Goal: Information Seeking & Learning: Learn about a topic

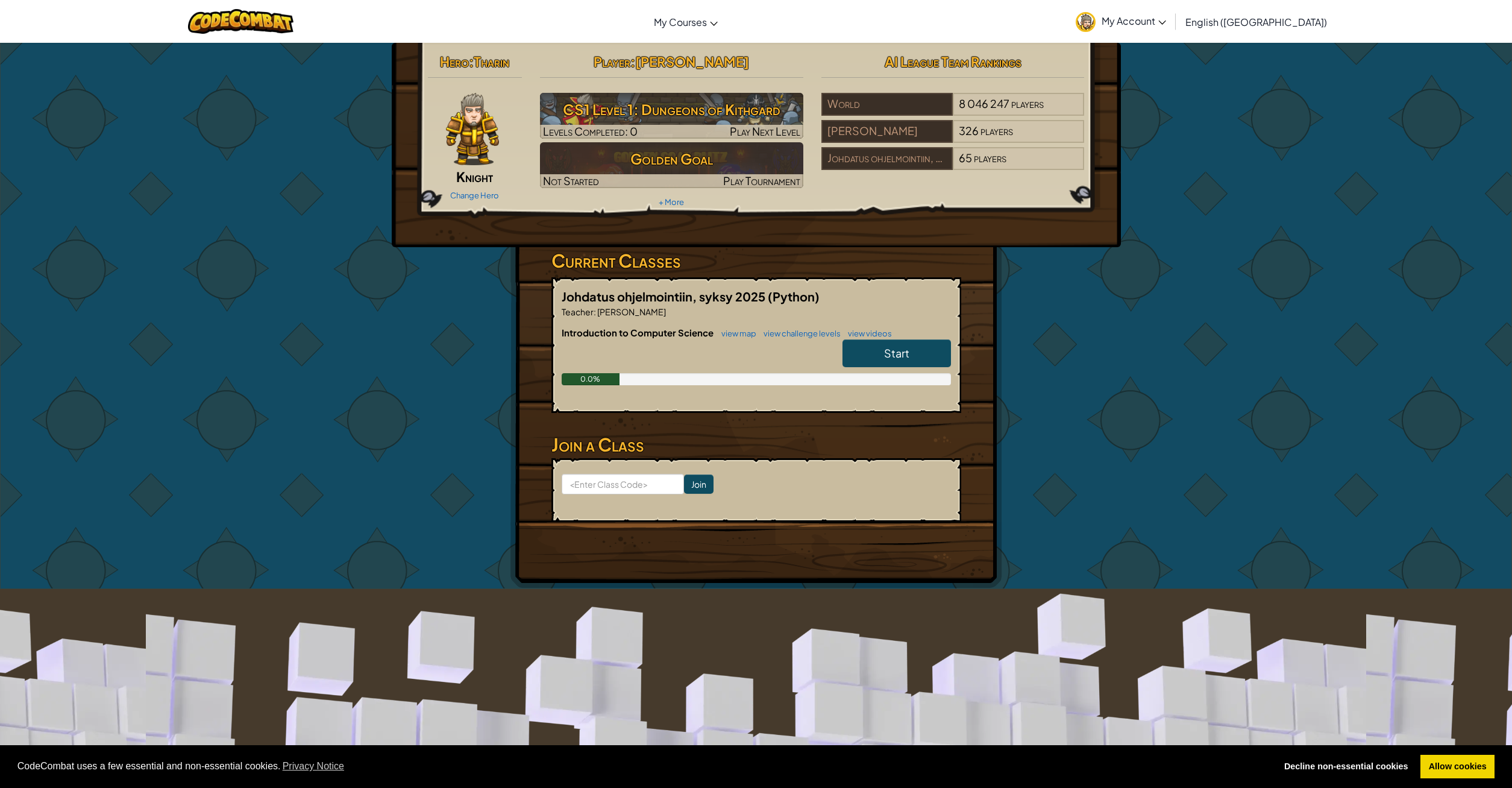
click at [912, 358] on link "Start" at bounding box center [897, 353] width 108 height 28
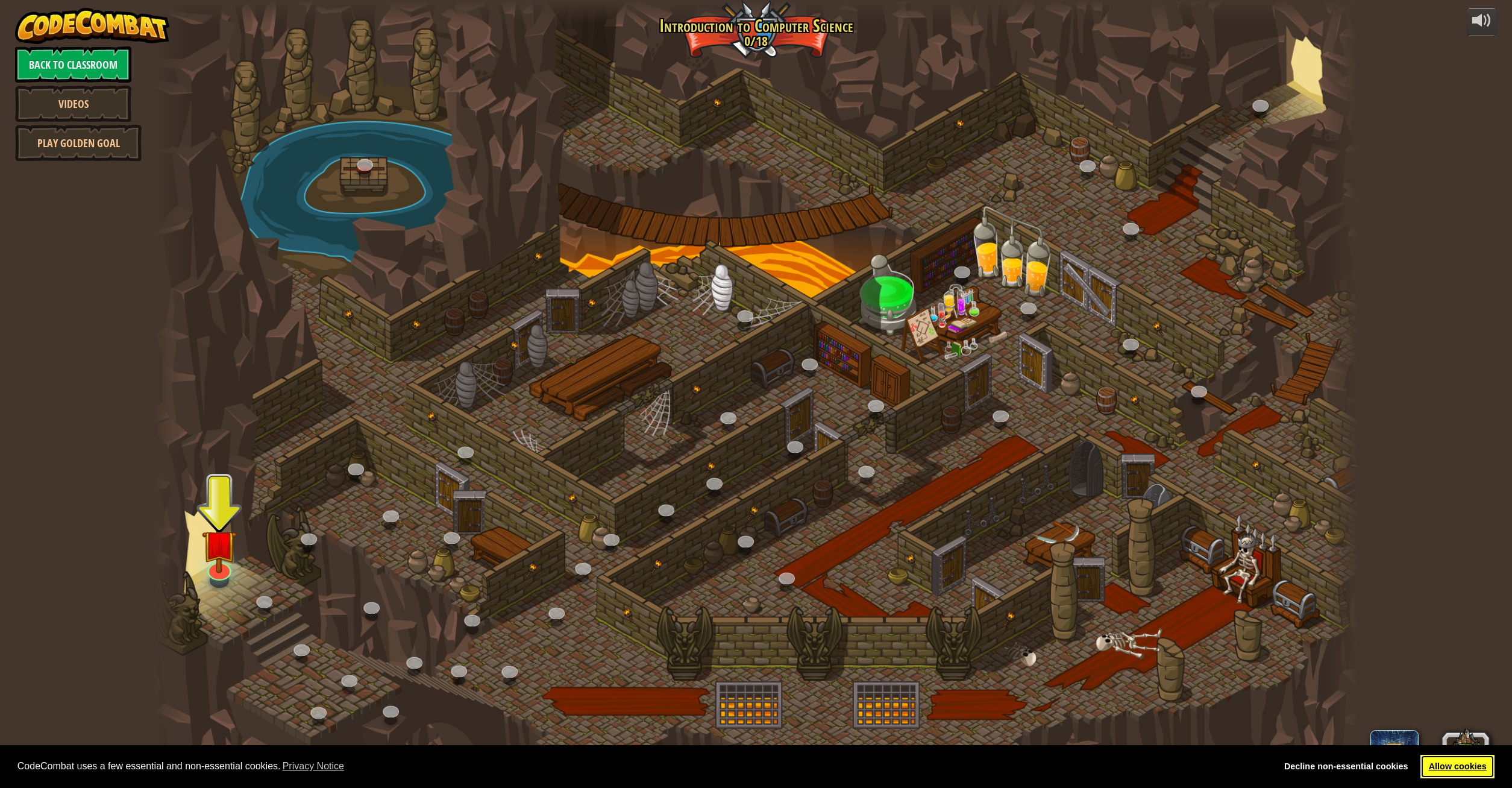
click at [1465, 761] on link "Allow cookies" at bounding box center [1457, 767] width 74 height 24
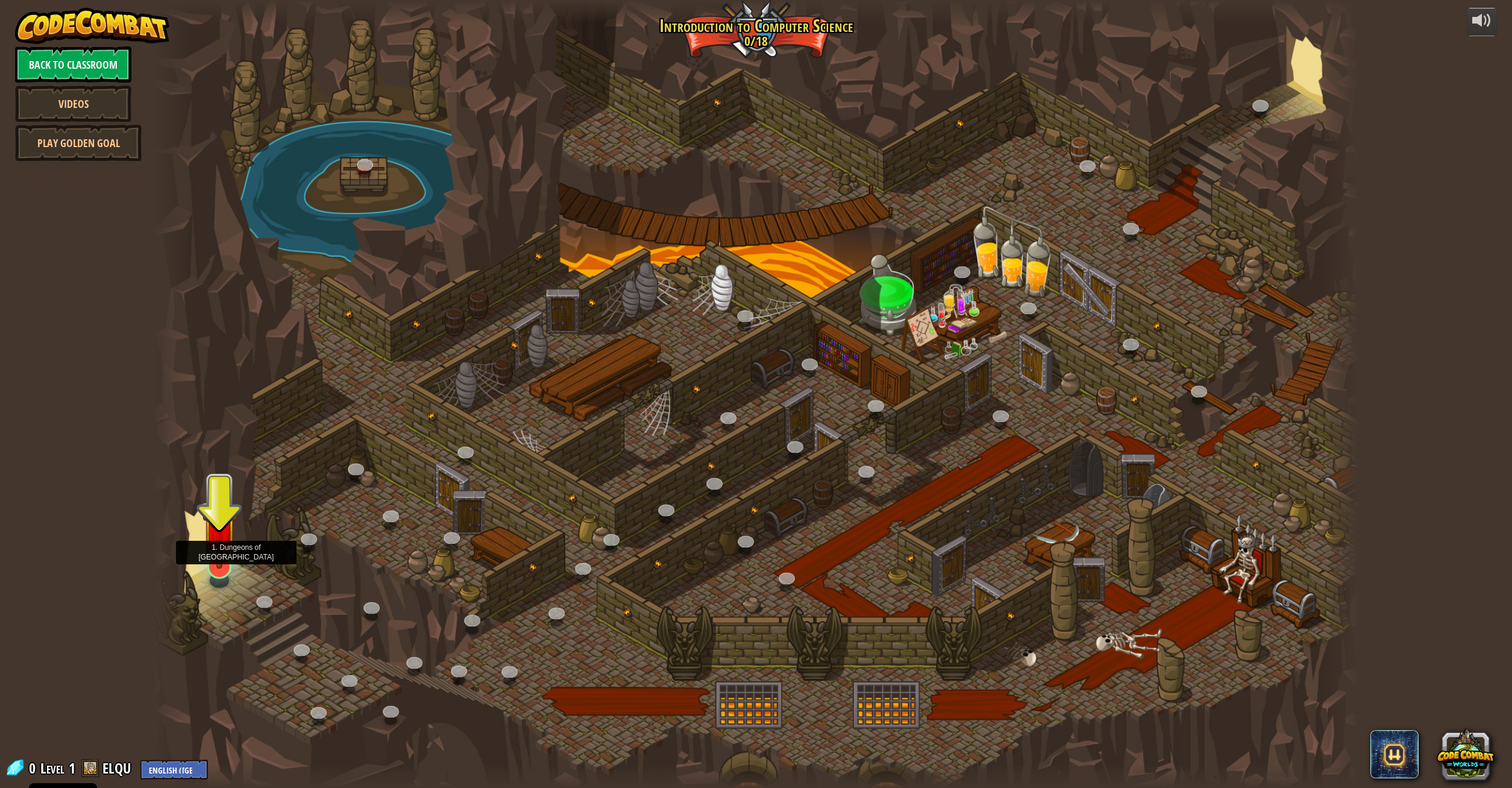
click at [222, 556] on img at bounding box center [220, 529] width 35 height 80
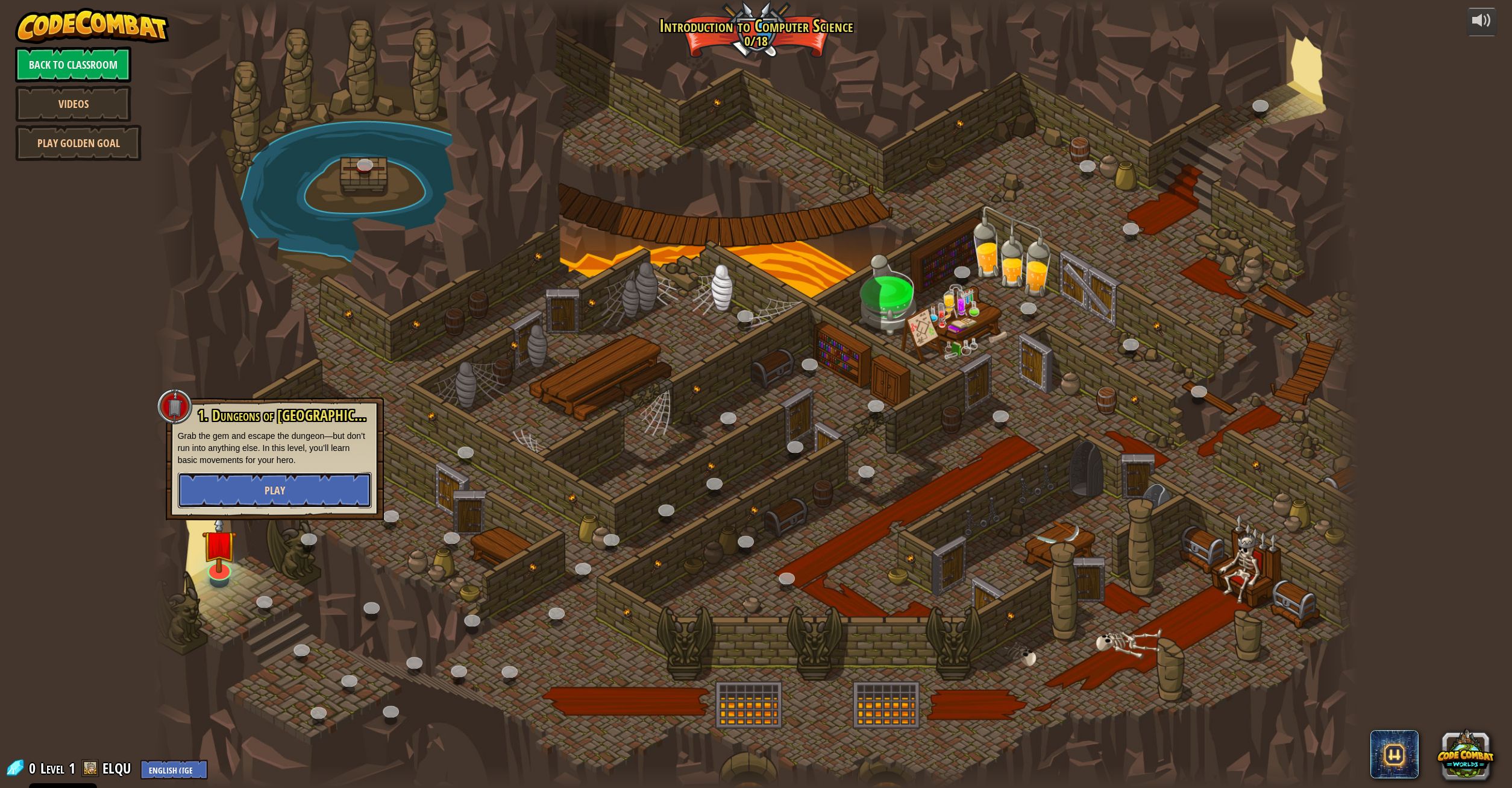
click at [268, 491] on span "Play" at bounding box center [274, 490] width 21 height 15
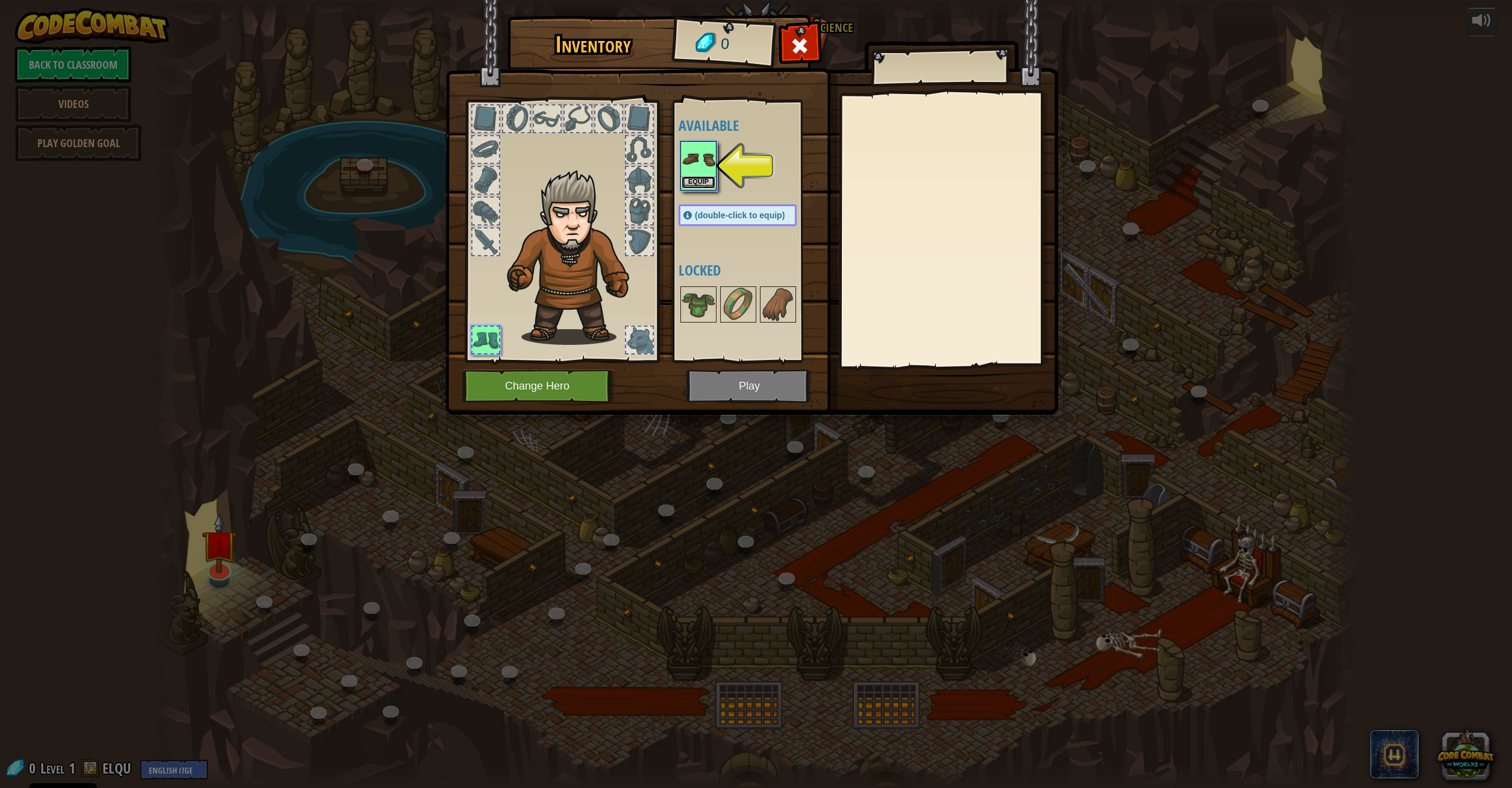
click at [699, 180] on button "Equip" at bounding box center [698, 182] width 34 height 13
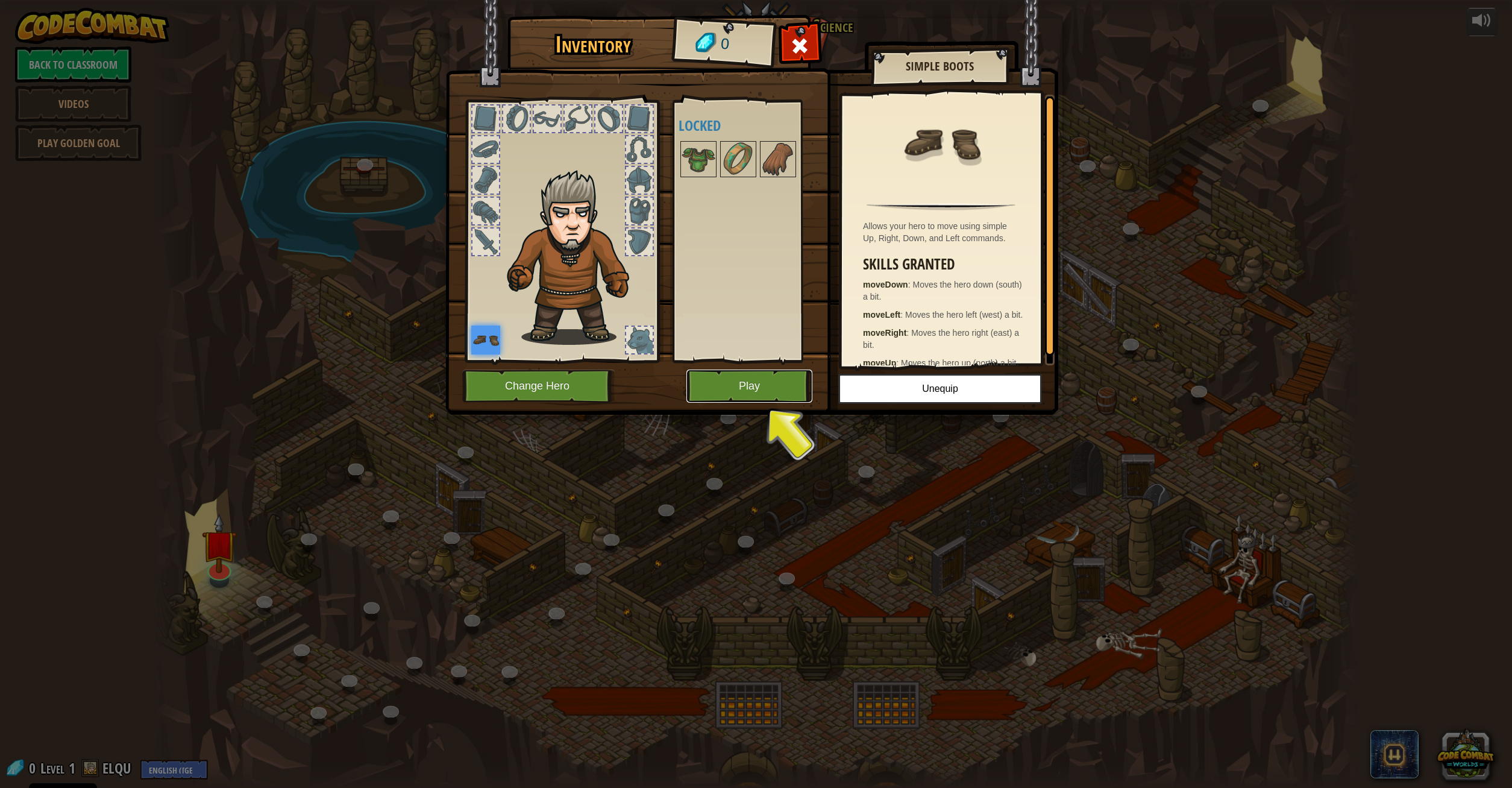
click at [741, 380] on button "Play" at bounding box center [749, 386] width 126 height 33
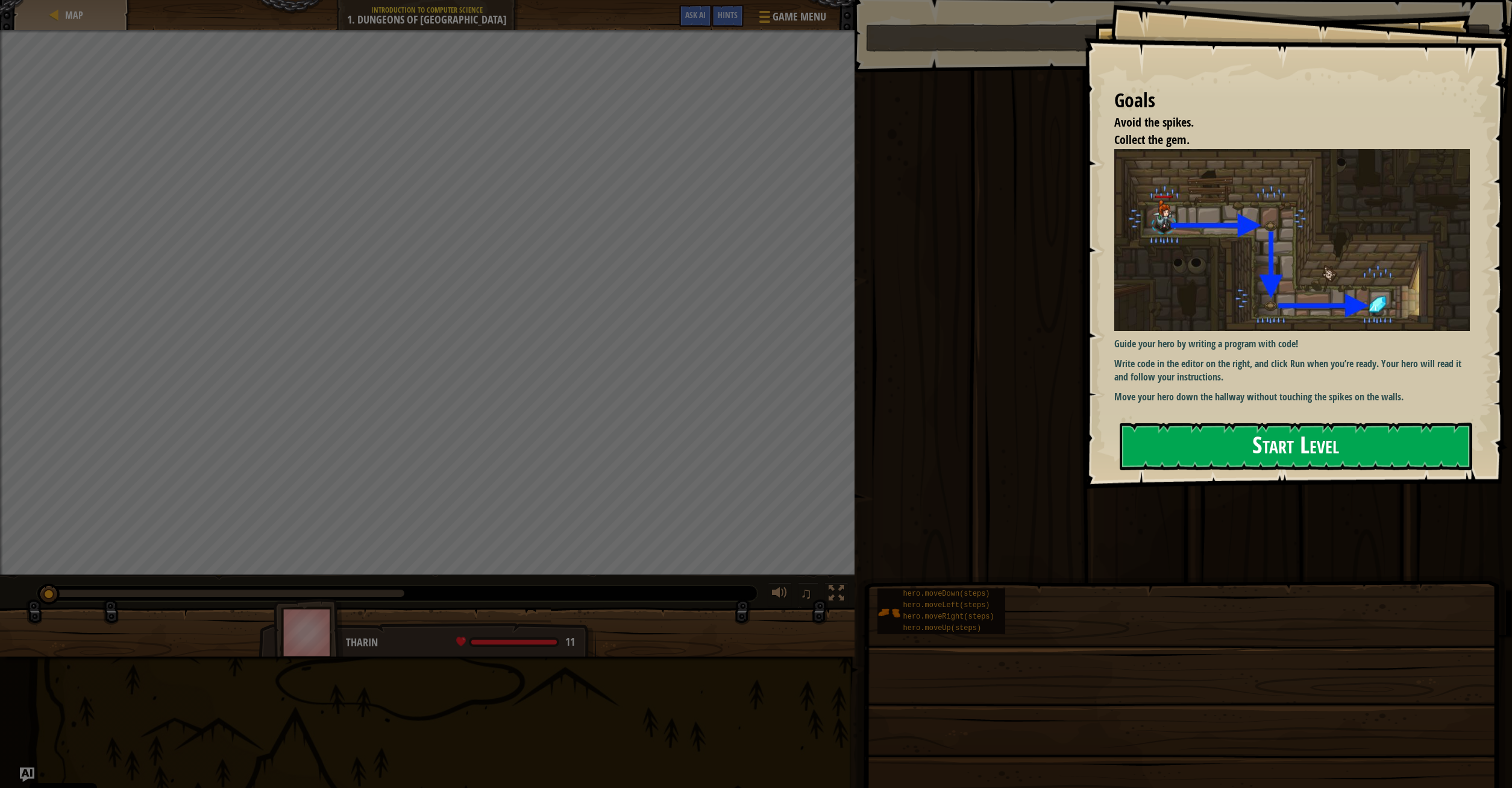
click at [1372, 438] on button "Start Level" at bounding box center [1296, 446] width 352 height 47
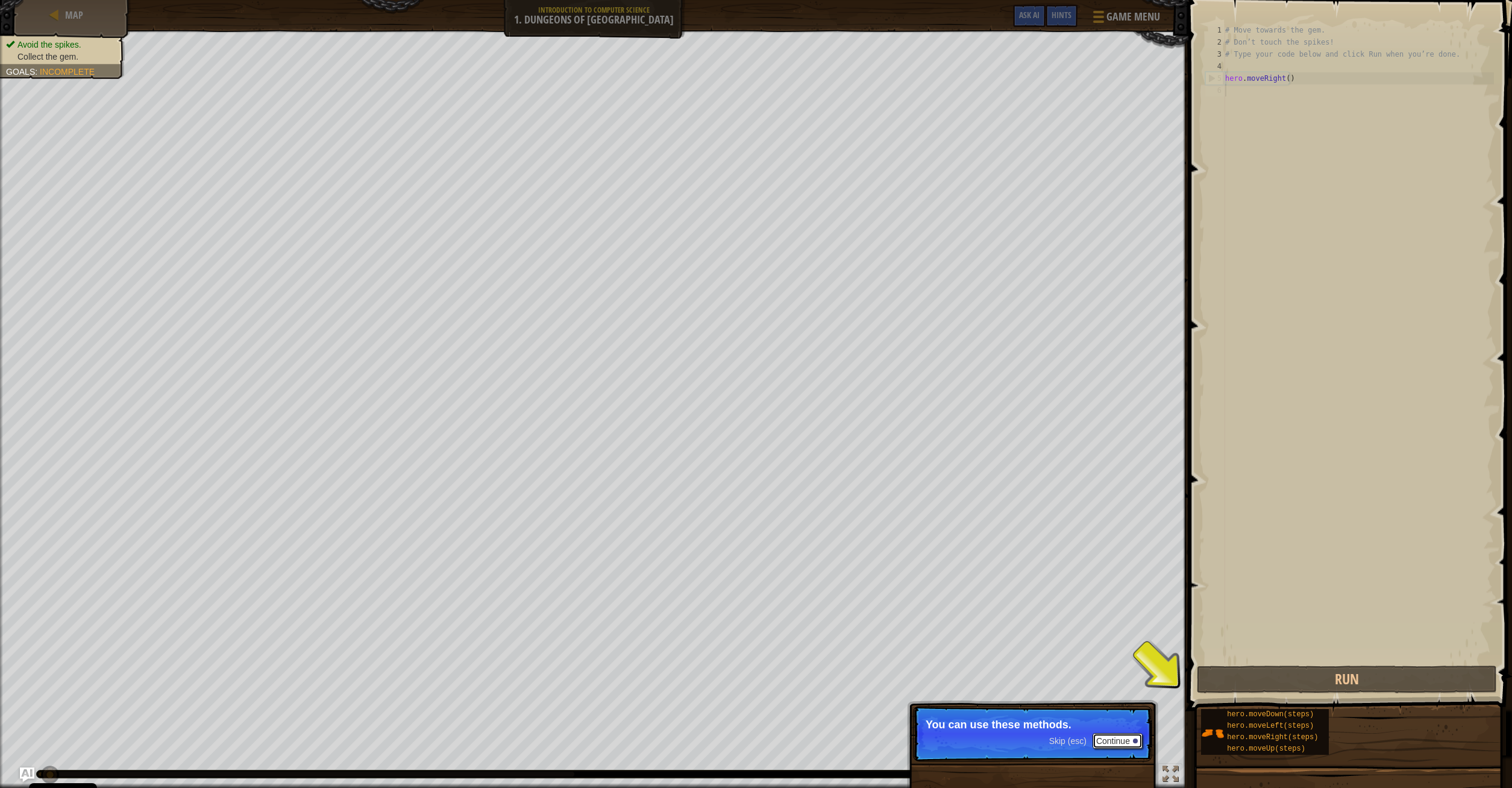
click at [1122, 740] on button "Continue" at bounding box center [1117, 741] width 50 height 15
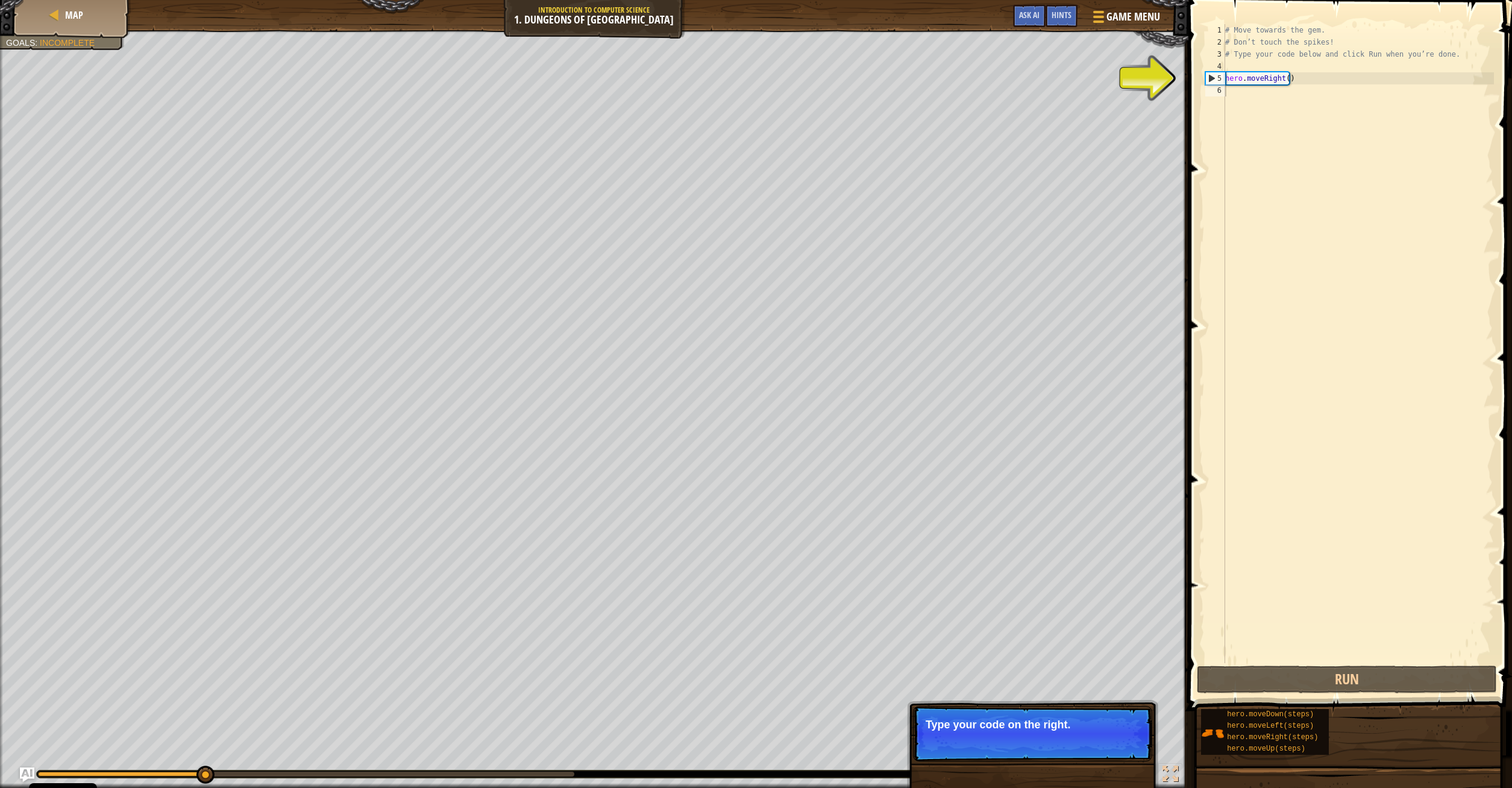
click at [1120, 743] on button "Continue" at bounding box center [1117, 741] width 50 height 15
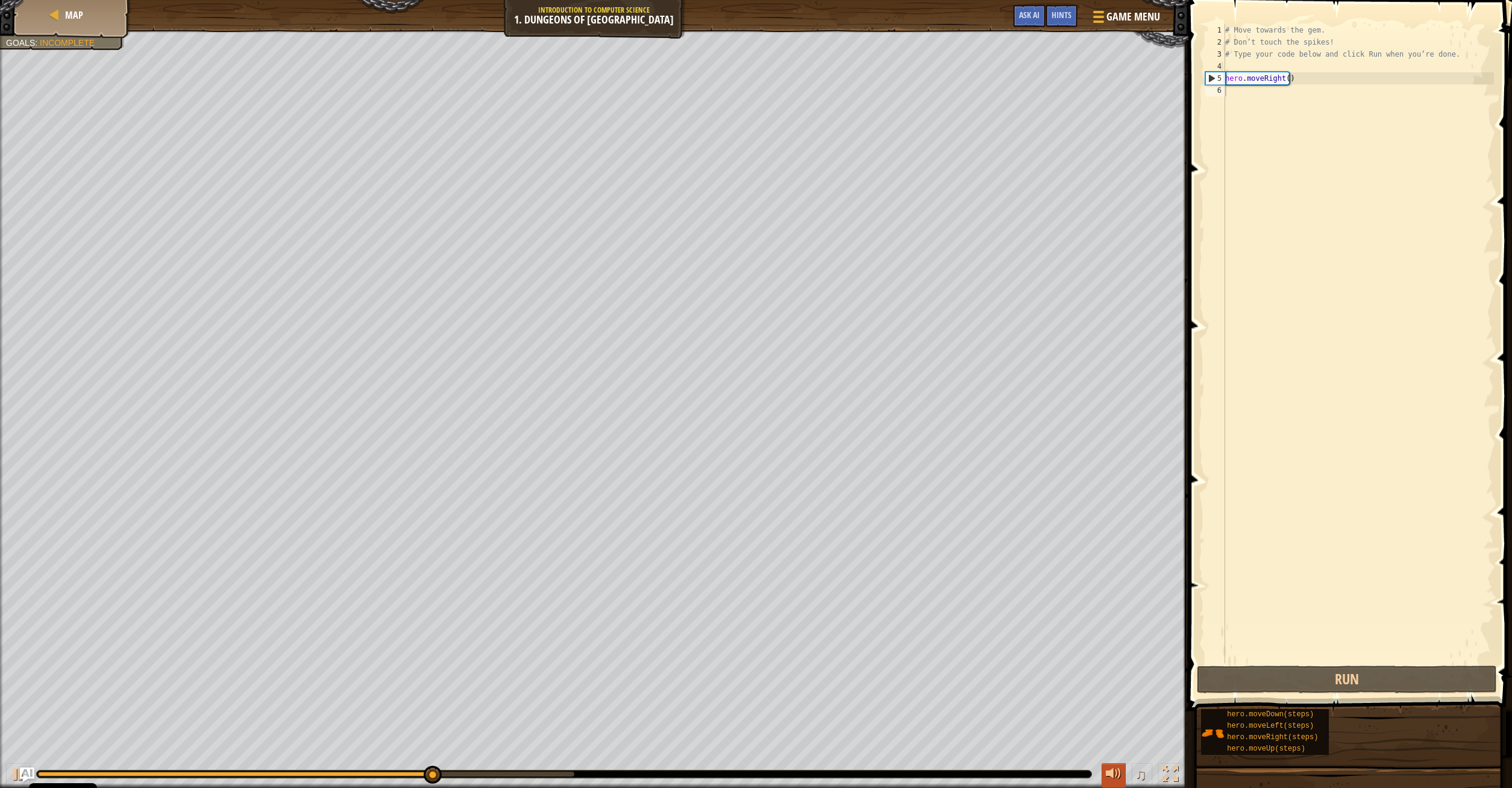
click at [1111, 775] on div at bounding box center [1113, 773] width 15 height 15
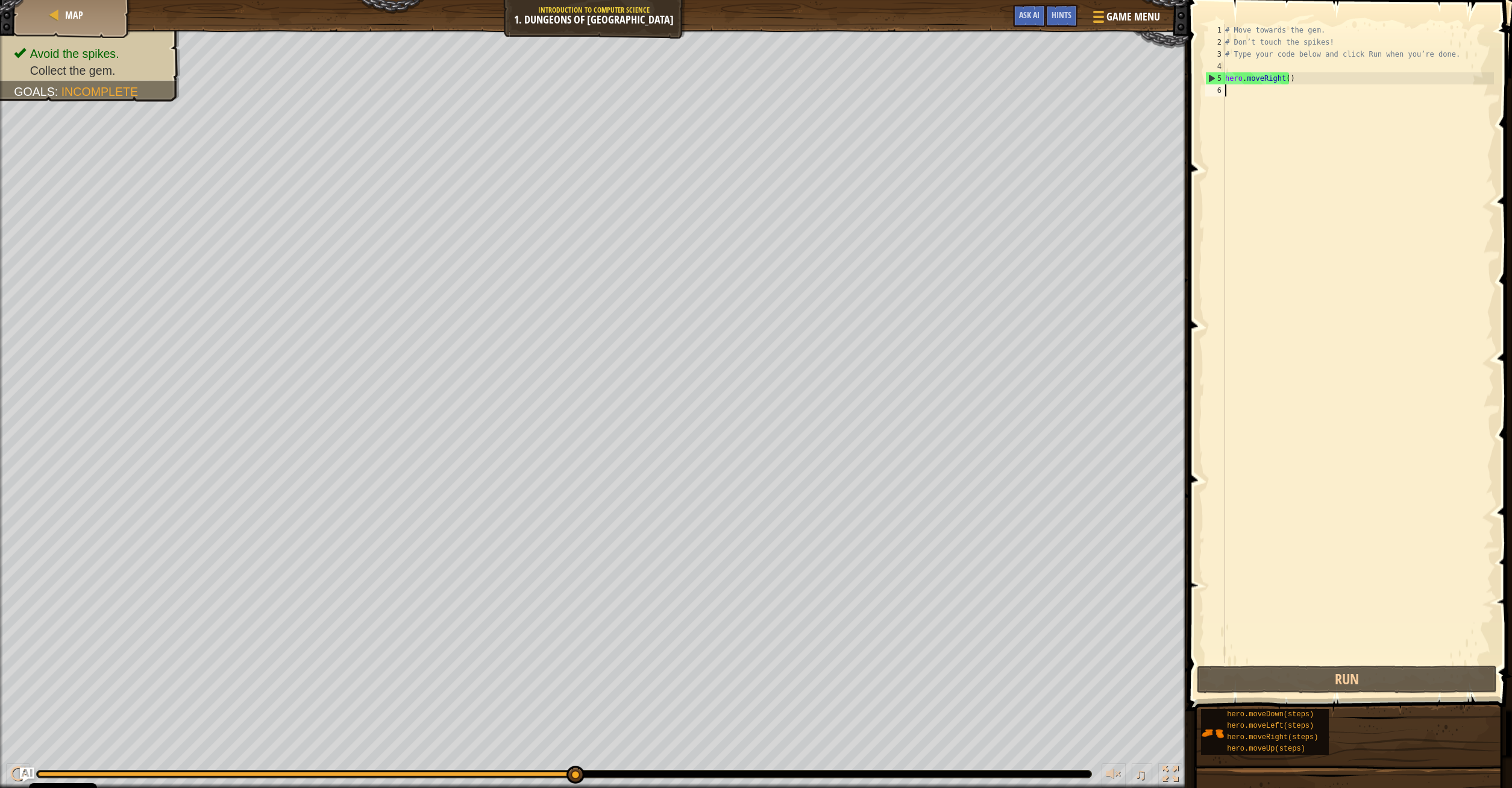
scroll to position [5, 0]
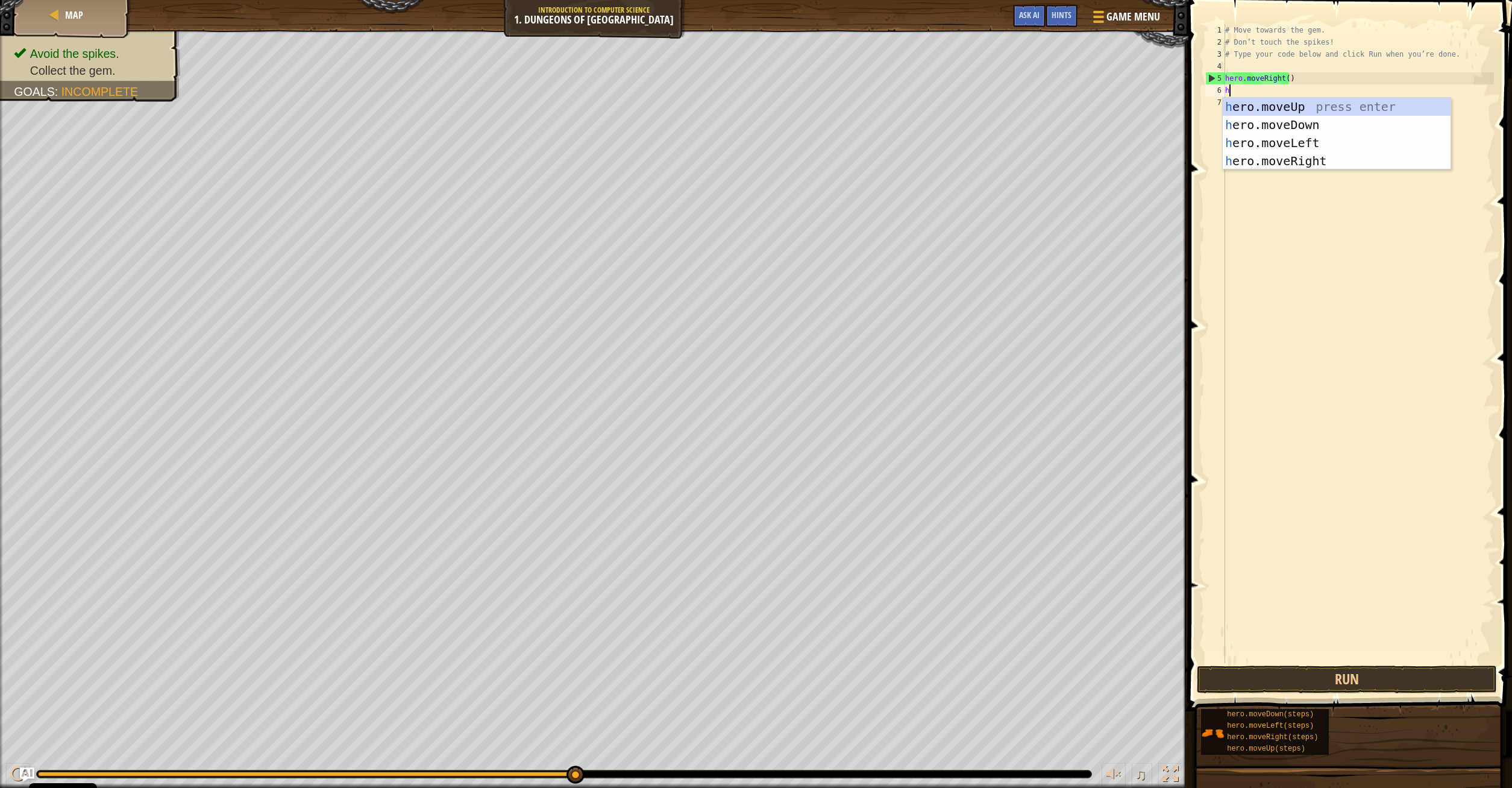
type textarea "hero"
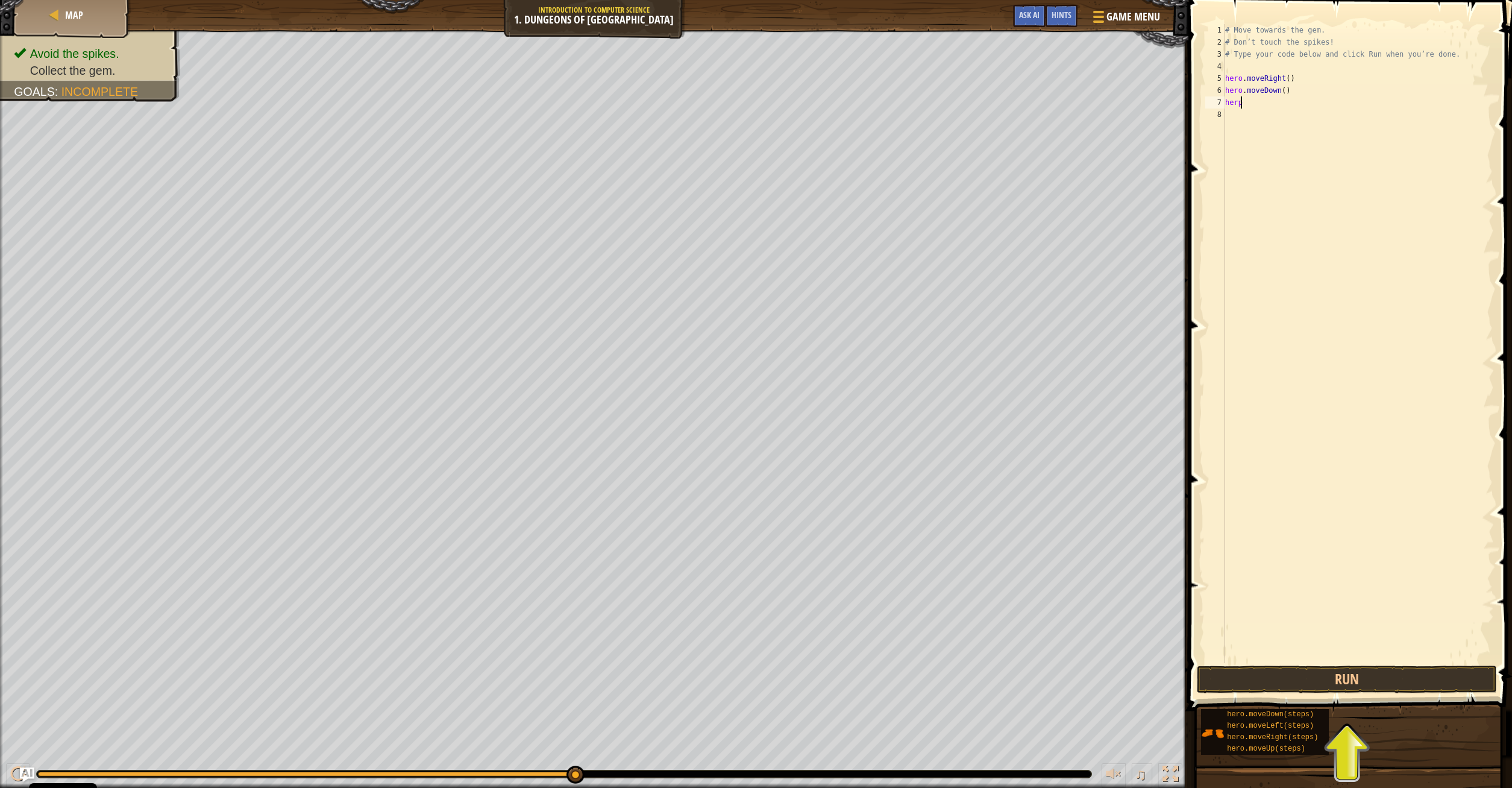
scroll to position [5, 1]
type textarea "hero"
click at [1316, 670] on button "Run" at bounding box center [1347, 680] width 300 height 28
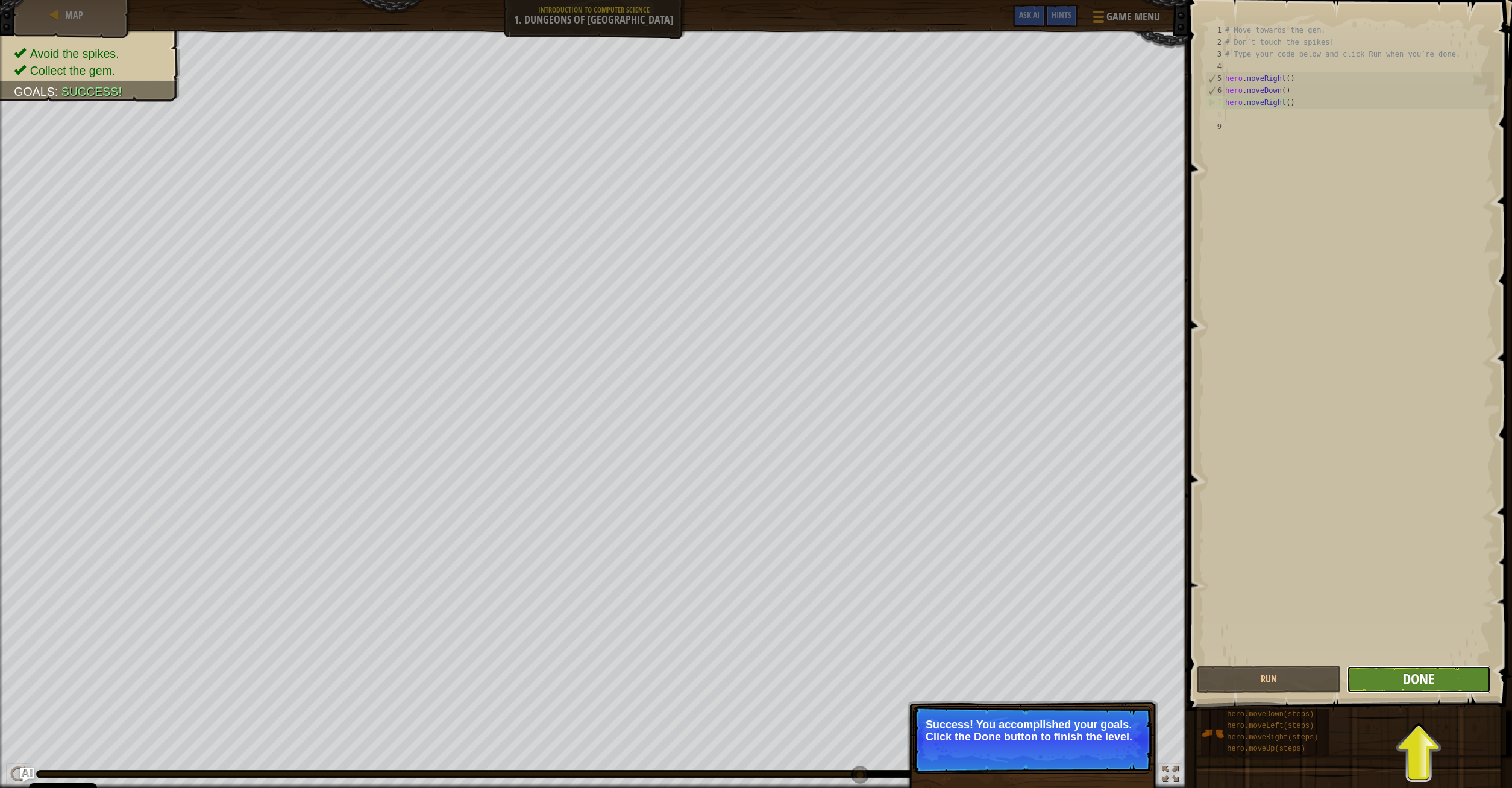
click at [1422, 678] on span "Done" at bounding box center [1418, 678] width 31 height 19
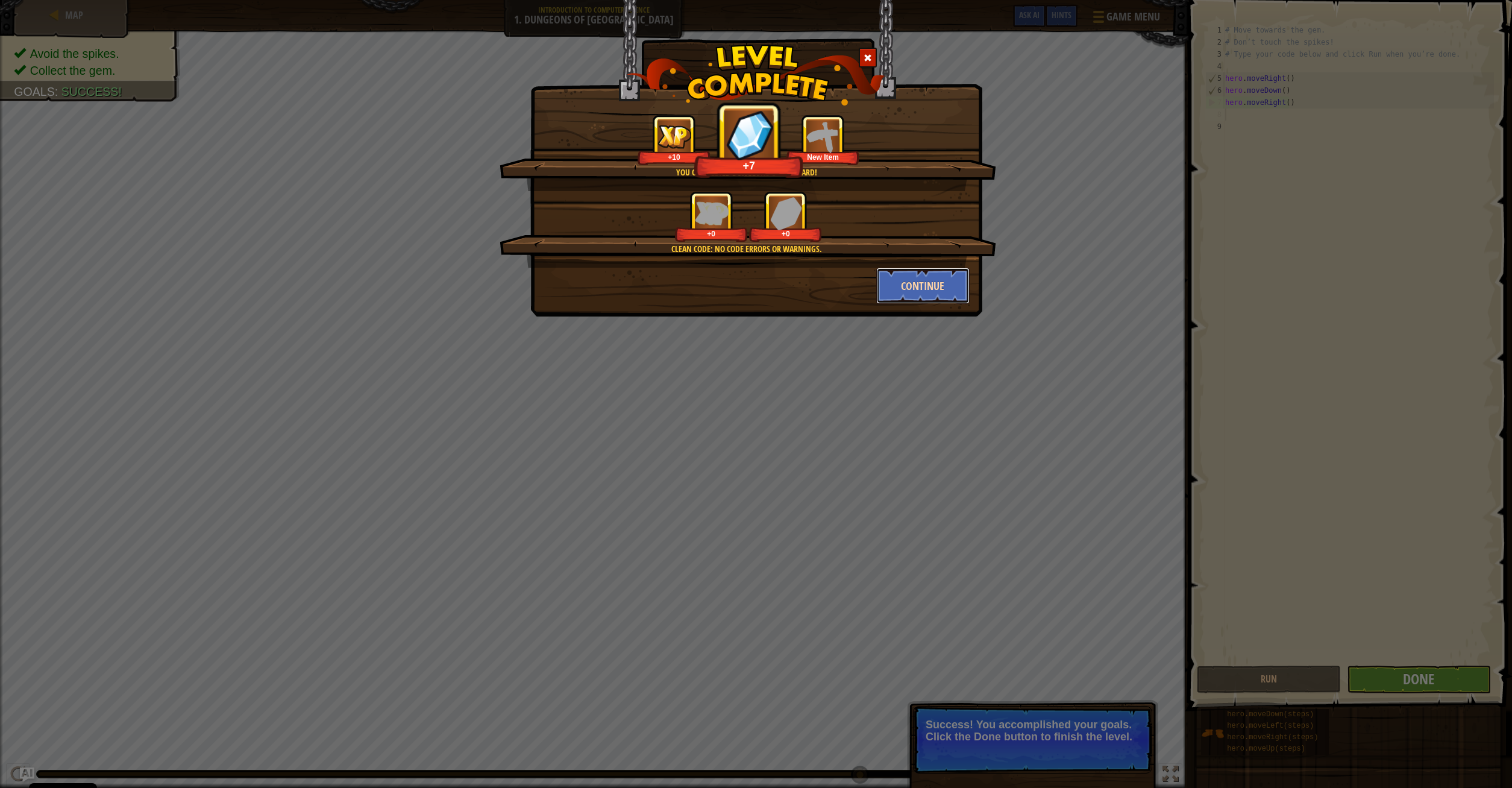
click at [924, 286] on button "Continue" at bounding box center [923, 286] width 93 height 36
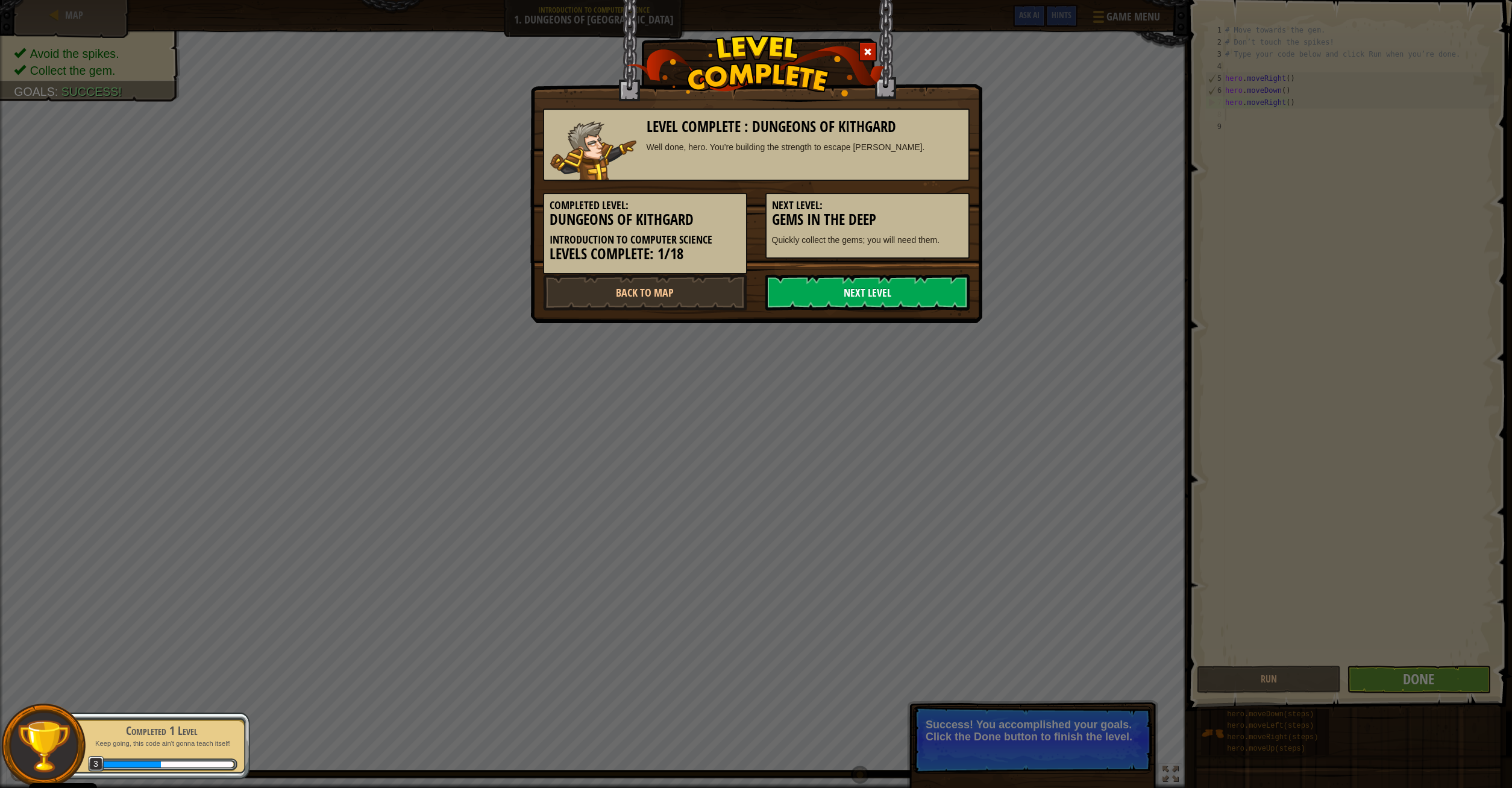
click at [921, 294] on link "Next Level" at bounding box center [867, 292] width 204 height 36
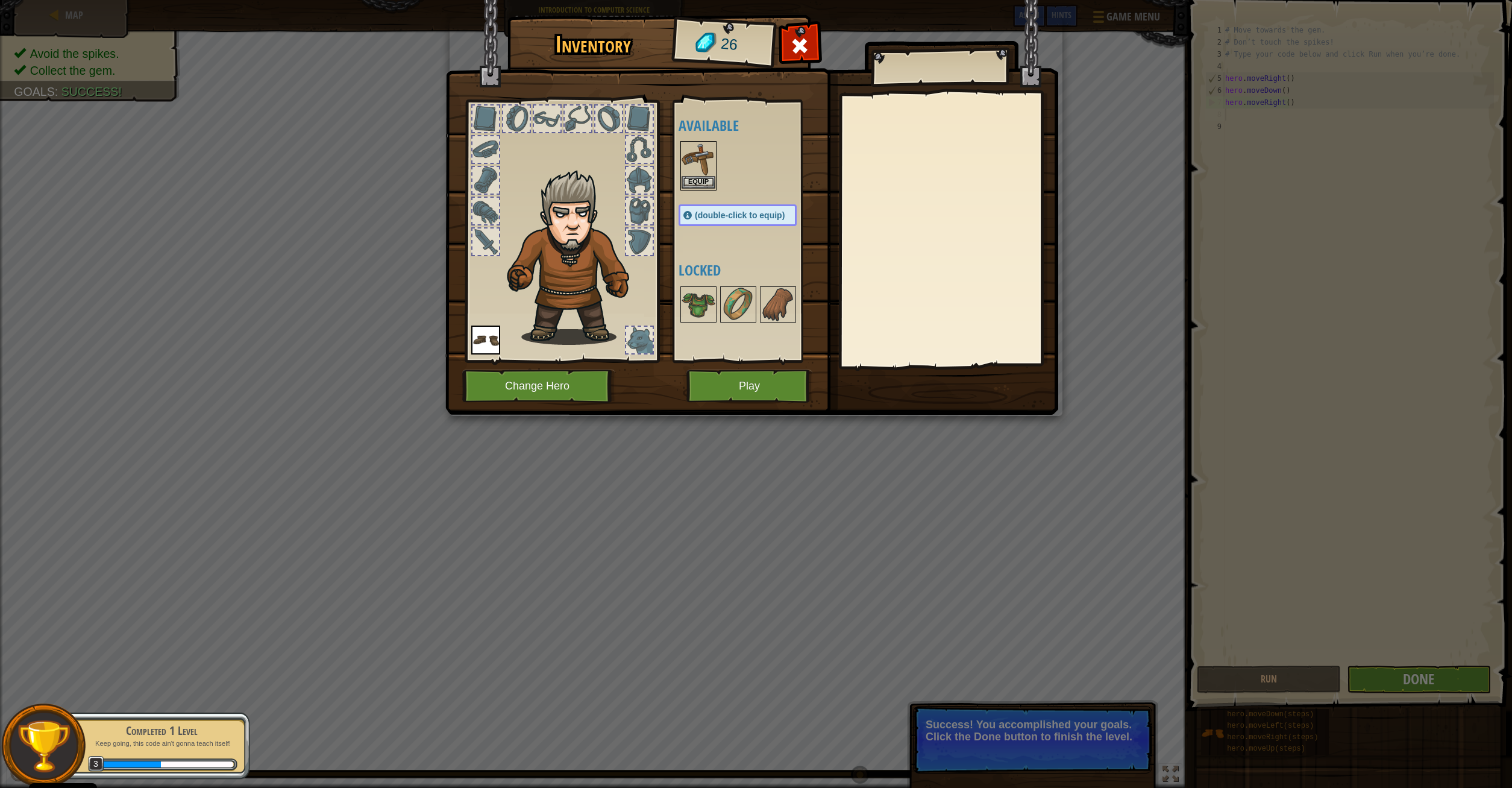
click at [698, 176] on img at bounding box center [698, 159] width 34 height 34
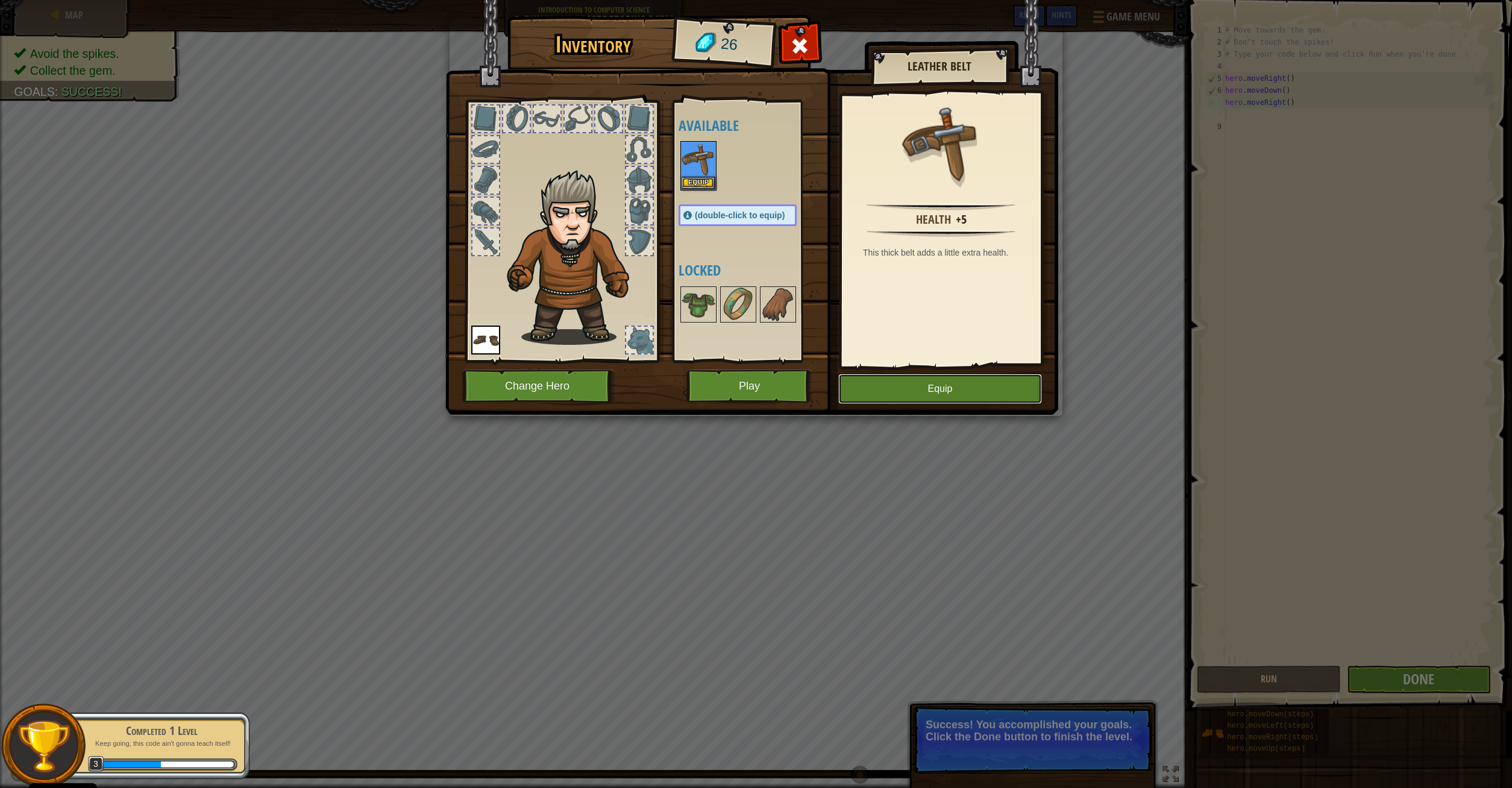
click at [959, 390] on button "Equip" at bounding box center [940, 389] width 204 height 30
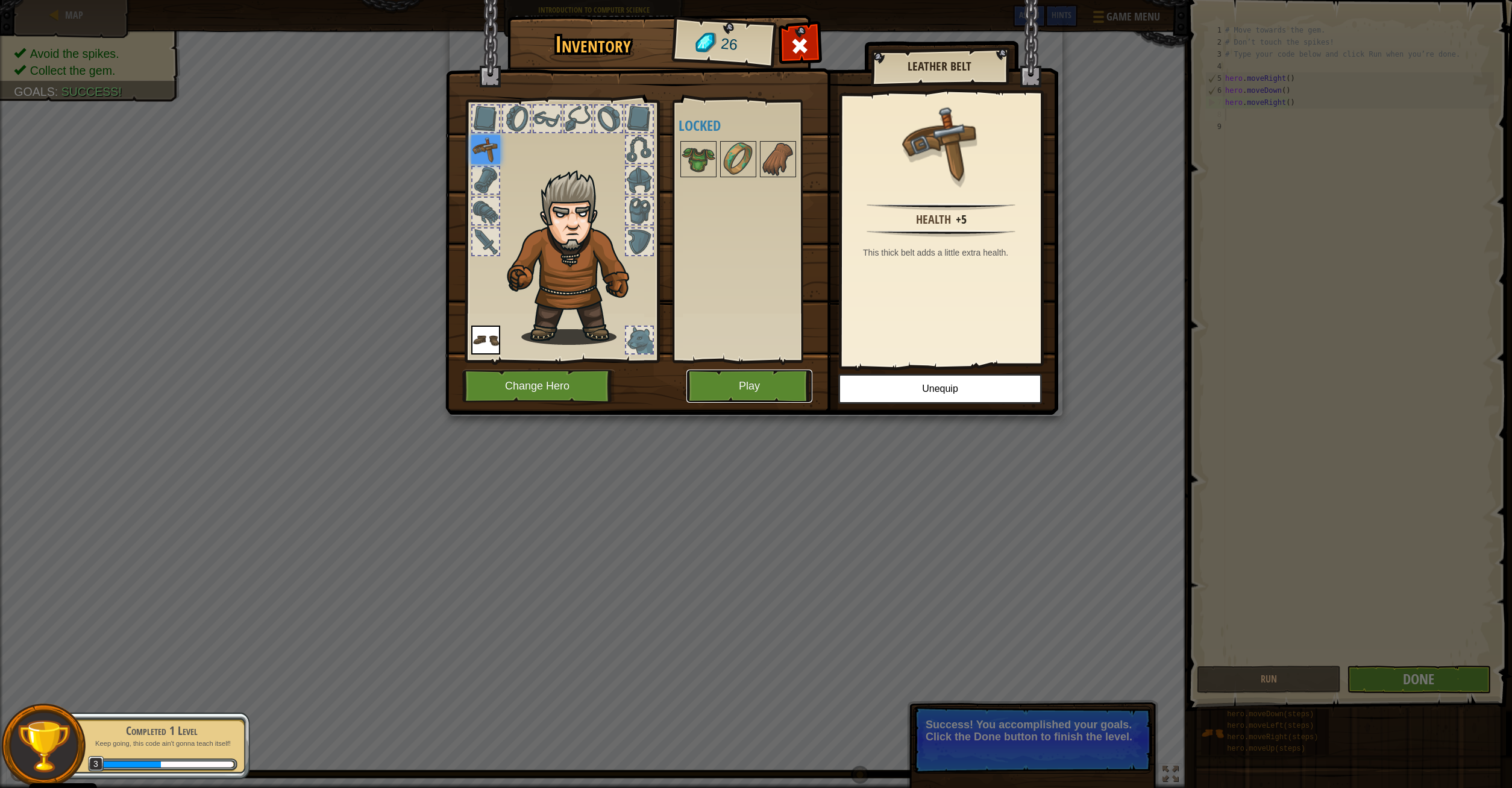
click at [754, 395] on button "Play" at bounding box center [749, 386] width 126 height 33
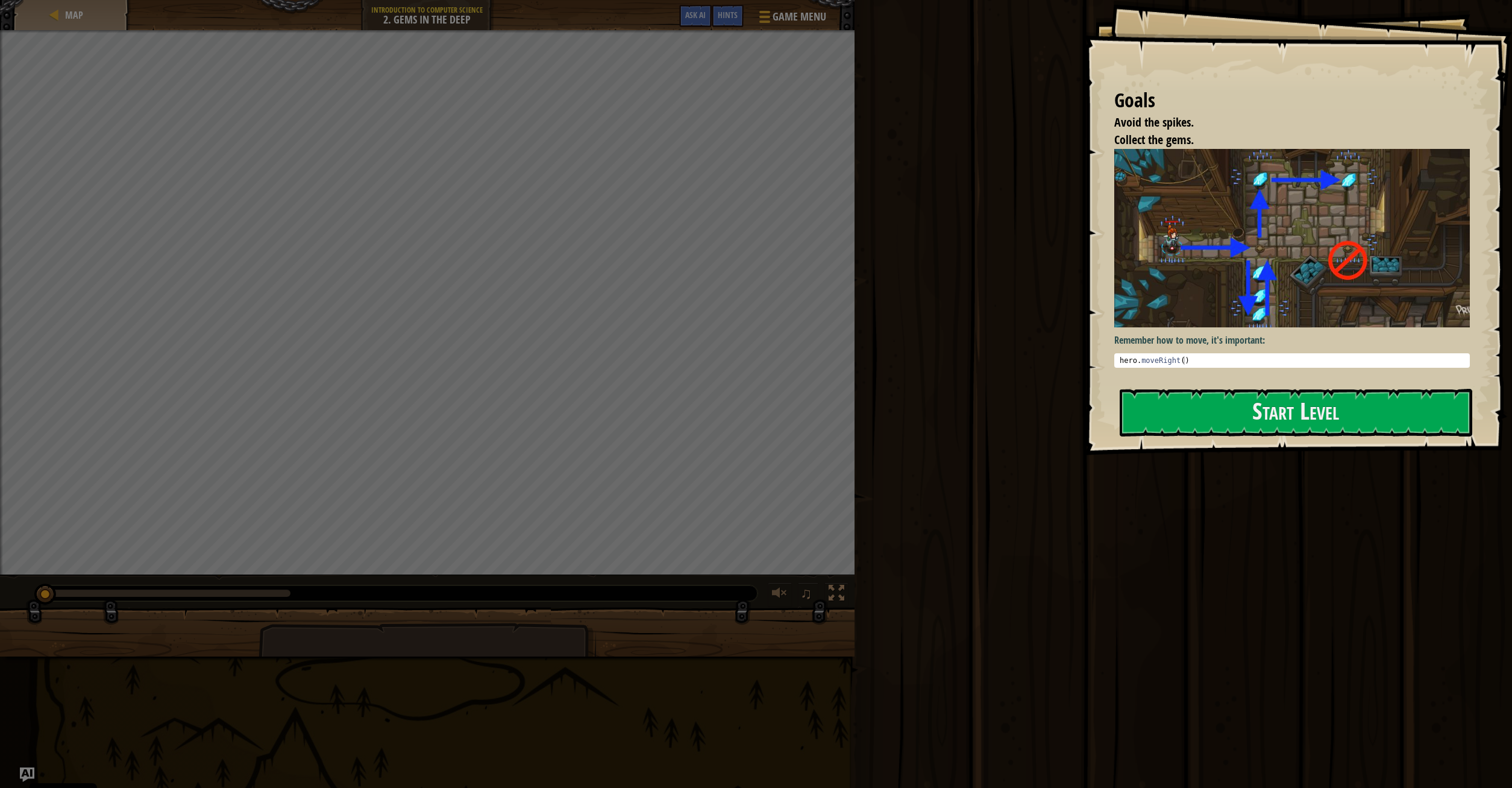
type textarea "hero.moveRight()"
click at [1172, 359] on div "hero . moveRight ( )" at bounding box center [1292, 369] width 350 height 25
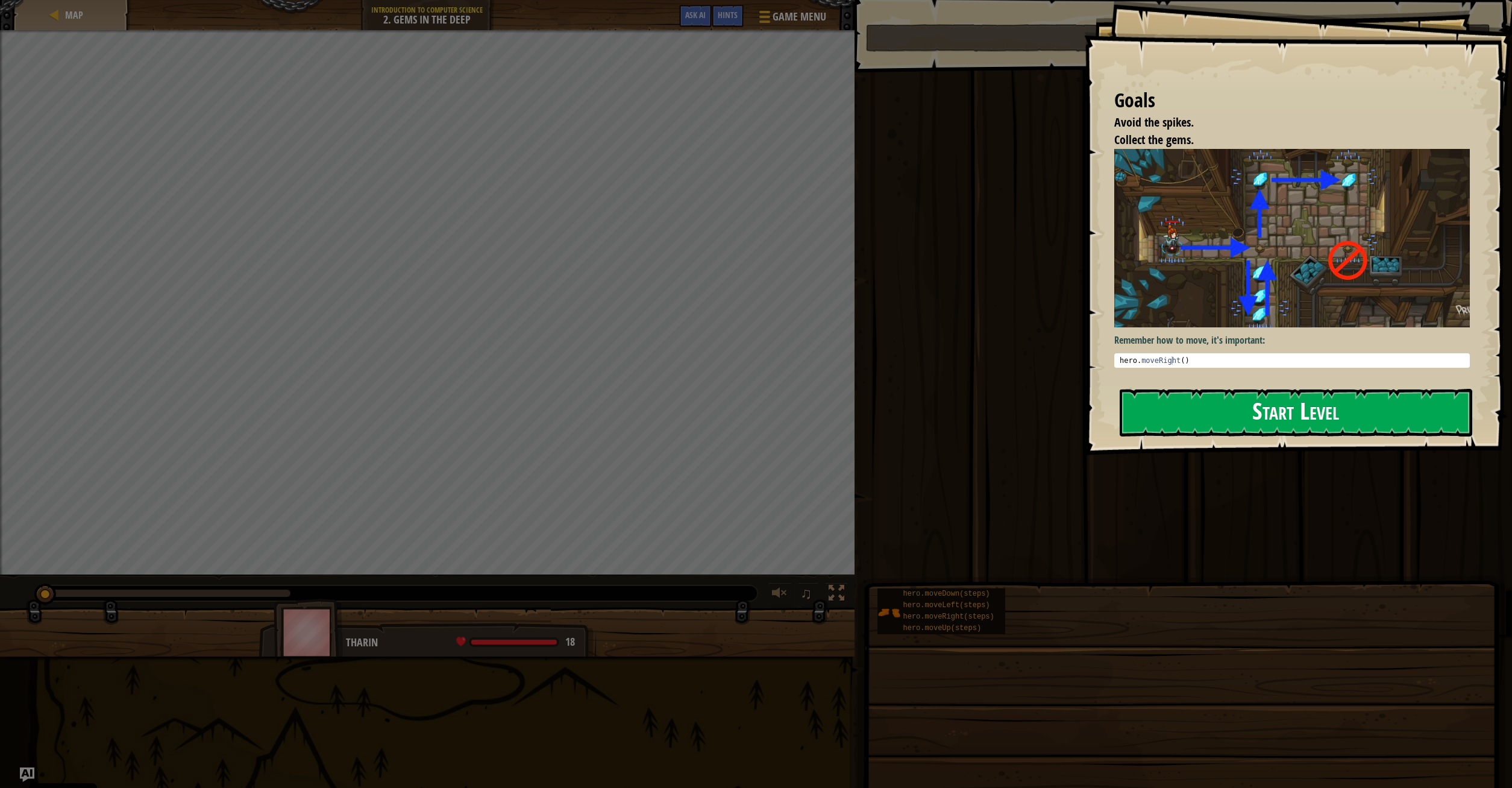
click at [1331, 409] on button "Start Level" at bounding box center [1296, 412] width 352 height 47
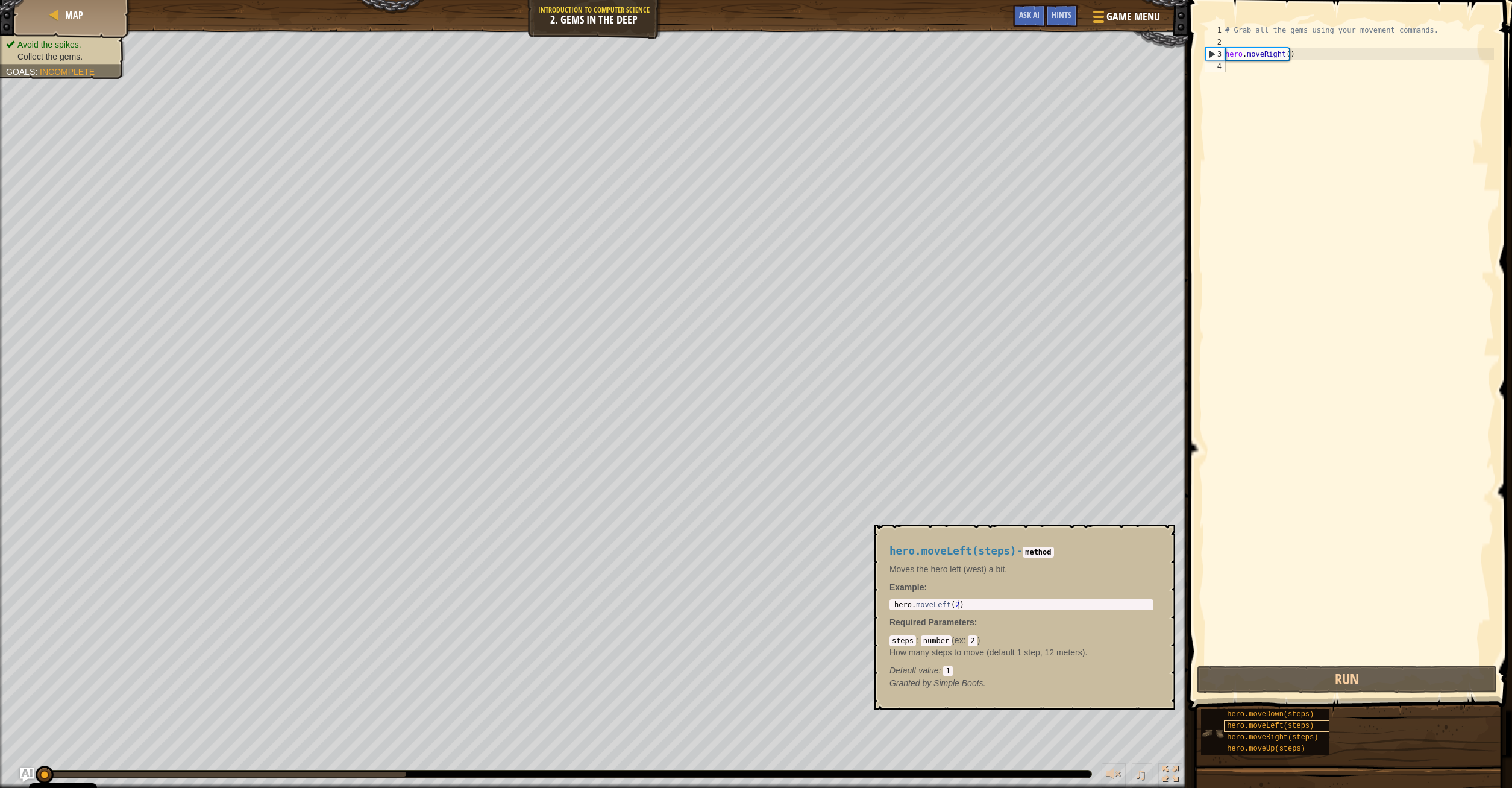
click at [1287, 726] on span "hero.moveLeft(steps)" at bounding box center [1270, 725] width 87 height 9
click at [1284, 737] on span "hero.moveRight(steps)" at bounding box center [1272, 737] width 91 height 9
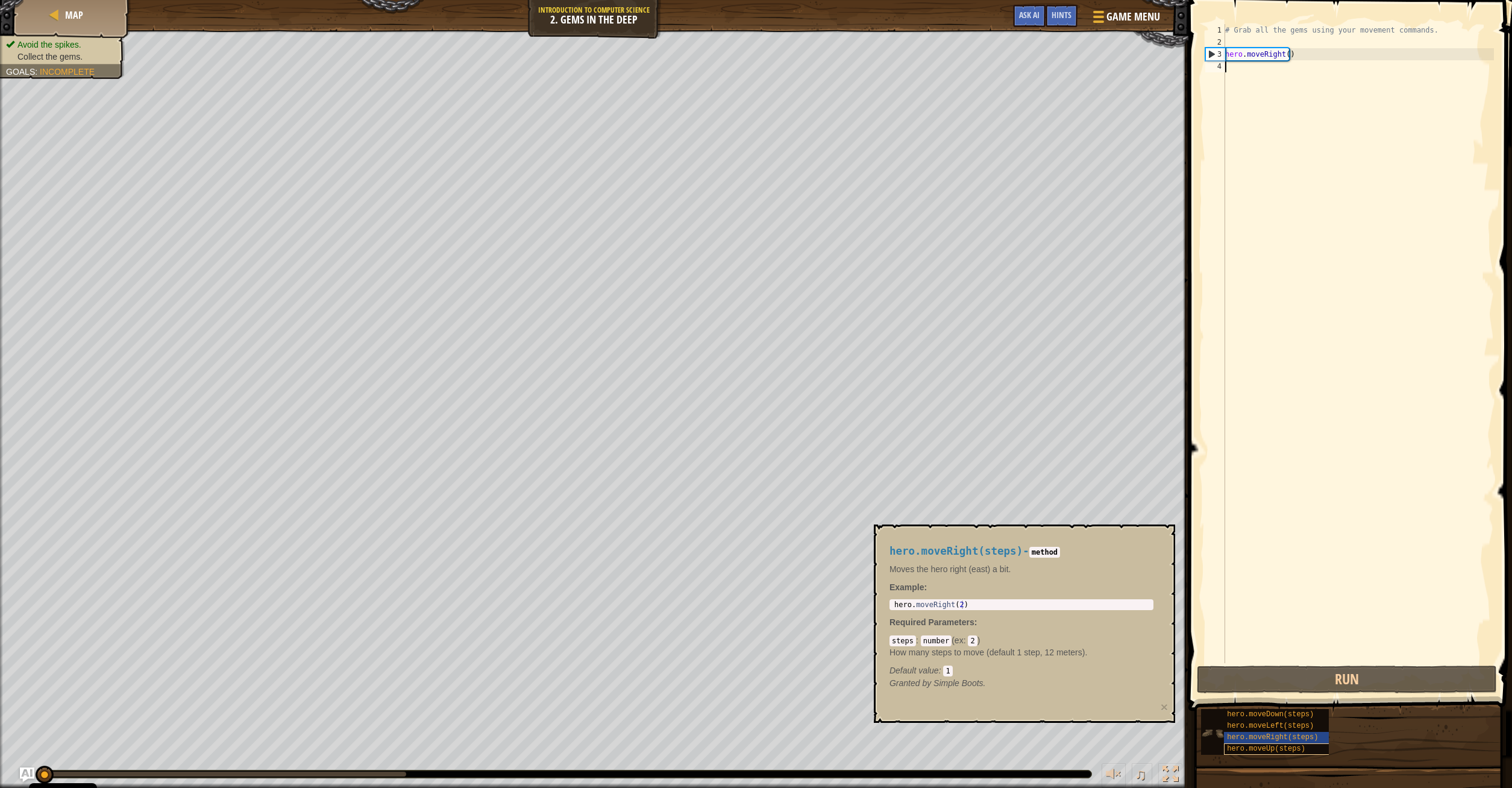
click at [1286, 746] on span "hero.moveUp(steps)" at bounding box center [1266, 749] width 78 height 9
click at [1284, 736] on span "hero.moveRight(steps)" at bounding box center [1272, 737] width 91 height 9
click at [1286, 716] on span "hero.moveDown(steps)" at bounding box center [1270, 714] width 87 height 9
click at [1273, 435] on div "# Grab all the gems using your movement commands. hero . moveRight ( )" at bounding box center [1358, 355] width 271 height 663
click at [1287, 69] on div "# Grab all the gems using your movement commands. hero . moveRight ( )" at bounding box center [1358, 355] width 271 height 663
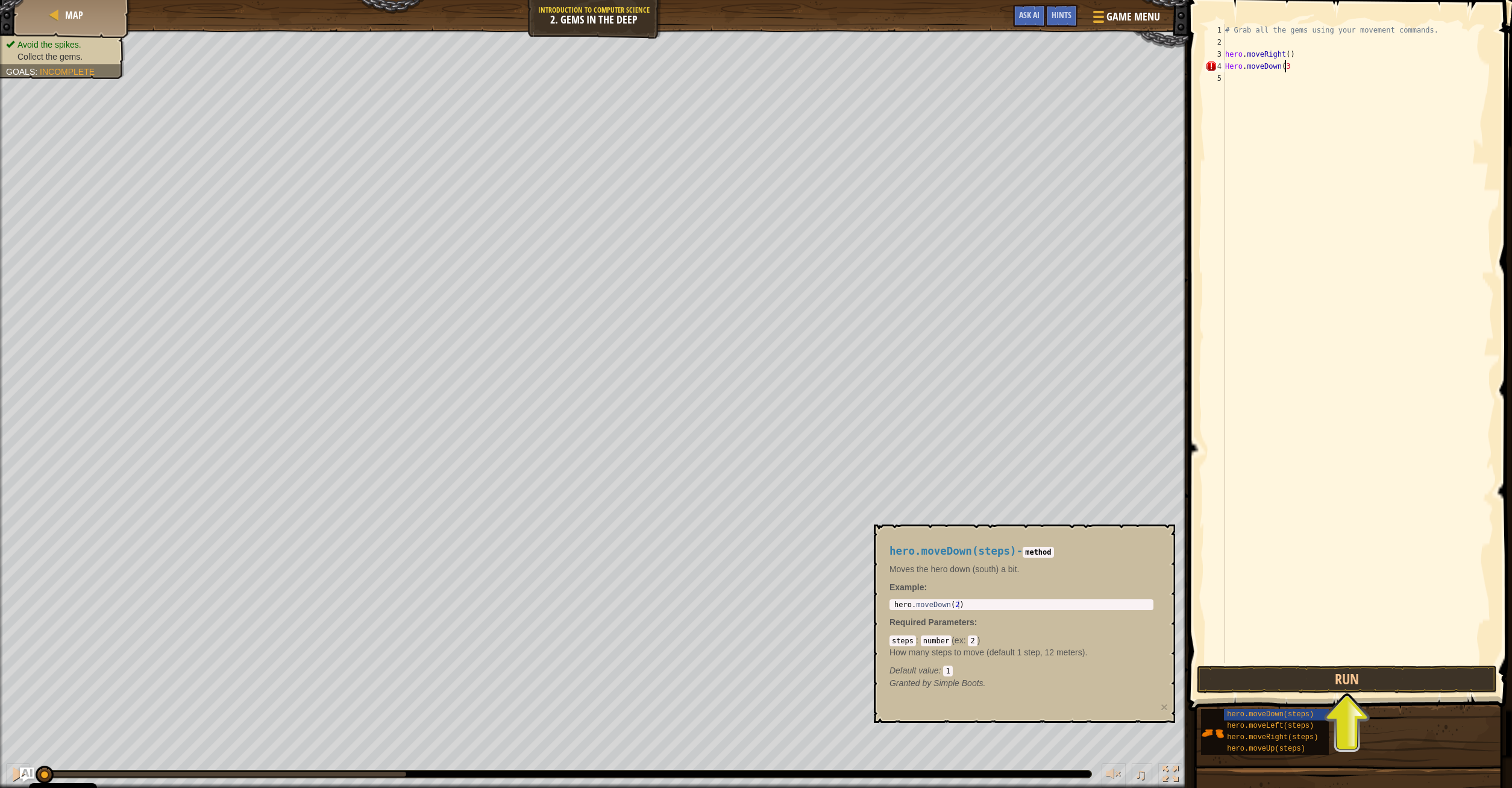
scroll to position [5, 5]
click at [1329, 678] on button "Run" at bounding box center [1347, 680] width 300 height 28
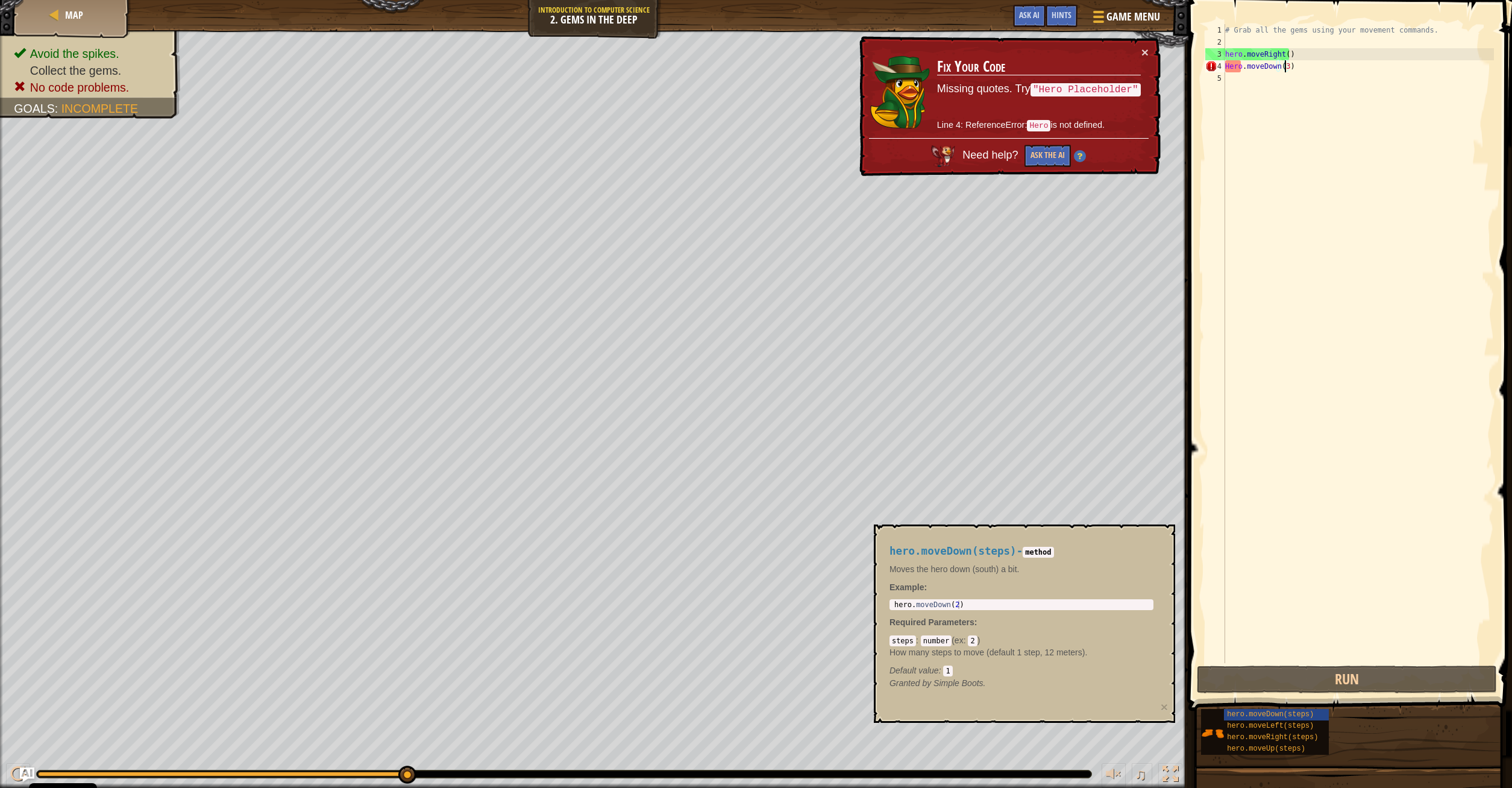
click at [1286, 69] on div "# Grab all the gems using your movement commands. hero . moveRight ( ) Hero . m…" at bounding box center [1358, 355] width 271 height 663
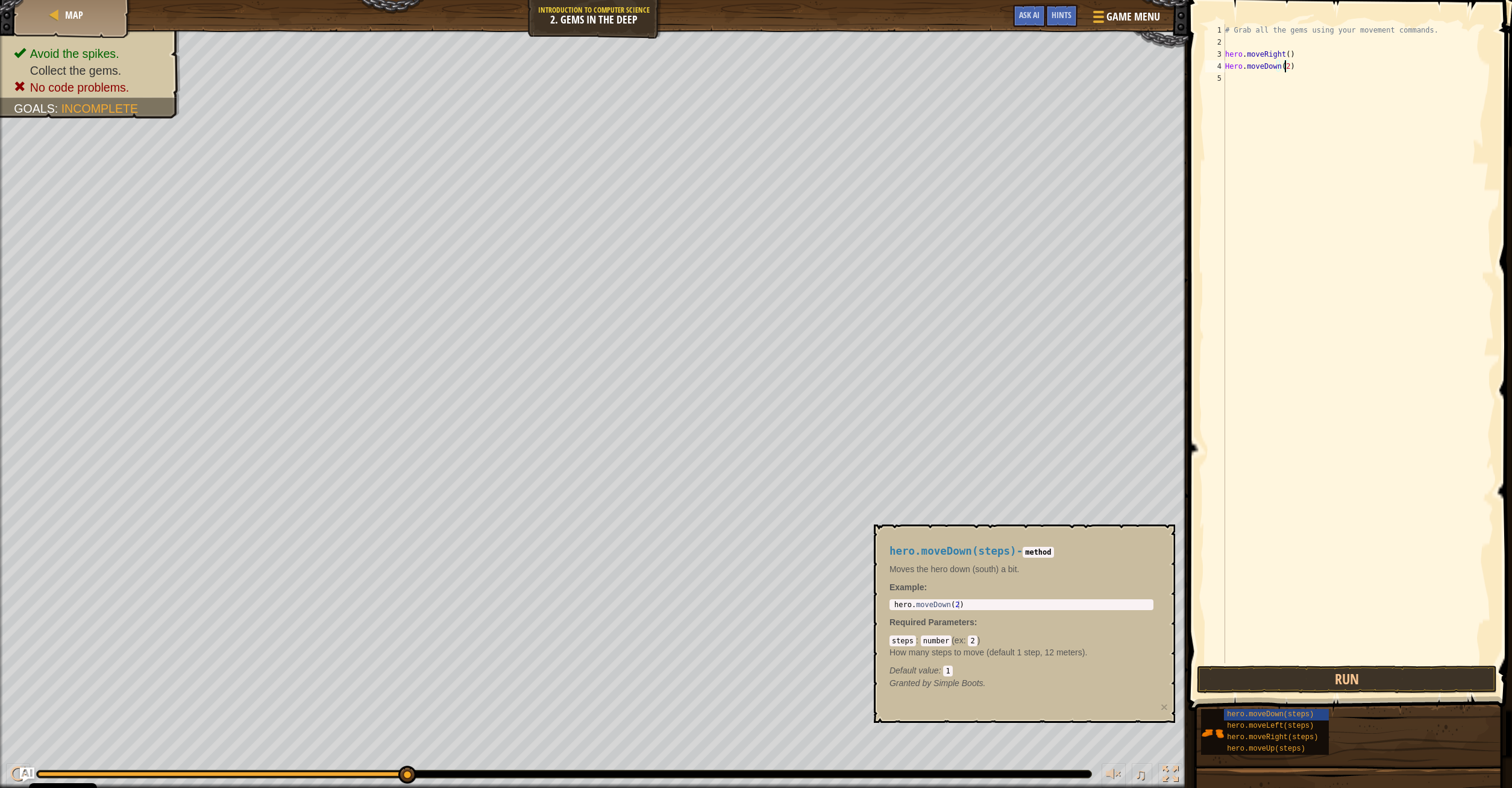
click at [1230, 67] on div "# Grab all the gems using your movement commands. hero . moveRight ( ) Hero . m…" at bounding box center [1358, 355] width 271 height 663
type textarea "hero.moveDown(2)"
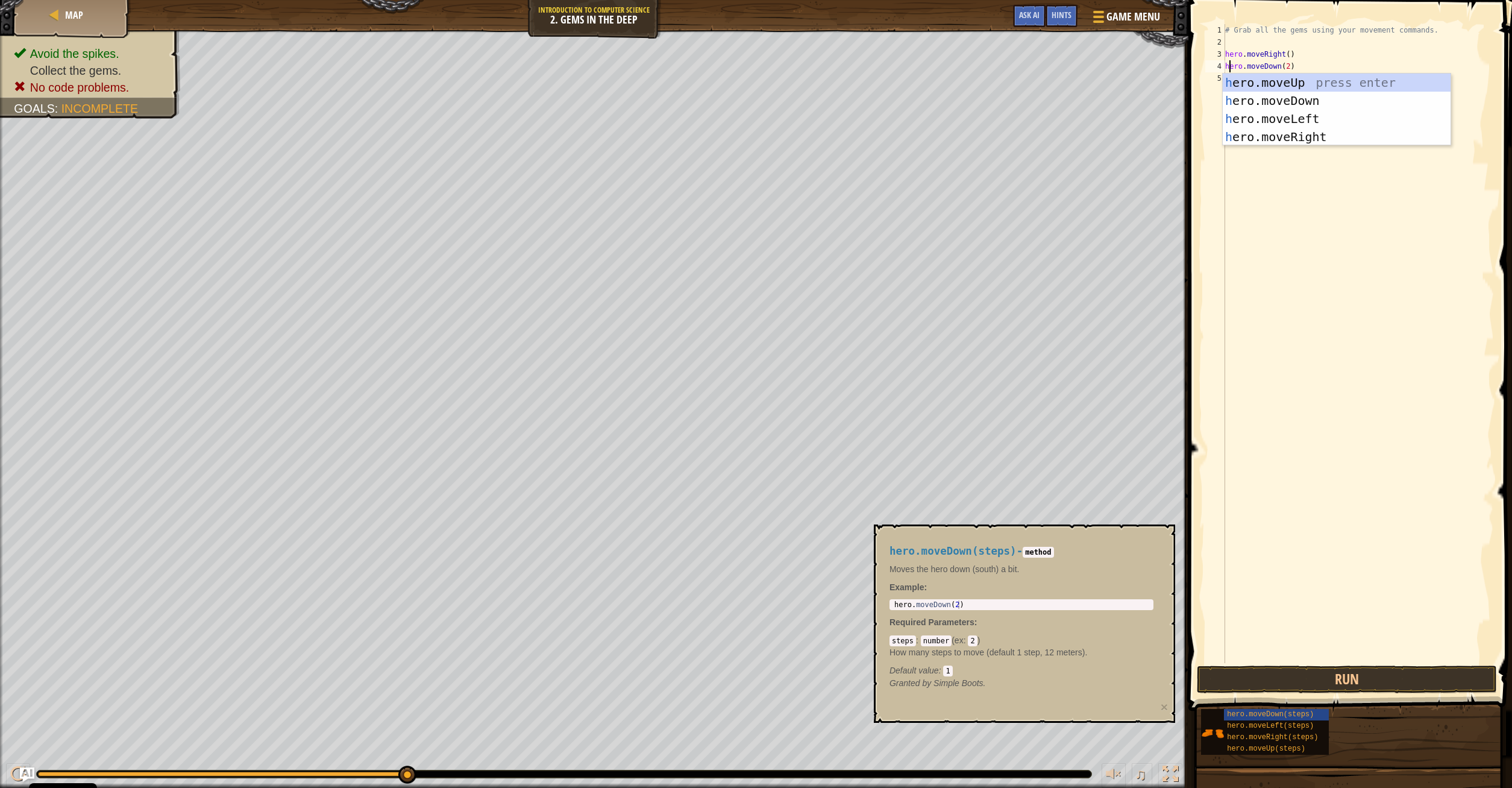
click at [1316, 288] on div "# Grab all the gems using your movement commands. hero . moveRight ( ) hero . m…" at bounding box center [1358, 355] width 271 height 663
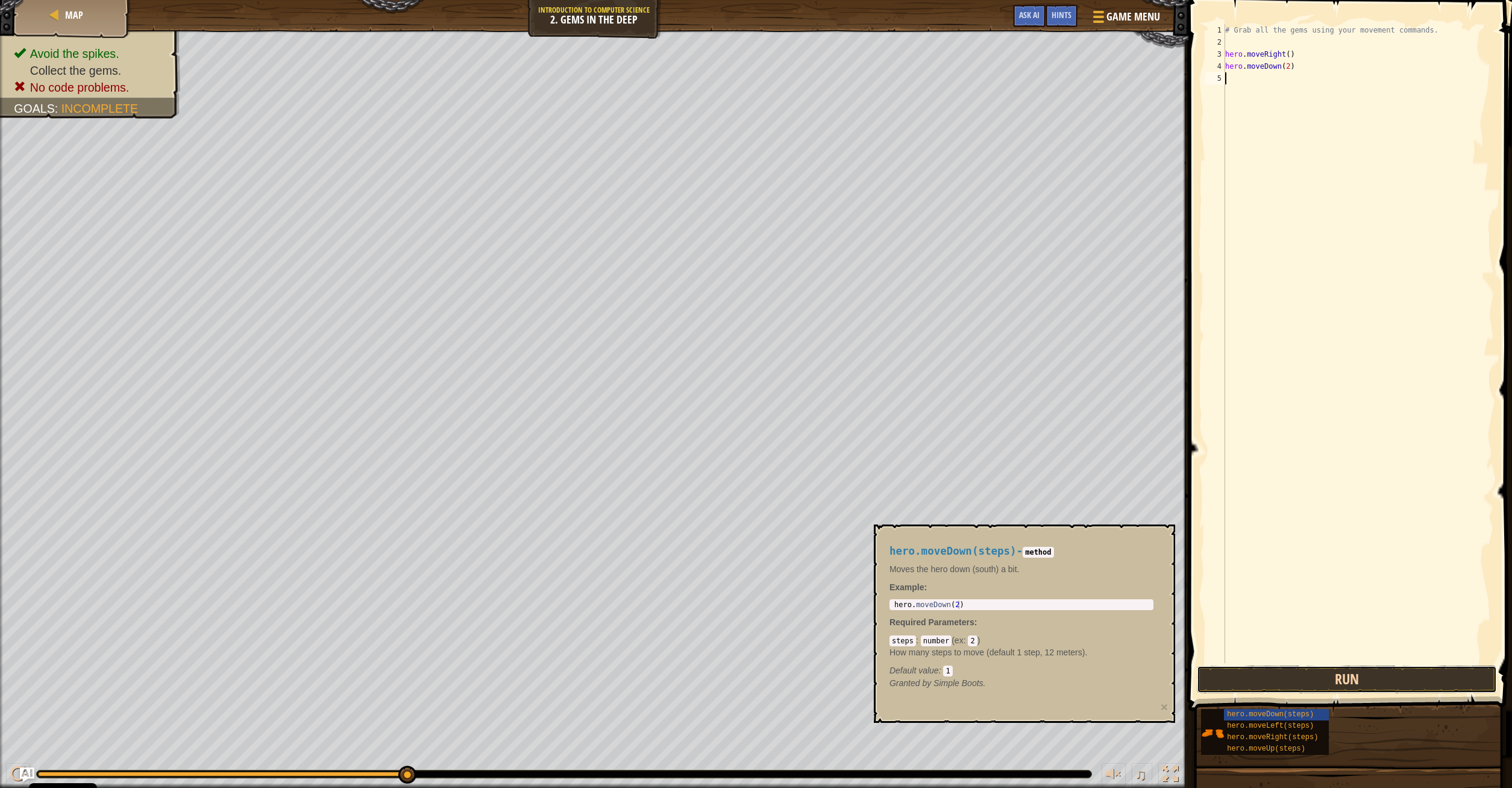
click at [1346, 681] on button "Run" at bounding box center [1347, 680] width 300 height 28
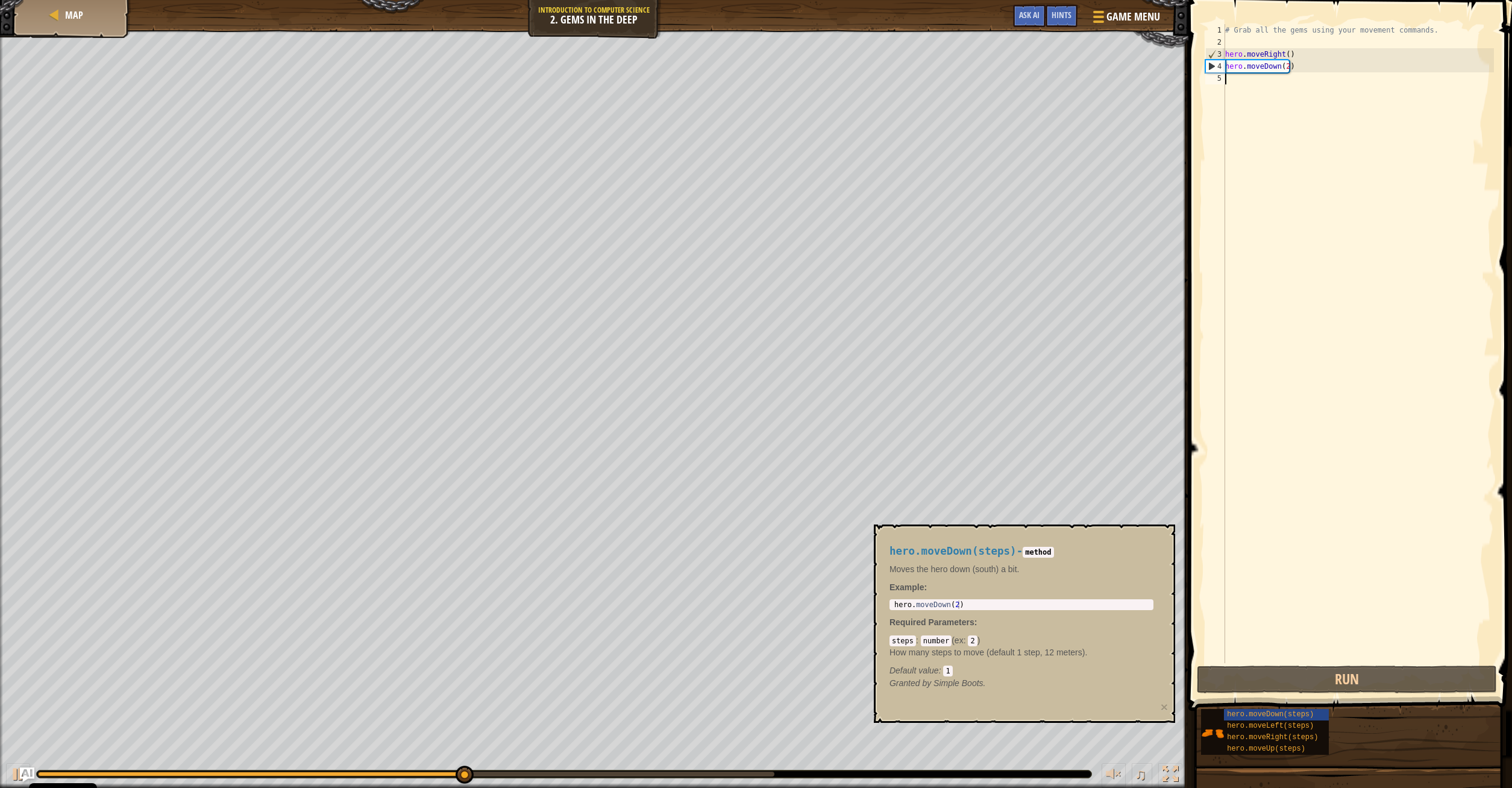
click at [1284, 67] on div "# Grab all the gems using your movement commands. hero . moveRight ( ) hero . m…" at bounding box center [1358, 355] width 271 height 663
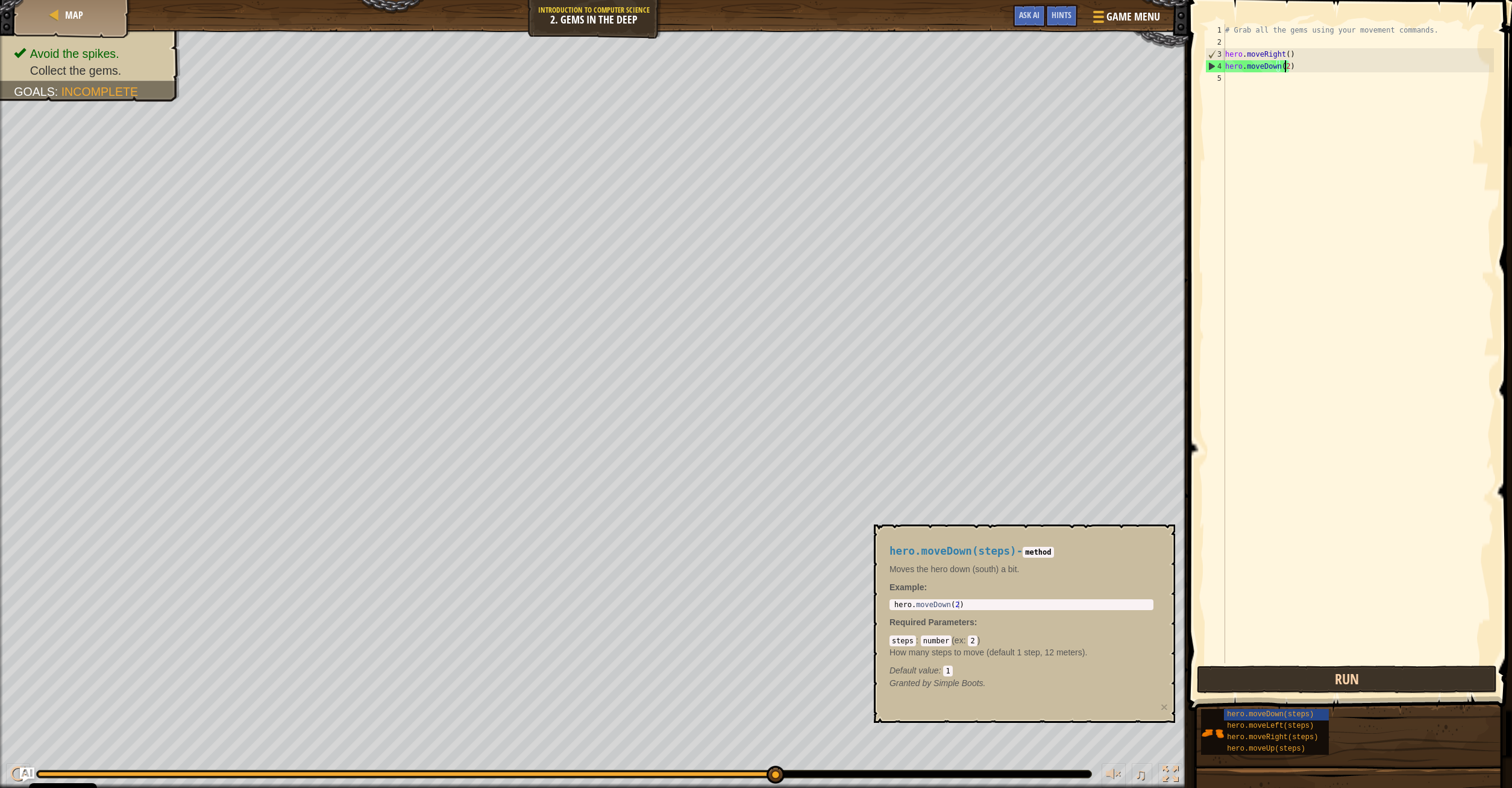
type textarea "hero.moveDown(2)"
click at [1352, 688] on button "Run" at bounding box center [1347, 680] width 300 height 28
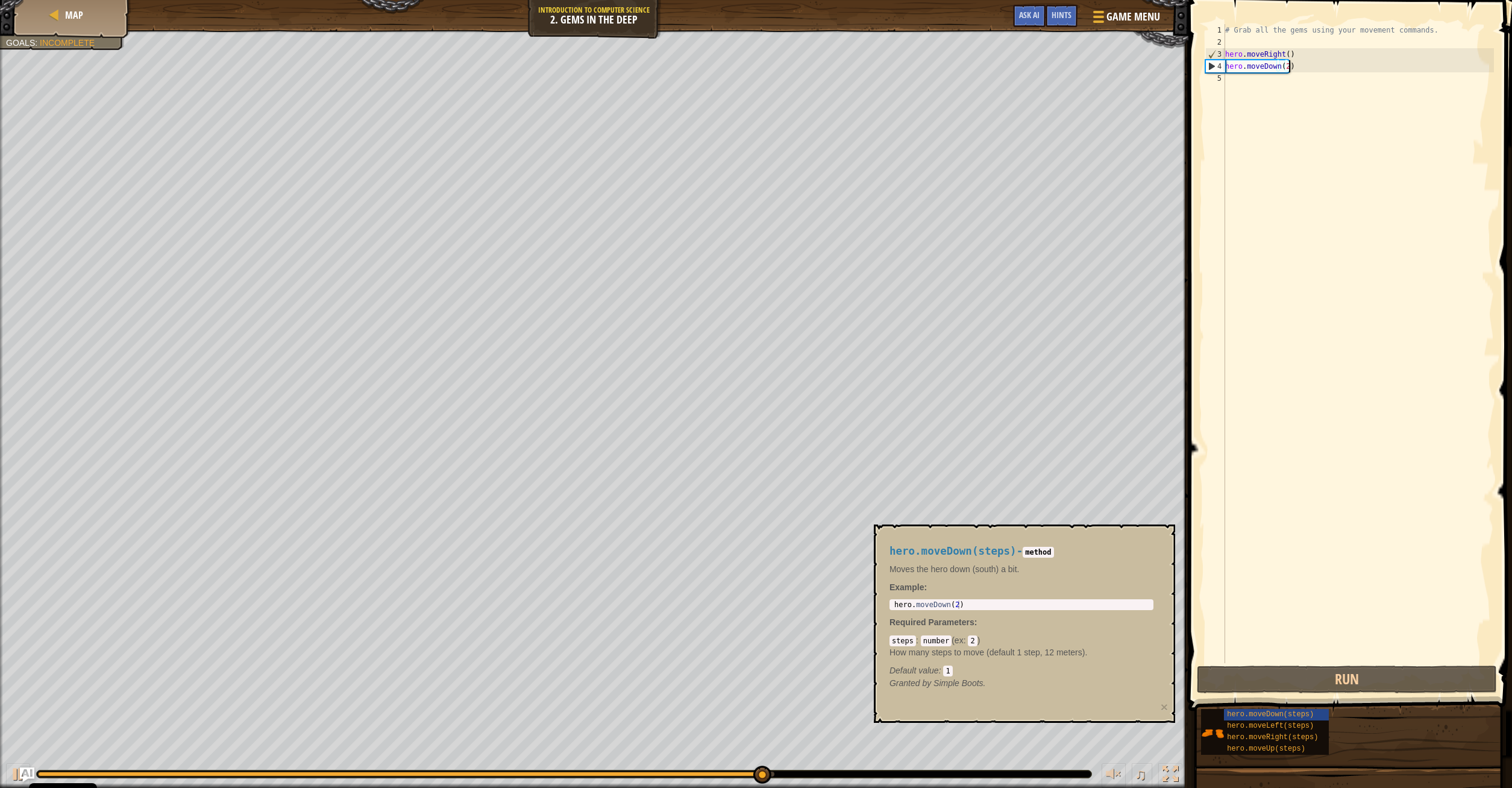
click at [1299, 64] on div "# Grab all the gems using your movement commands. hero . moveRight ( ) hero . m…" at bounding box center [1358, 355] width 271 height 663
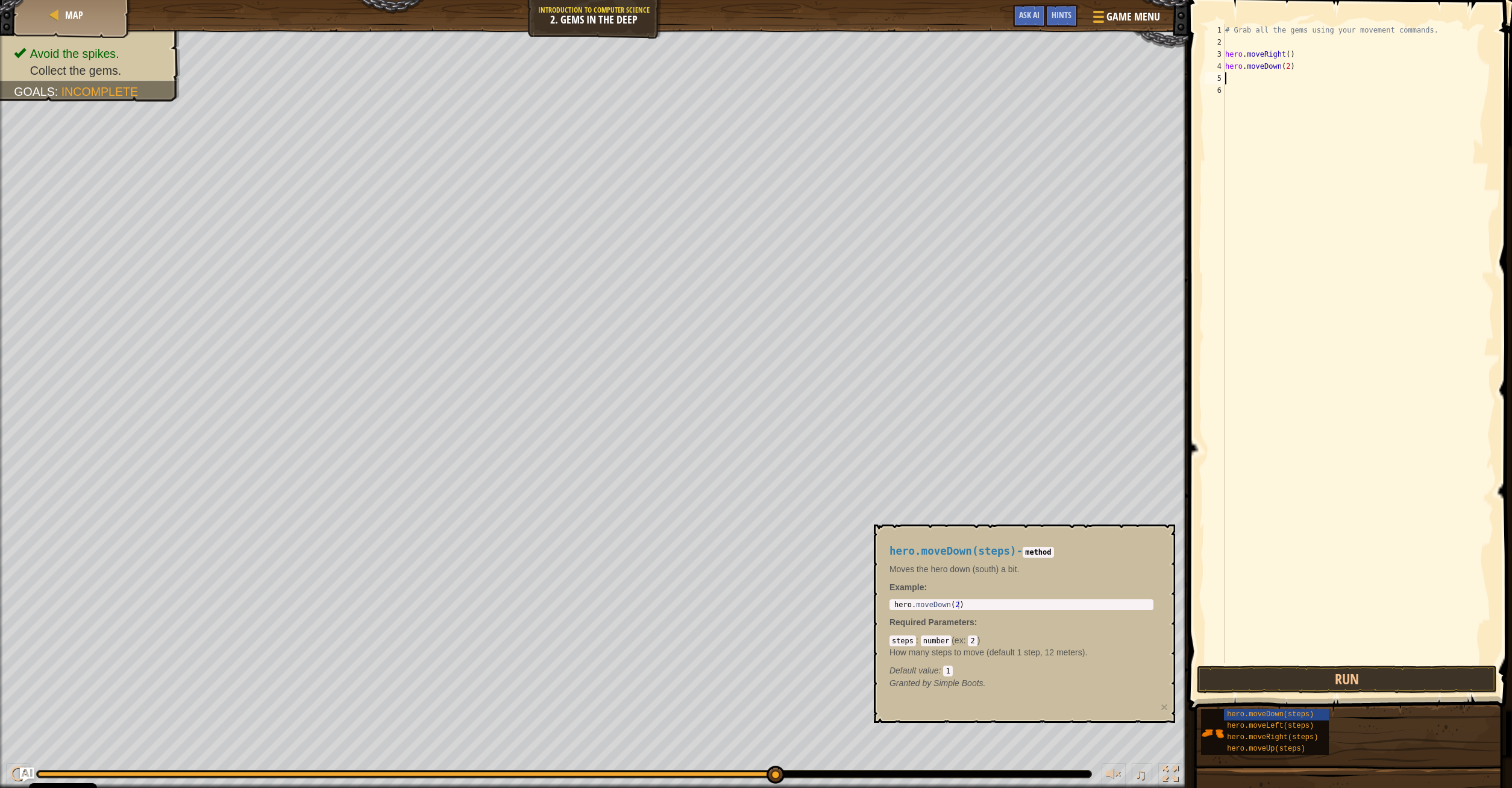
scroll to position [5, 0]
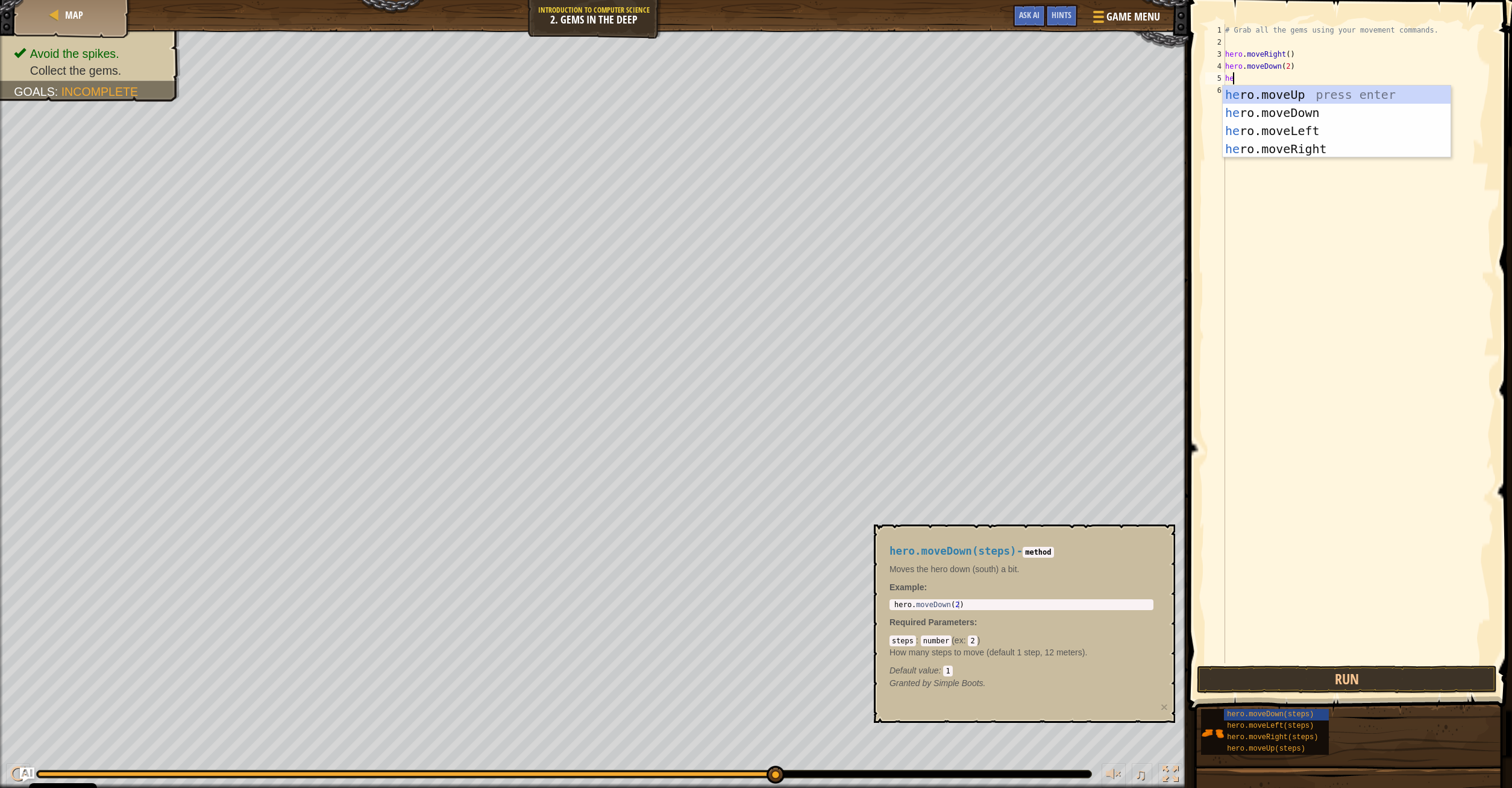
type textarea "hero"
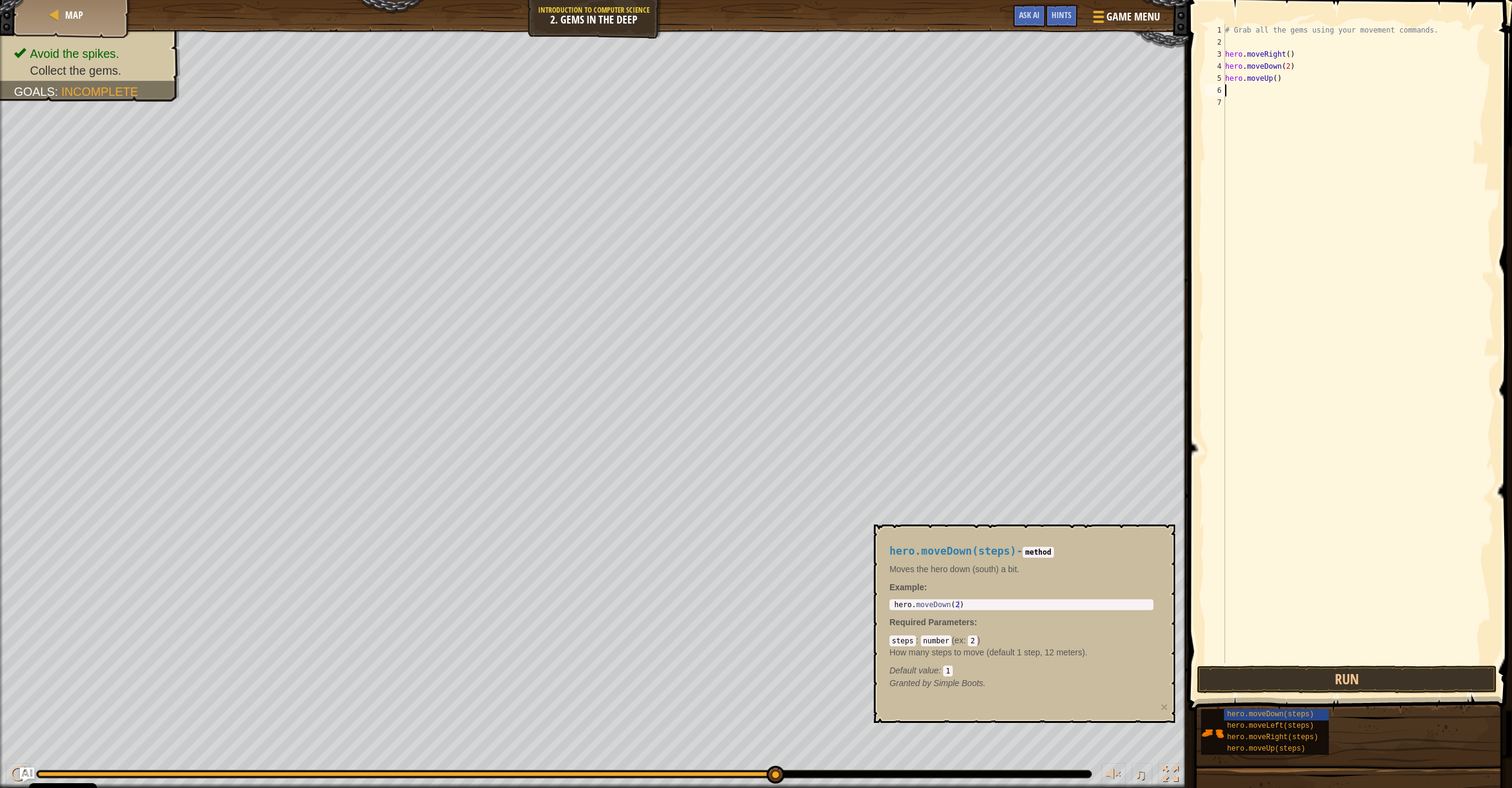
scroll to position [0, 0]
click at [1346, 677] on button "Run" at bounding box center [1347, 680] width 300 height 28
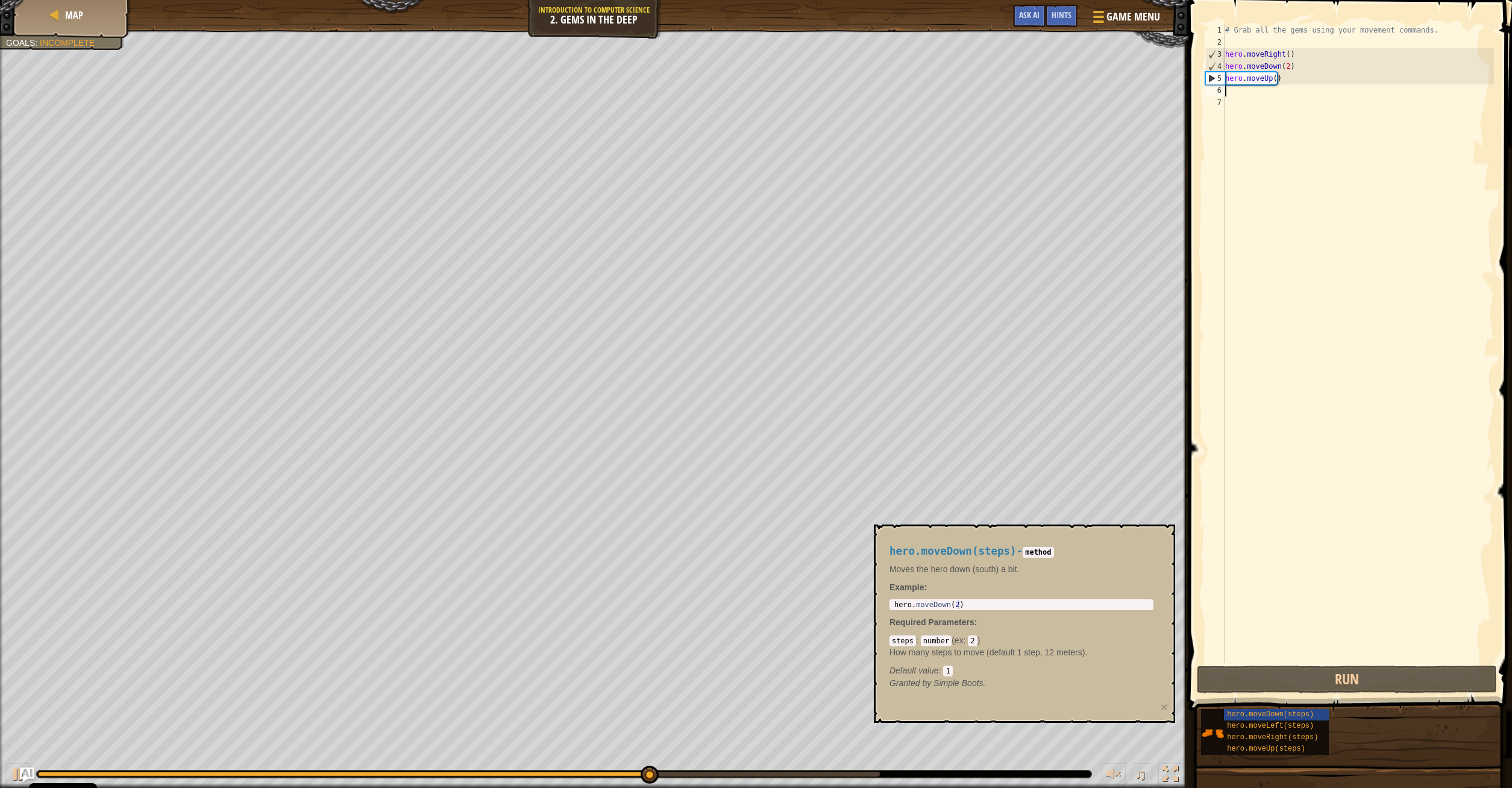
click at [1286, 70] on div "# Grab all the gems using your movement commands. hero . moveRight ( ) hero . m…" at bounding box center [1358, 355] width 271 height 663
click at [1350, 683] on button "Run" at bounding box center [1347, 680] width 300 height 28
click at [1290, 80] on div "# Grab all the gems using your movement commands. hero . moveRight ( ) hero . m…" at bounding box center [1358, 355] width 271 height 663
type textarea "hero.moveUp()"
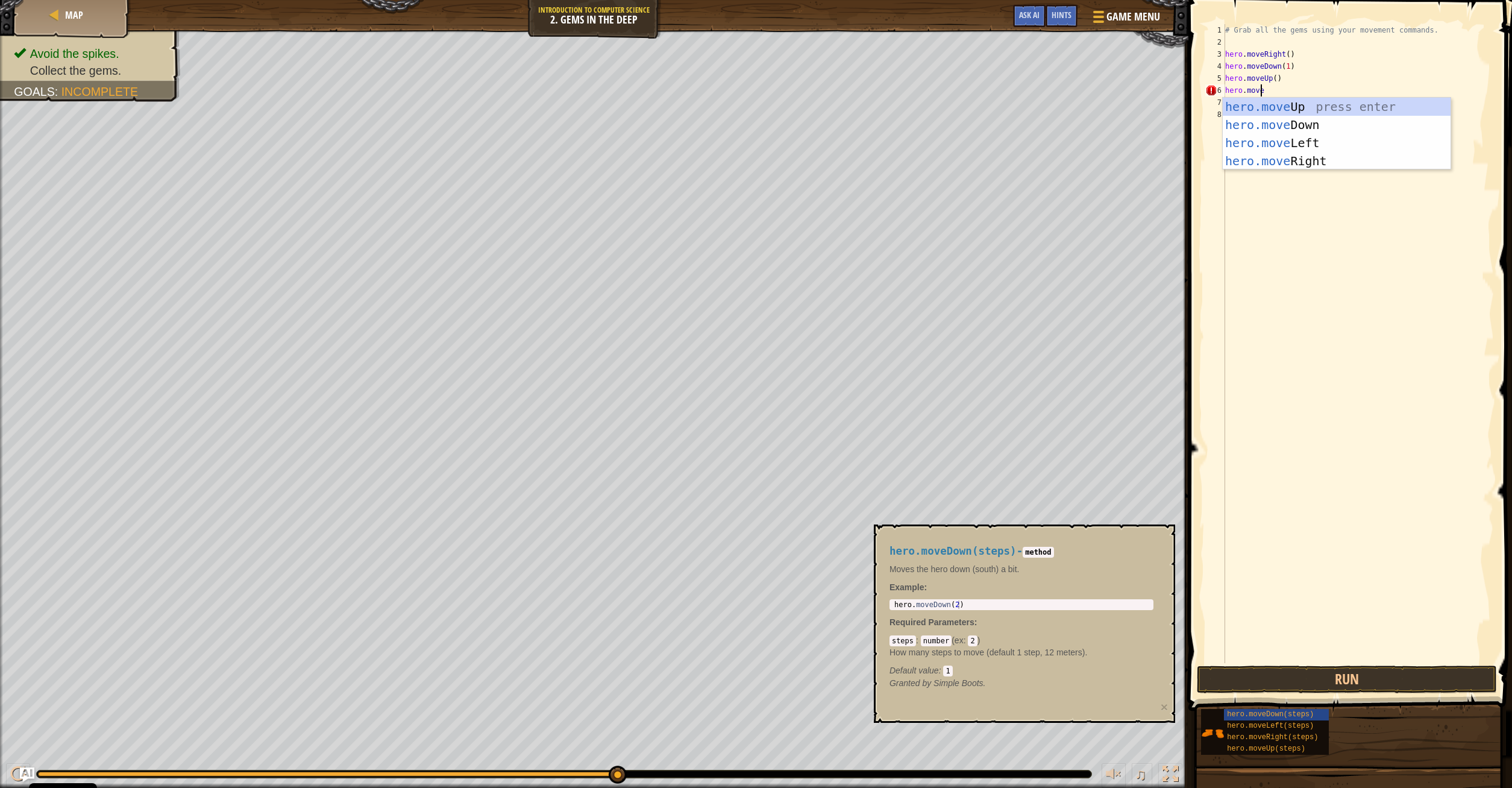
scroll to position [5, 3]
type textarea "hero.moveUp"
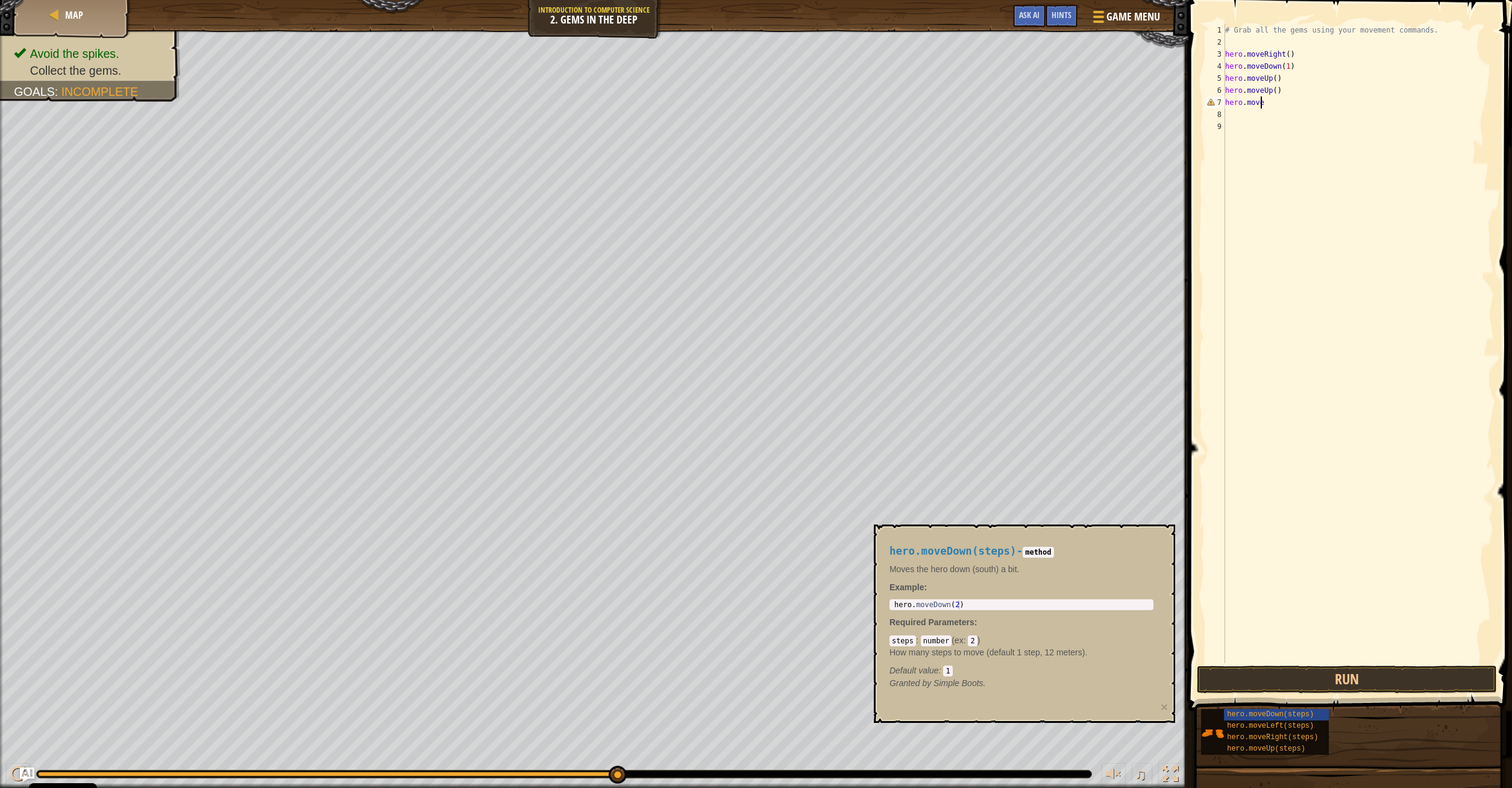
type textarea "hero.moveR"
click at [1341, 682] on button "Run" at bounding box center [1347, 680] width 300 height 28
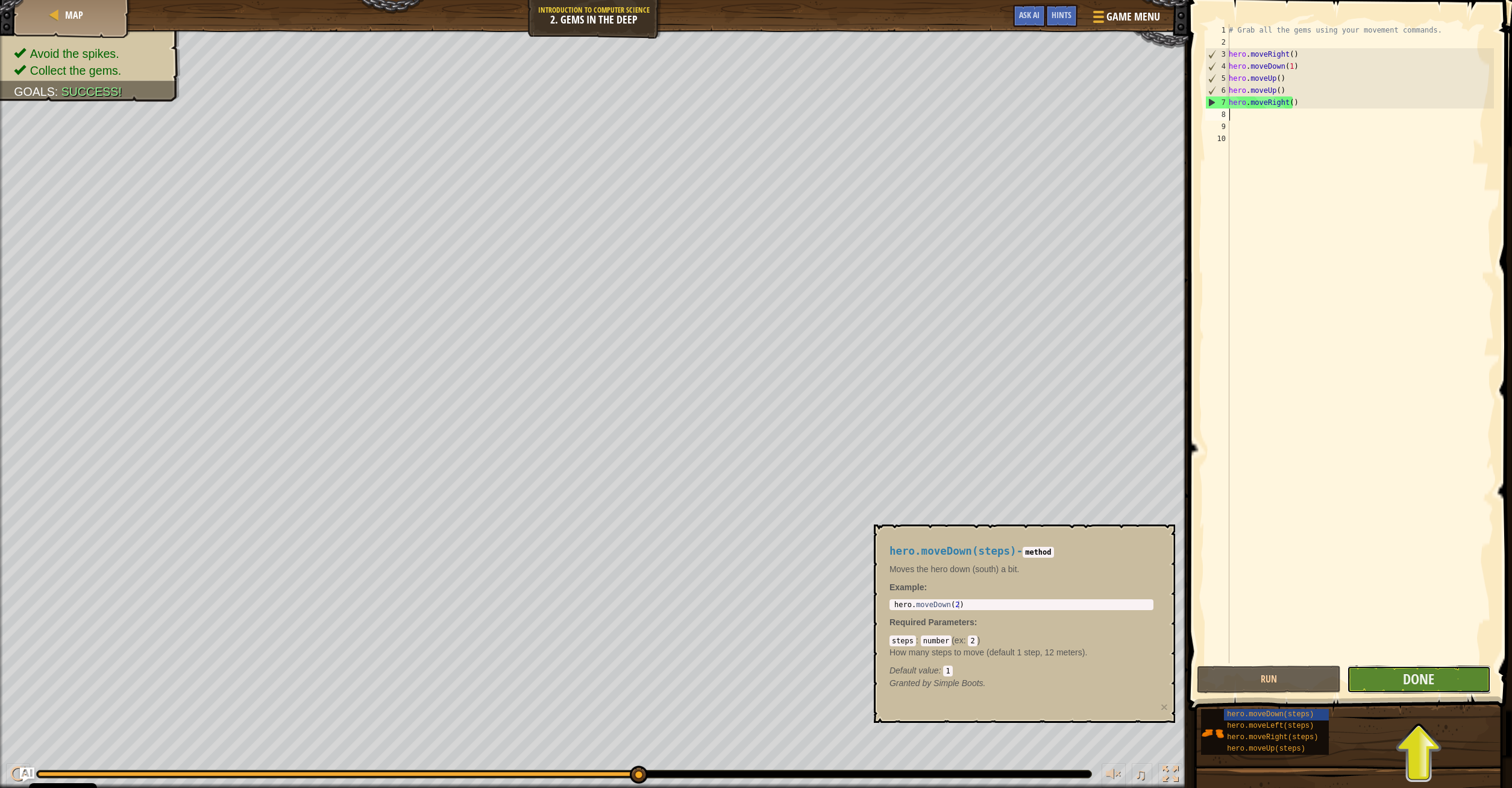
click at [1441, 681] on button "Done" at bounding box center [1419, 680] width 144 height 28
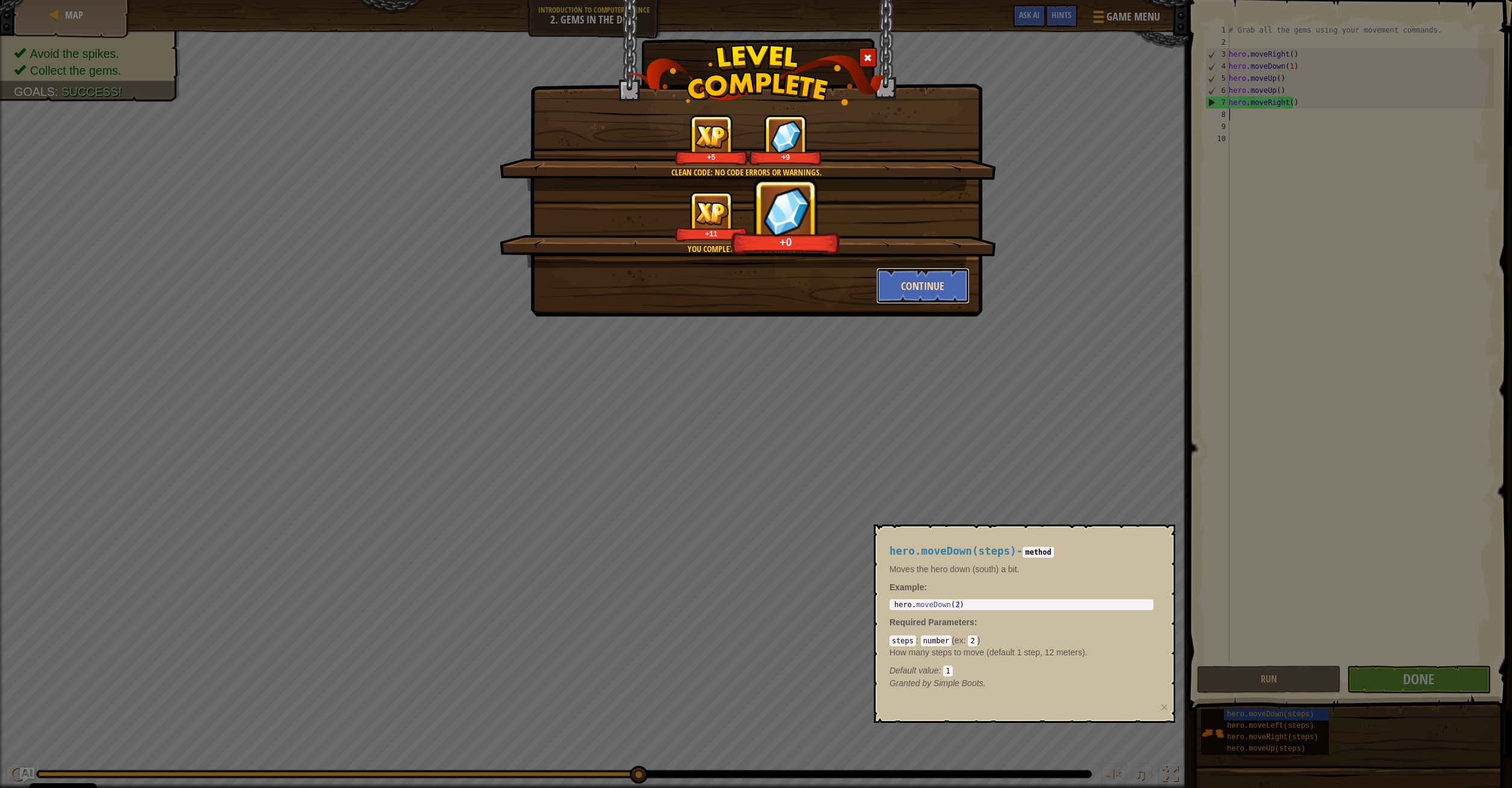
click at [944, 290] on button "Continue" at bounding box center [923, 286] width 93 height 36
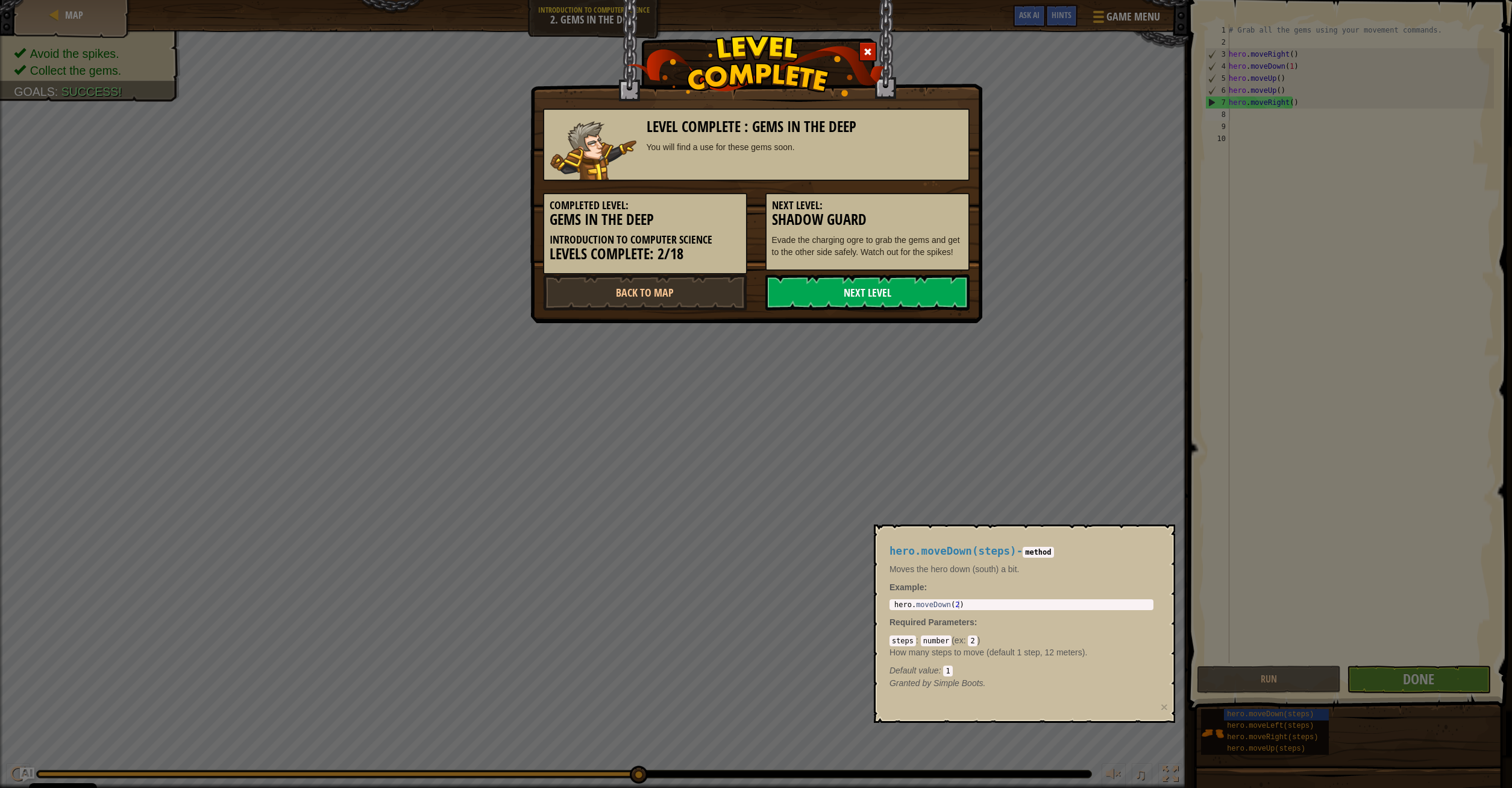
click at [901, 294] on link "Next Level" at bounding box center [867, 292] width 204 height 36
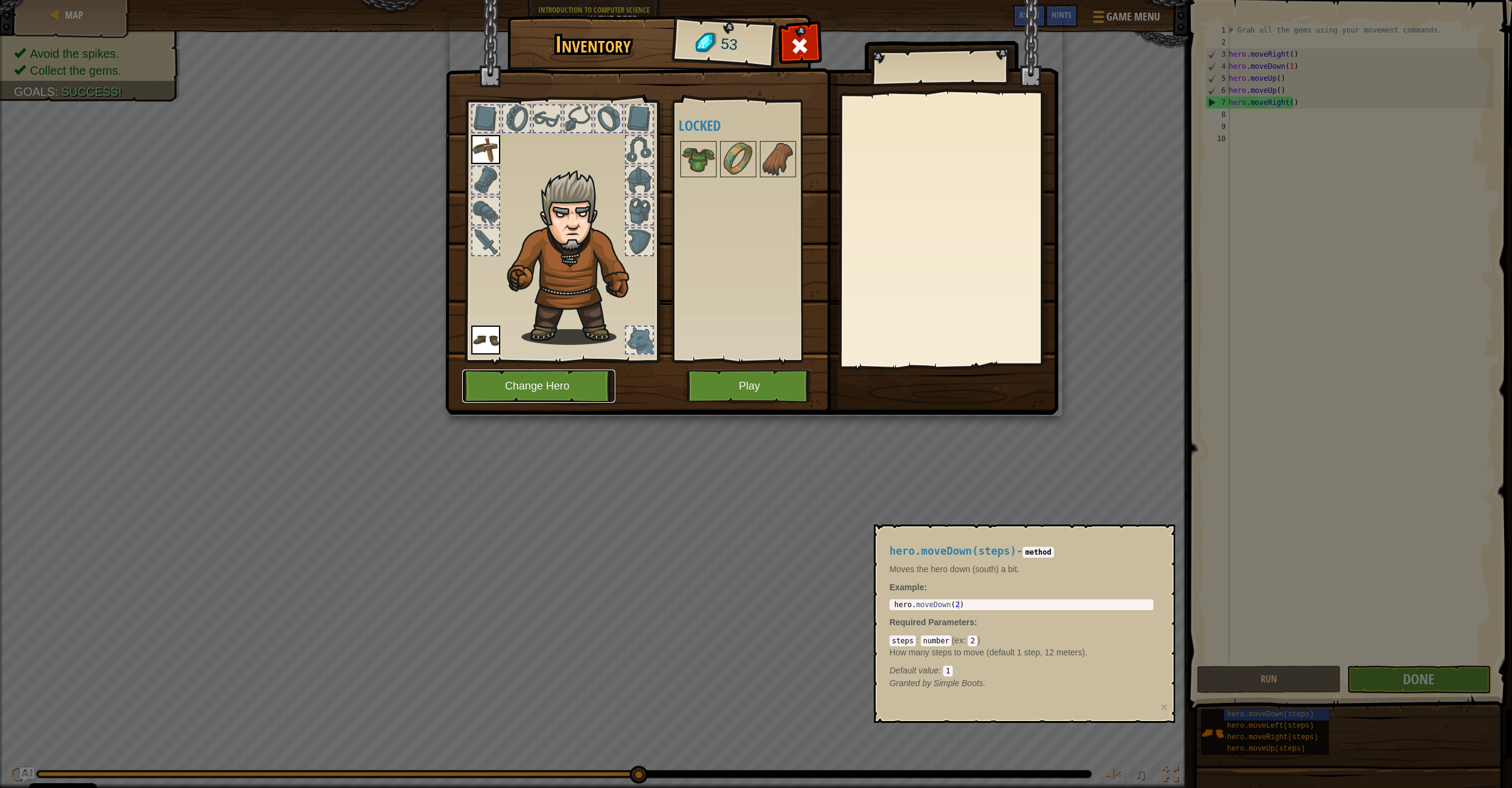
click at [553, 383] on button "Change Hero" at bounding box center [538, 386] width 153 height 33
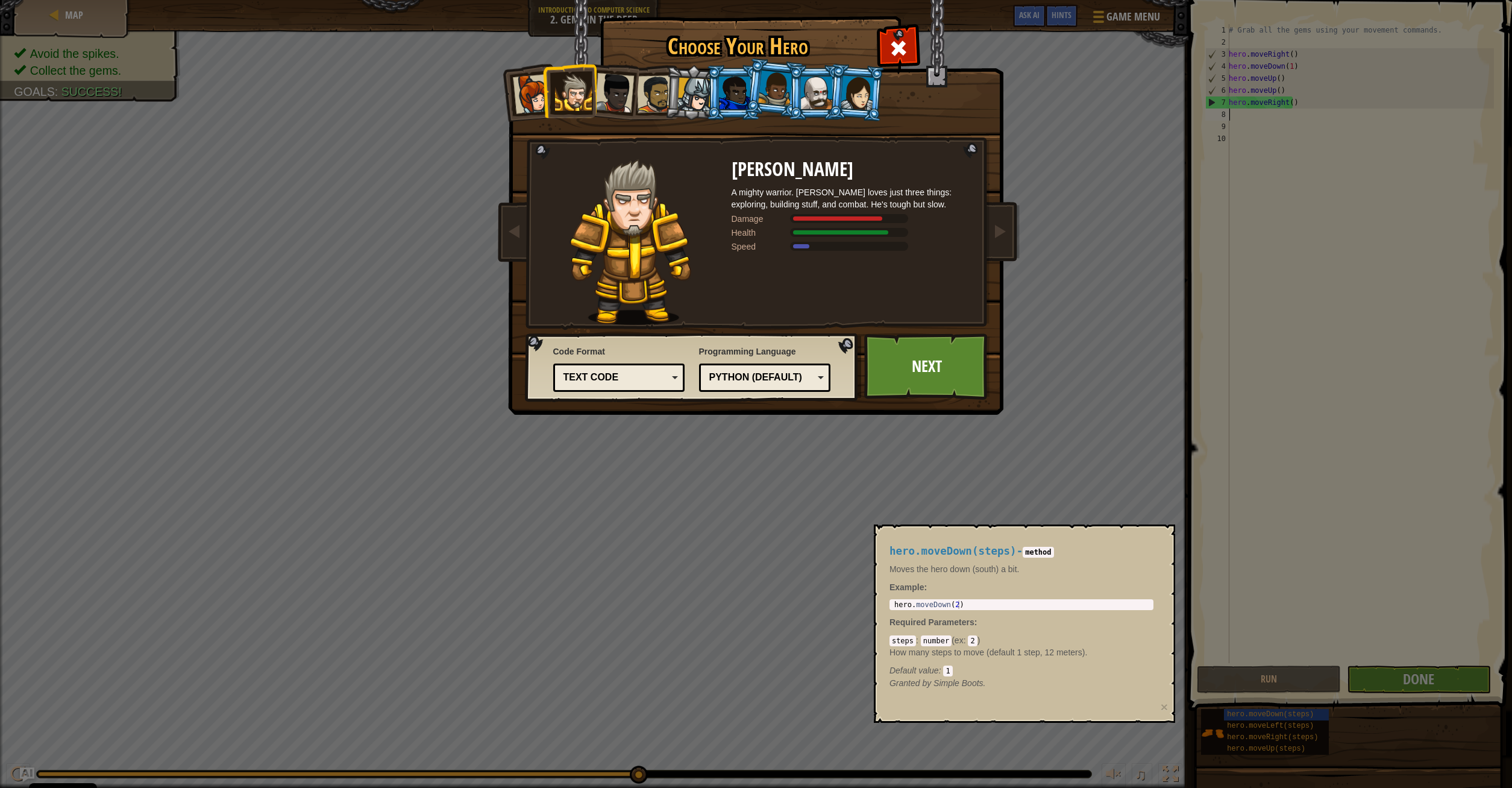
click at [625, 95] on div at bounding box center [614, 93] width 40 height 40
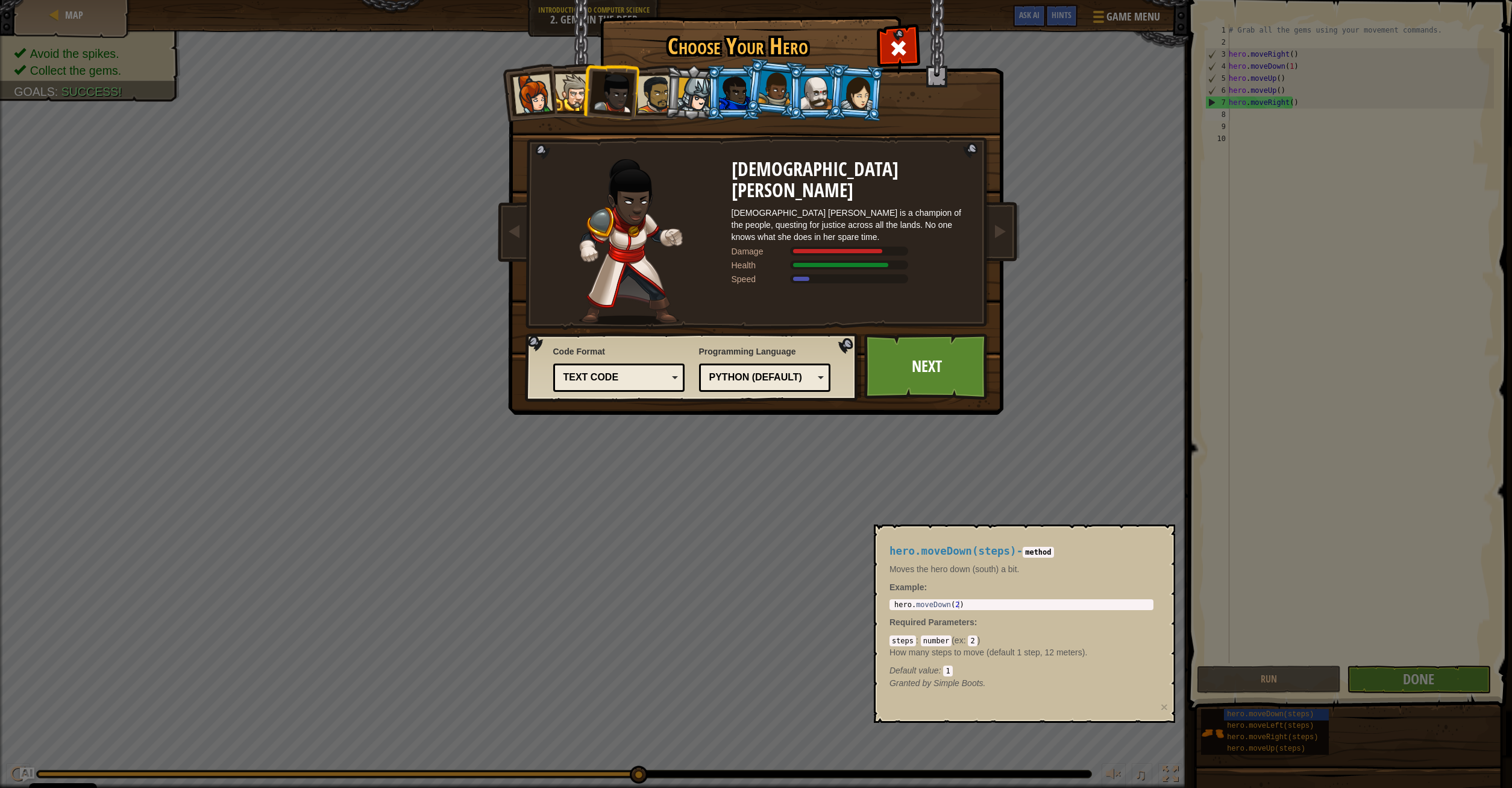
click at [574, 90] on div at bounding box center [573, 92] width 37 height 37
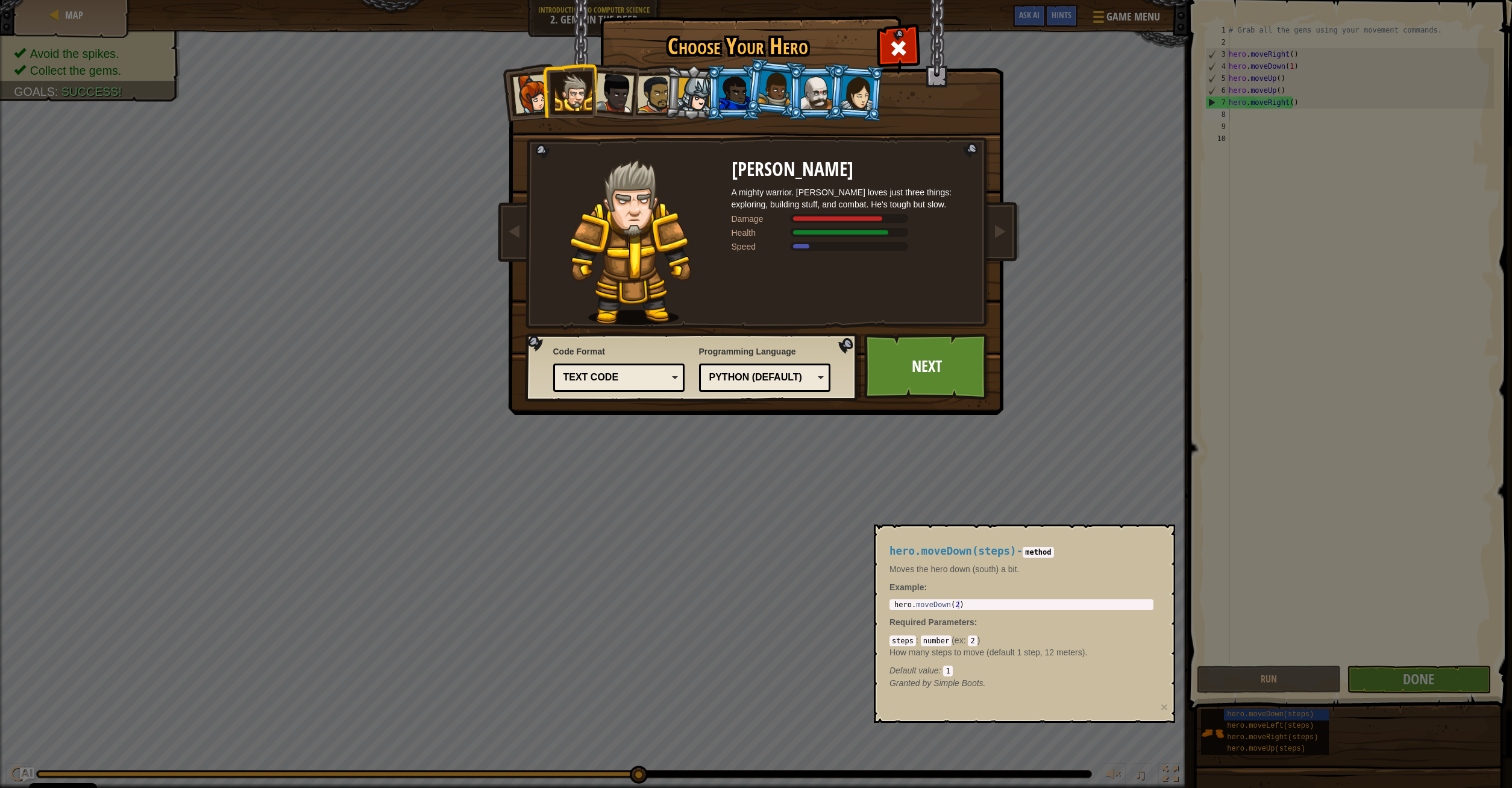
click at [795, 385] on div "Python (Default)" at bounding box center [765, 378] width 116 height 19
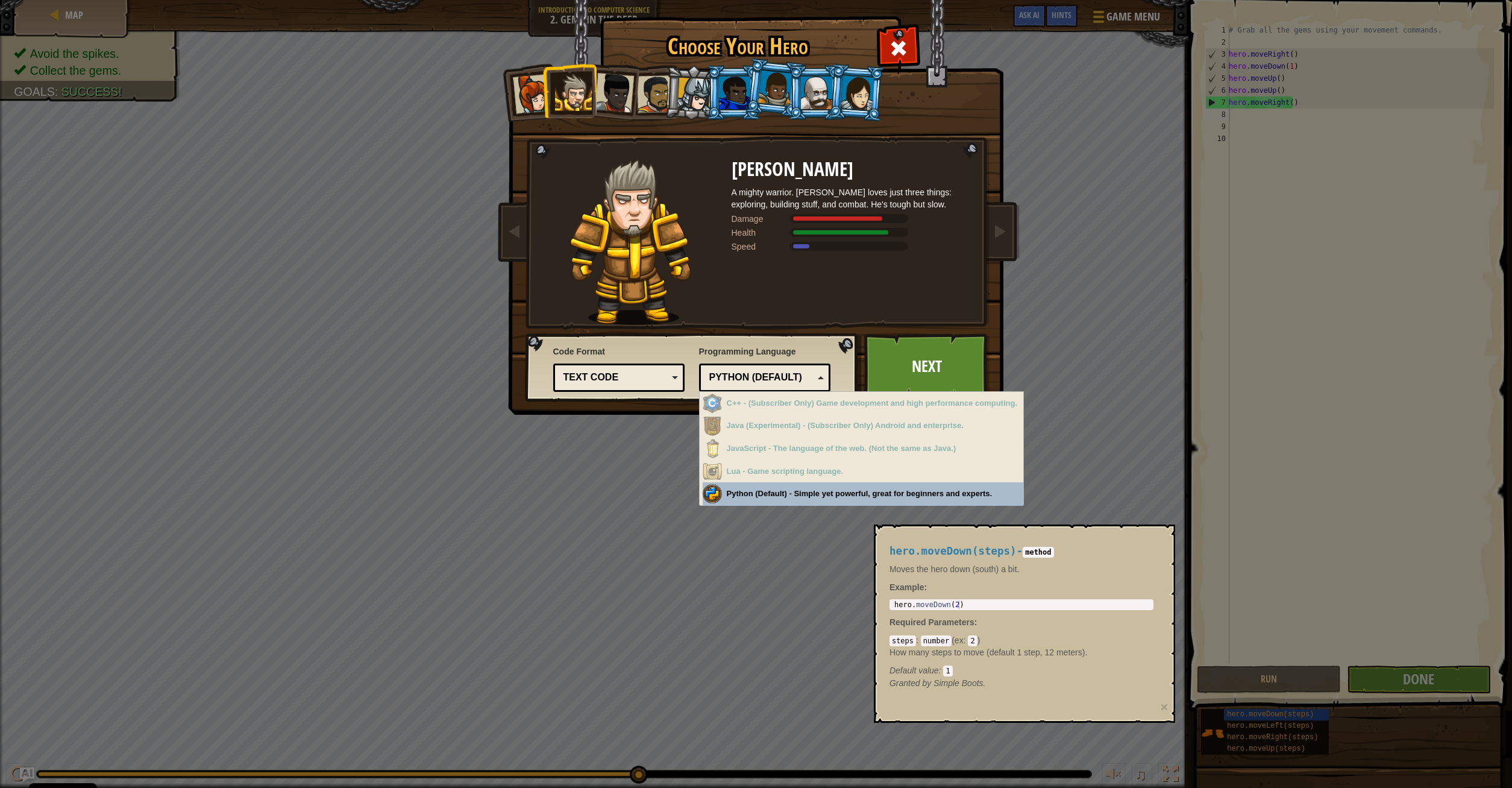
click at [796, 377] on div "Python (Default)" at bounding box center [761, 377] width 104 height 14
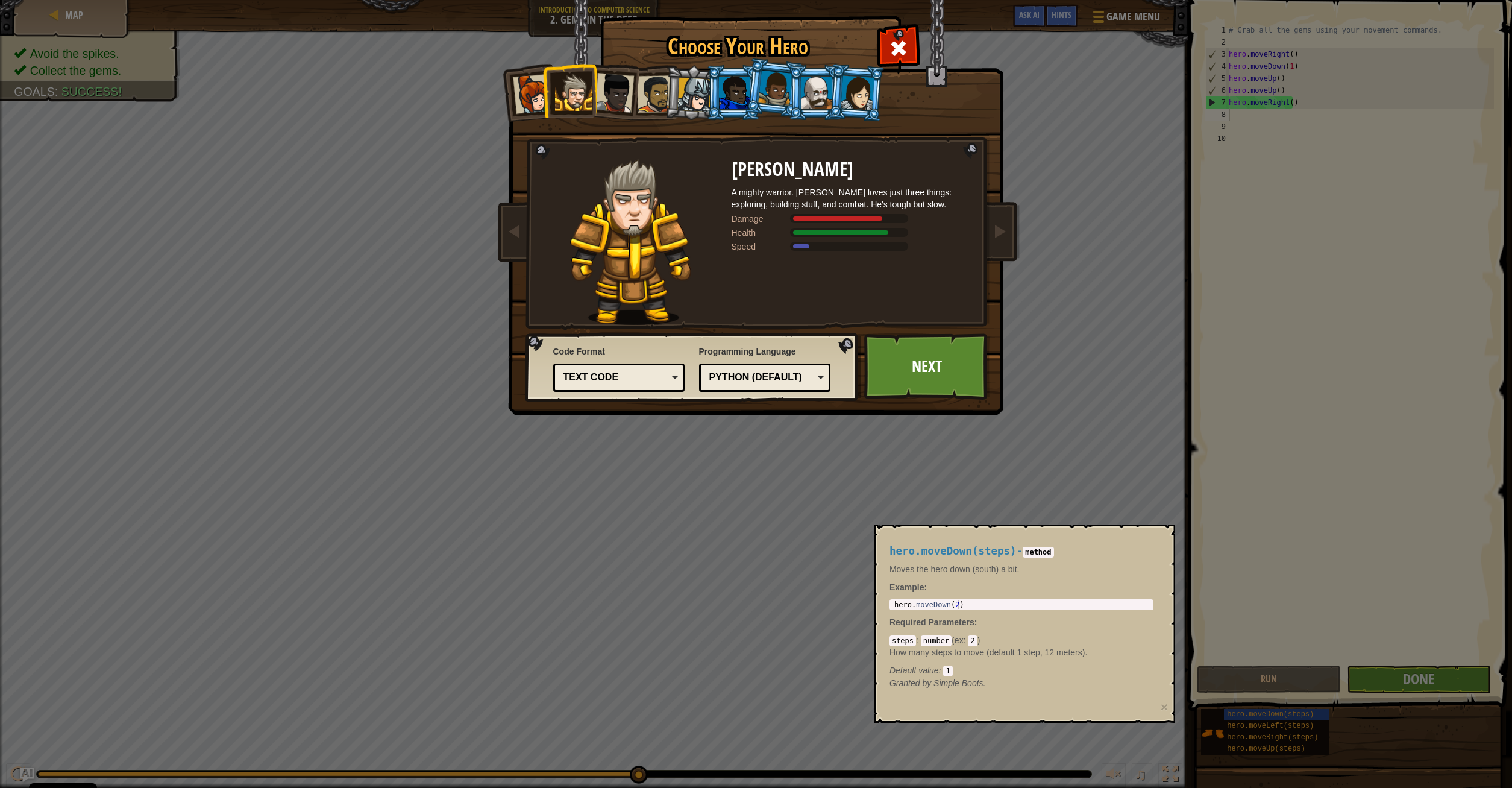
click at [671, 376] on div "Text code" at bounding box center [619, 378] width 116 height 19
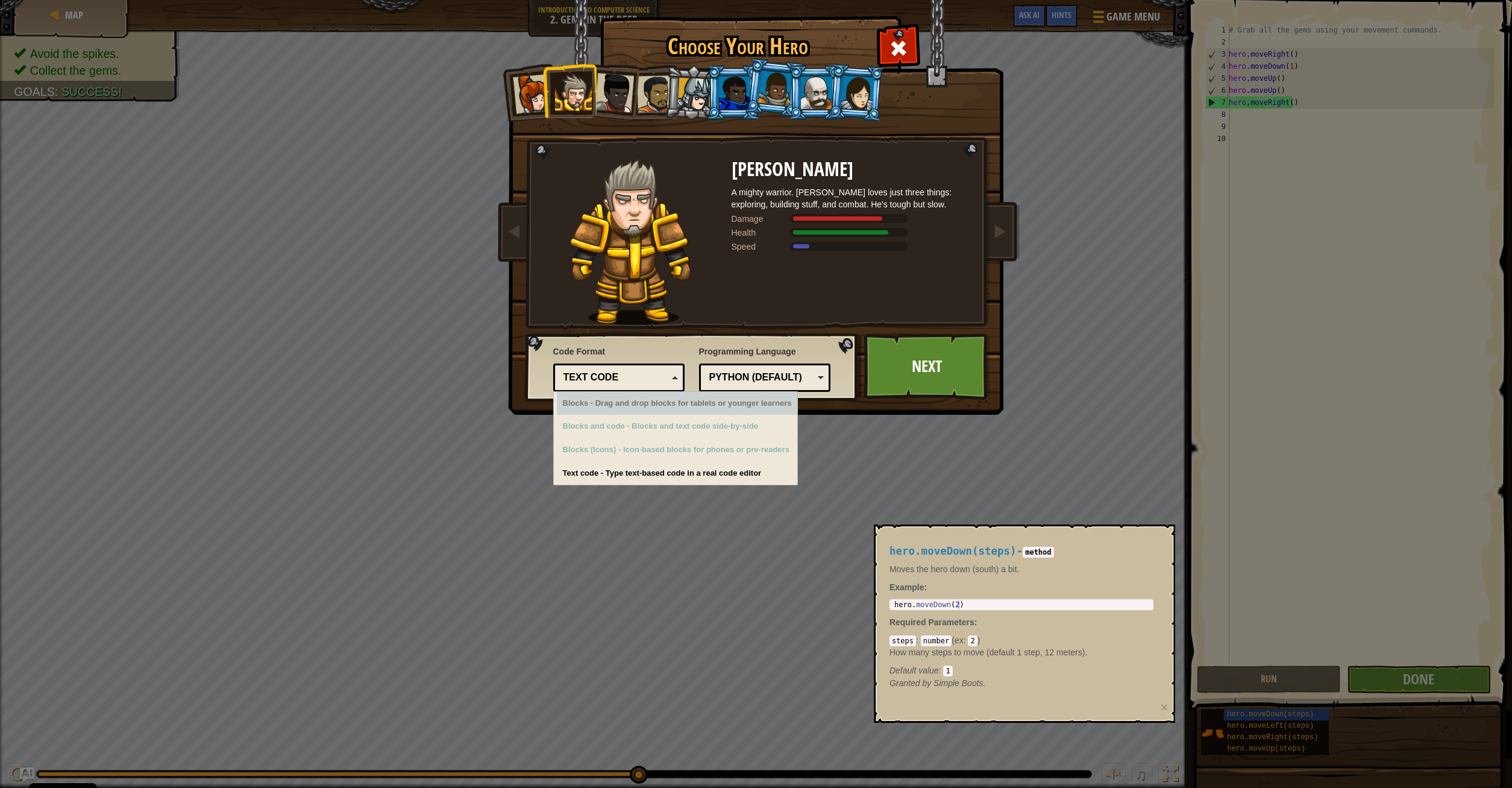
click at [647, 367] on div "Text code Blocks and code Blocks Blocks (Icons) Text code" at bounding box center [619, 377] width 132 height 28
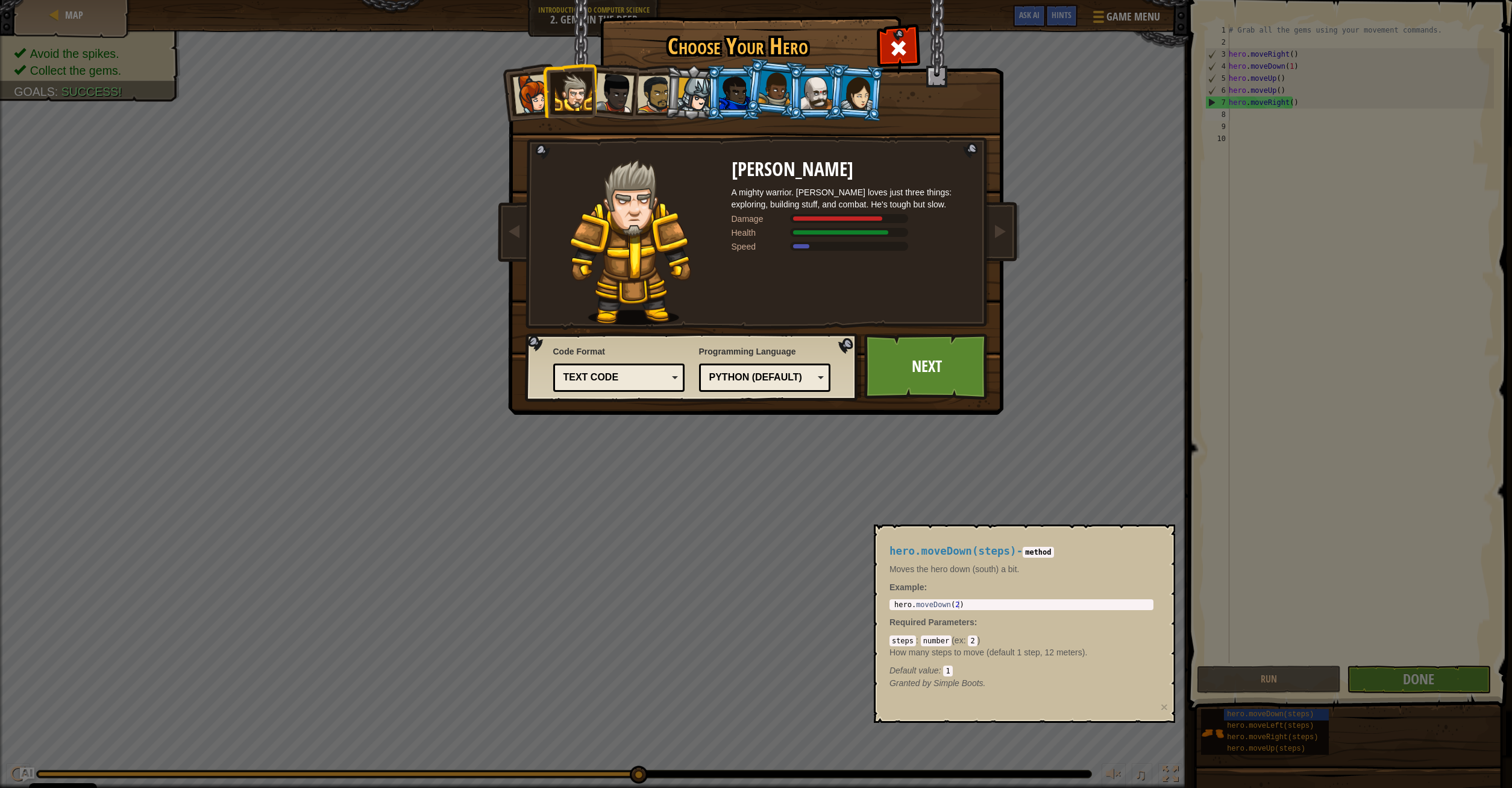
click at [657, 100] on div at bounding box center [655, 94] width 37 height 37
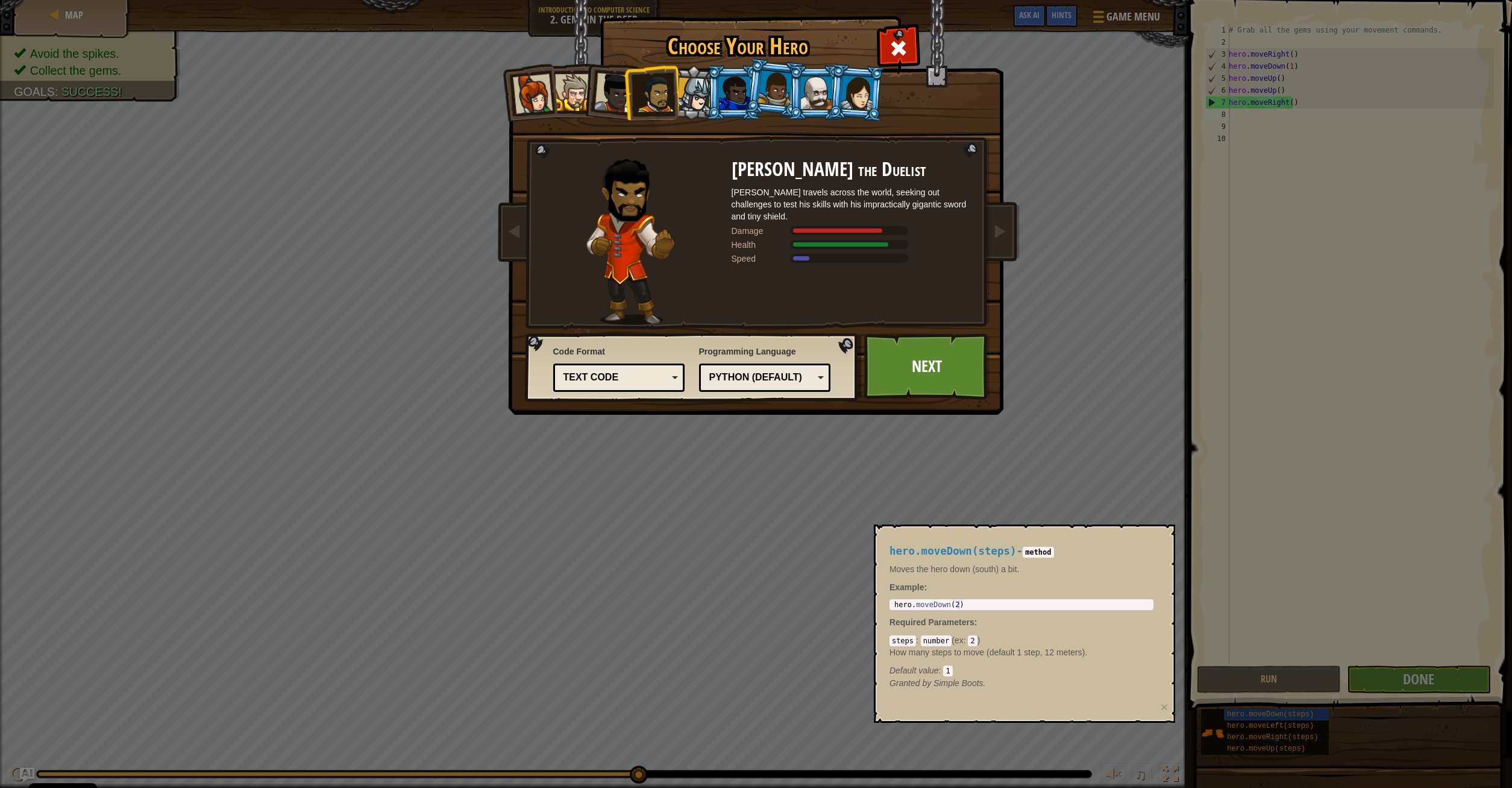
click at [690, 89] on div at bounding box center [694, 94] width 34 height 34
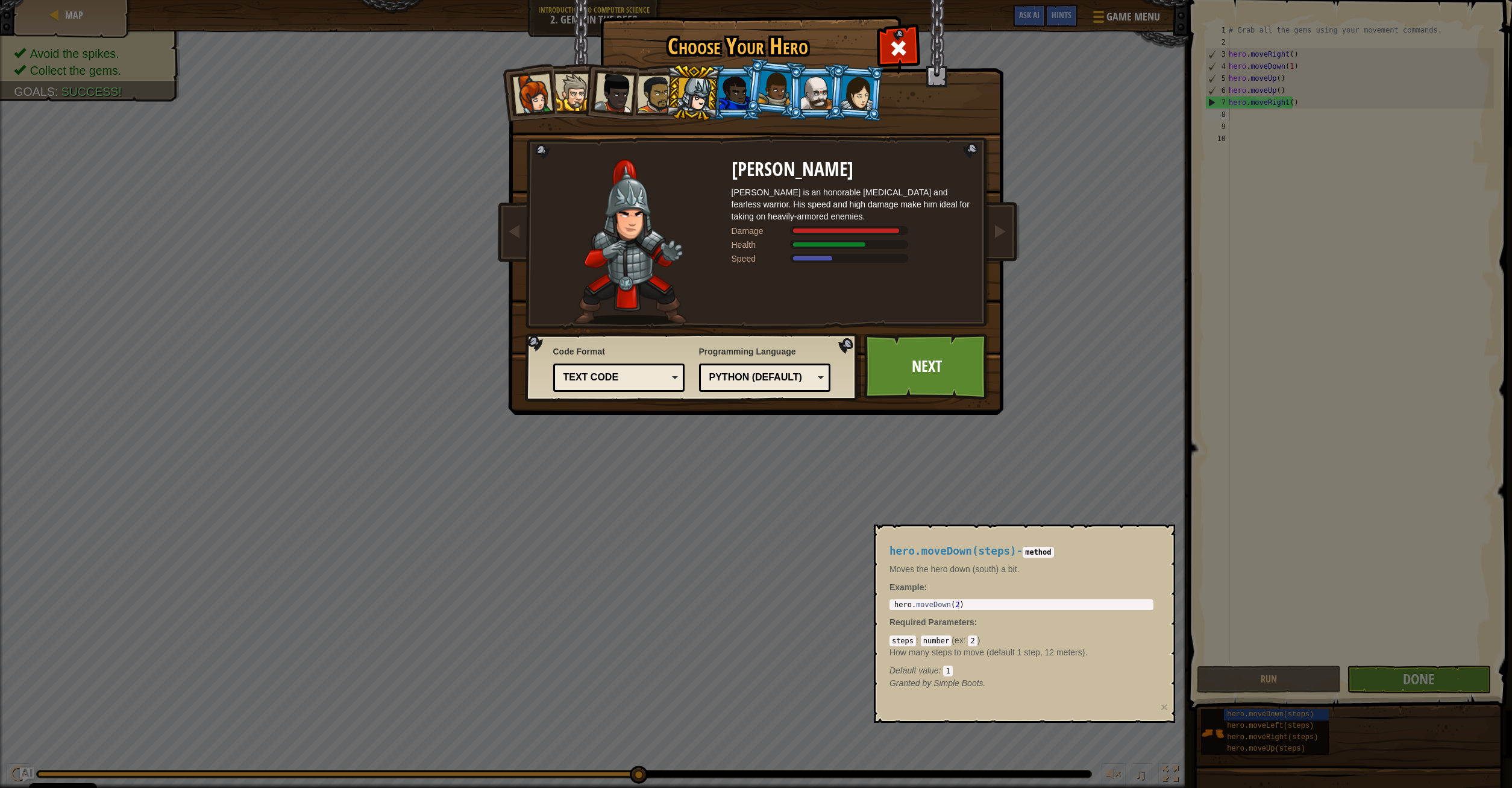
click at [736, 88] on div at bounding box center [734, 93] width 31 height 33
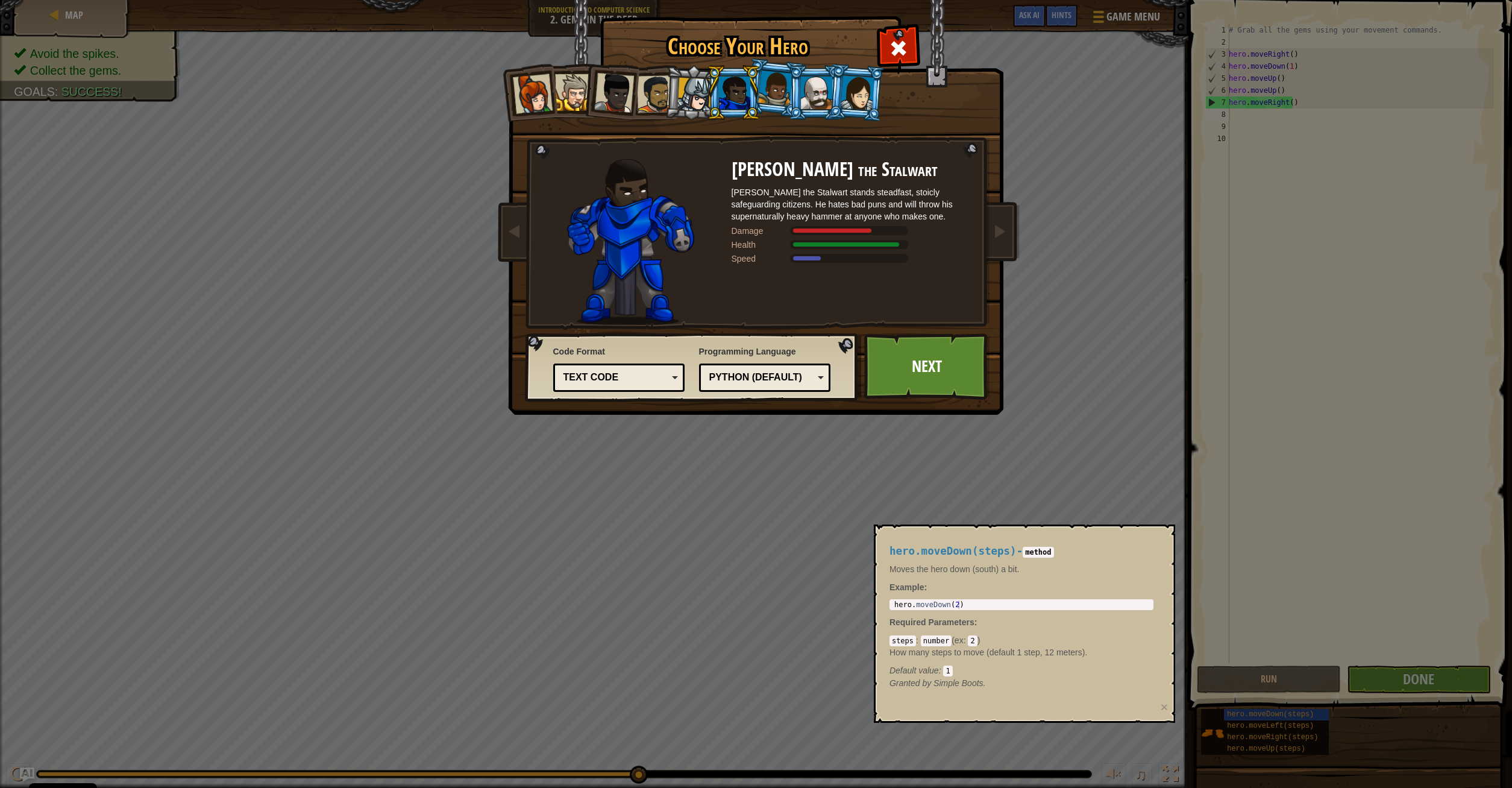
click at [770, 88] on div at bounding box center [775, 88] width 34 height 35
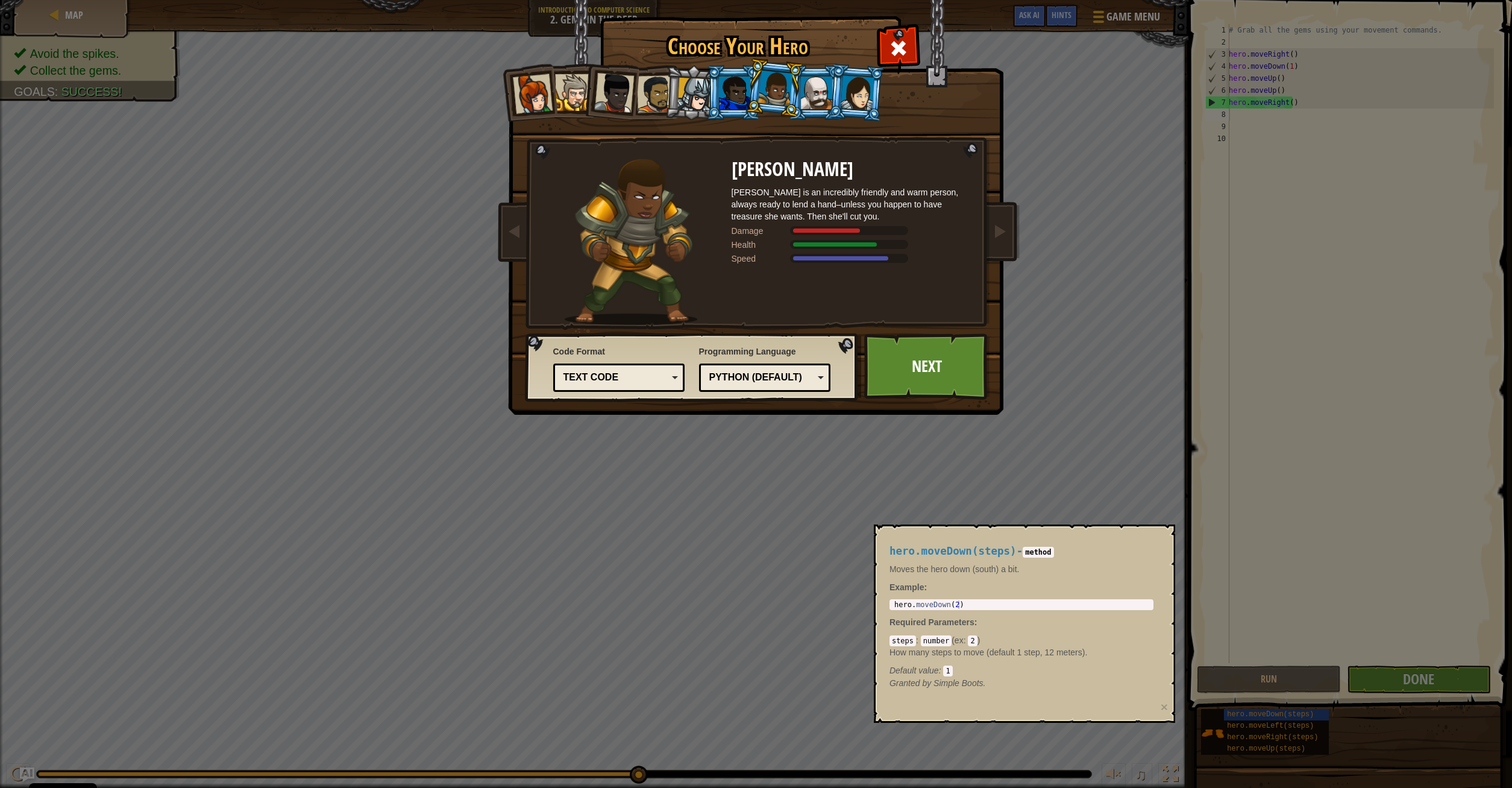
click at [805, 84] on div at bounding box center [816, 93] width 31 height 33
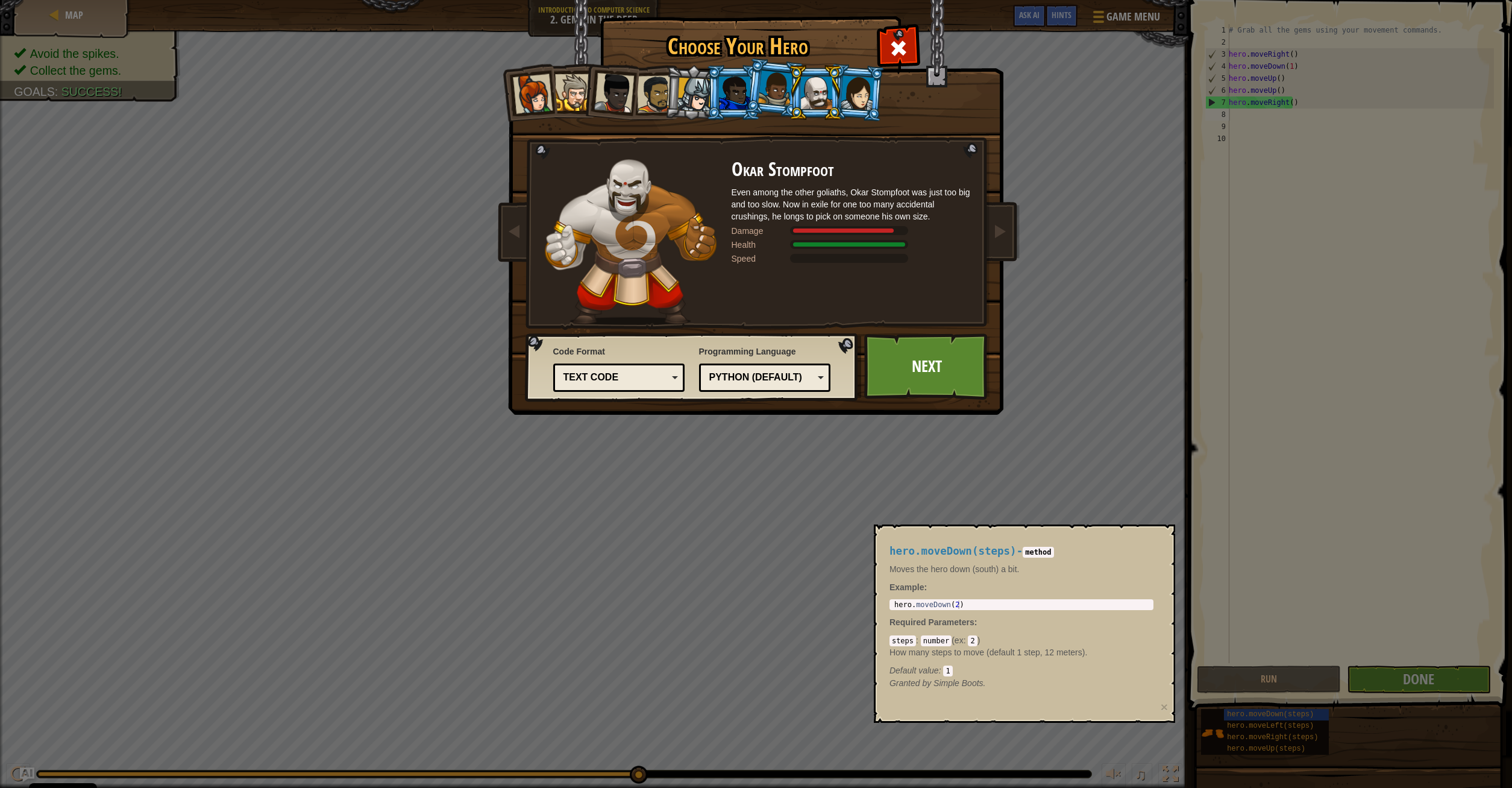
click at [842, 83] on li at bounding box center [815, 92] width 54 height 55
click at [845, 89] on div at bounding box center [857, 92] width 34 height 34
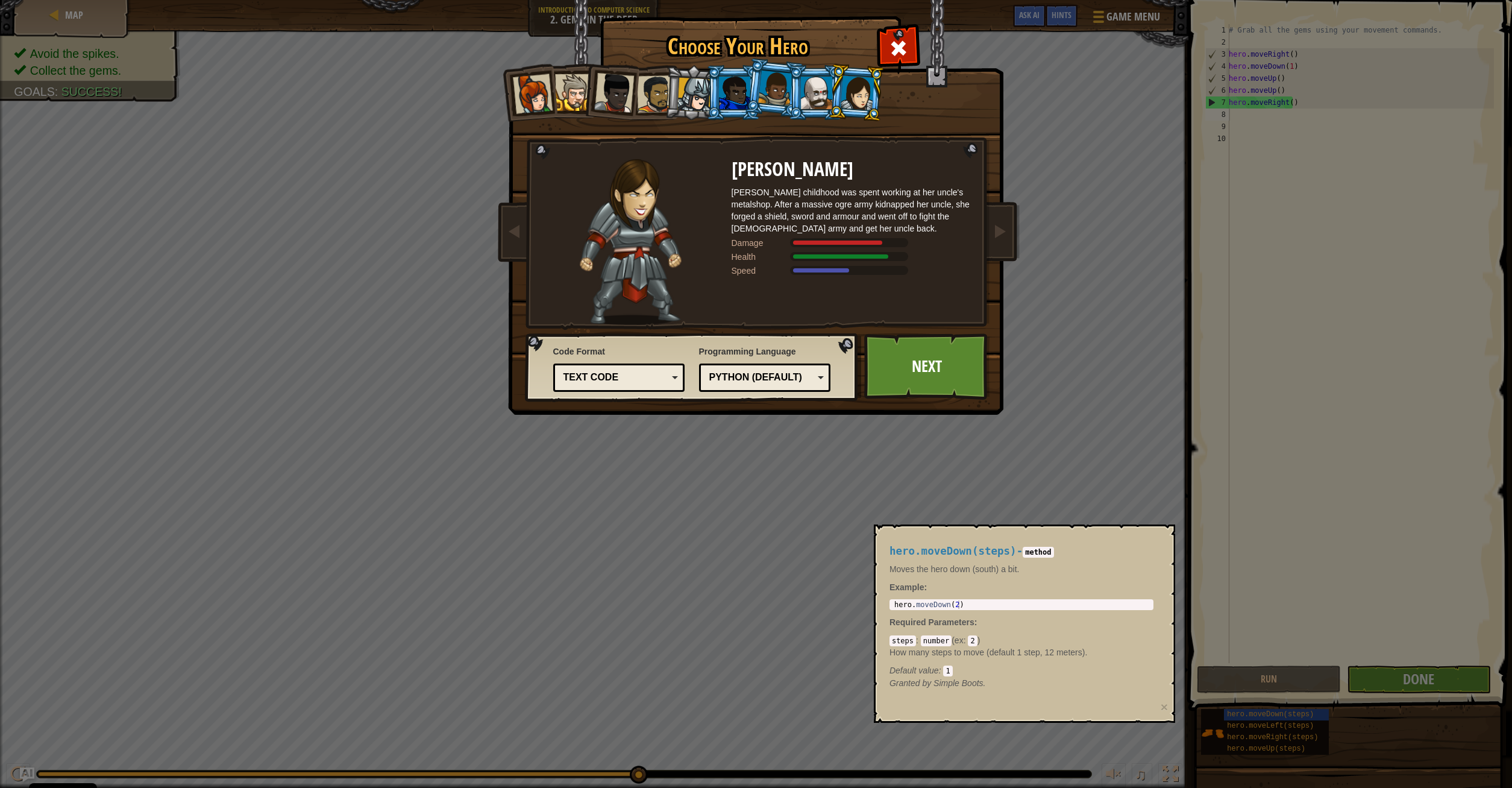
click at [814, 93] on div at bounding box center [816, 93] width 31 height 33
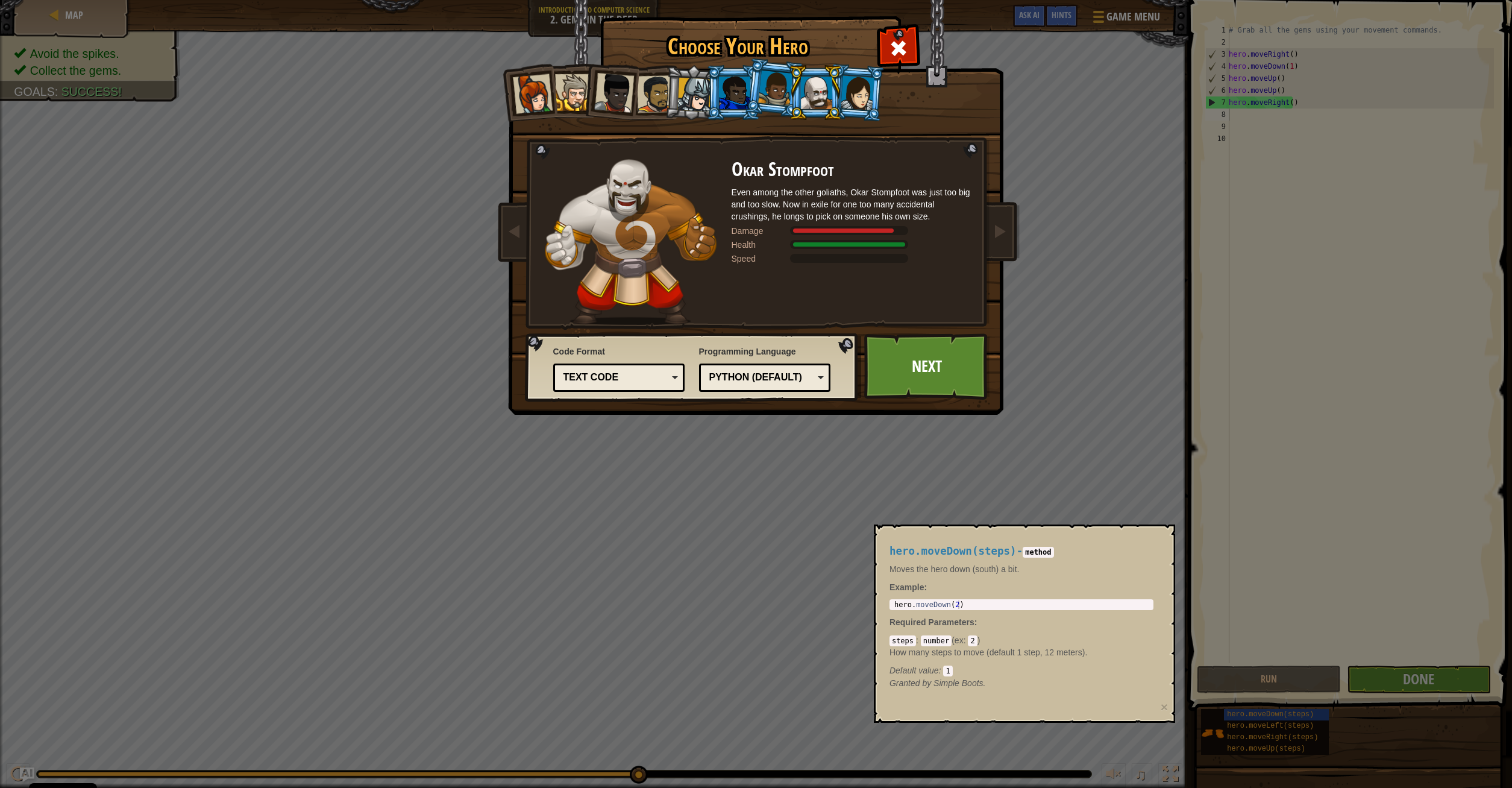
click at [571, 97] on div at bounding box center [573, 92] width 37 height 37
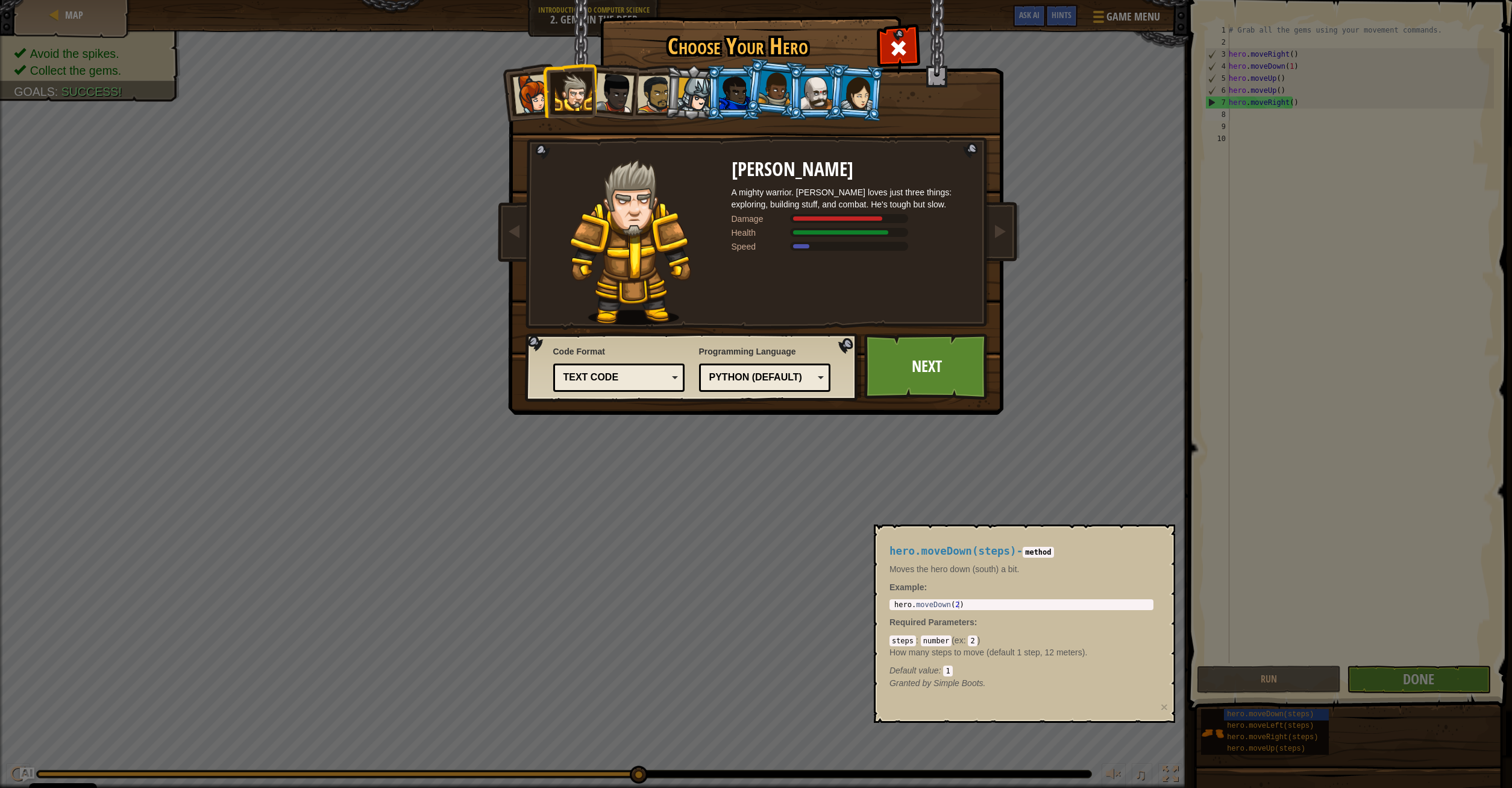
click at [604, 95] on div at bounding box center [614, 93] width 40 height 40
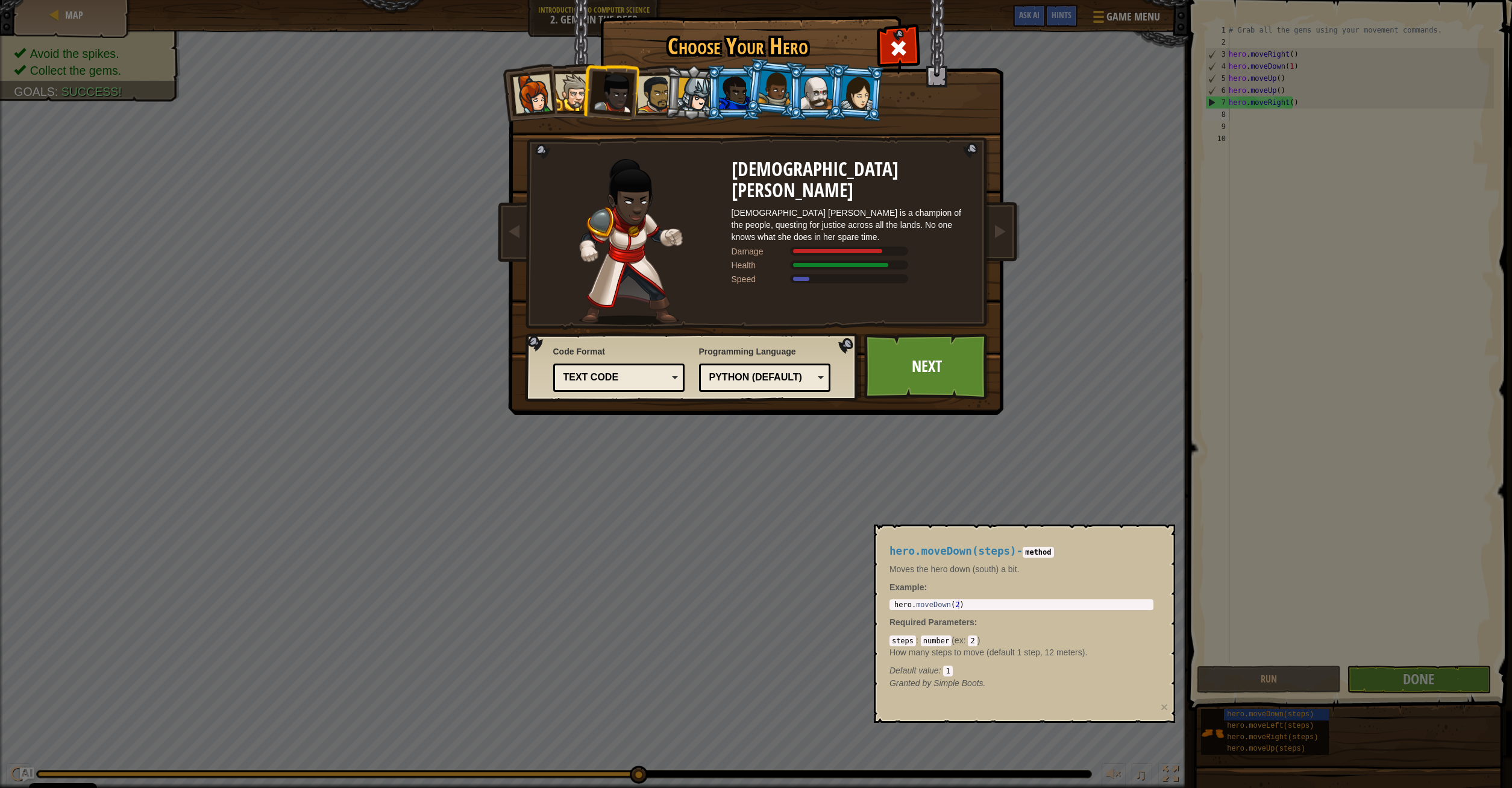
click at [561, 95] on div at bounding box center [573, 92] width 37 height 37
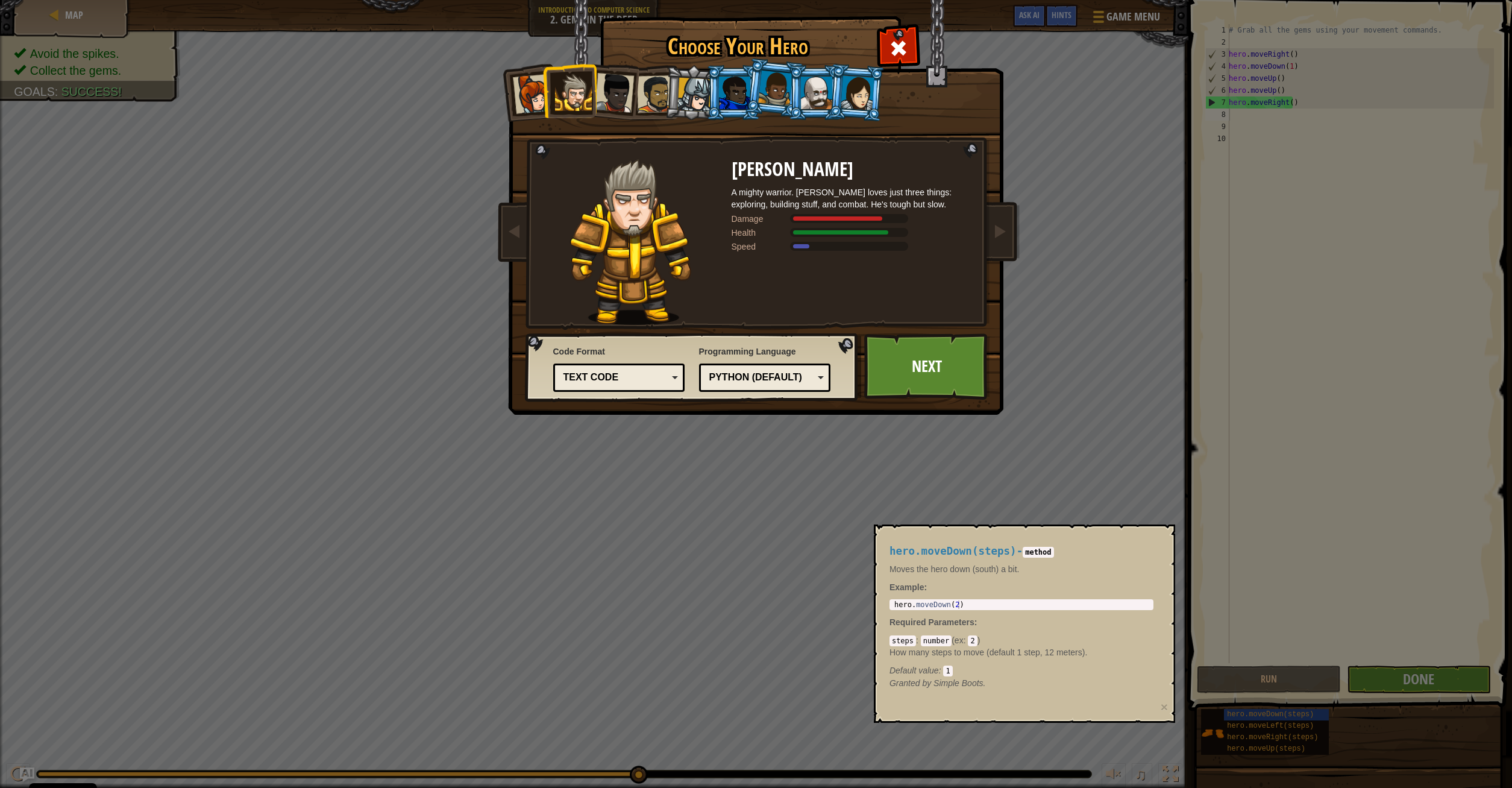
click at [541, 93] on div at bounding box center [532, 94] width 40 height 40
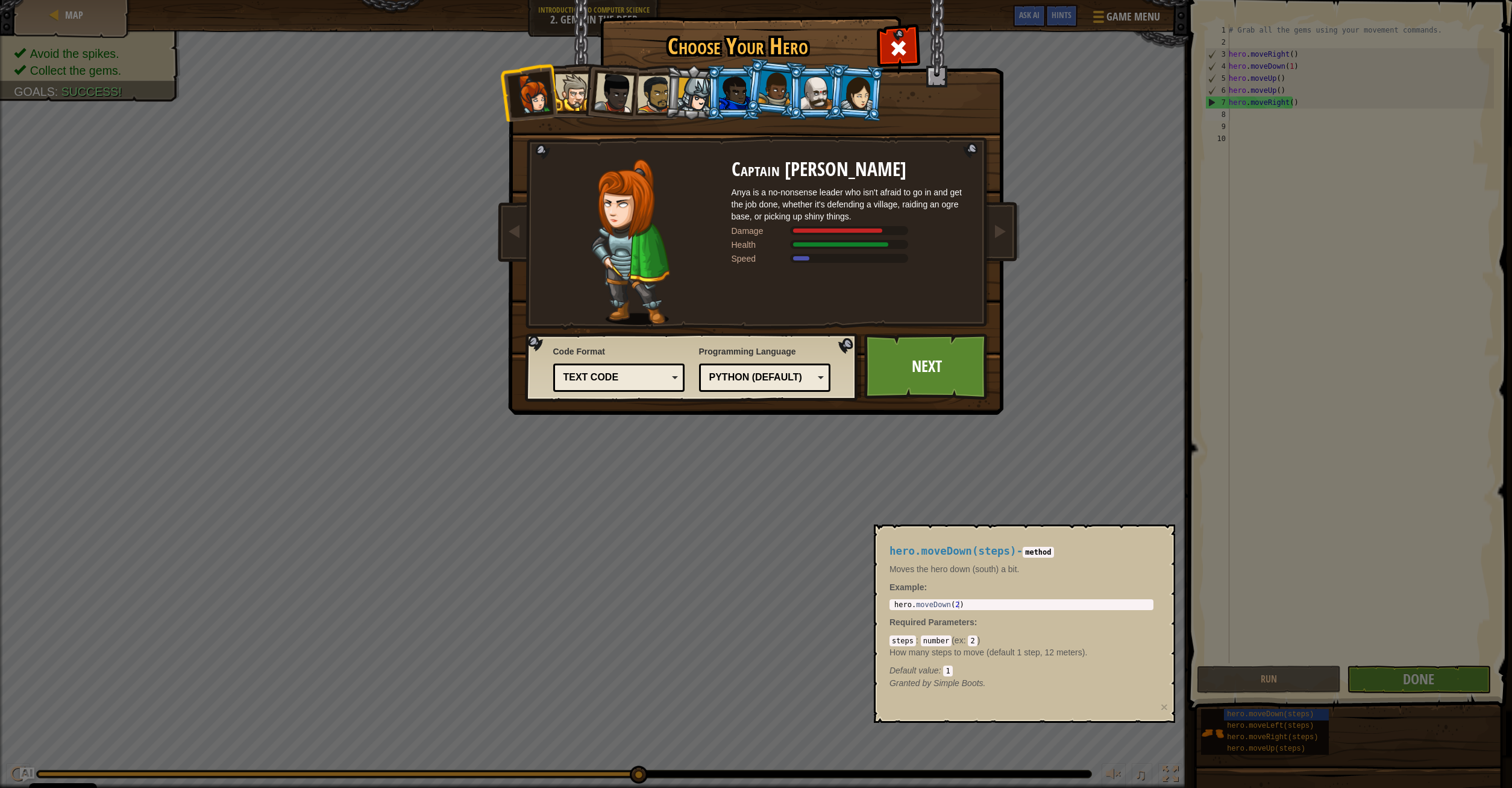
click at [581, 89] on div at bounding box center [573, 92] width 37 height 37
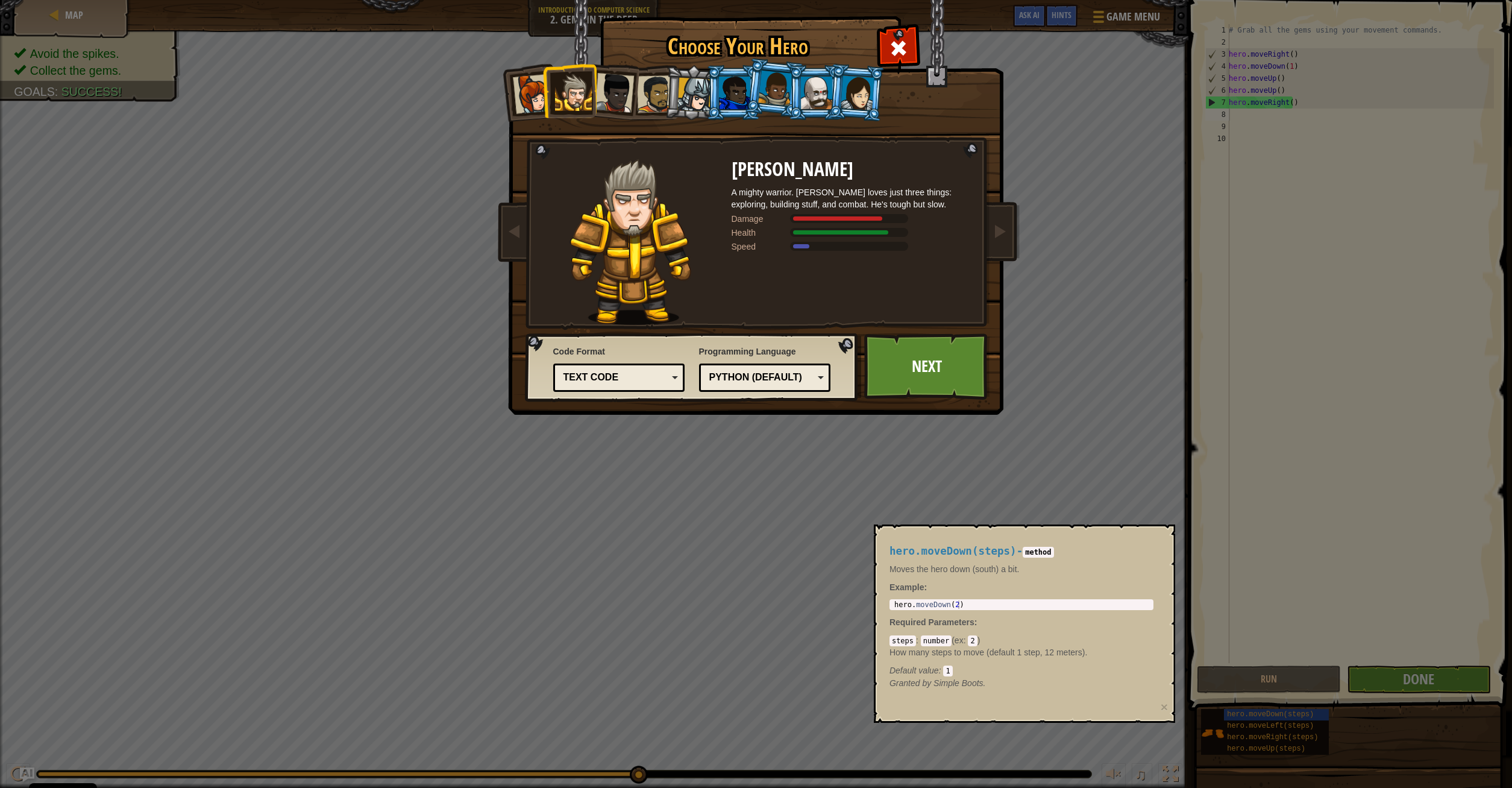
click at [766, 84] on div at bounding box center [775, 88] width 34 height 35
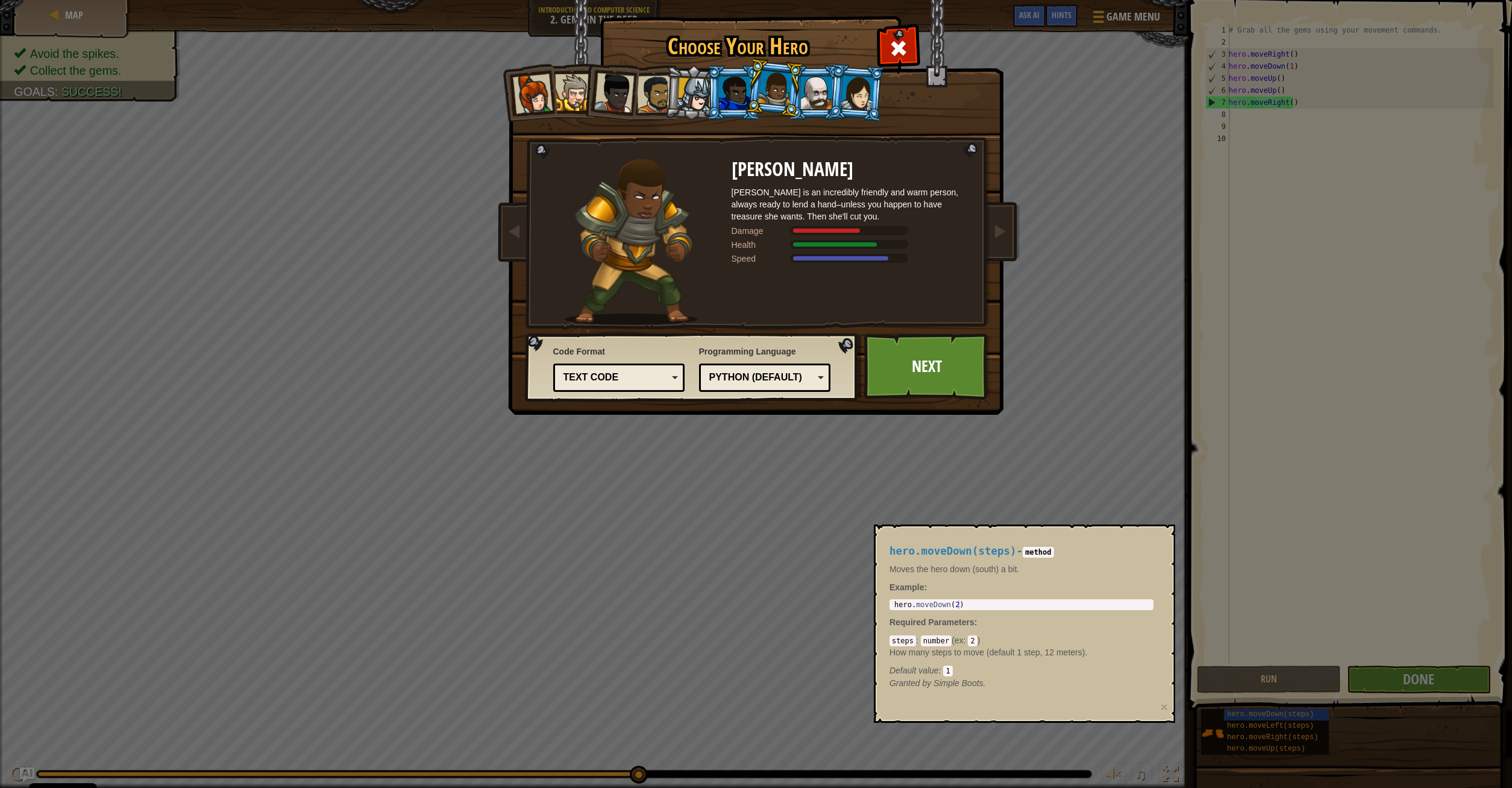
click at [802, 89] on div at bounding box center [816, 93] width 31 height 33
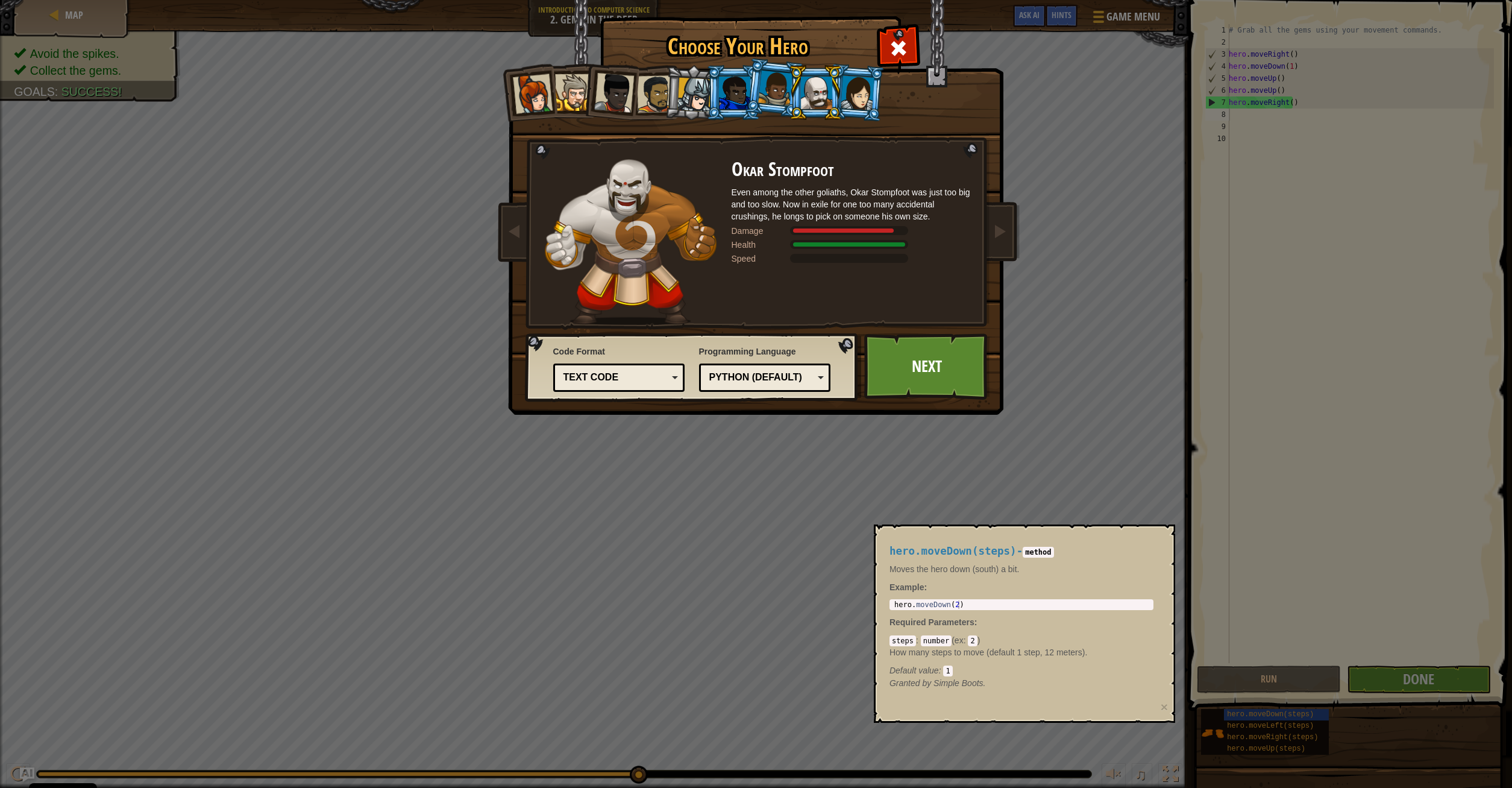
click at [584, 95] on li at bounding box center [610, 90] width 59 height 59
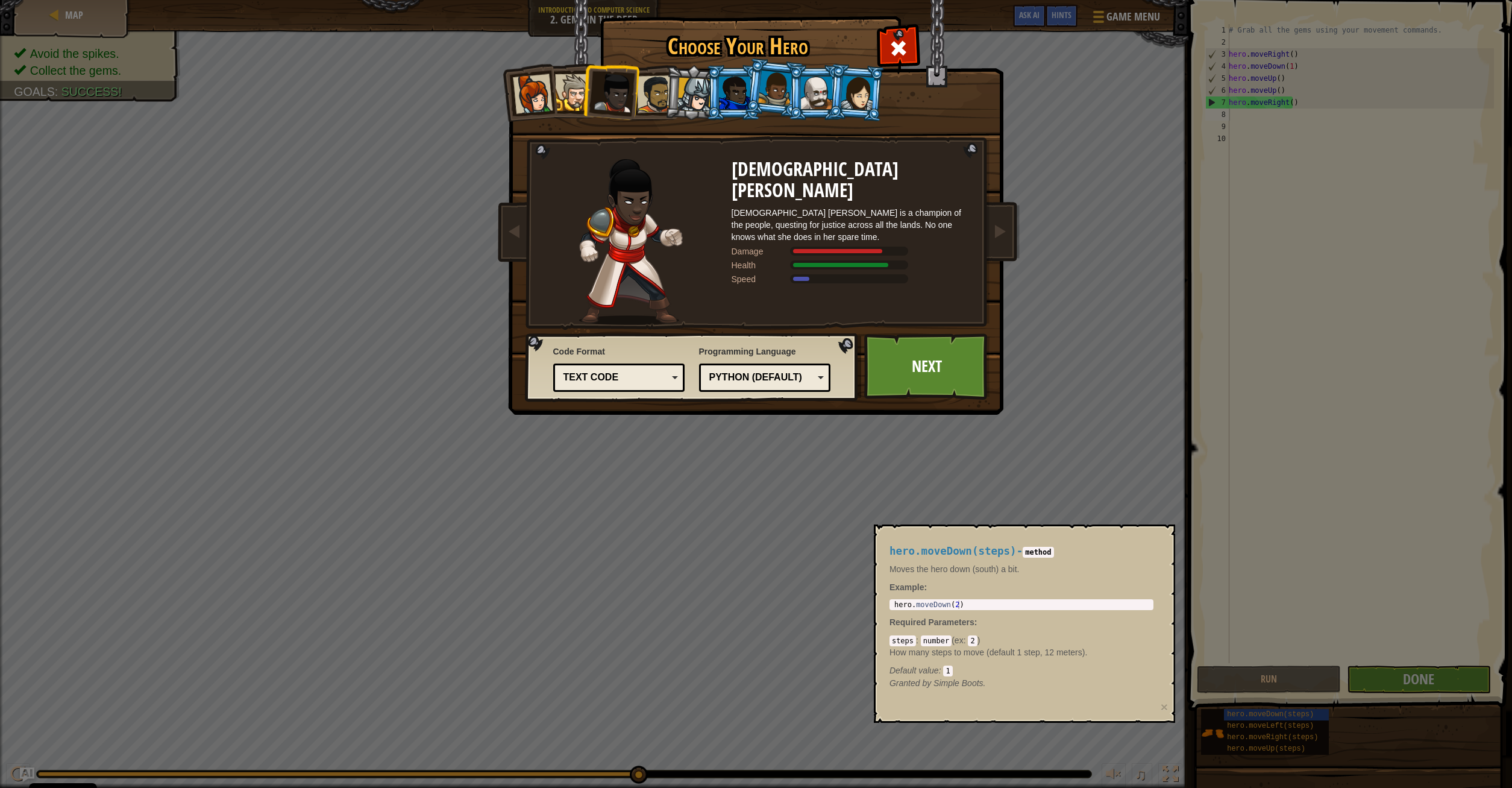
click at [576, 85] on div at bounding box center [573, 92] width 37 height 37
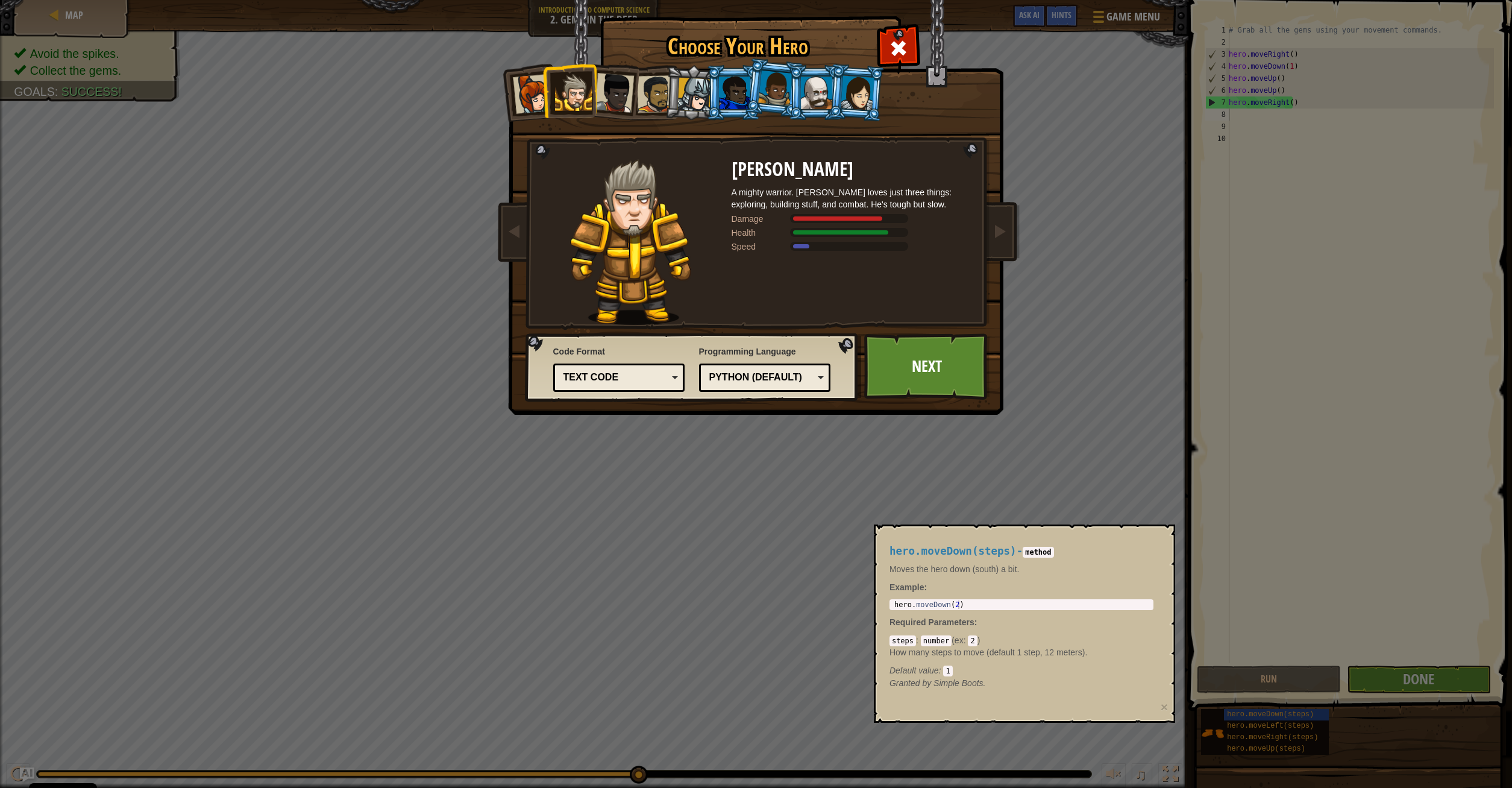
click at [696, 90] on div at bounding box center [694, 94] width 34 height 34
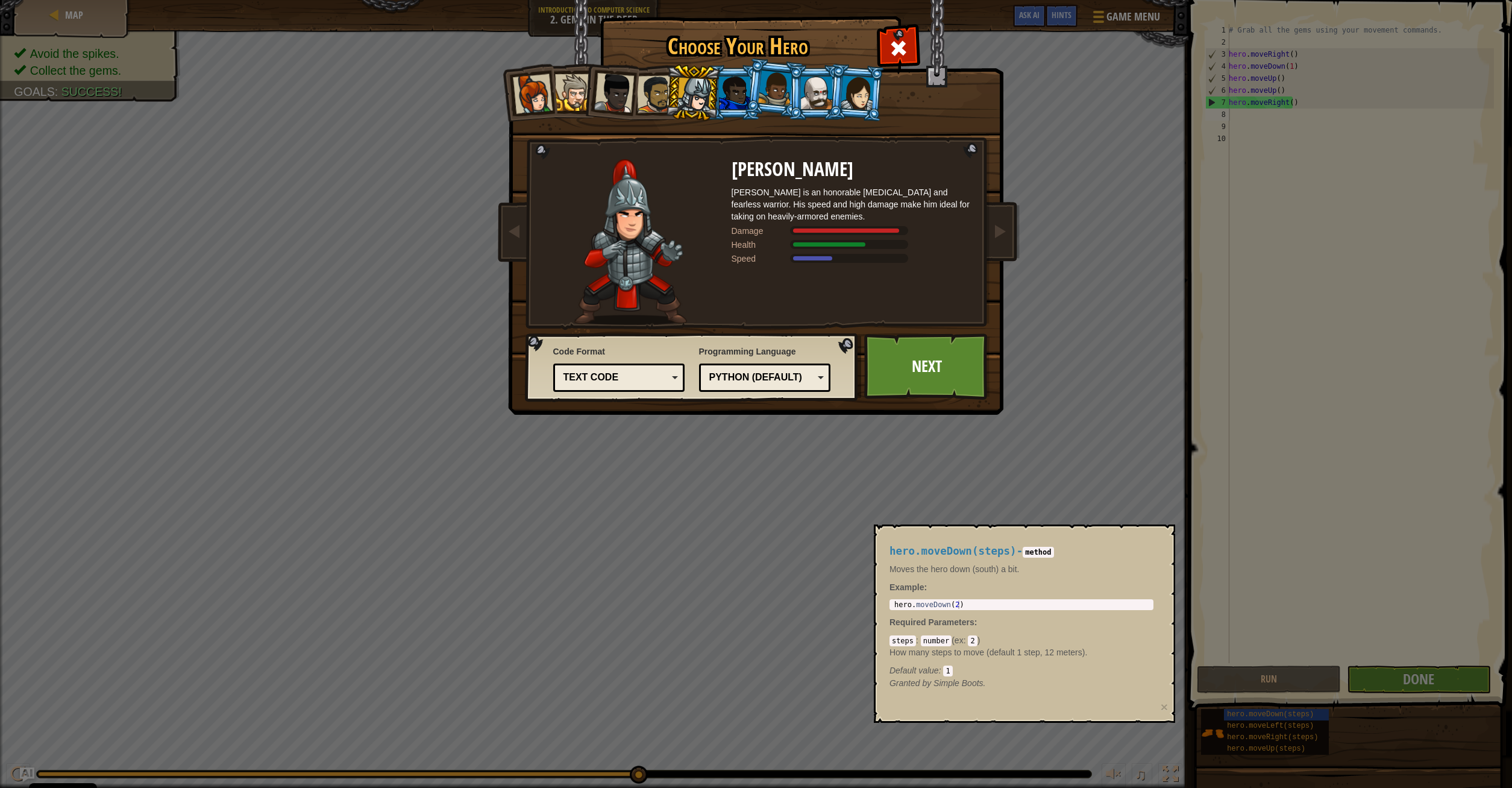
click at [574, 91] on div at bounding box center [573, 92] width 37 height 37
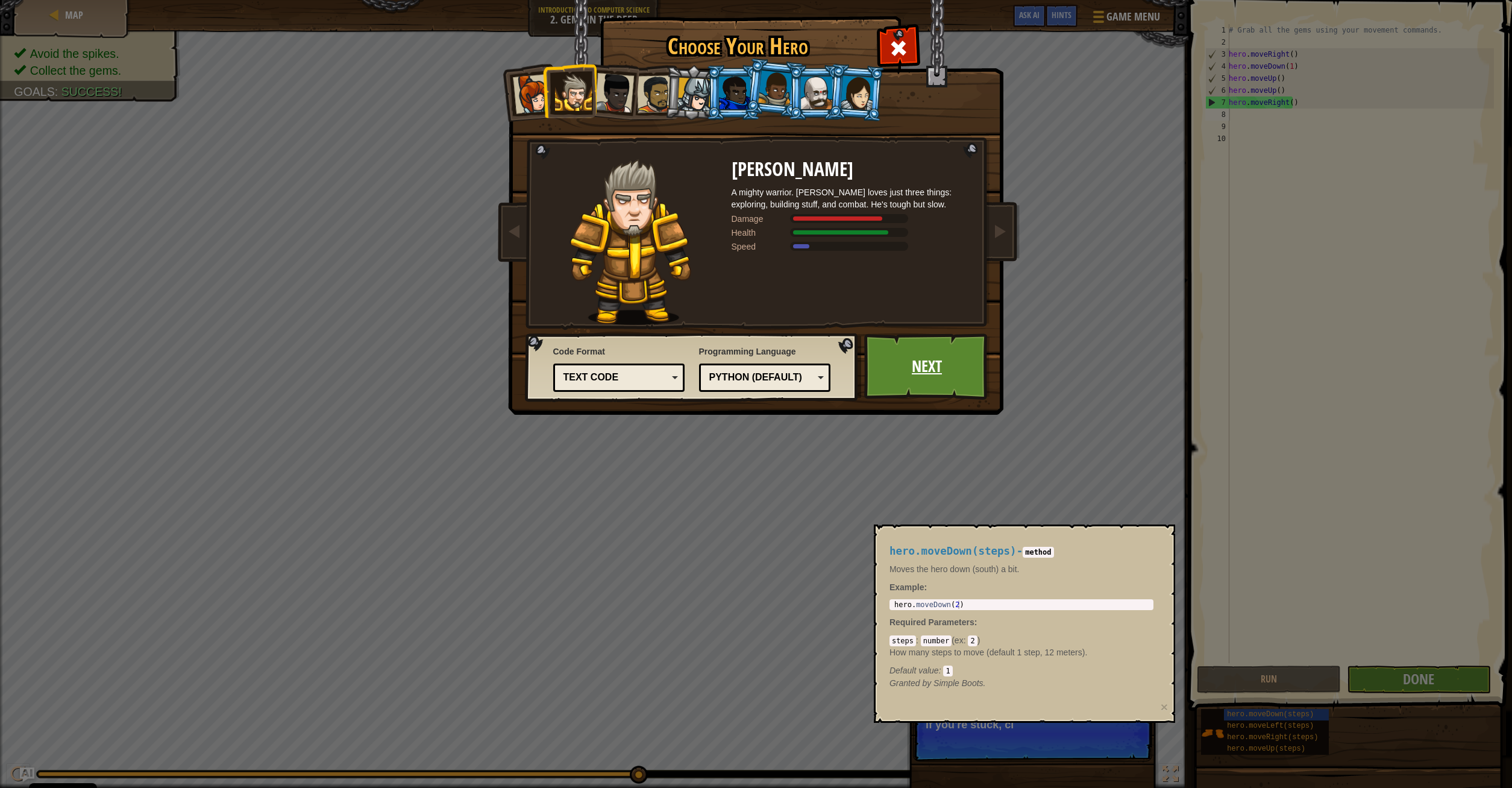
click at [951, 353] on link "Next" at bounding box center [927, 366] width 126 height 66
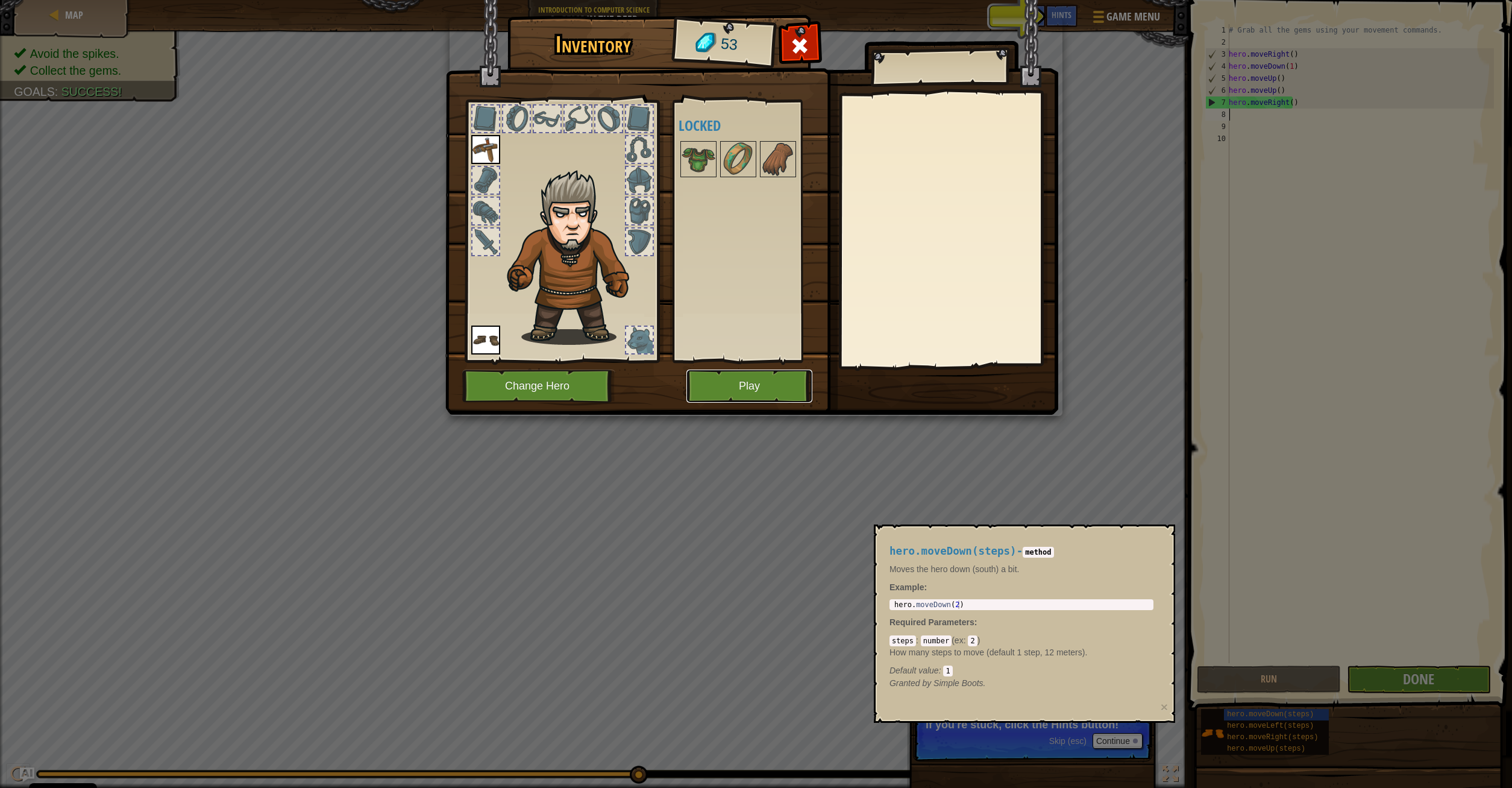
click at [776, 389] on button "Play" at bounding box center [749, 386] width 126 height 33
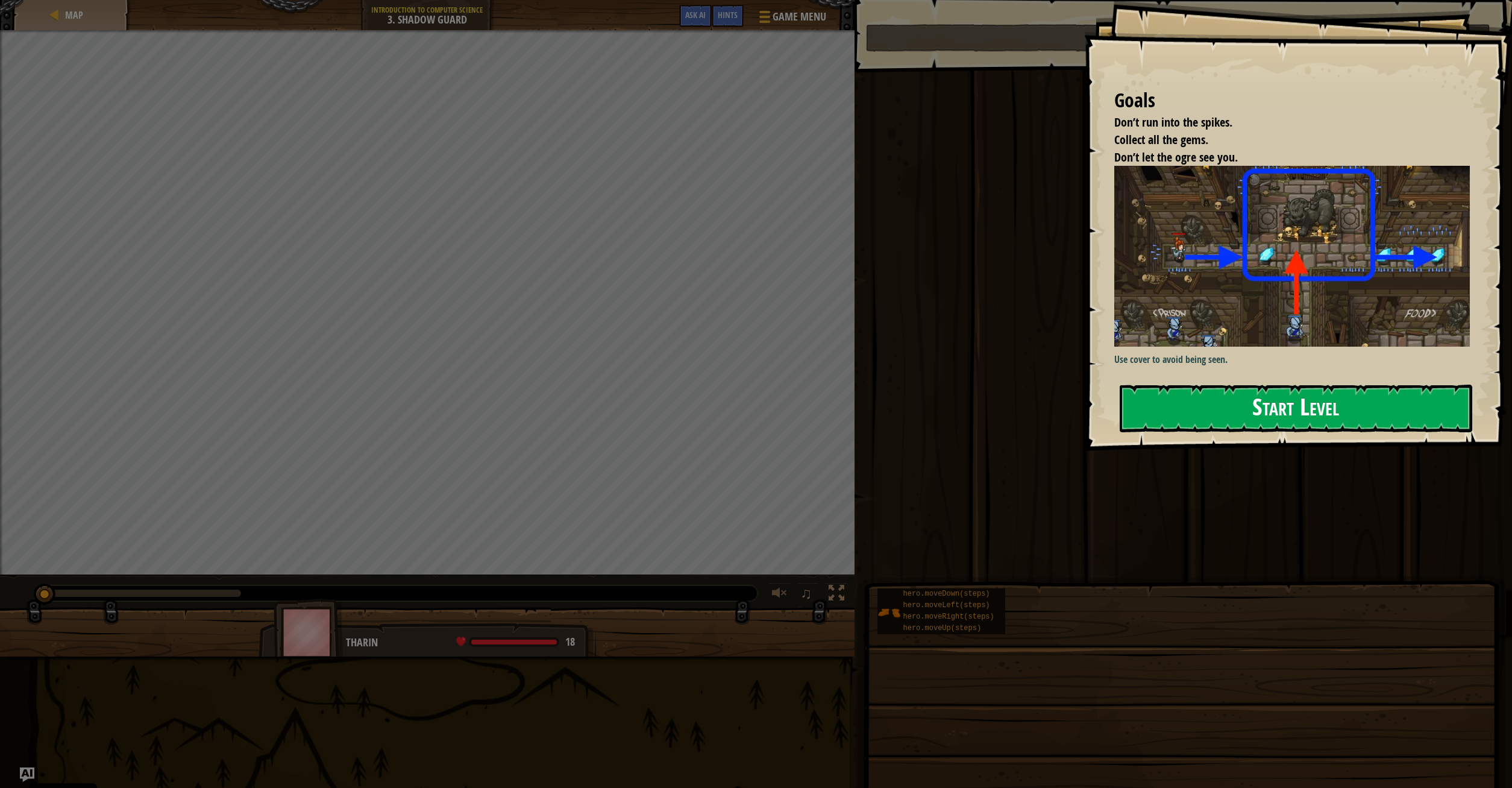
click at [1296, 404] on button "Start Level" at bounding box center [1296, 408] width 352 height 47
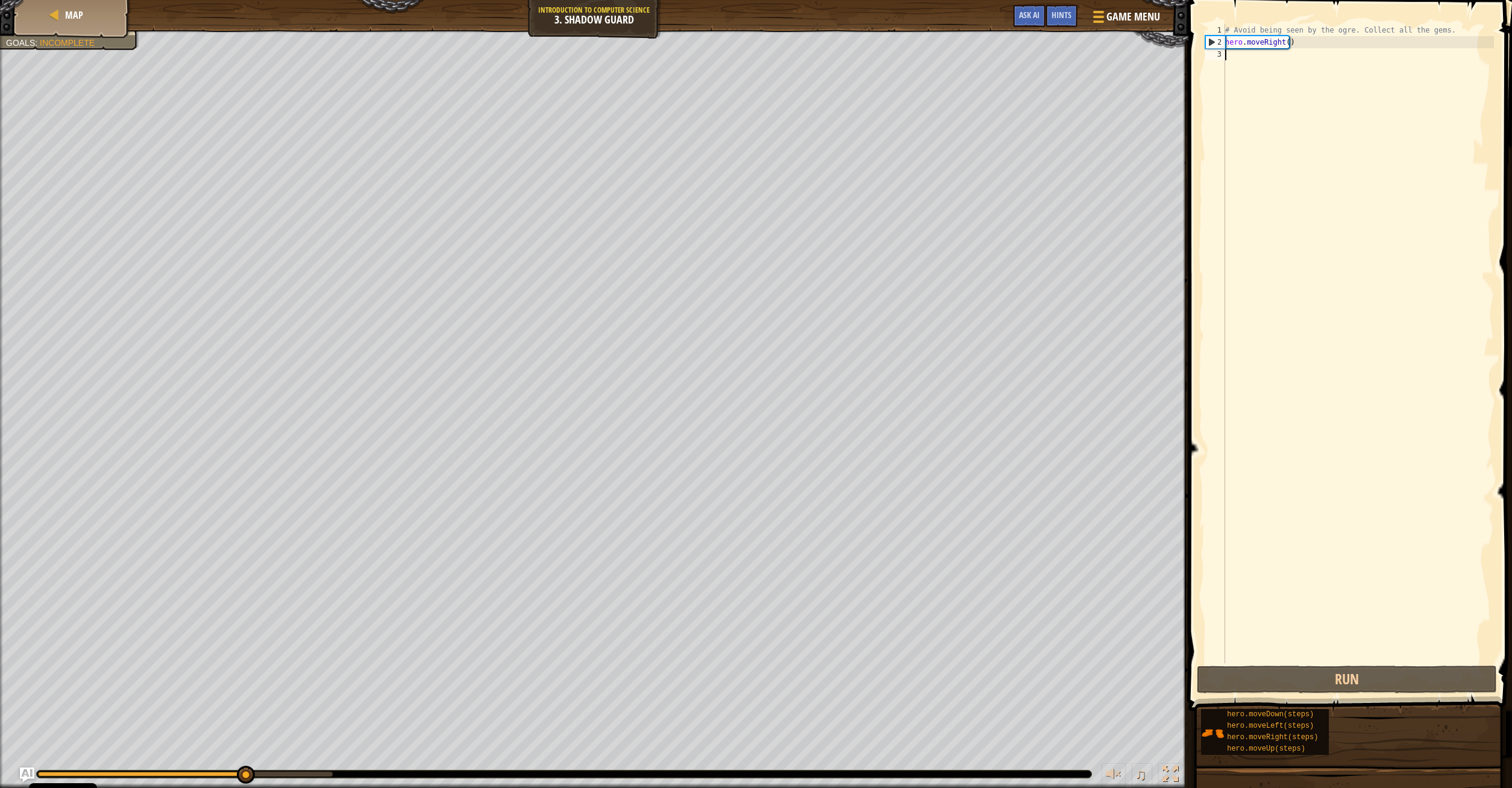
click at [1242, 59] on div "# Avoid being seen by the ogre. Collect all the gems. hero . moveRight ( )" at bounding box center [1358, 355] width 271 height 663
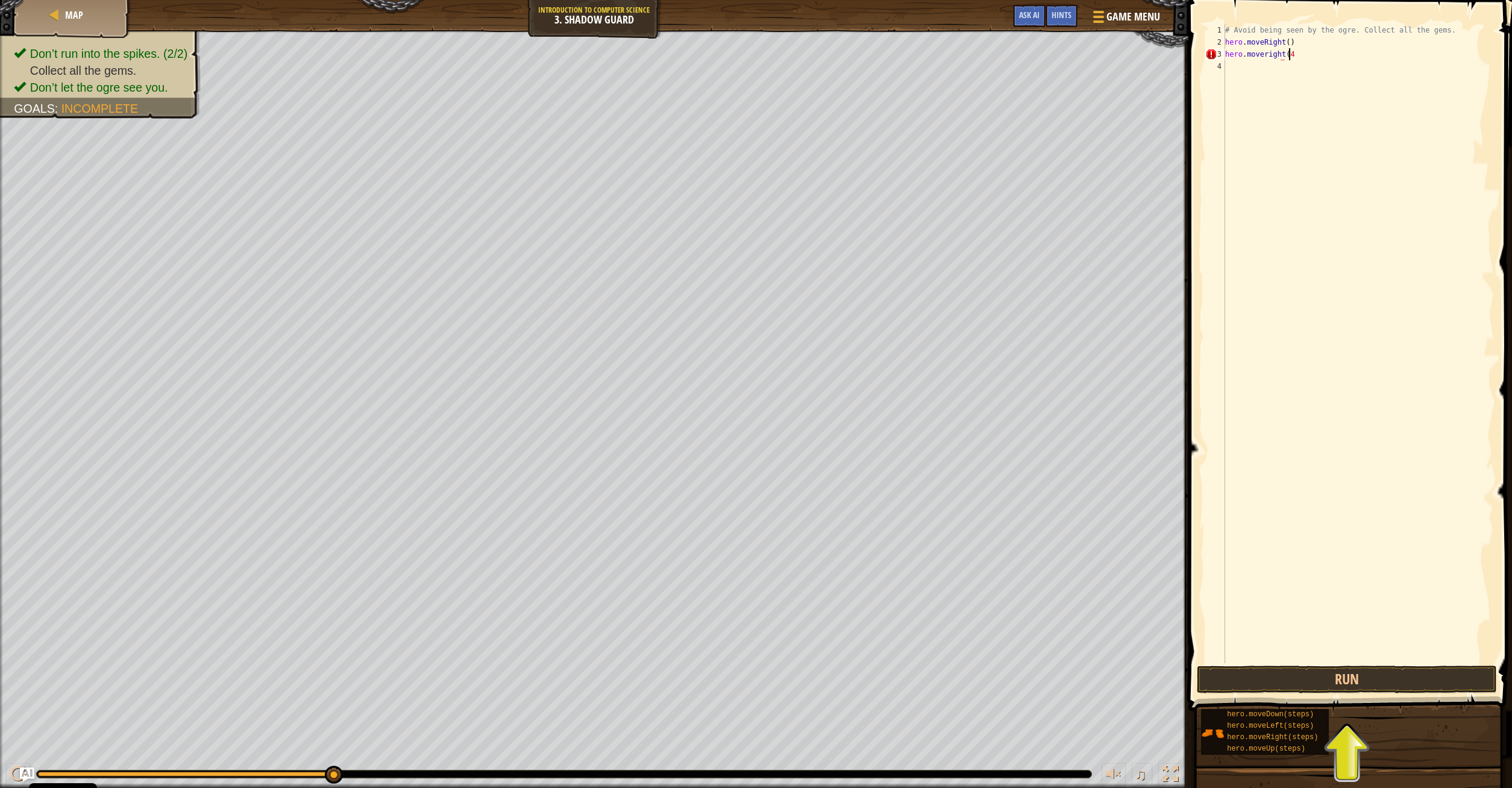
scroll to position [5, 5]
type textarea "hero.moveright(4)"
click at [1348, 681] on button "Run" at bounding box center [1347, 680] width 300 height 28
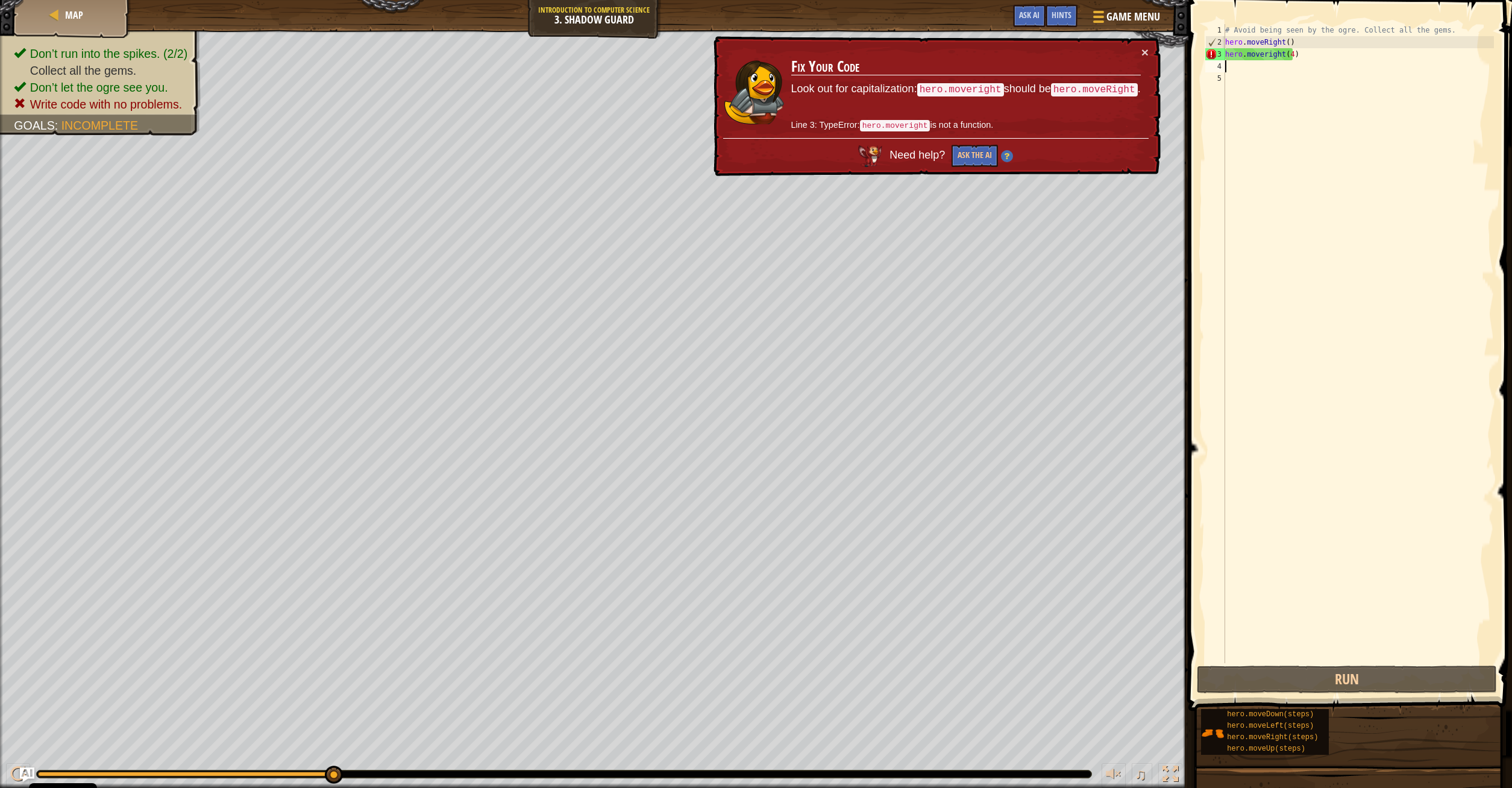
click at [1266, 54] on div "# Avoid being seen by the ogre. Collect all the gems. hero . moveRight ( ) hero…" at bounding box center [1358, 355] width 271 height 663
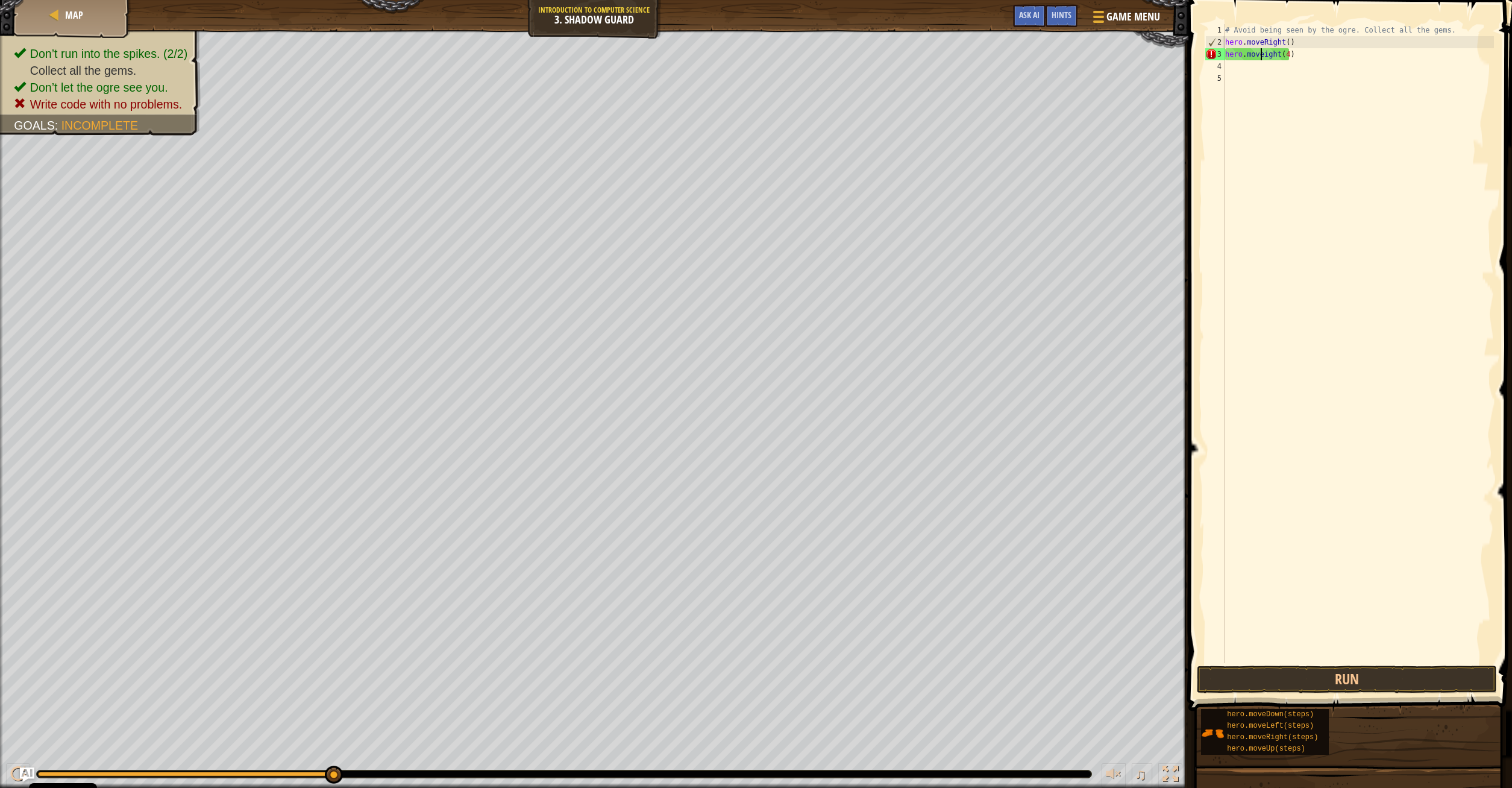
scroll to position [5, 3]
click at [1298, 71] on div "hero.moveR ight press enter" at bounding box center [1336, 88] width 228 height 54
click at [1402, 679] on button "Run" at bounding box center [1347, 680] width 300 height 28
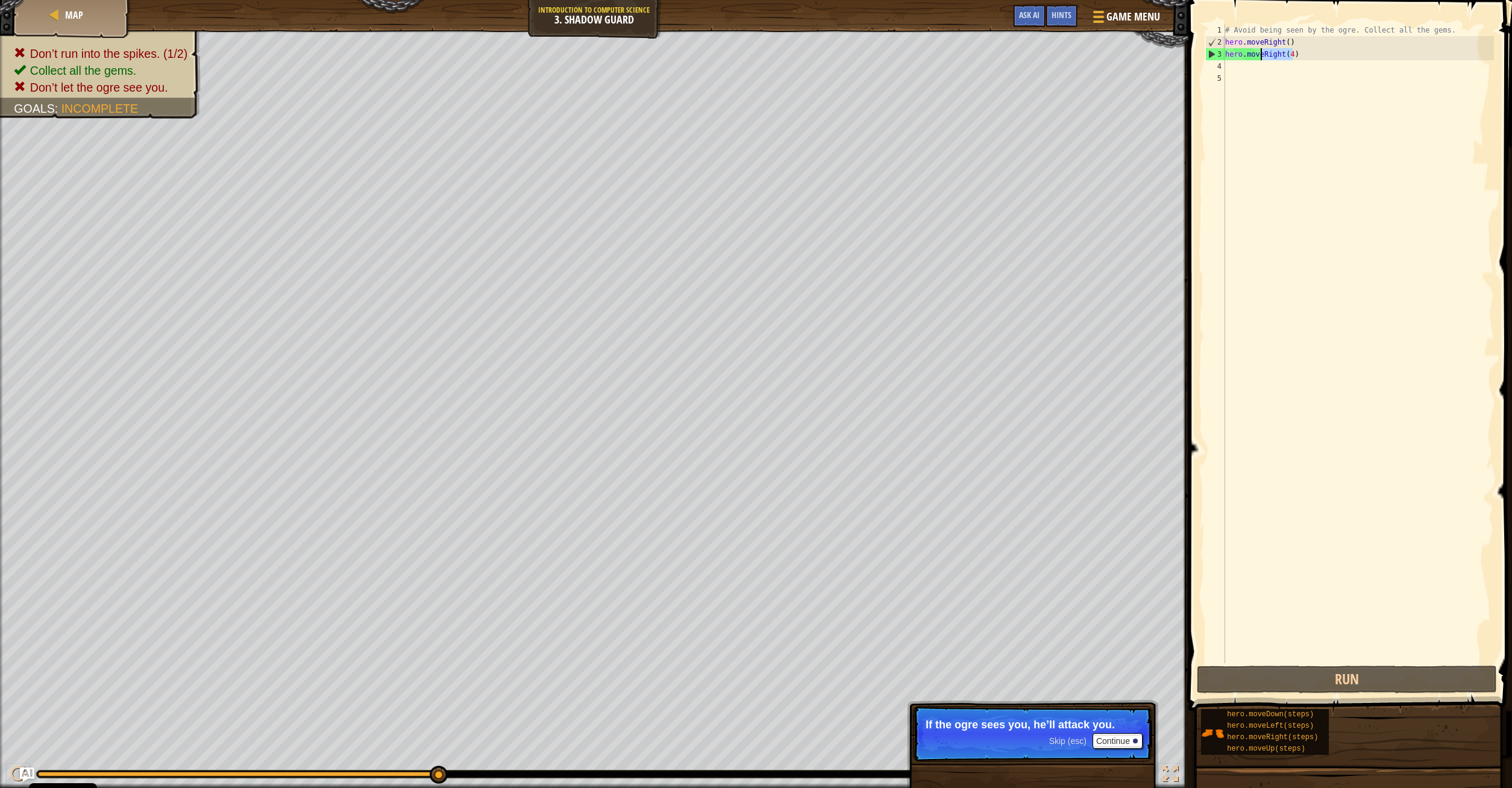
drag, startPoint x: 1303, startPoint y: 52, endPoint x: 1260, endPoint y: 53, distance: 43.0
click at [1260, 53] on div "# Avoid being seen by the ogre. Collect all the gems. hero . moveRight ( ) hero…" at bounding box center [1358, 355] width 271 height 663
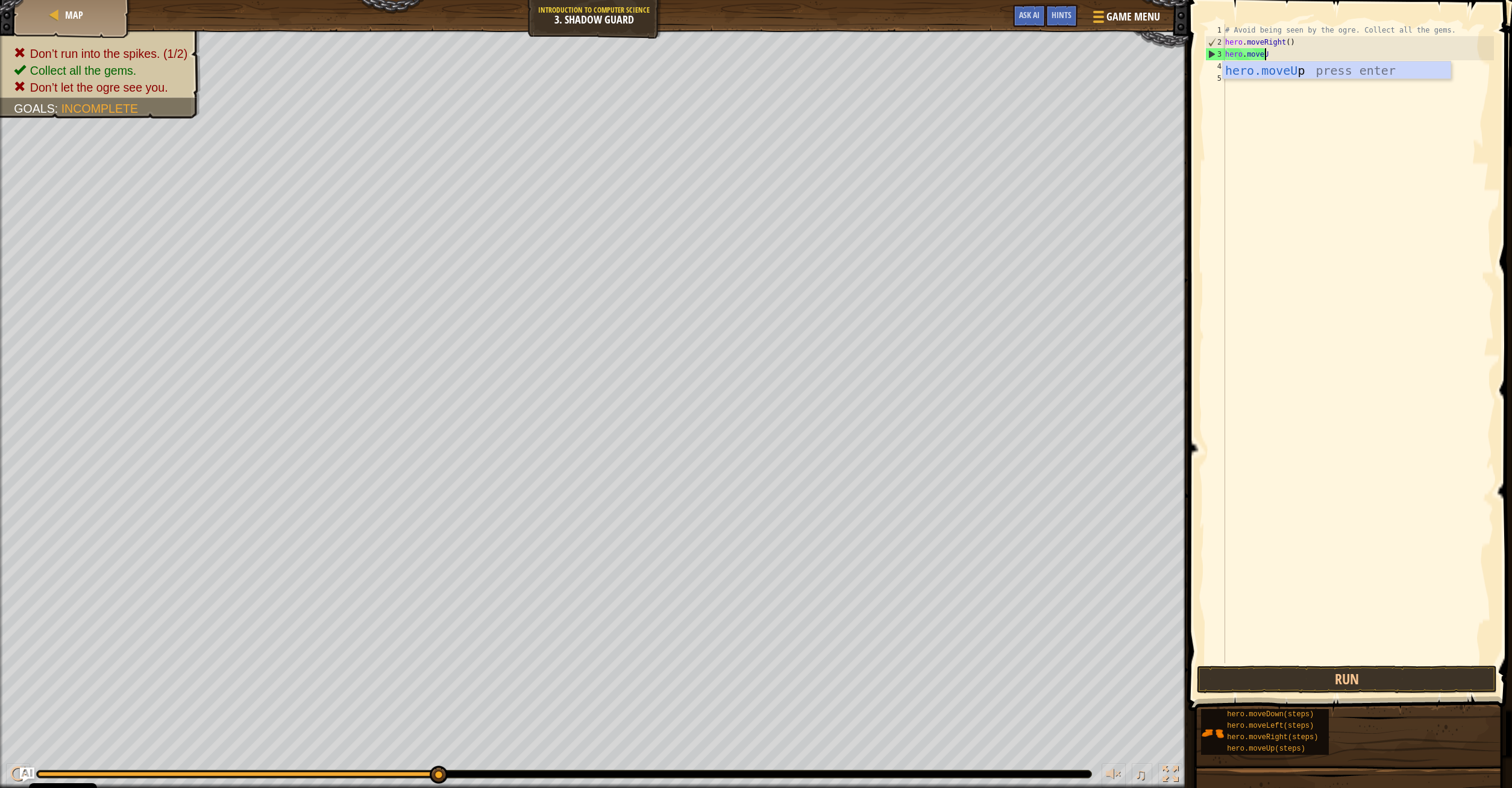
type textarea "hero.moveUp"
type textarea "hero.moveRigh"
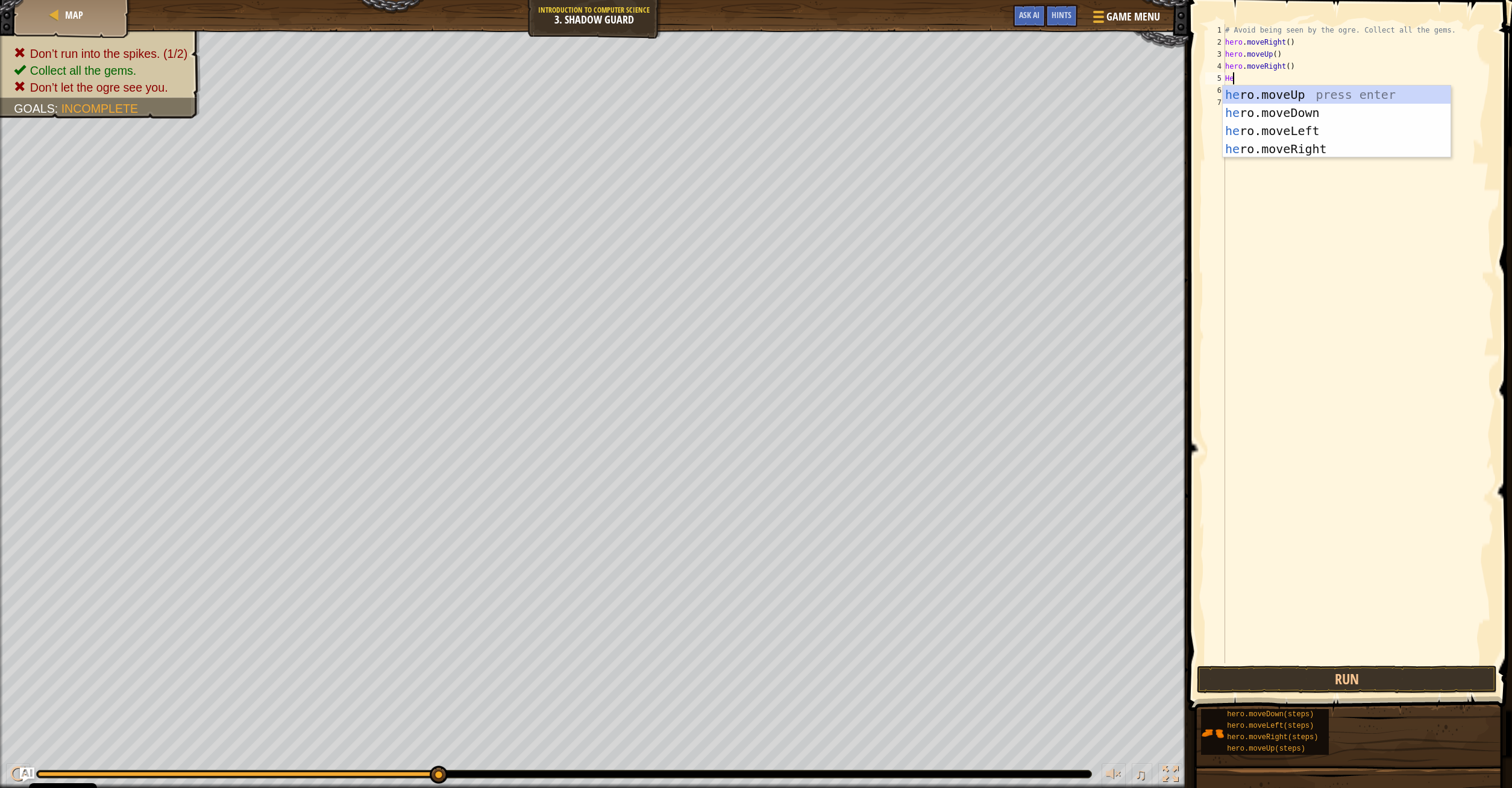
type textarea "Hero"
type textarea "hero"
click at [1332, 158] on div "hero .moveUp press enter hero .moveDown press enter hero .moveLeft press enter …" at bounding box center [1336, 152] width 228 height 108
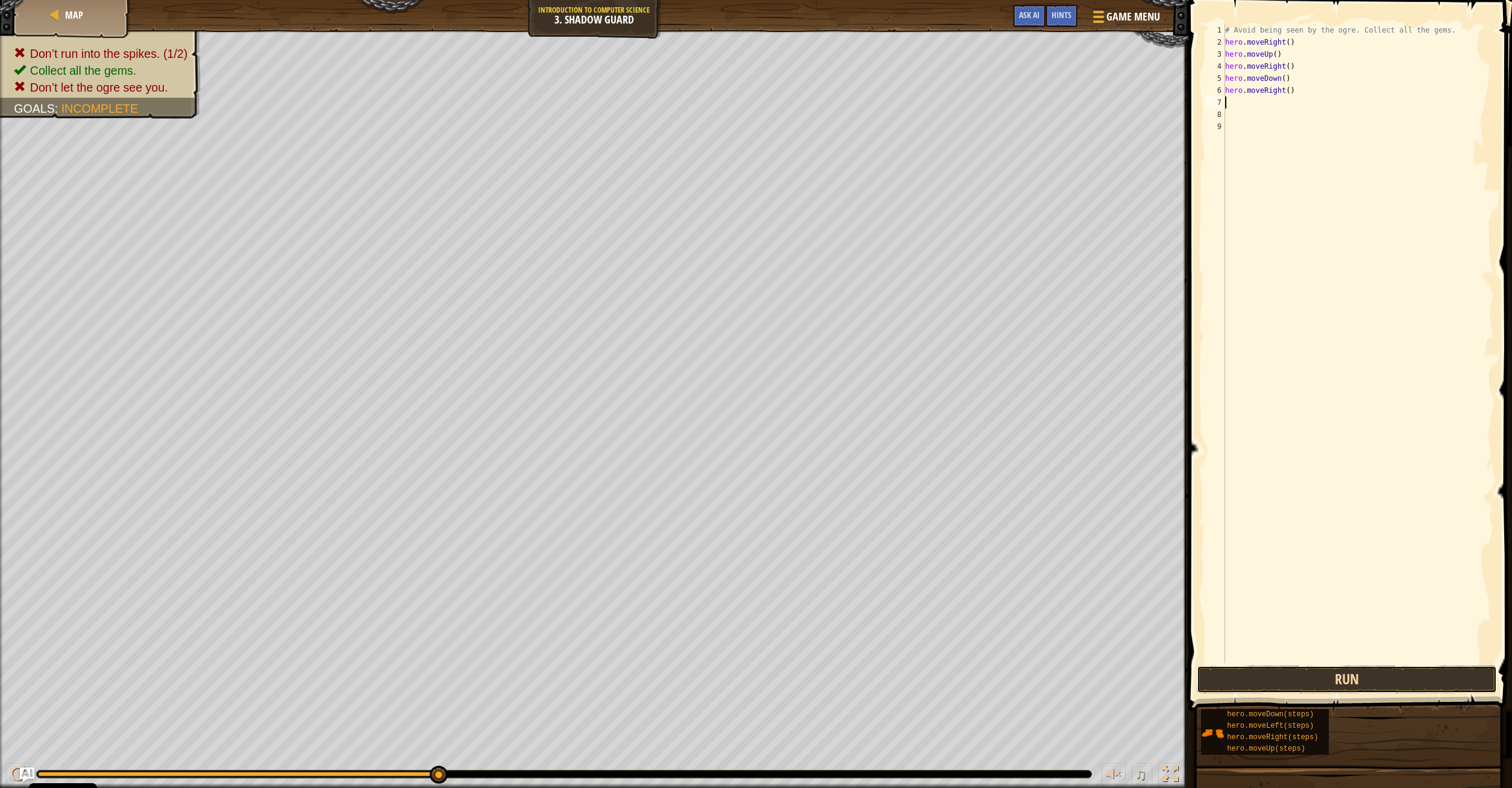
click at [1368, 683] on button "Run" at bounding box center [1347, 680] width 300 height 28
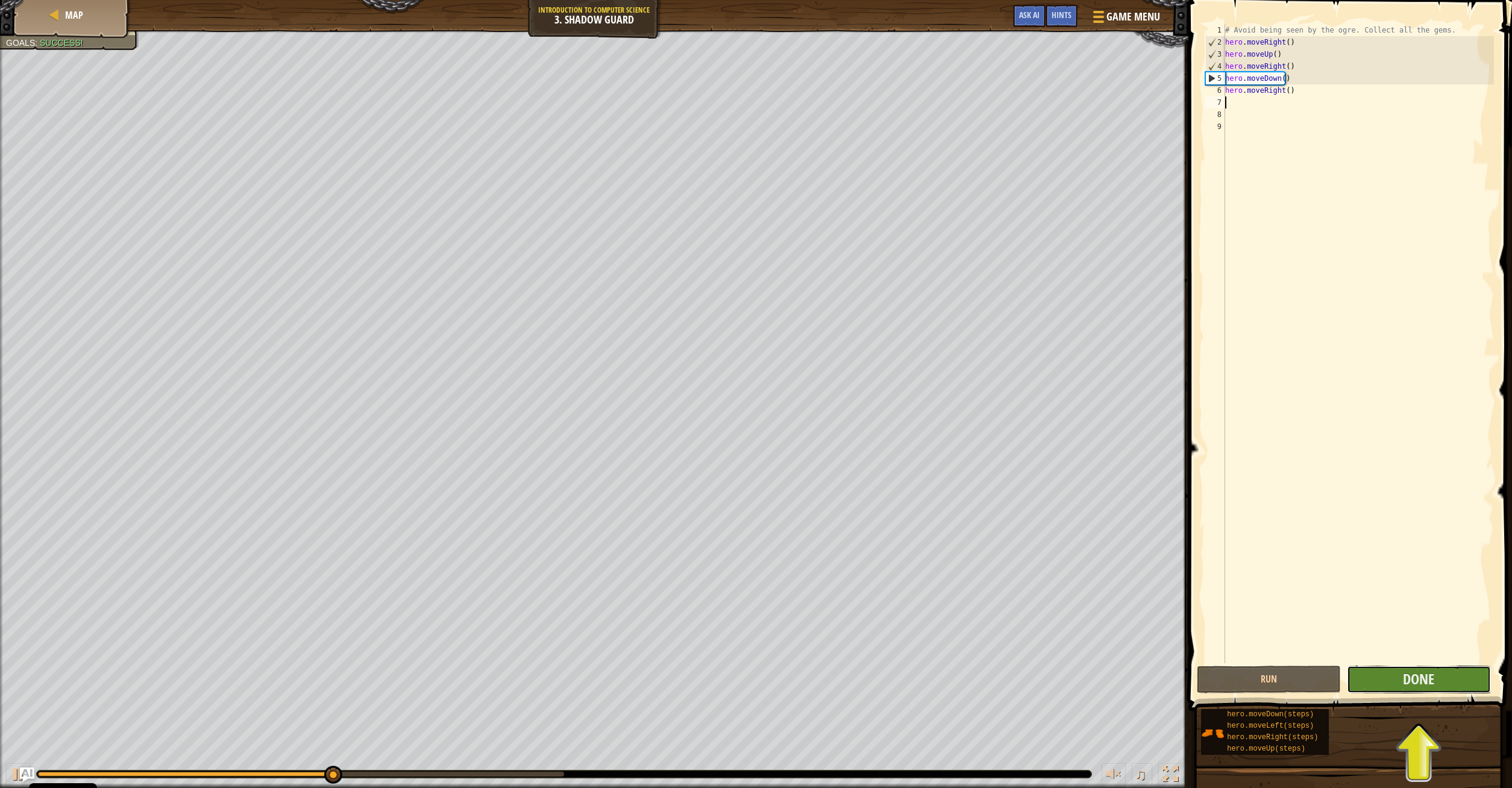
click at [1424, 692] on button "Done" at bounding box center [1419, 680] width 144 height 28
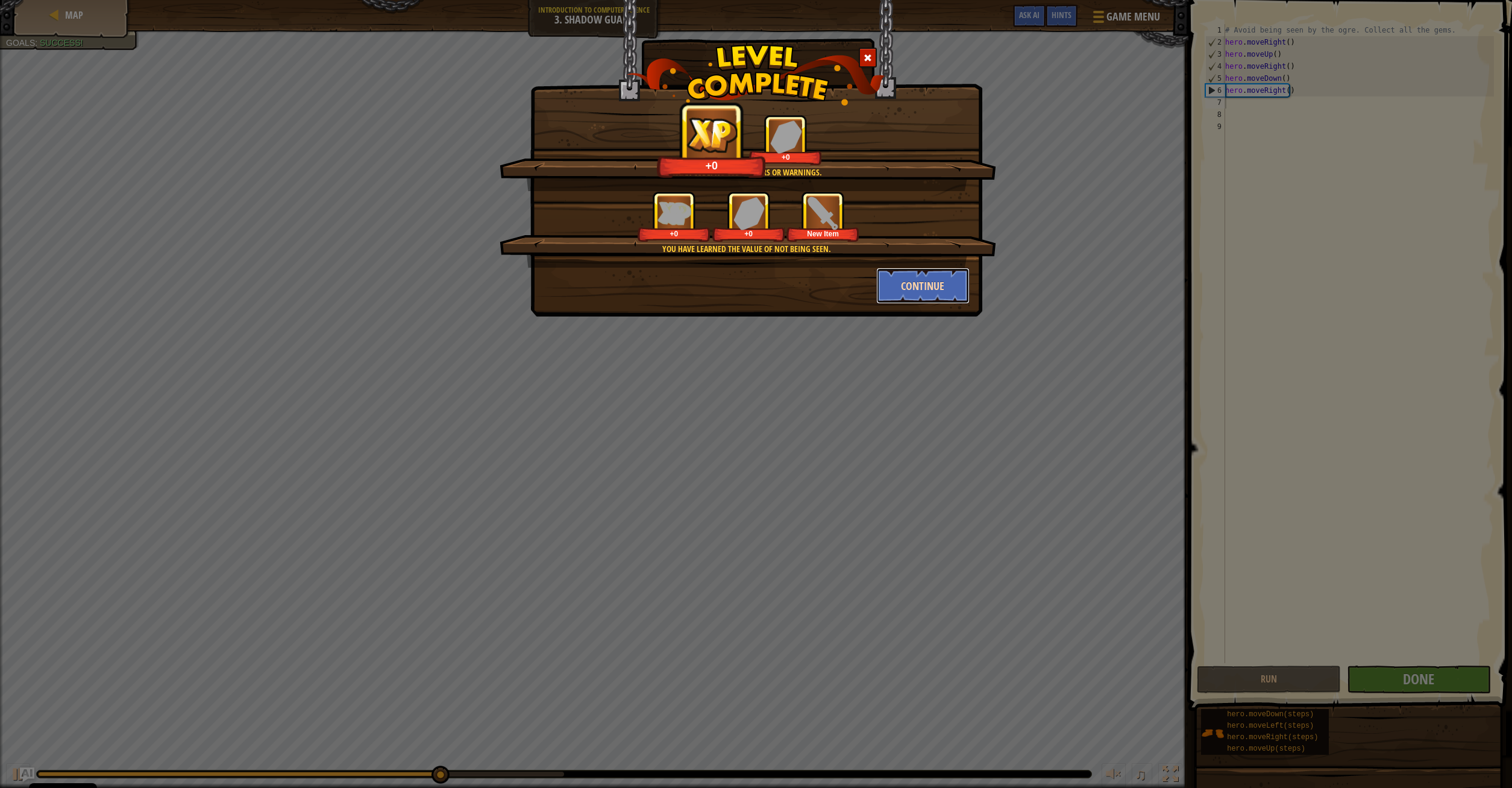
click at [929, 280] on button "Continue" at bounding box center [923, 286] width 93 height 36
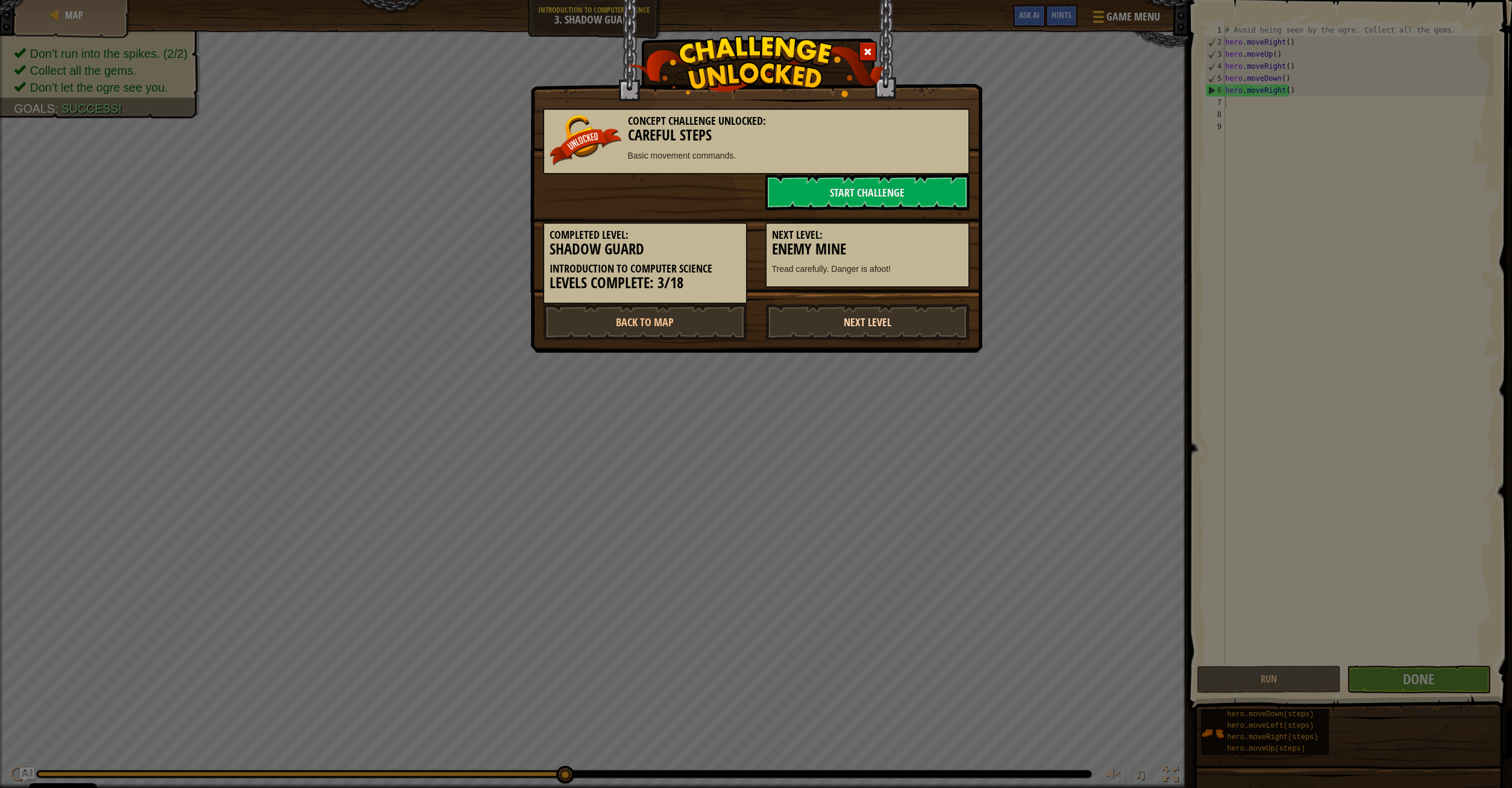
click at [888, 319] on link "Next Level" at bounding box center [867, 322] width 204 height 36
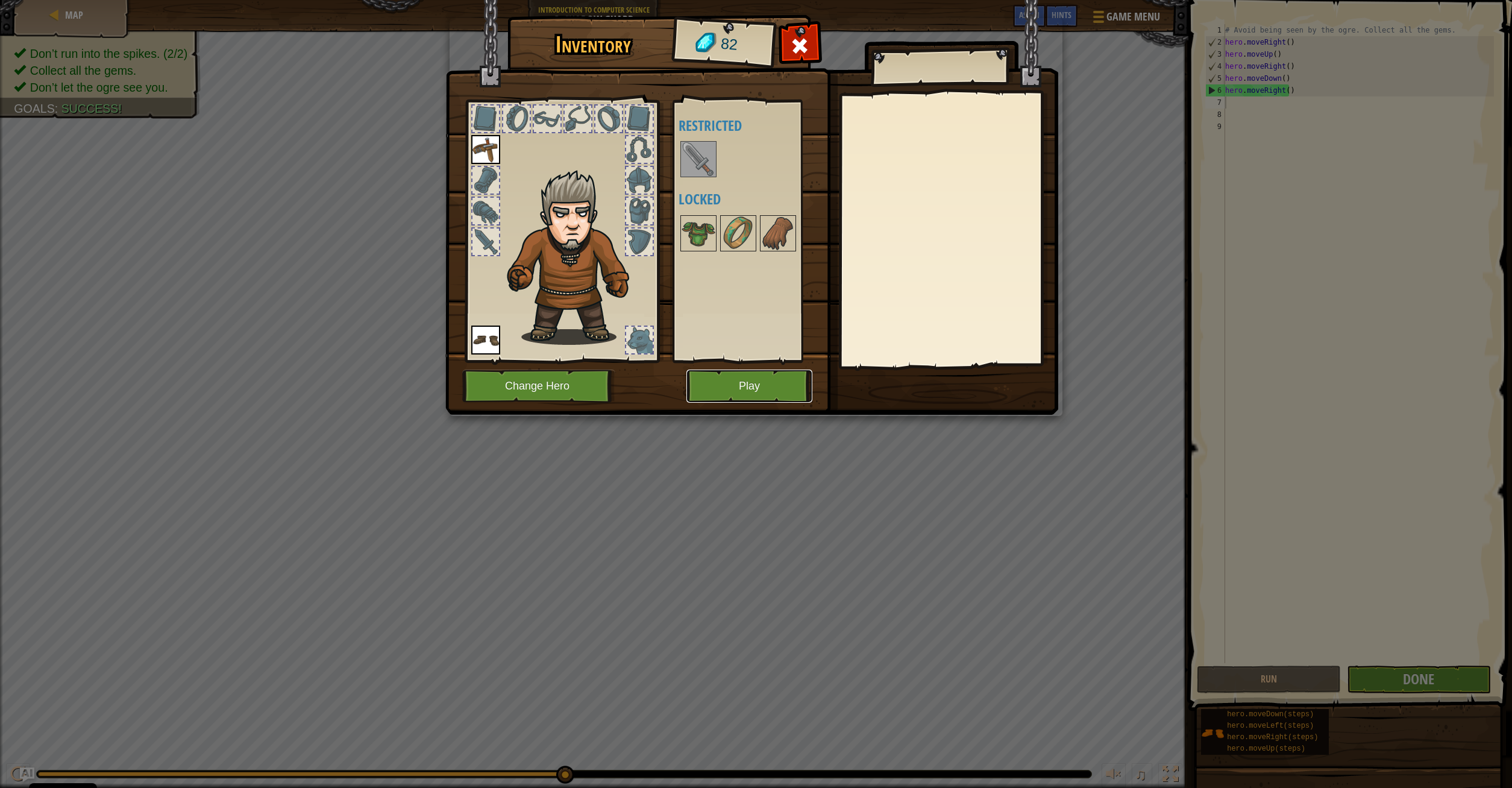
click at [762, 381] on button "Play" at bounding box center [749, 386] width 126 height 33
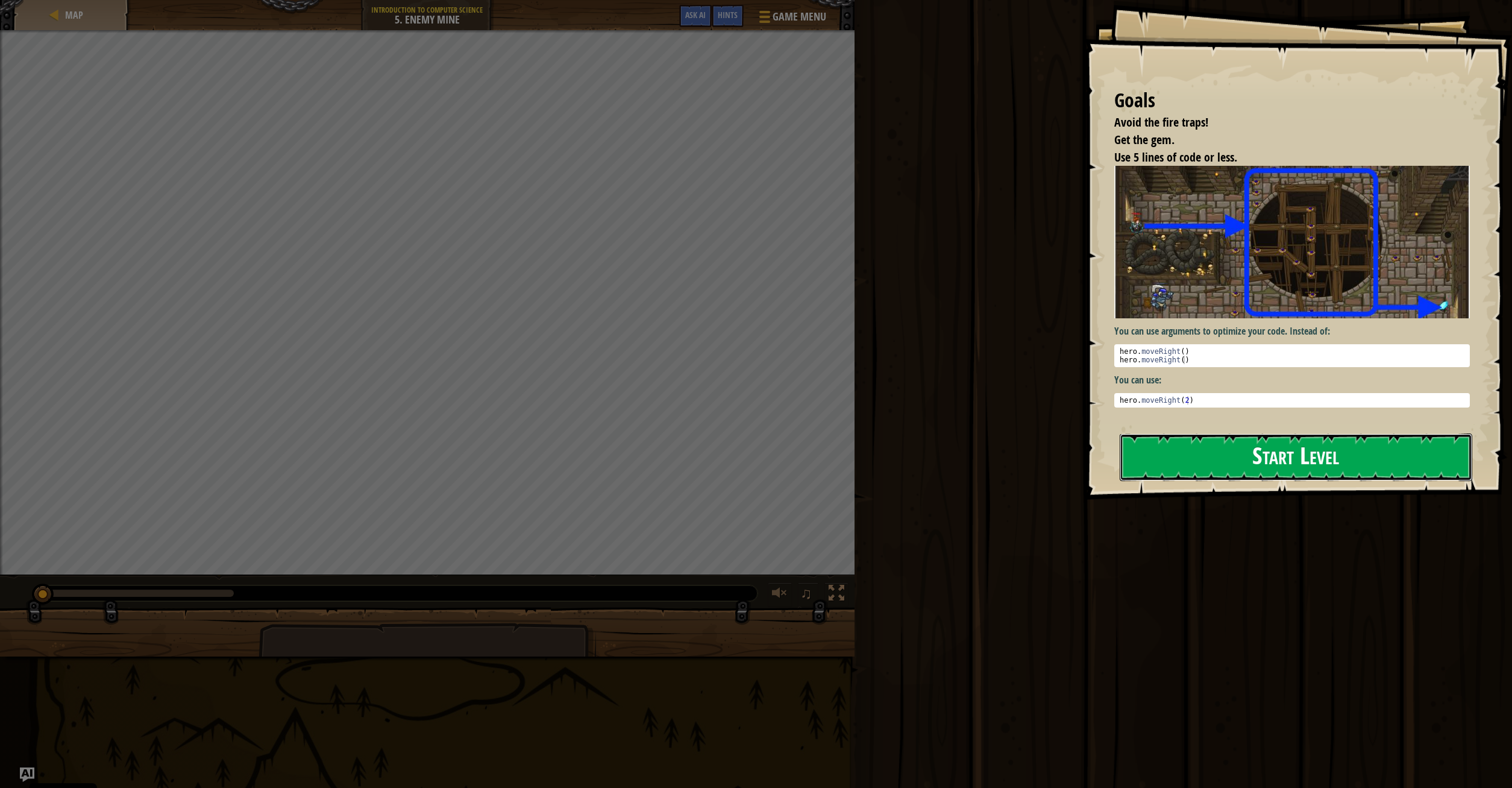
click at [1333, 455] on button "Start Level" at bounding box center [1296, 457] width 352 height 47
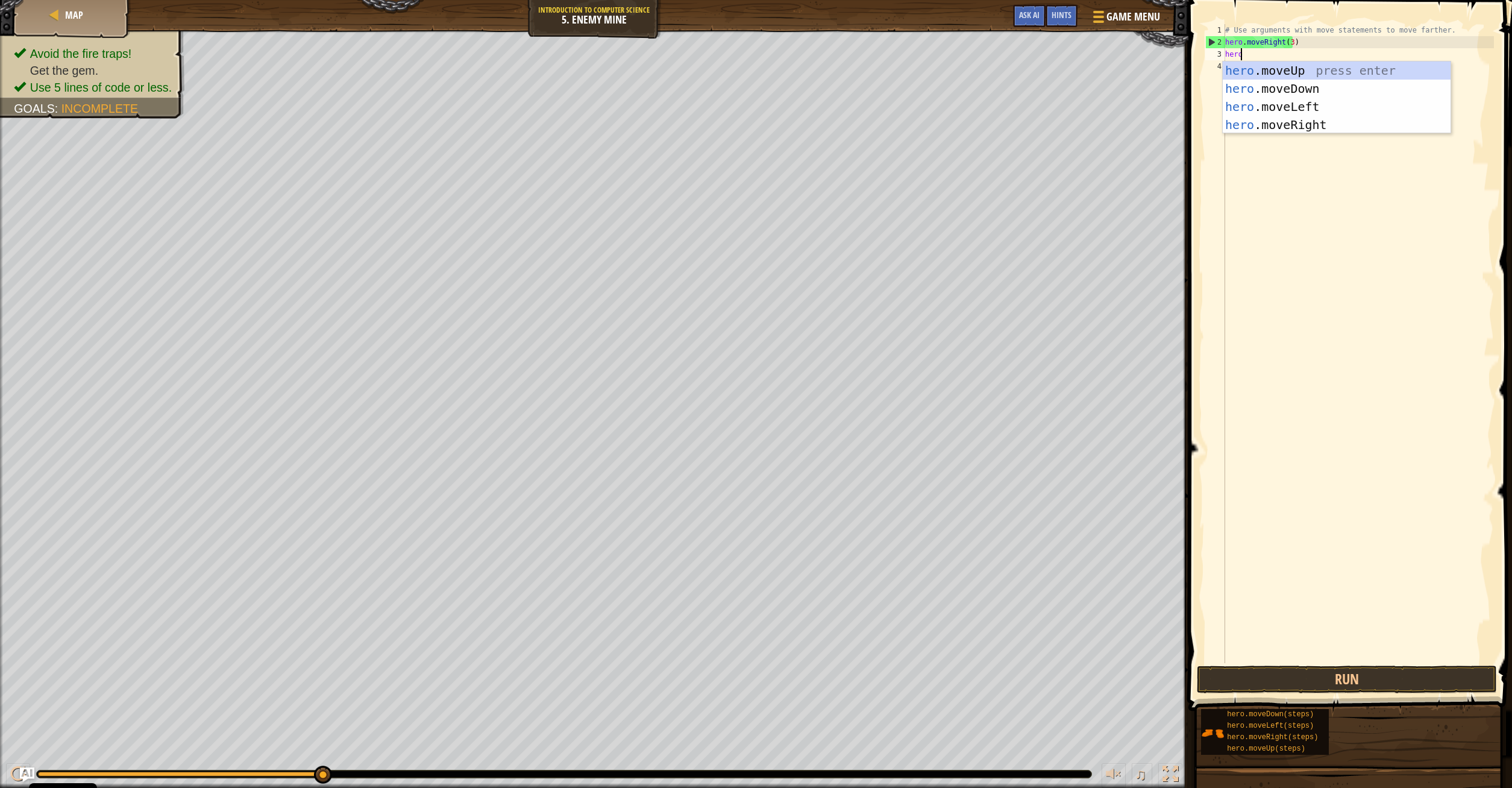
scroll to position [5, 1]
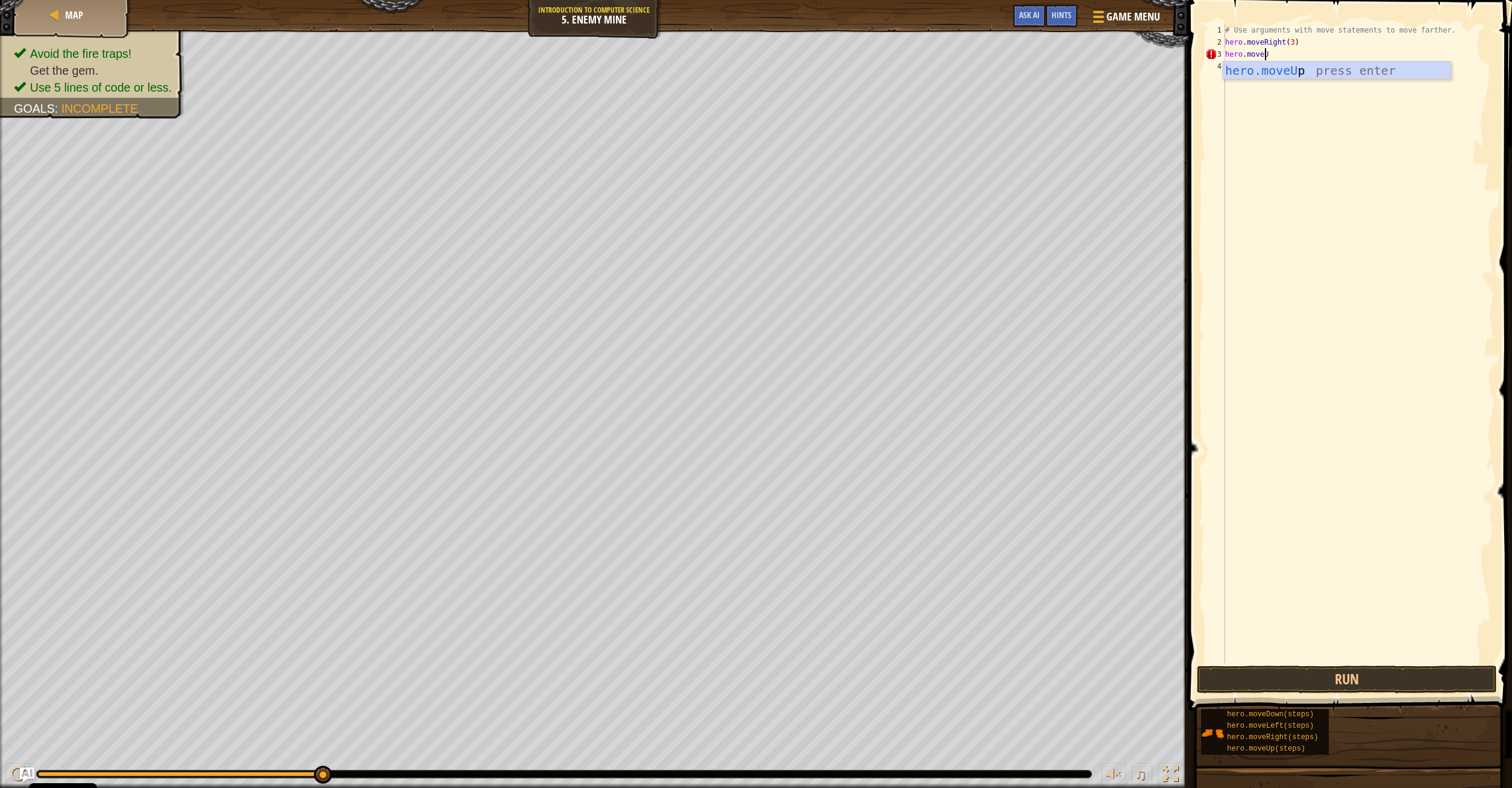
type textarea "hero.moveUp"
click at [1362, 676] on button "Run" at bounding box center [1347, 680] width 300 height 28
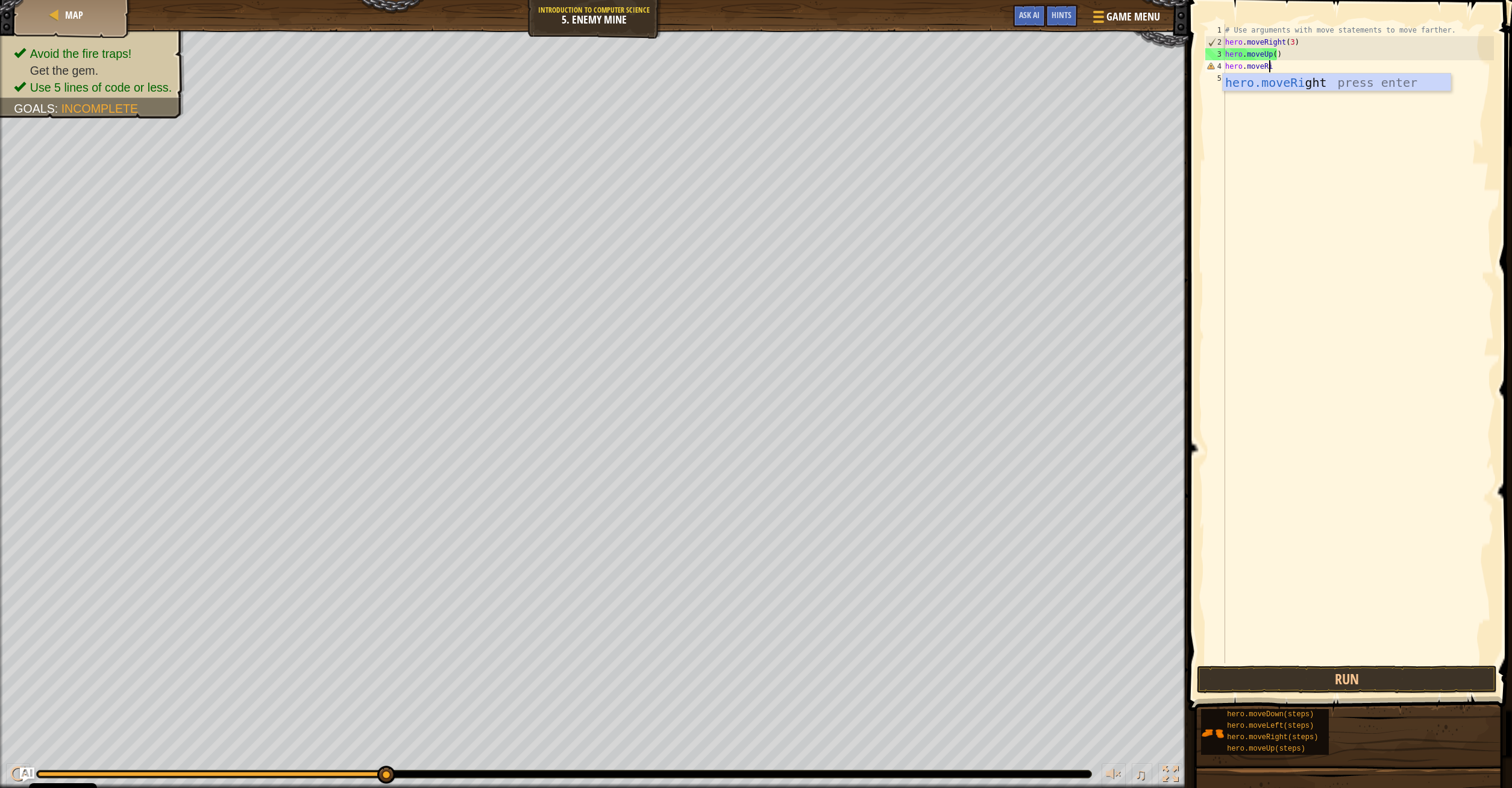
scroll to position [5, 3]
type textarea "hero.moveRight"
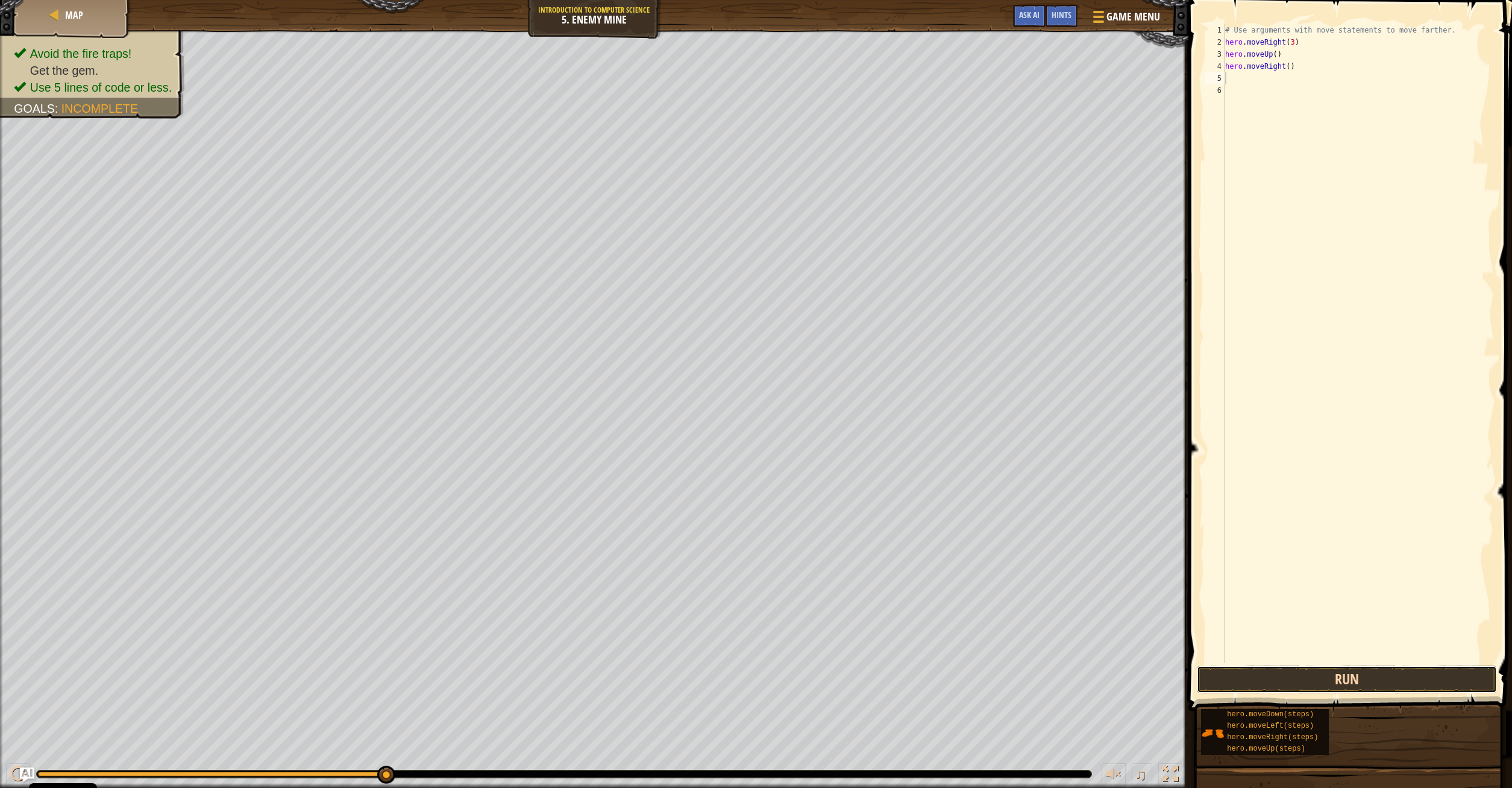
click at [1357, 679] on button "Run" at bounding box center [1347, 680] width 300 height 28
click at [1354, 682] on button "Run" at bounding box center [1347, 680] width 300 height 28
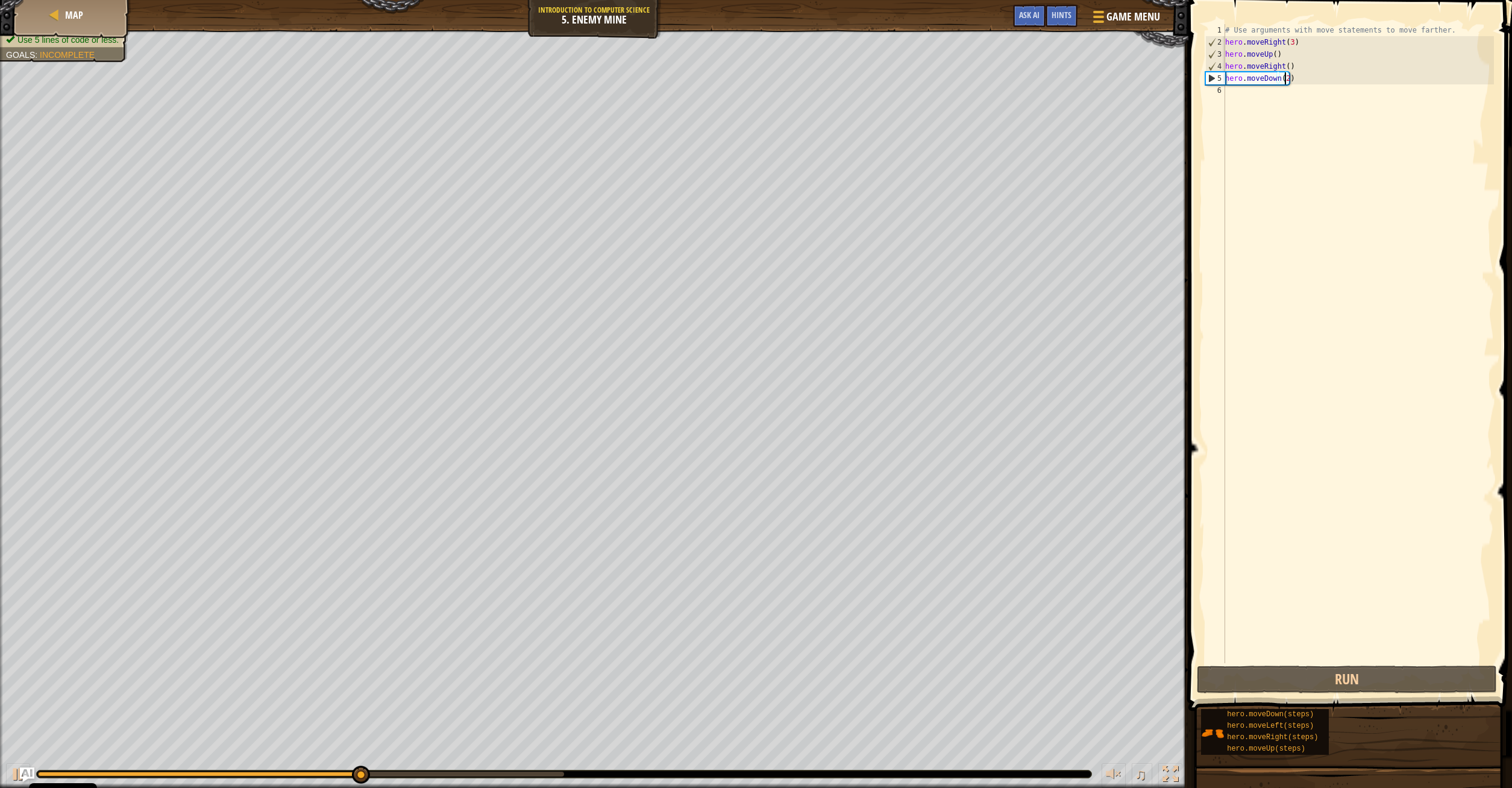
click at [1286, 77] on div "# Use arguments with move statements to move farther. hero . moveRight ( 3 ) he…" at bounding box center [1358, 355] width 271 height 663
type textarea "hero.moveDown(3)"
click at [1370, 676] on button "Run" at bounding box center [1347, 680] width 300 height 28
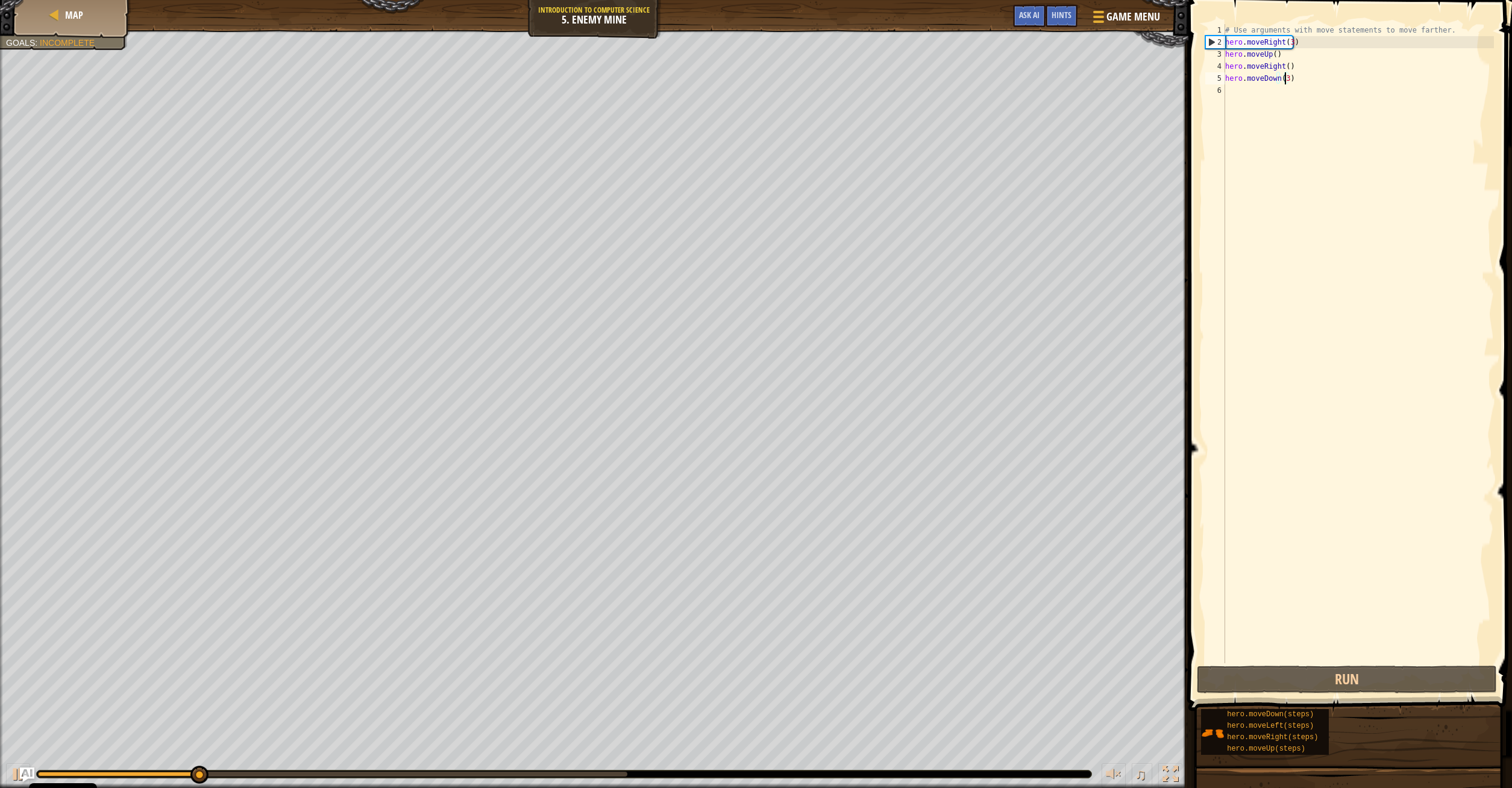
click at [1254, 91] on div "# Use arguments with move statements to move farther. hero . moveRight ( 3 ) he…" at bounding box center [1358, 355] width 271 height 663
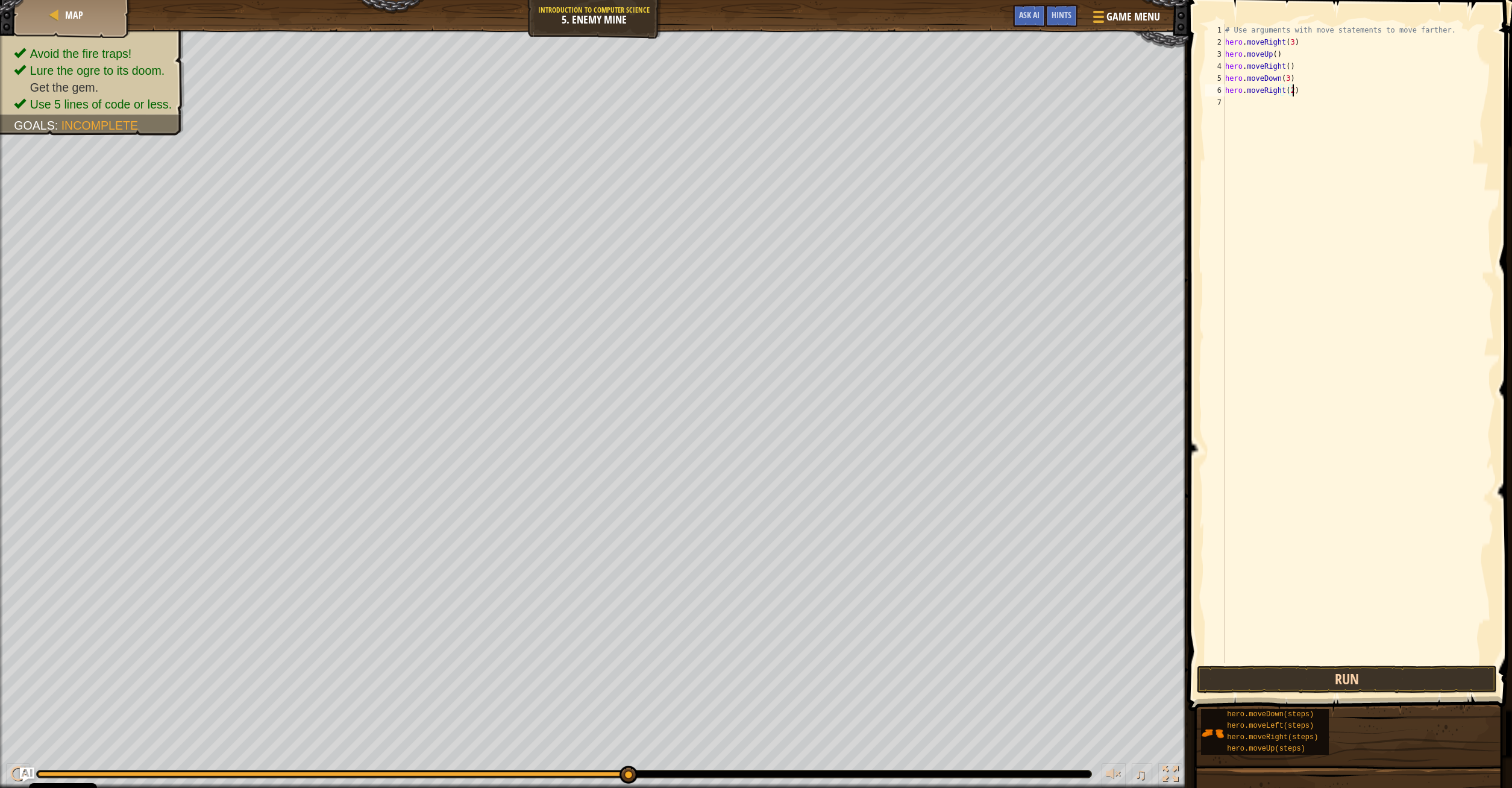
type textarea "hero.moveRight(2)"
click at [1332, 670] on button "Run" at bounding box center [1347, 680] width 300 height 28
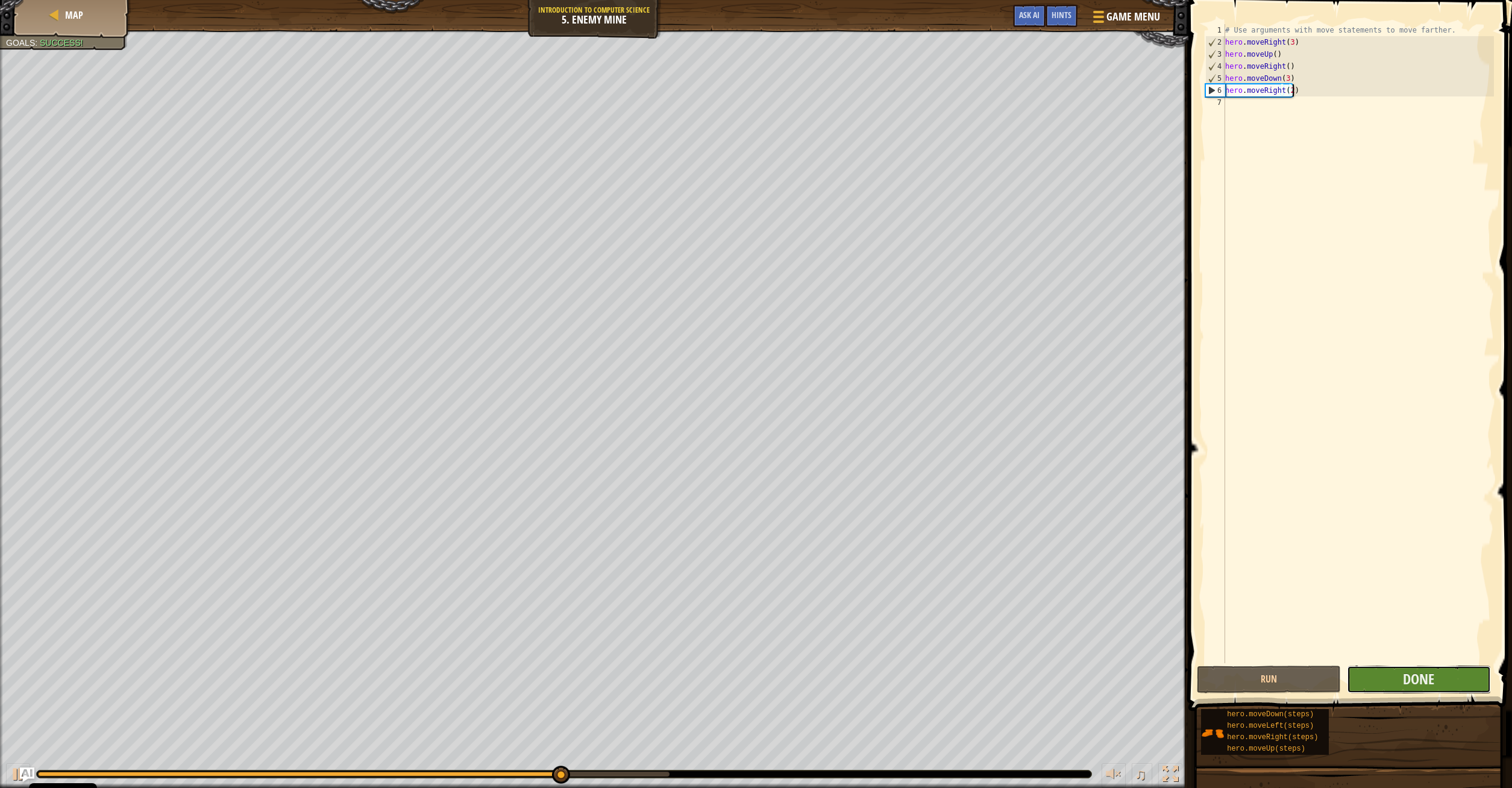
click at [1398, 679] on button "Done" at bounding box center [1419, 680] width 144 height 28
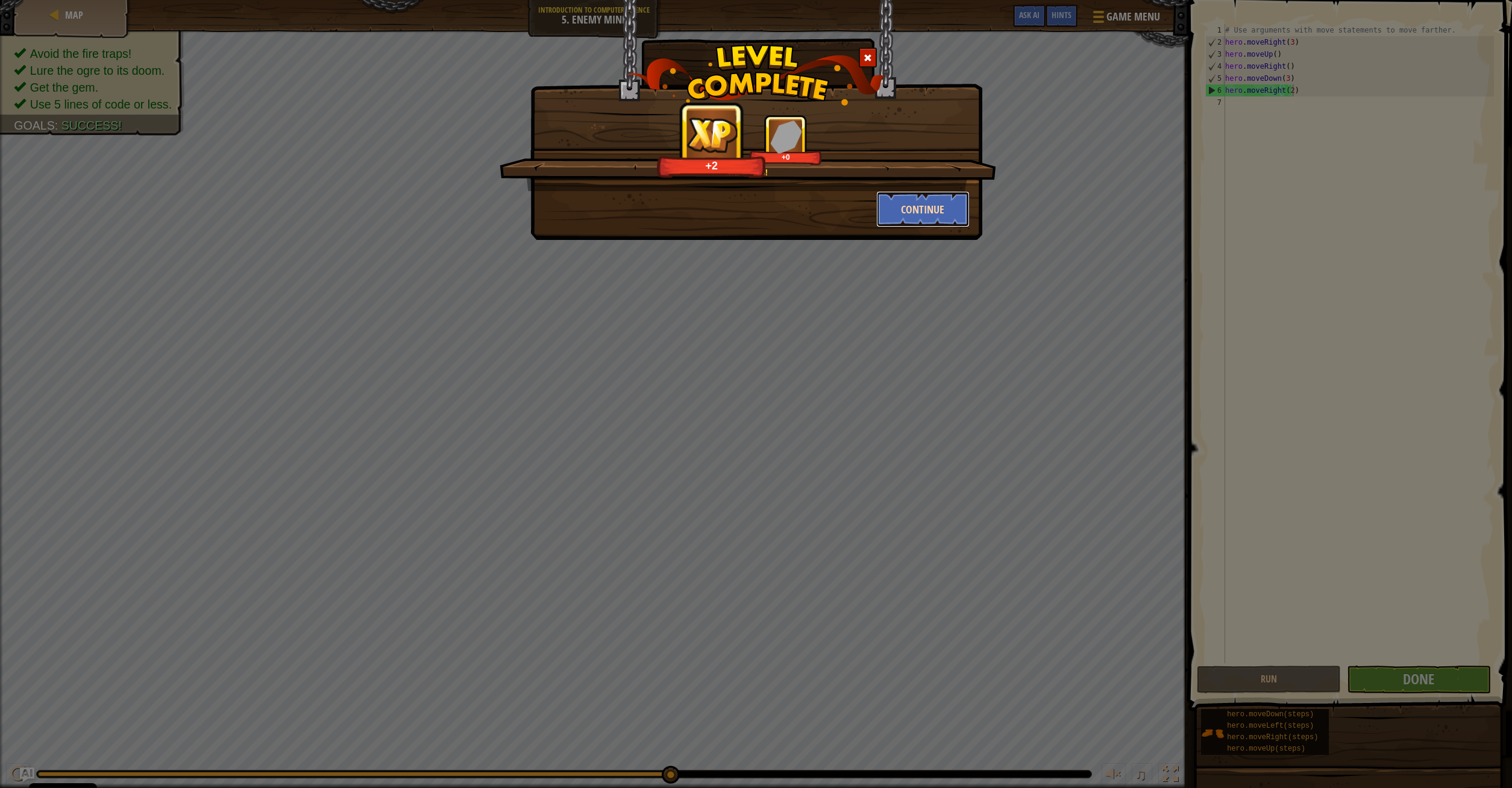
click at [913, 210] on button "Continue" at bounding box center [923, 209] width 93 height 36
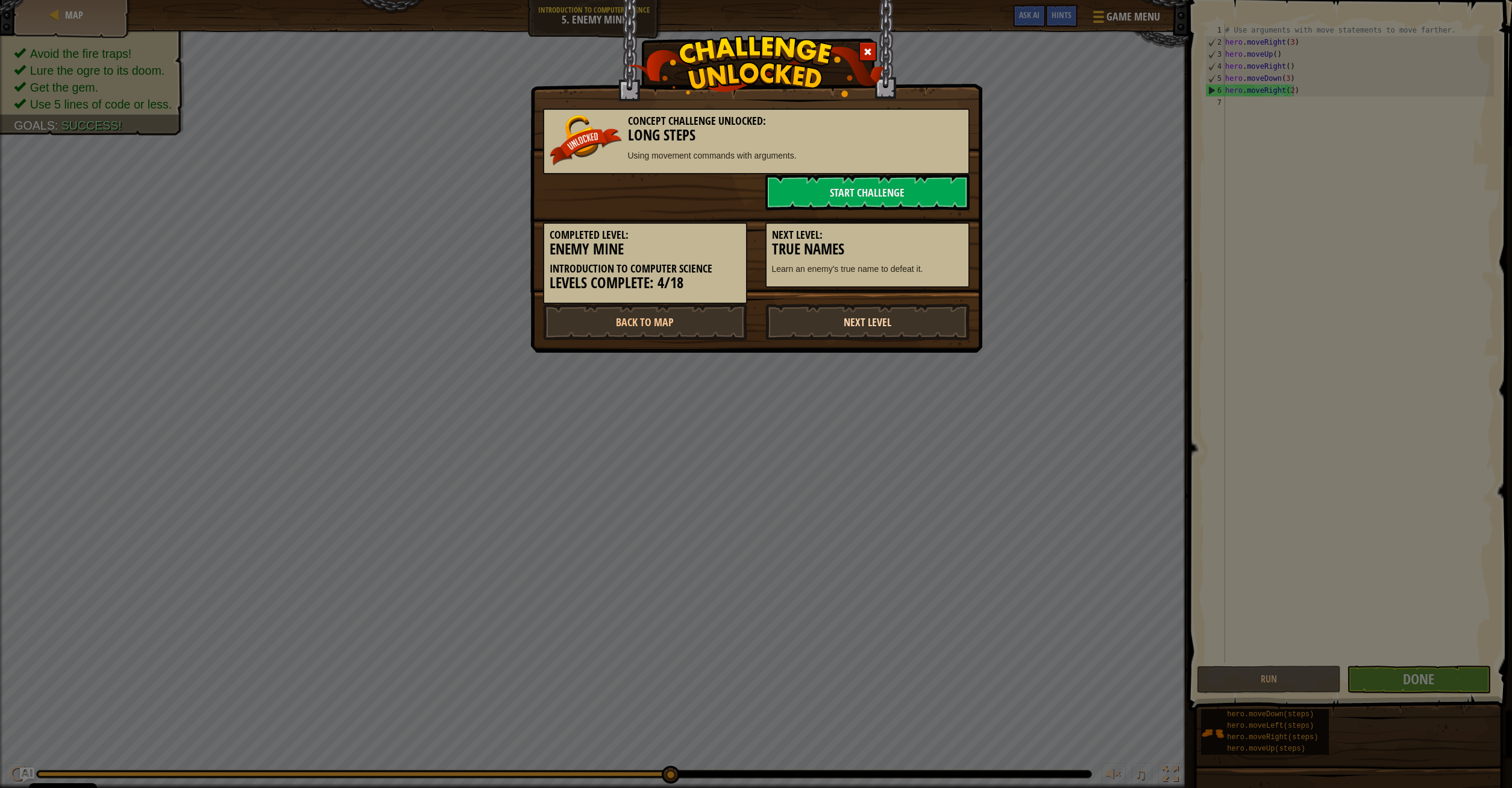
click at [866, 323] on link "Next Level" at bounding box center [867, 322] width 204 height 36
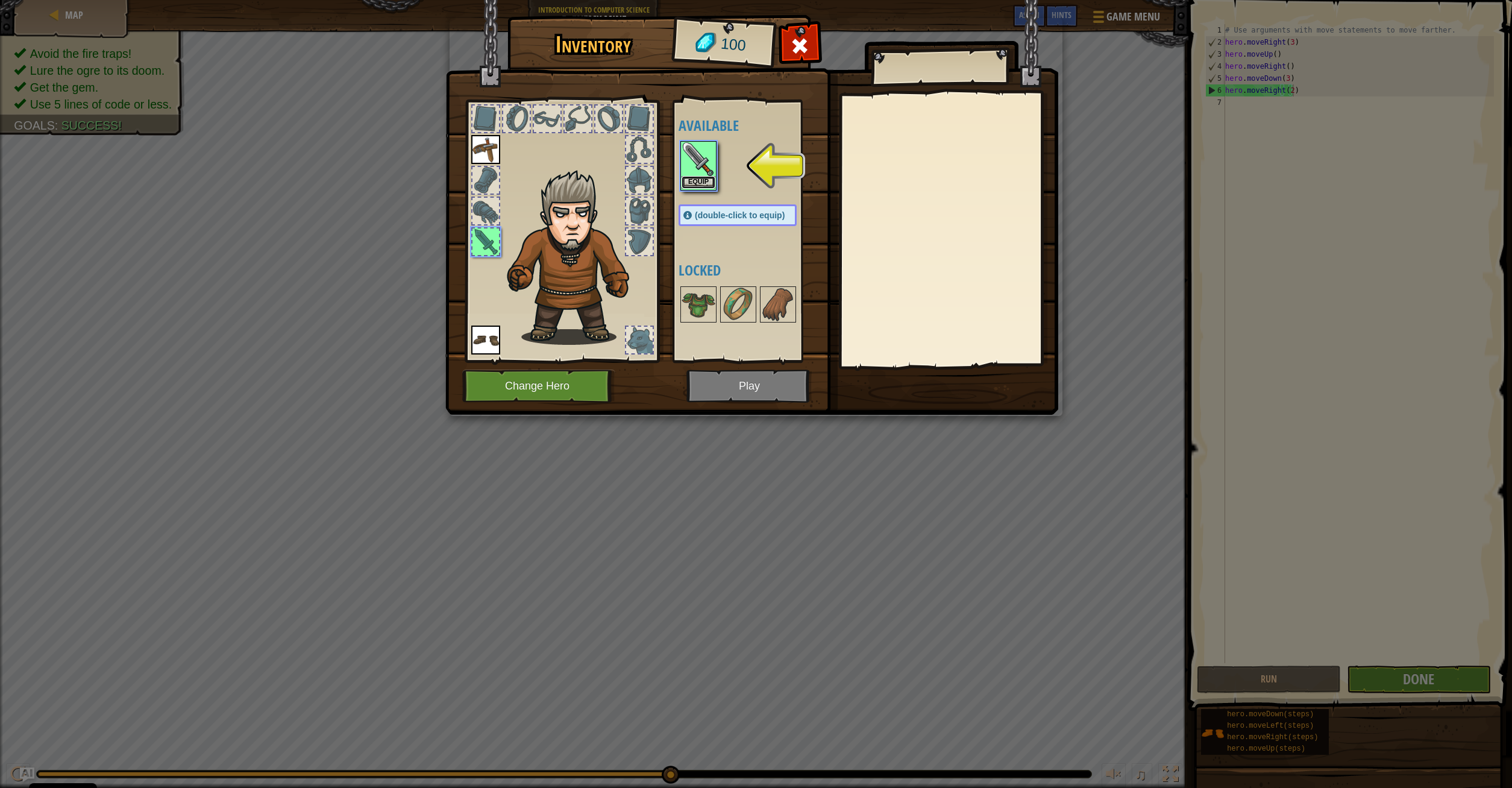
click at [695, 182] on button "Equip" at bounding box center [698, 182] width 34 height 13
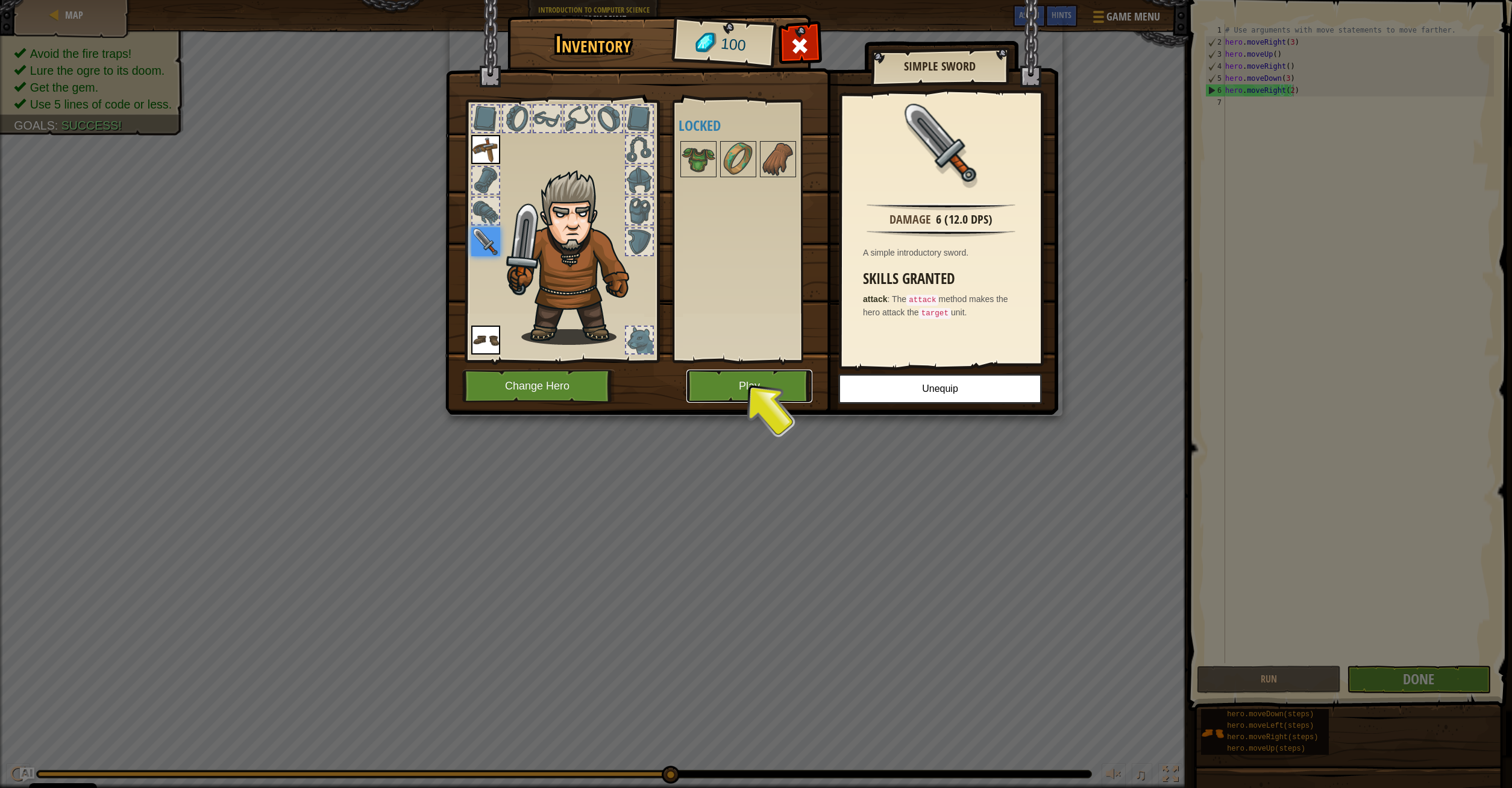
click at [753, 385] on button "Play" at bounding box center [749, 386] width 126 height 33
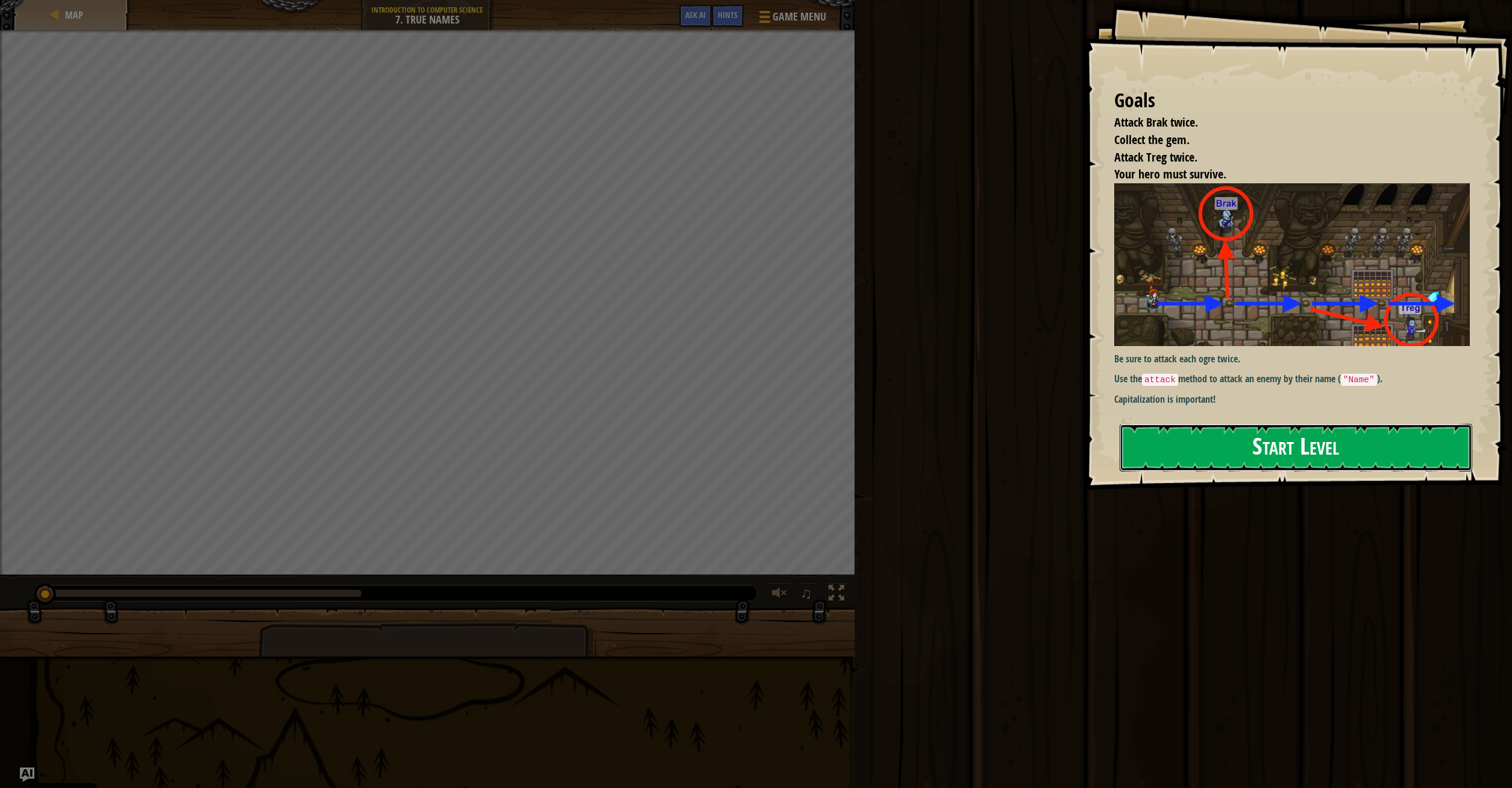
click at [1328, 447] on button "Start Level" at bounding box center [1296, 447] width 352 height 47
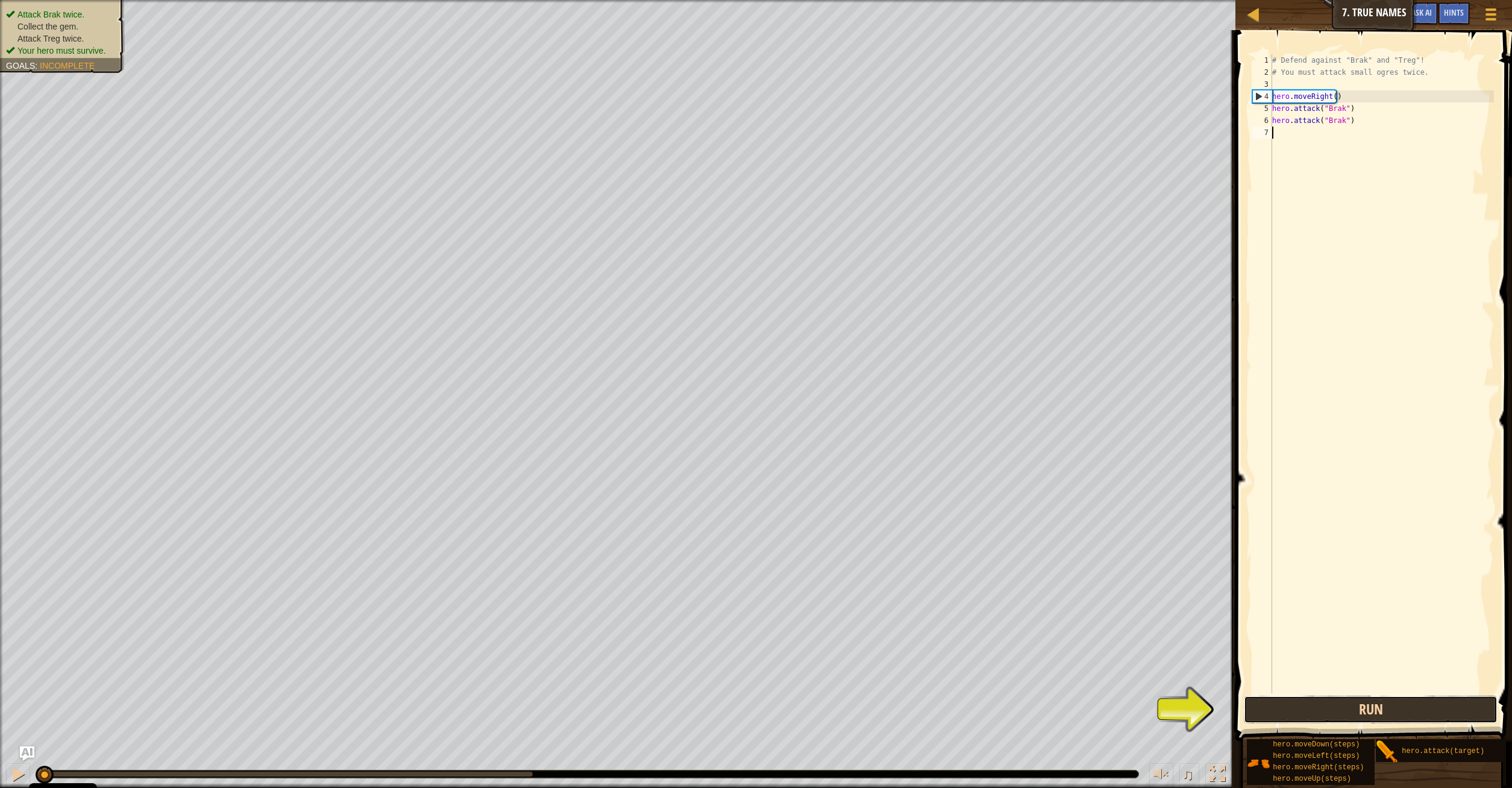
click at [1370, 708] on button "Run" at bounding box center [1370, 710] width 254 height 28
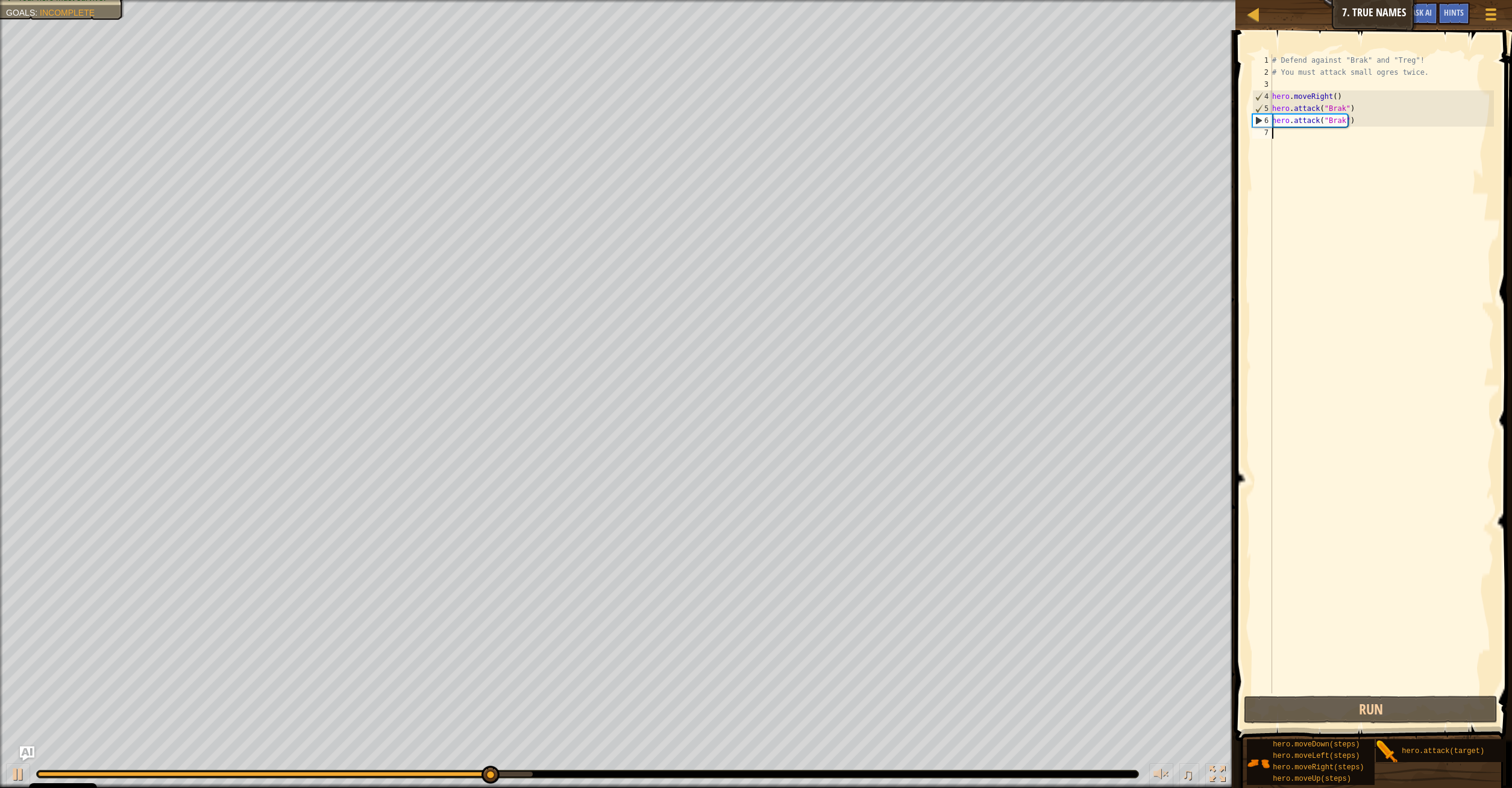
click at [1296, 134] on div "# Defend against "Brak" and "Treg"! # You must attack small ogres twice. hero .…" at bounding box center [1382, 385] width 224 height 663
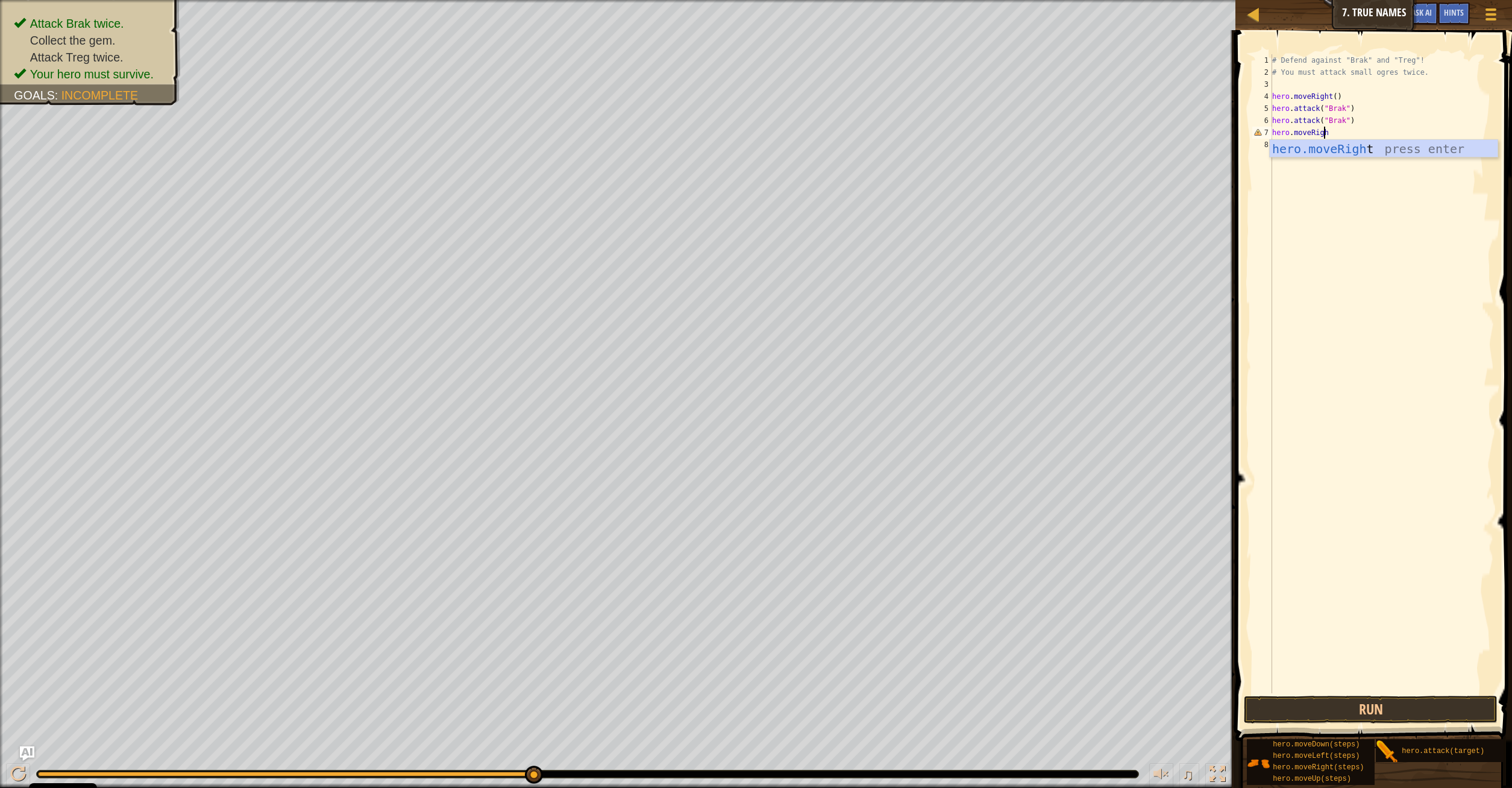
scroll to position [5, 4]
type textarea "hero.moveRight(2)"
click at [1372, 704] on button "Run" at bounding box center [1370, 710] width 254 height 28
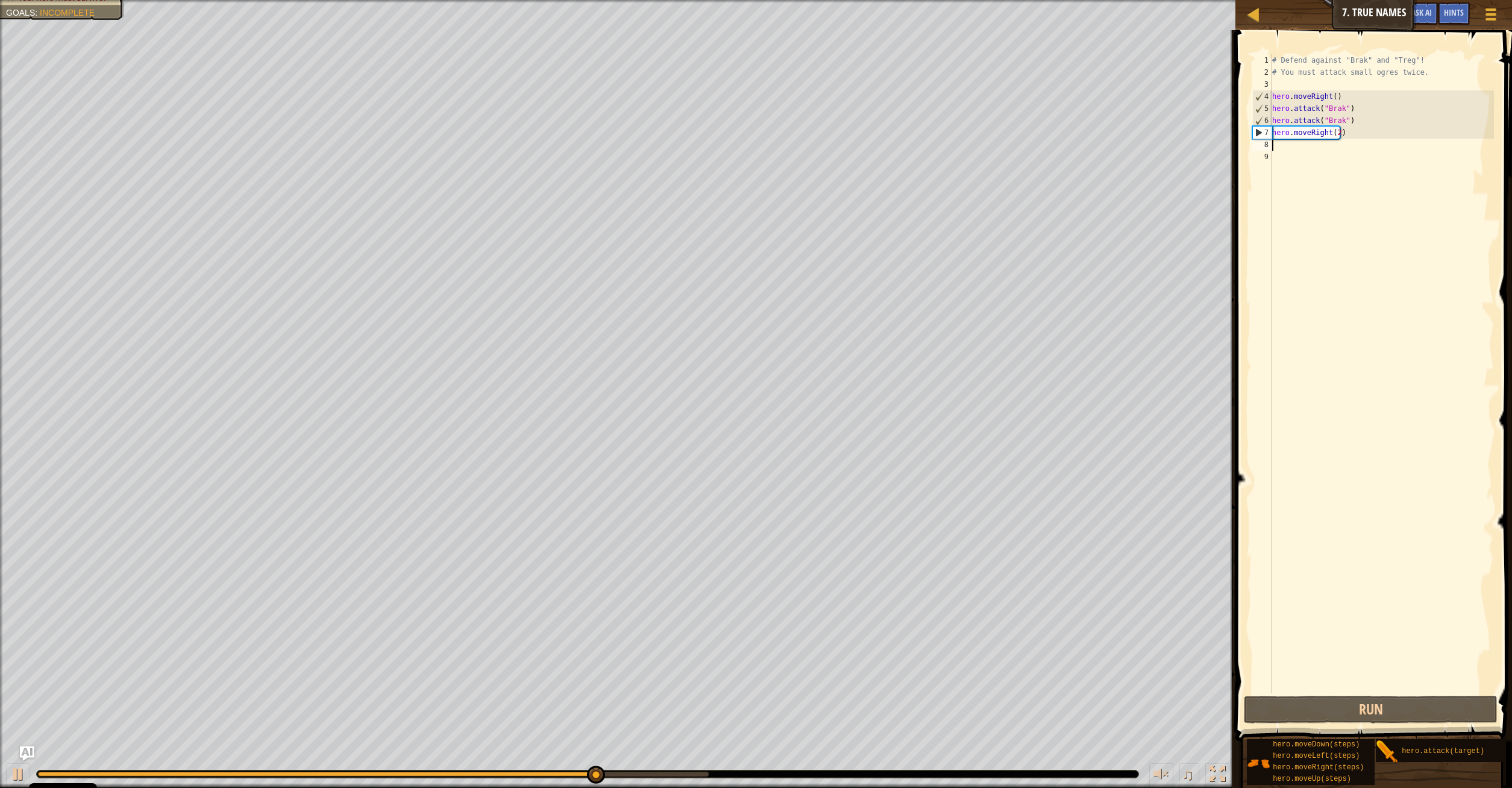
click at [1292, 146] on div "# Defend against "Brak" and "Treg"! # You must attack small ogres twice. hero .…" at bounding box center [1382, 385] width 224 height 663
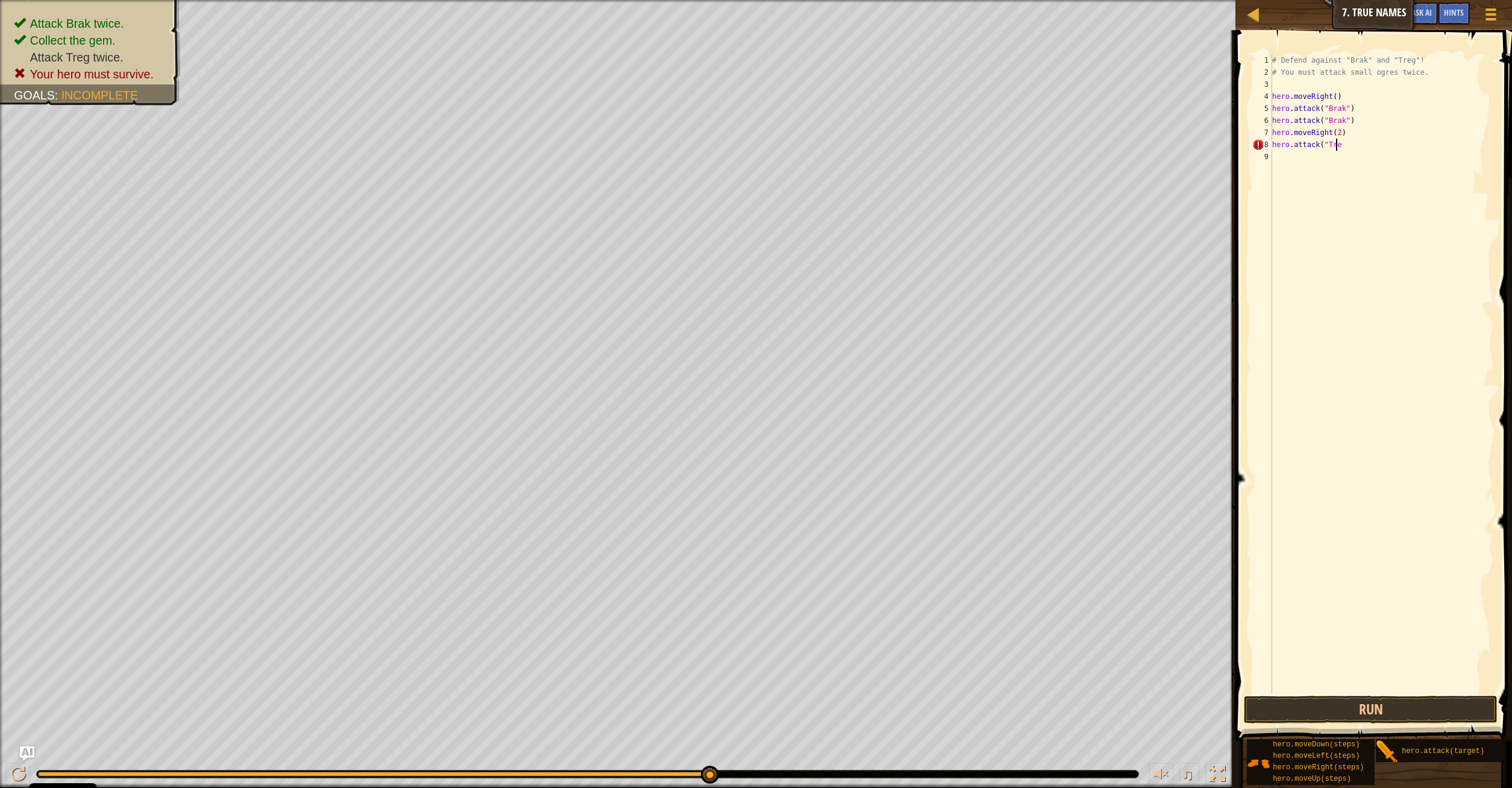
scroll to position [5, 5]
type textarea "hero.attack("Treg")"
type textarea "hero.moveRig"
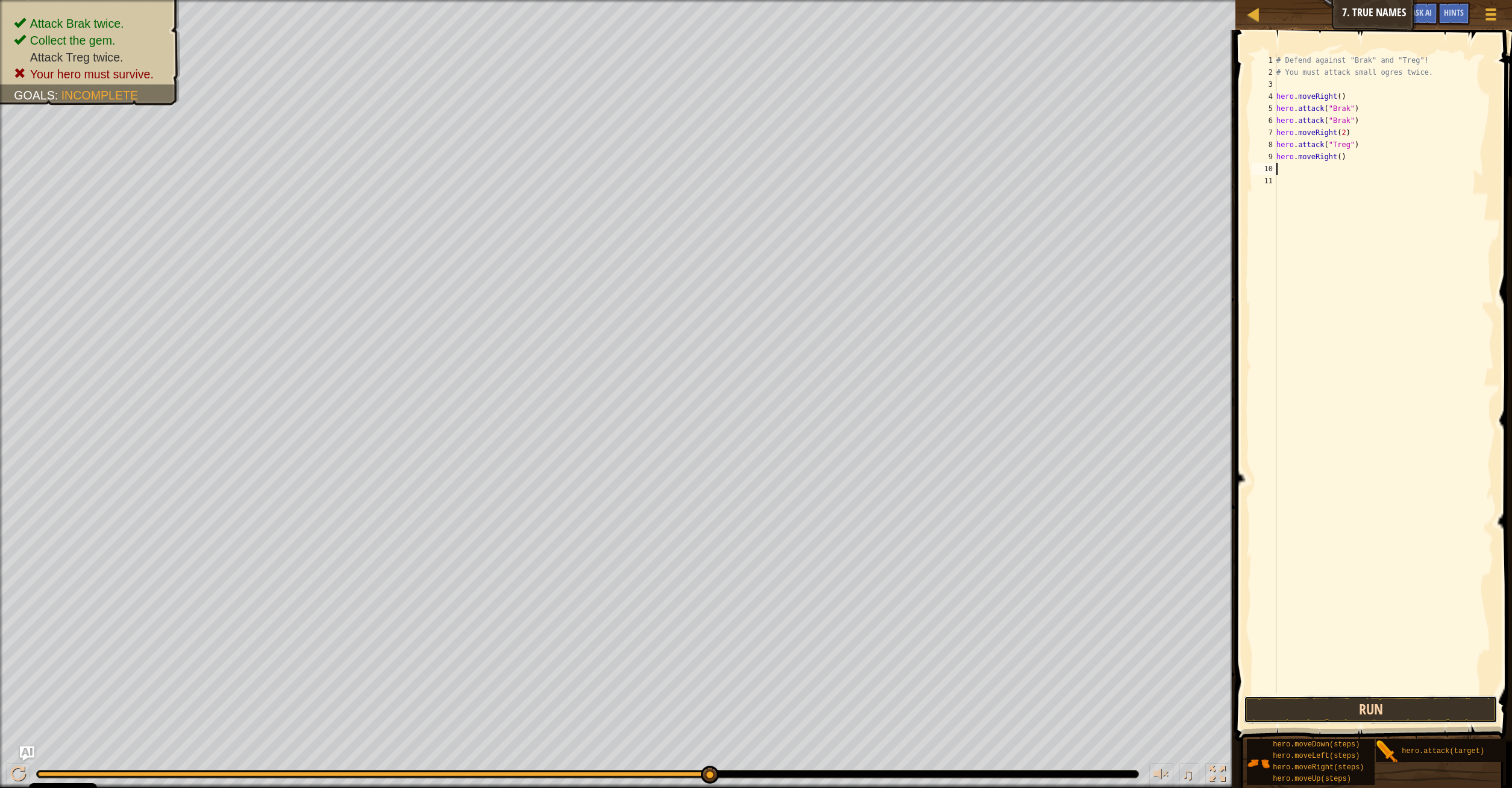
click at [1375, 715] on button "Run" at bounding box center [1370, 710] width 254 height 28
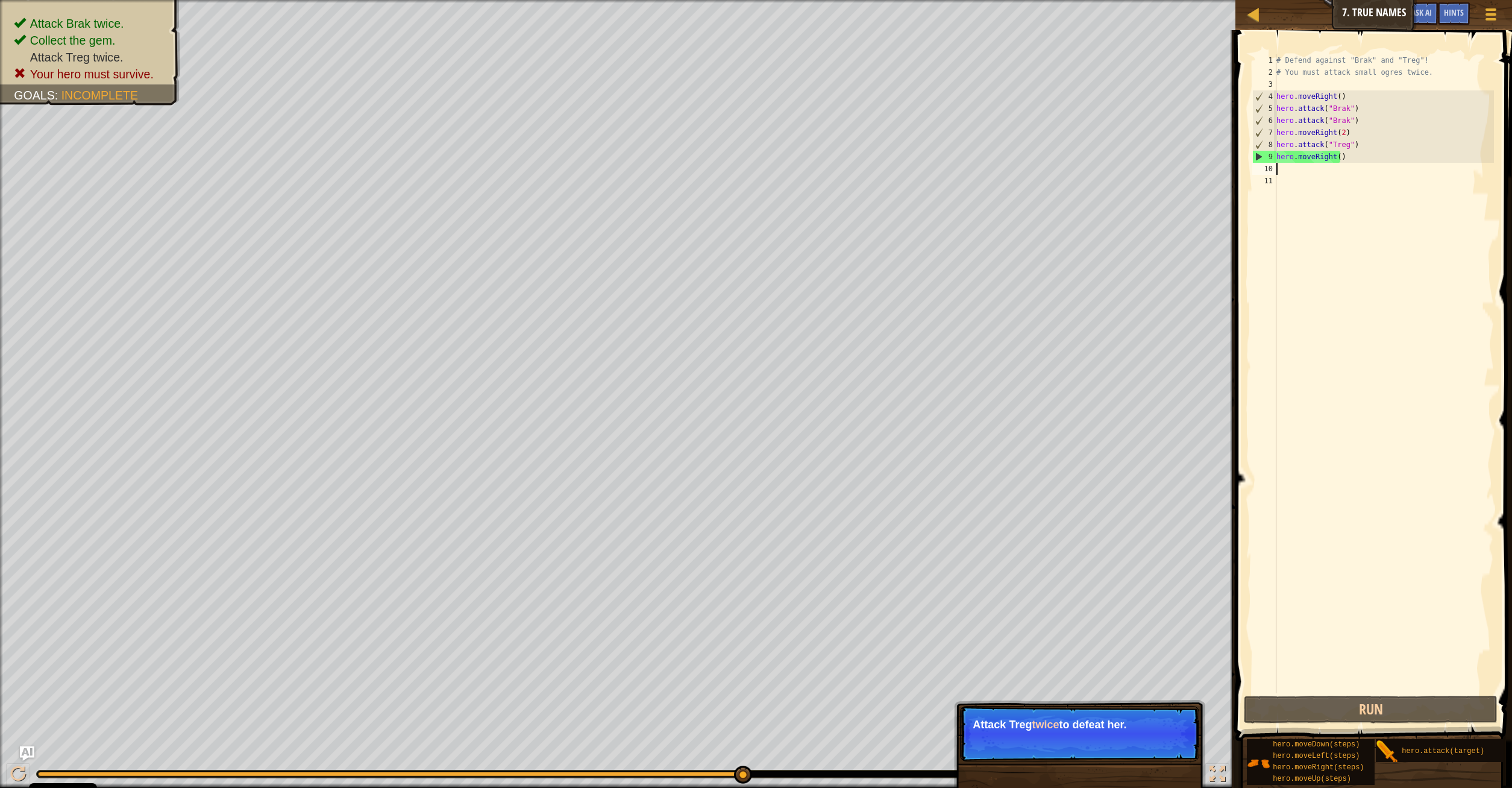
click at [1353, 146] on div "# Defend against "Brak" and "Treg"! # You must attack small ogres twice. hero .…" at bounding box center [1384, 385] width 220 height 663
type textarea "hero.attack("Treg")"
drag, startPoint x: 1356, startPoint y: 146, endPoint x: 1276, endPoint y: 146, distance: 80.0
click at [1276, 146] on div "# Defend against "Brak" and "Treg"! # You must attack small ogres twice. hero .…" at bounding box center [1384, 385] width 220 height 663
click at [1363, 144] on div "# Defend against "Brak" and "Treg"! # You must attack small ogres twice. hero .…" at bounding box center [1383, 373] width 220 height 639
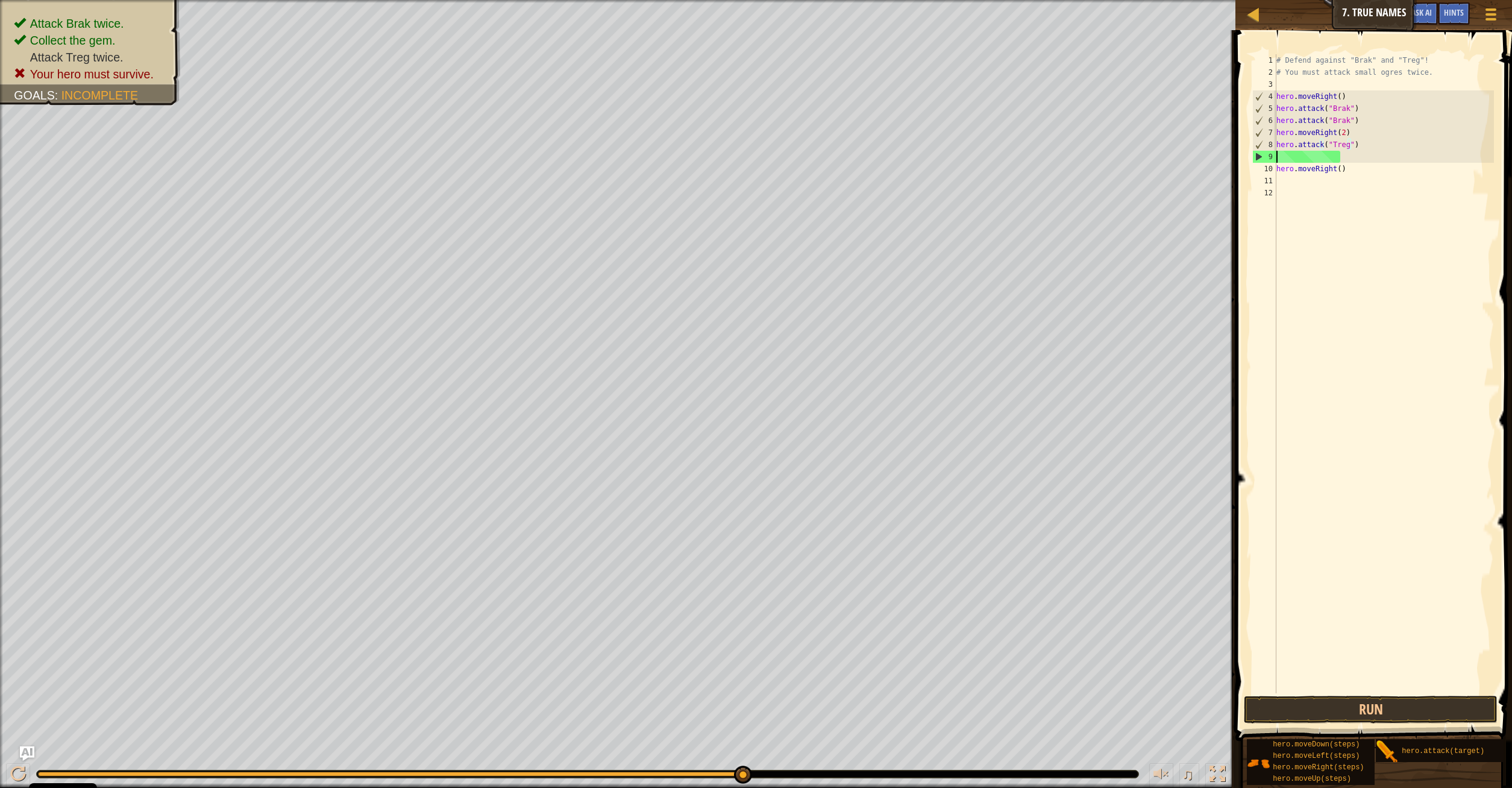
paste textarea "hero.attack("Treg")"
type textarea "hero.attack("Treg")"
click at [1386, 709] on button "Run" at bounding box center [1370, 710] width 254 height 28
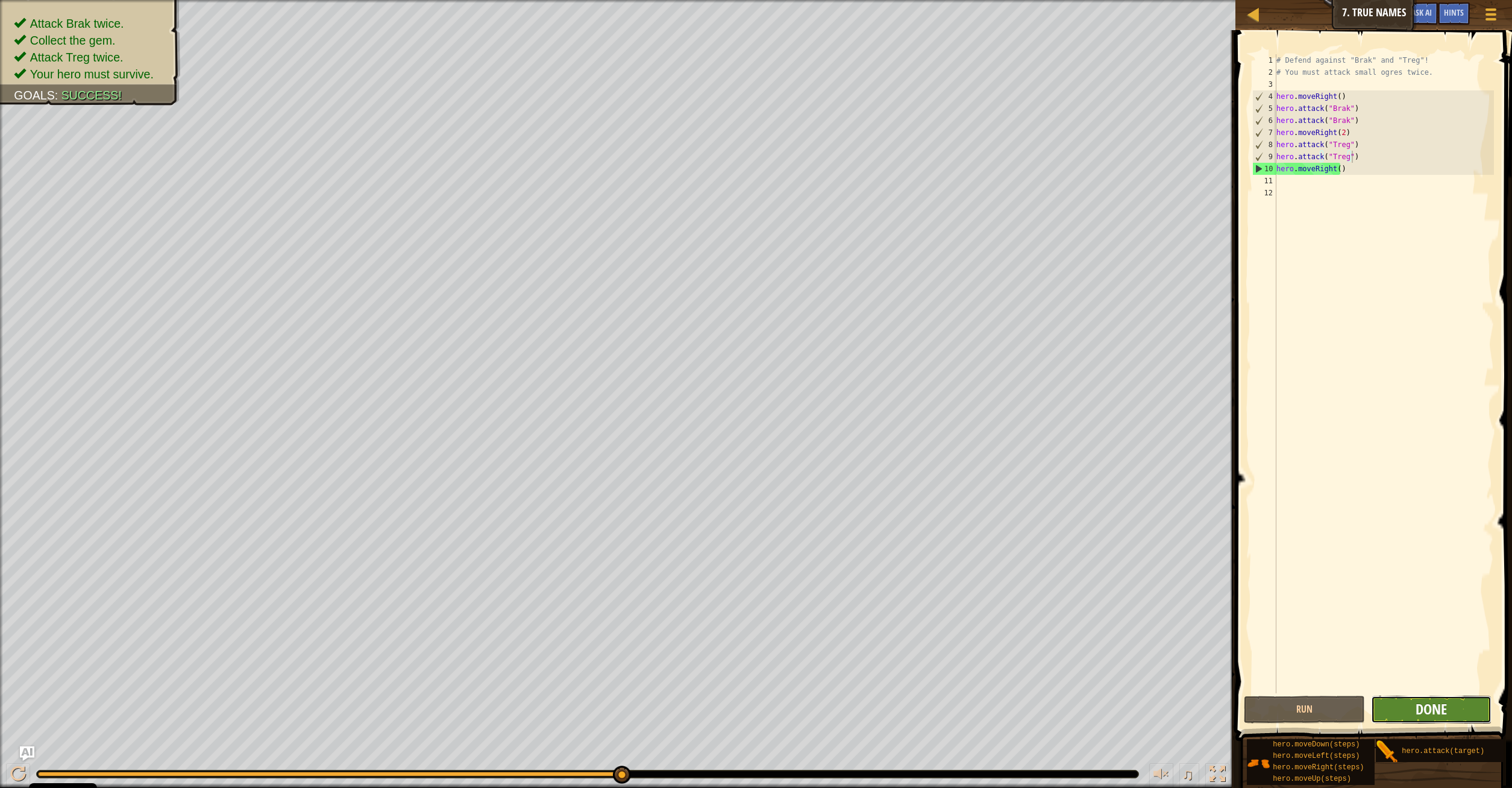
click at [1424, 709] on span "Done" at bounding box center [1431, 709] width 31 height 19
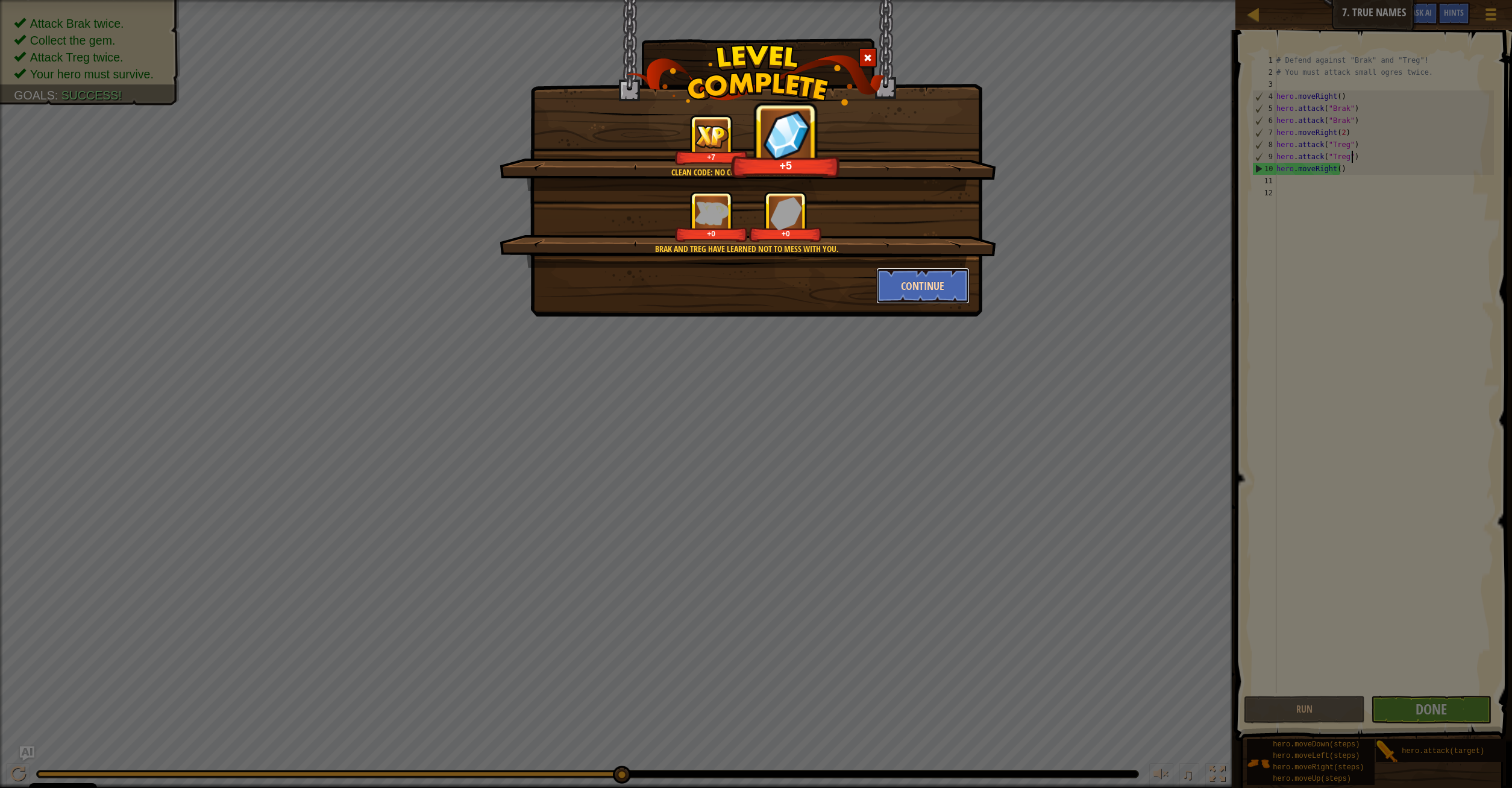
click at [934, 288] on button "Continue" at bounding box center [923, 286] width 93 height 36
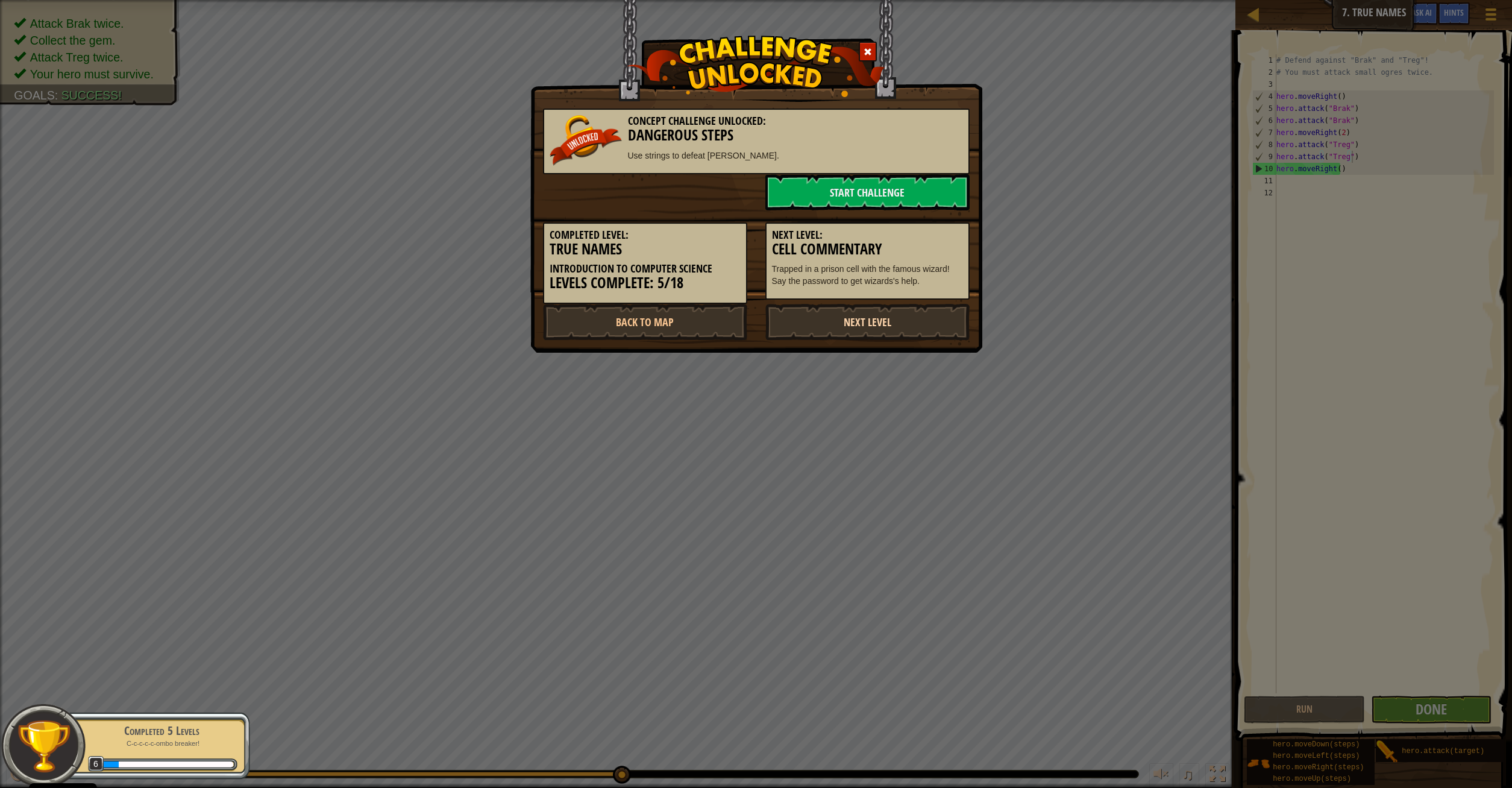
click at [876, 322] on link "Next Level" at bounding box center [867, 322] width 204 height 36
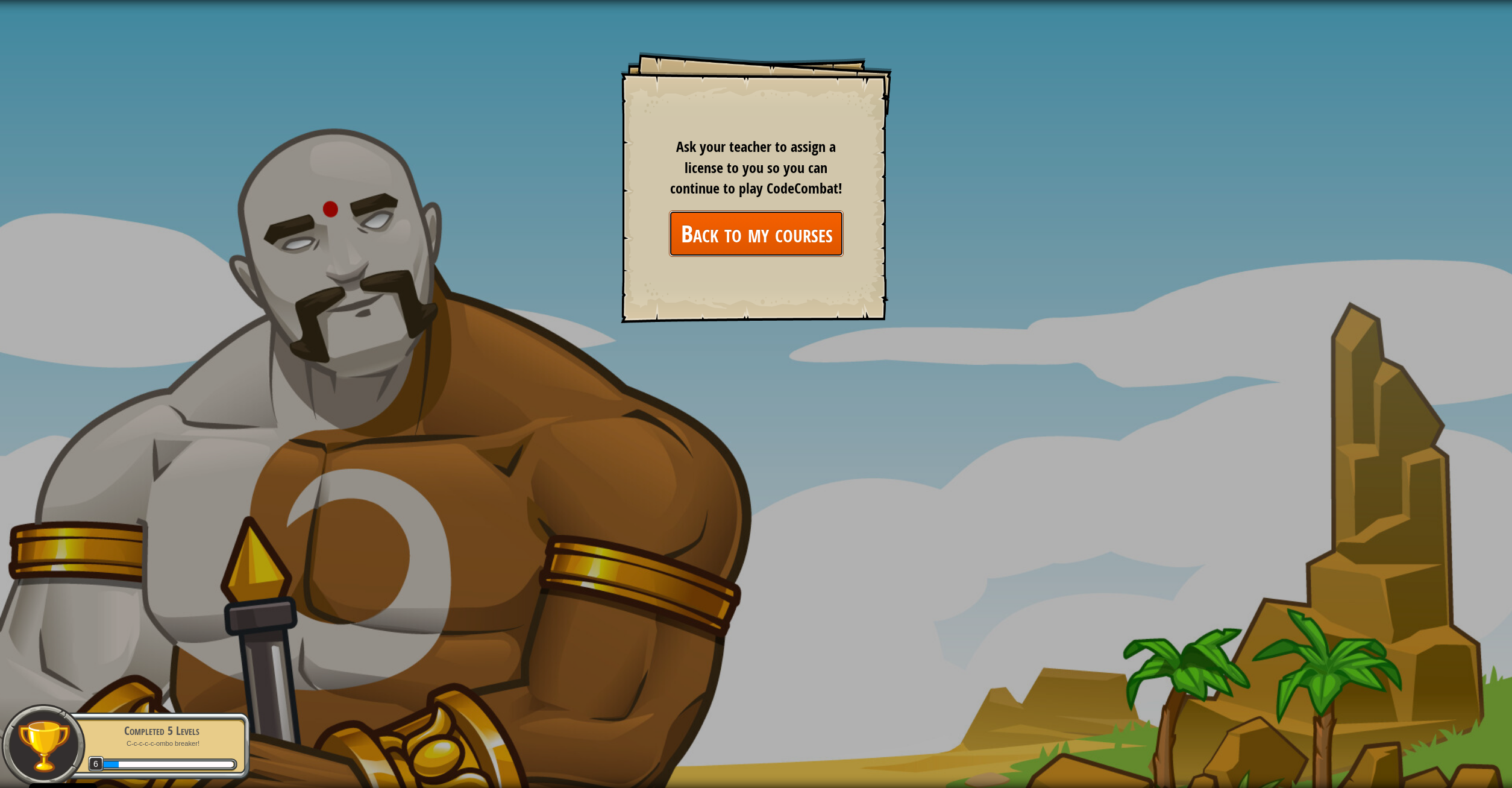
click at [743, 230] on link "Back to my courses" at bounding box center [756, 234] width 175 height 47
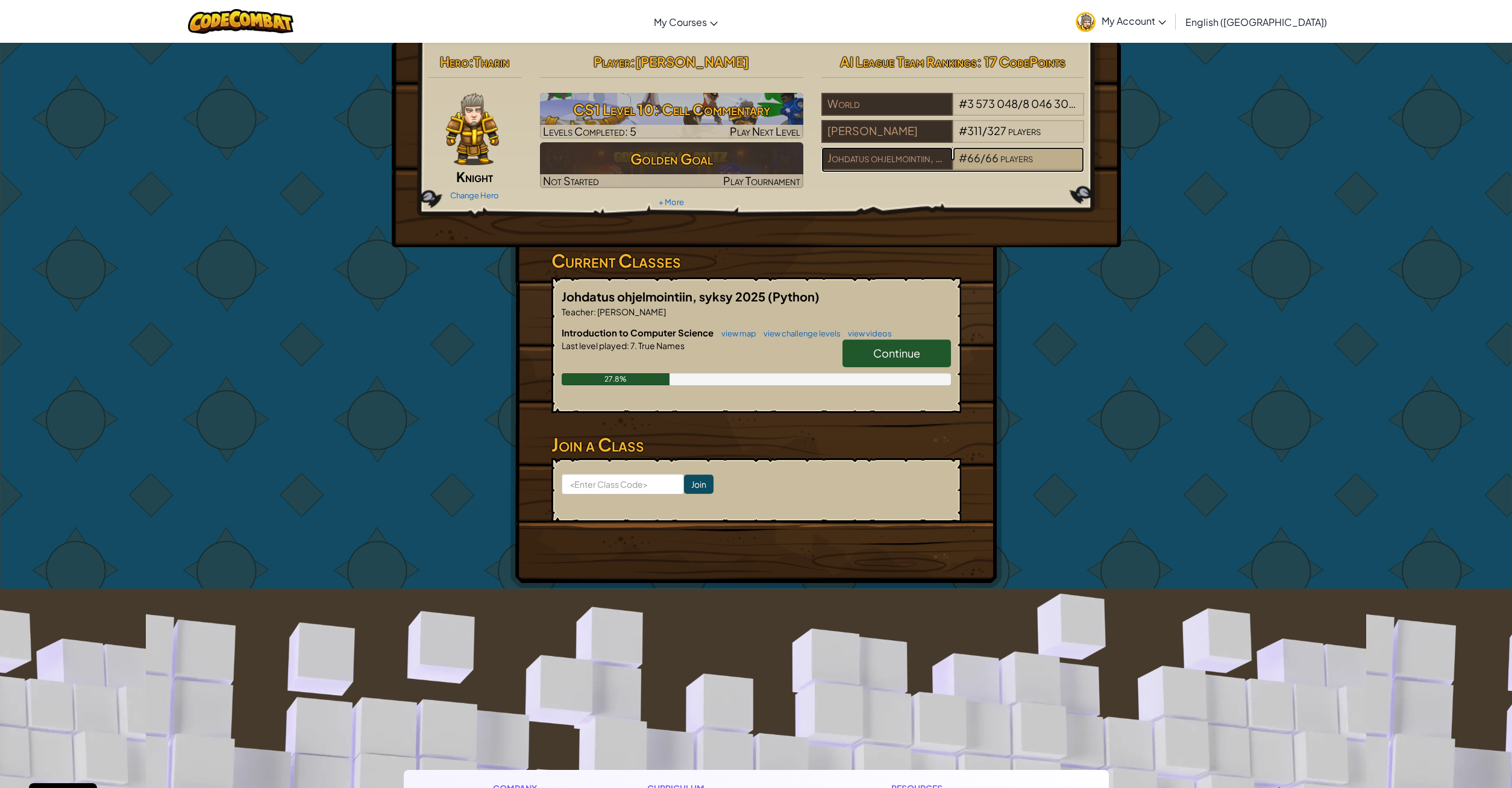
click at [973, 159] on span "66" at bounding box center [974, 158] width 13 height 14
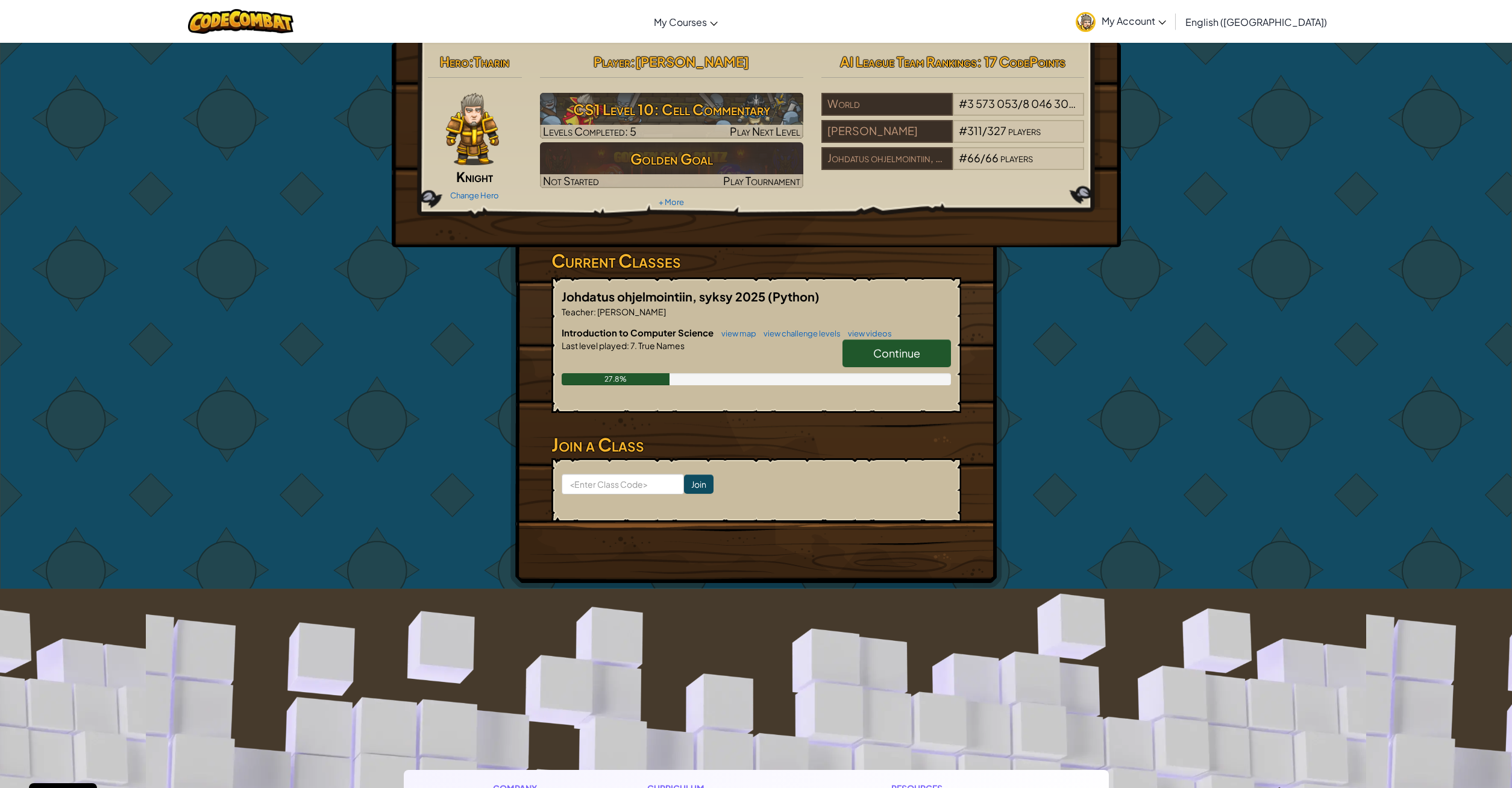
click at [885, 353] on span "Continue" at bounding box center [897, 353] width 47 height 14
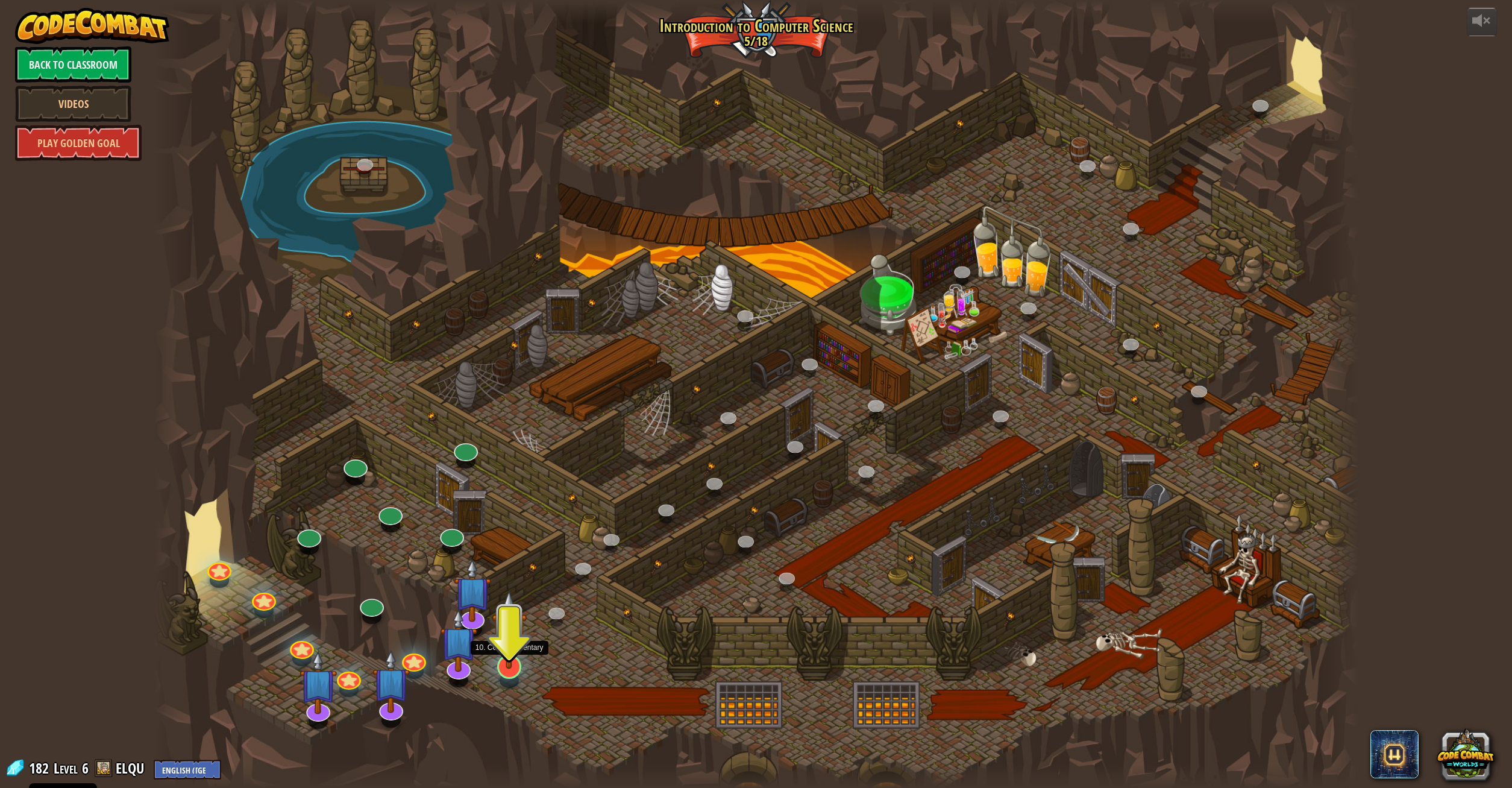
click at [513, 669] on img at bounding box center [509, 630] width 35 height 80
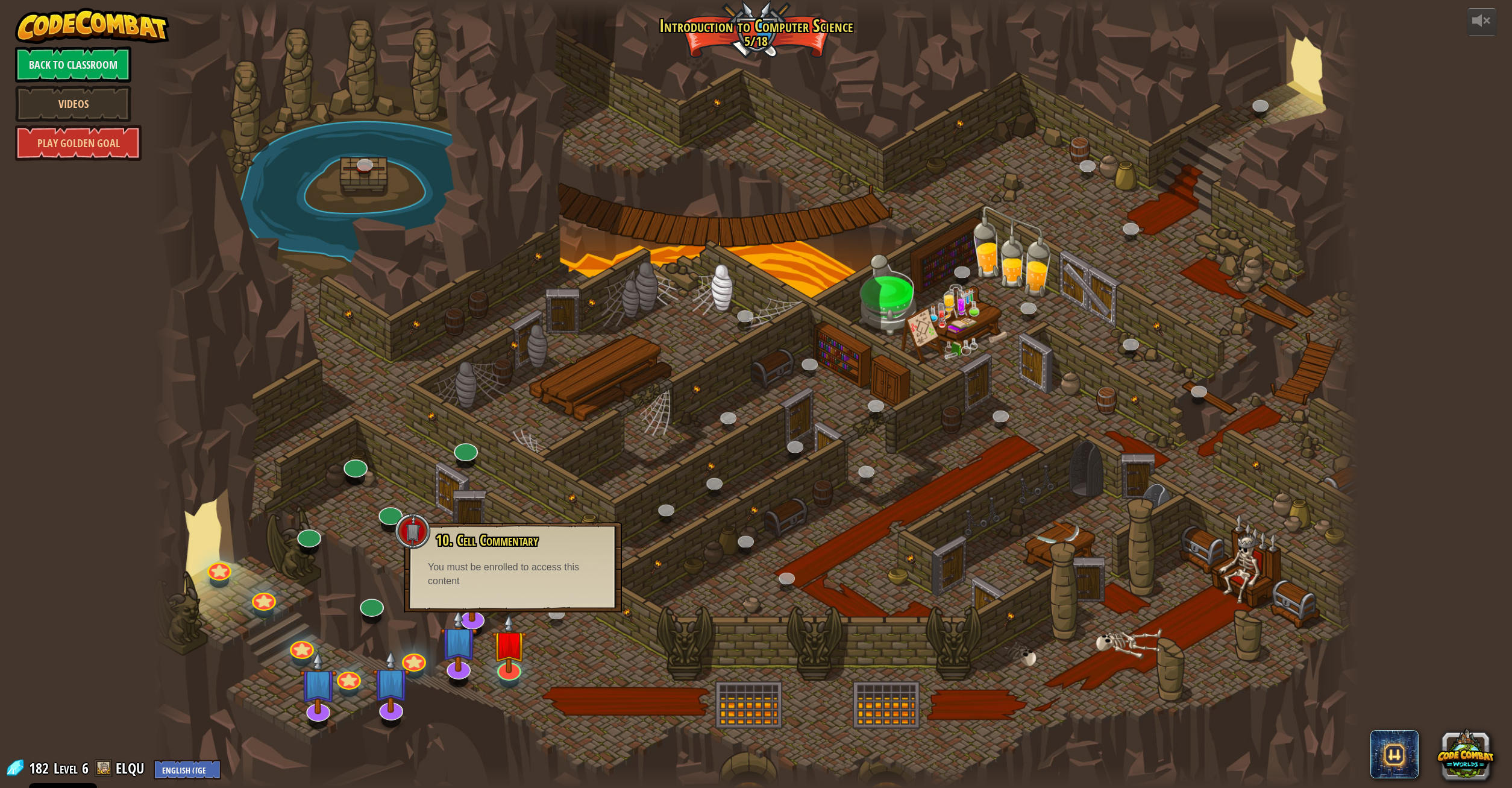
click at [554, 652] on div at bounding box center [756, 394] width 1205 height 788
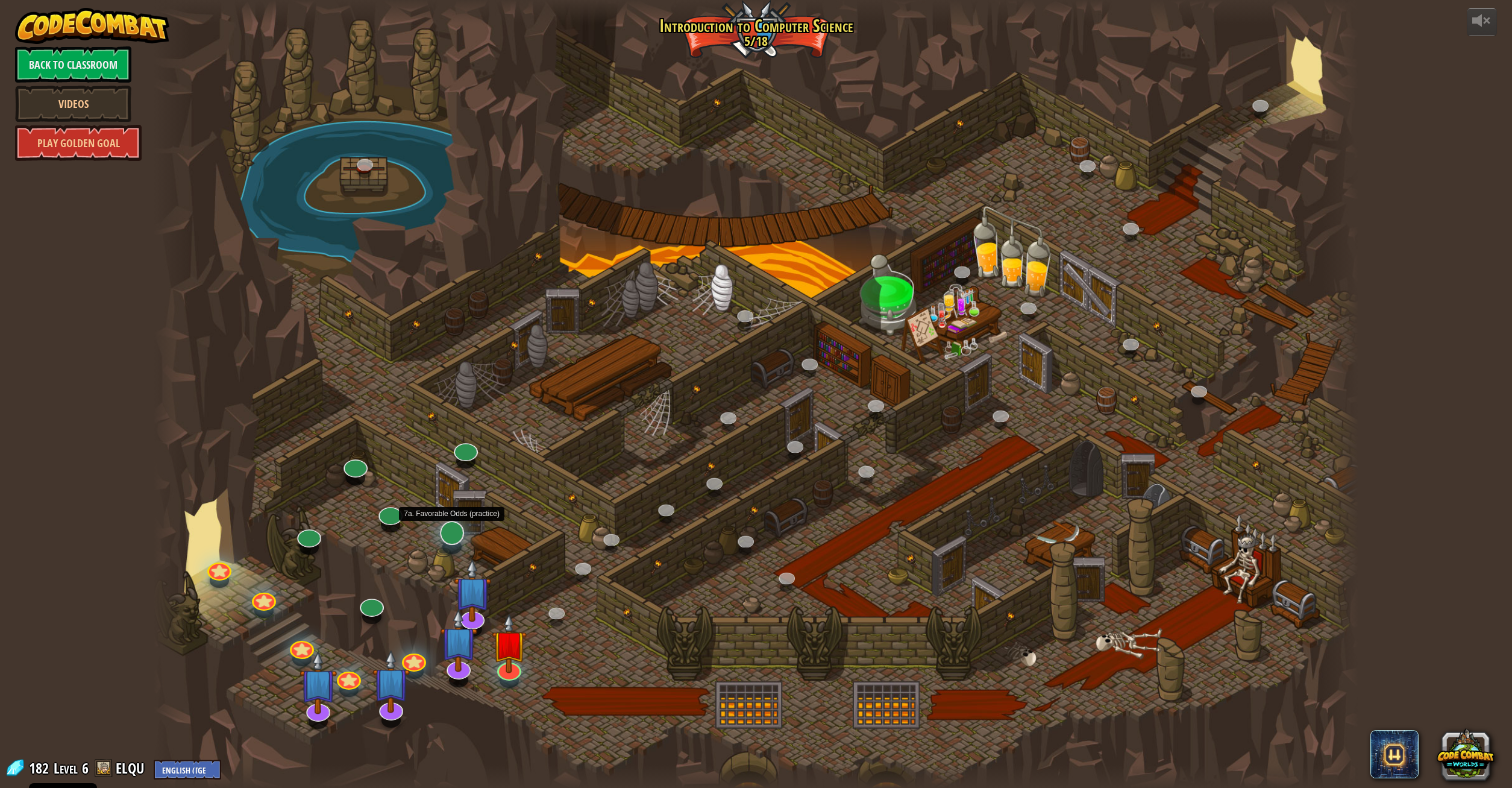
click at [449, 541] on div at bounding box center [452, 533] width 24 height 24
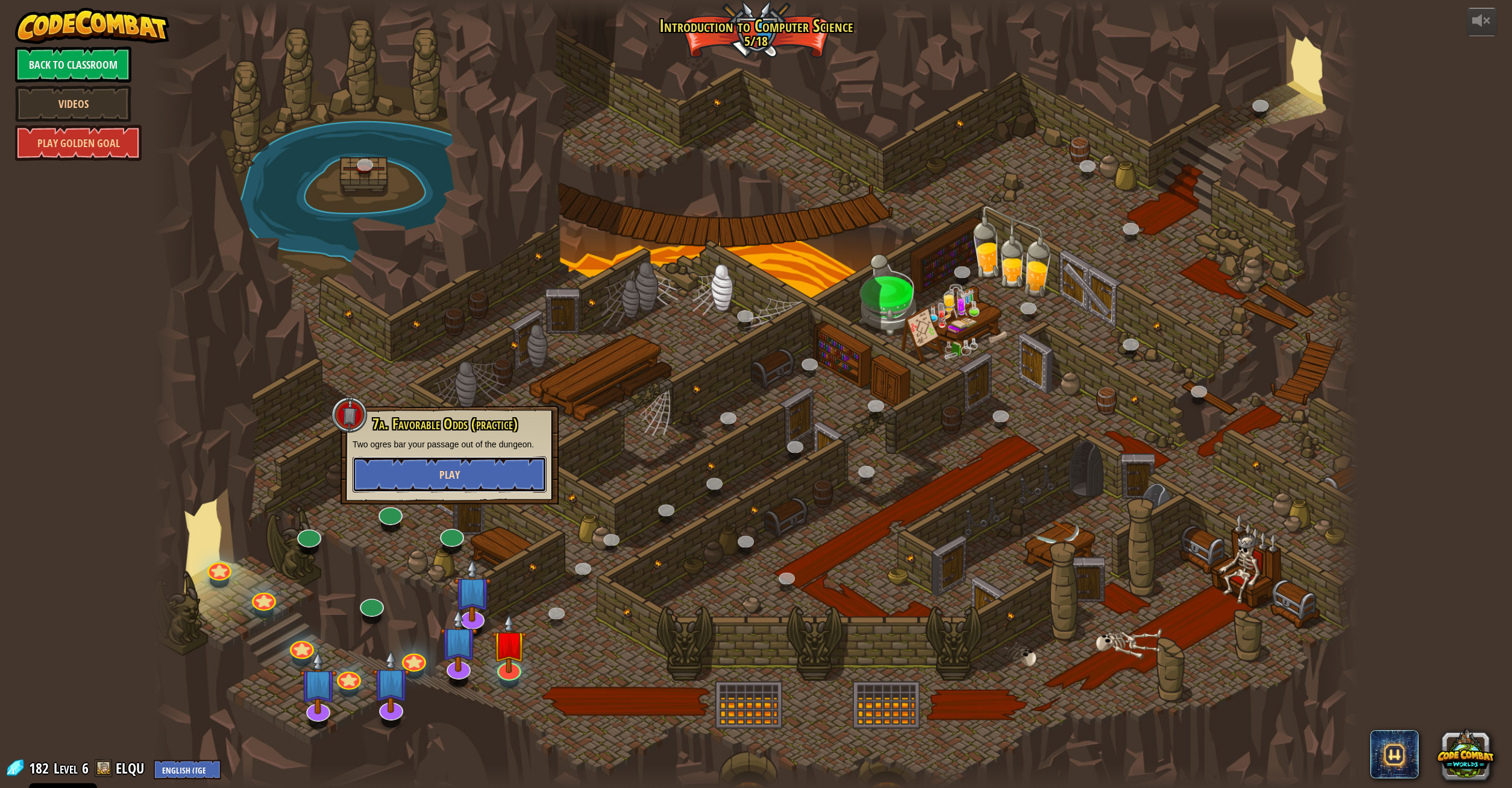
click at [459, 483] on button "Play" at bounding box center [449, 474] width 194 height 36
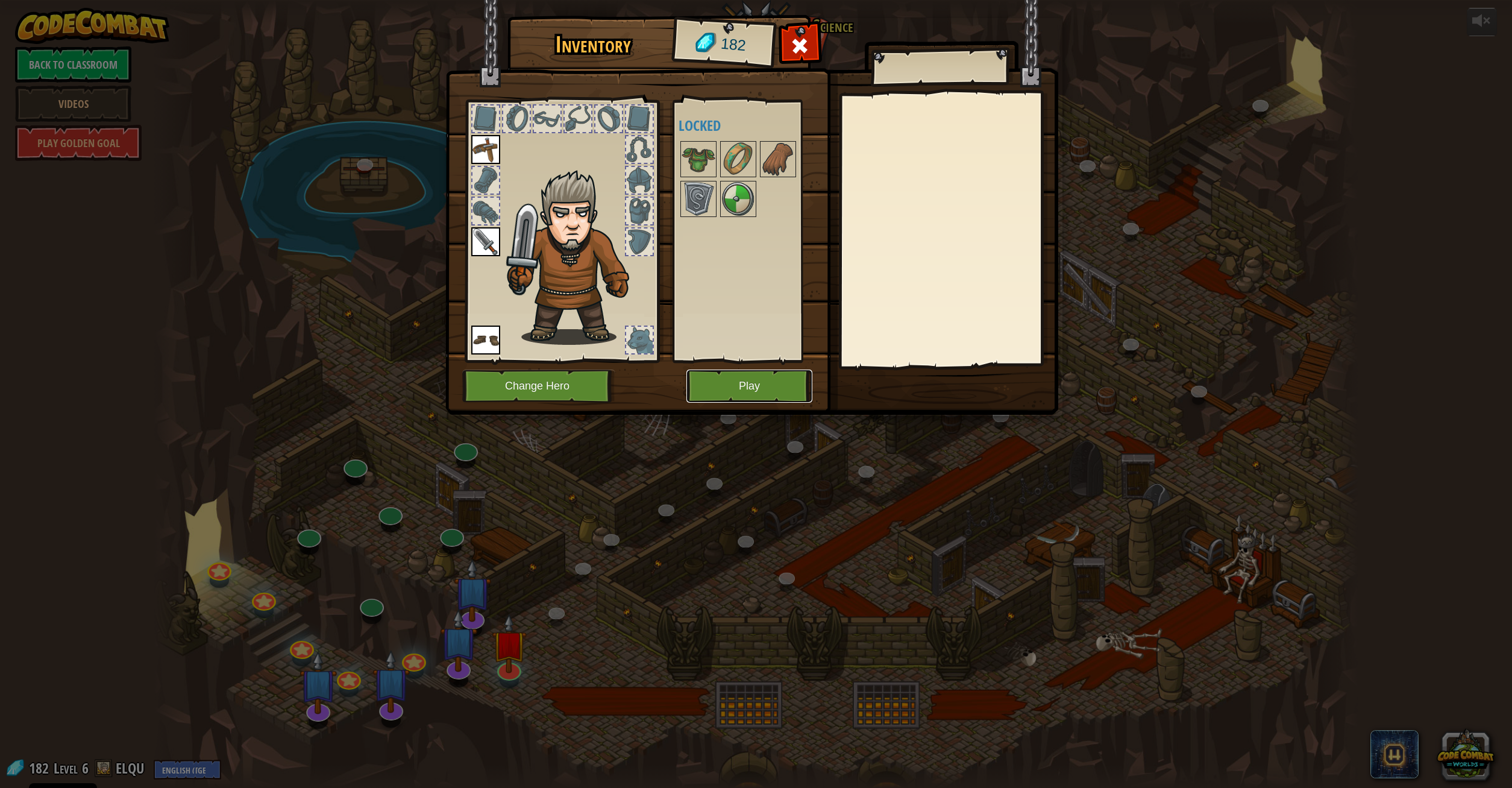
click at [771, 382] on button "Play" at bounding box center [749, 386] width 126 height 33
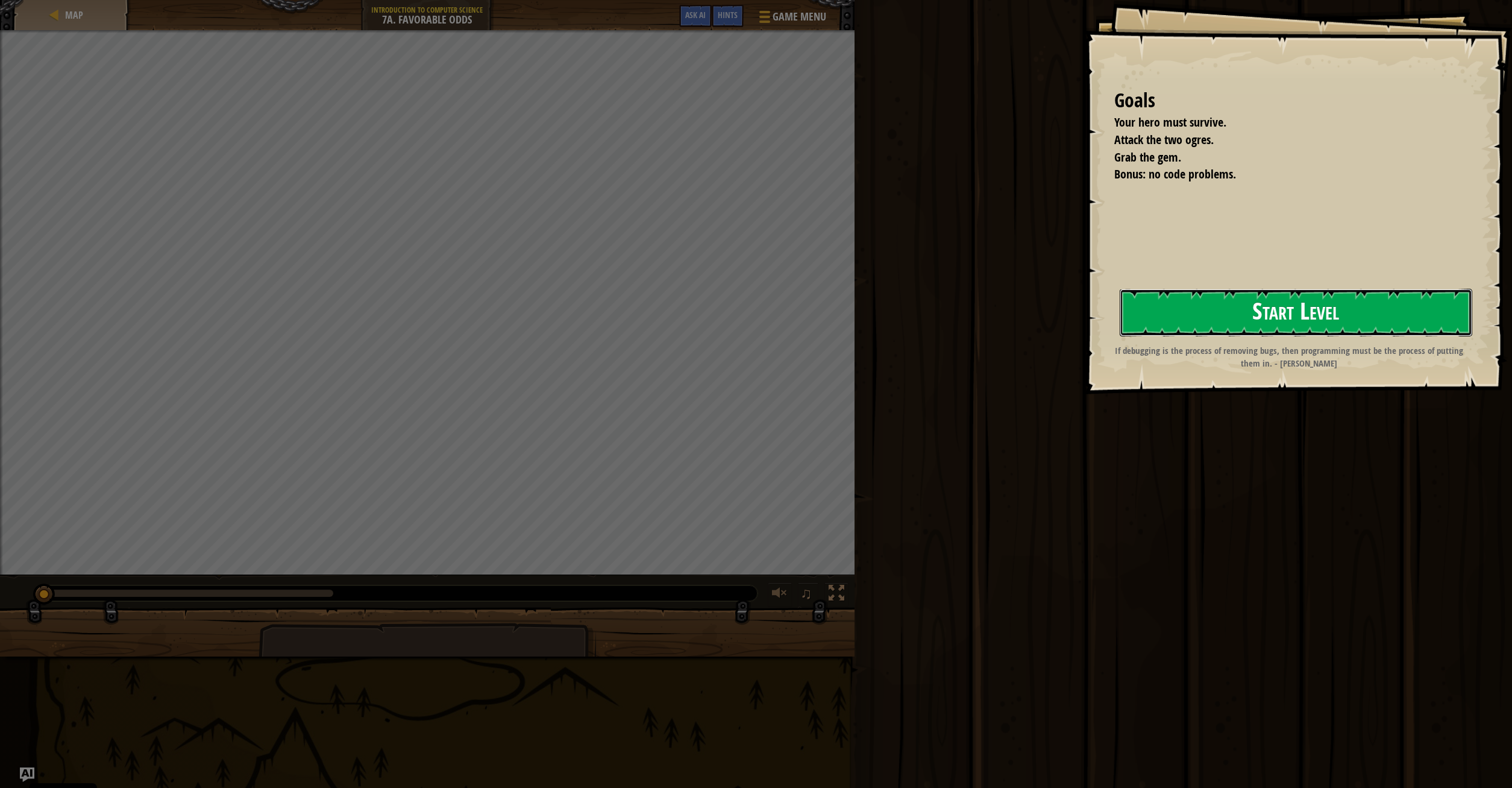
click at [1290, 319] on button "Start Level" at bounding box center [1296, 312] width 352 height 47
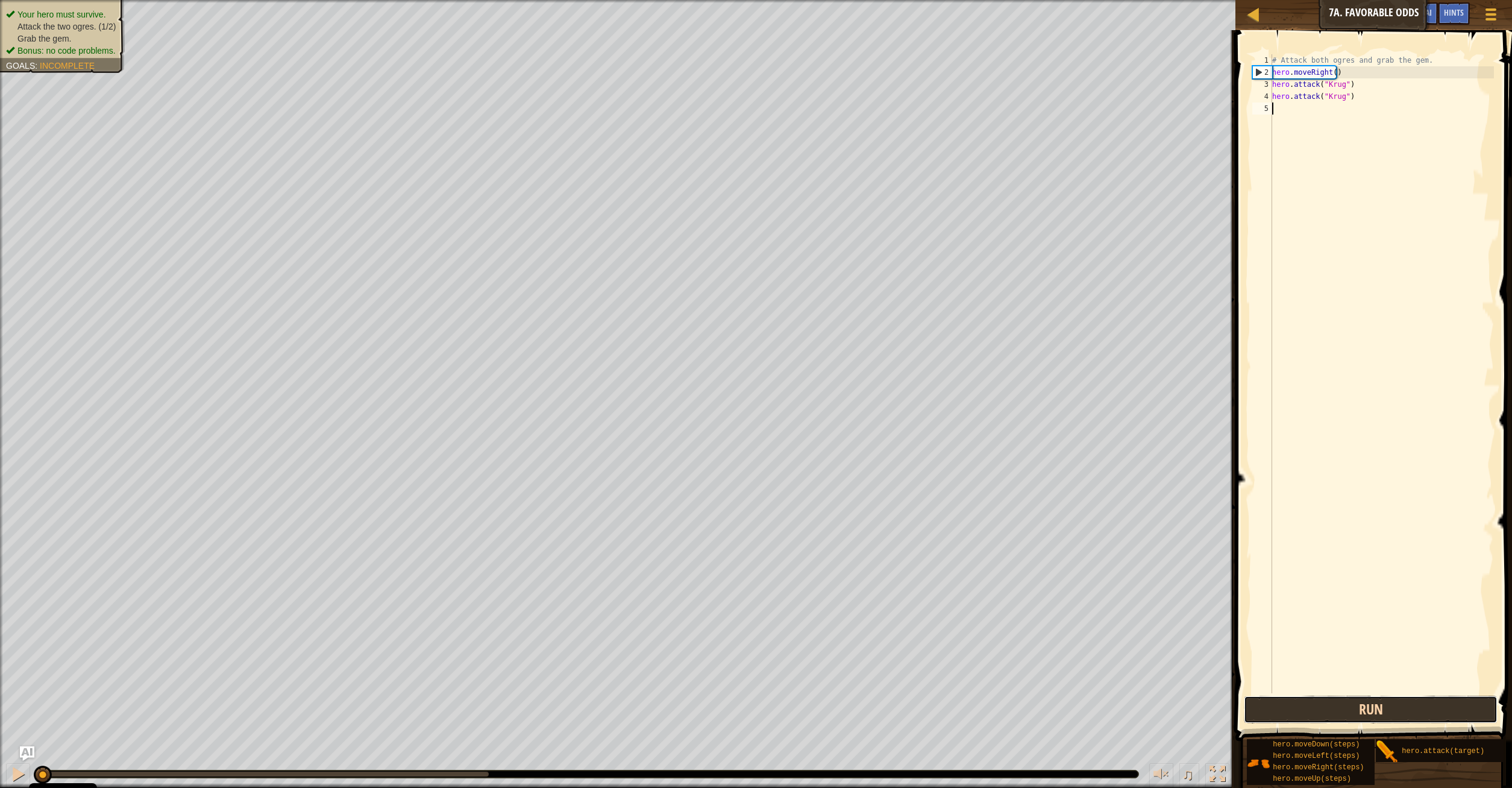
click at [1392, 706] on button "Run" at bounding box center [1370, 710] width 254 height 28
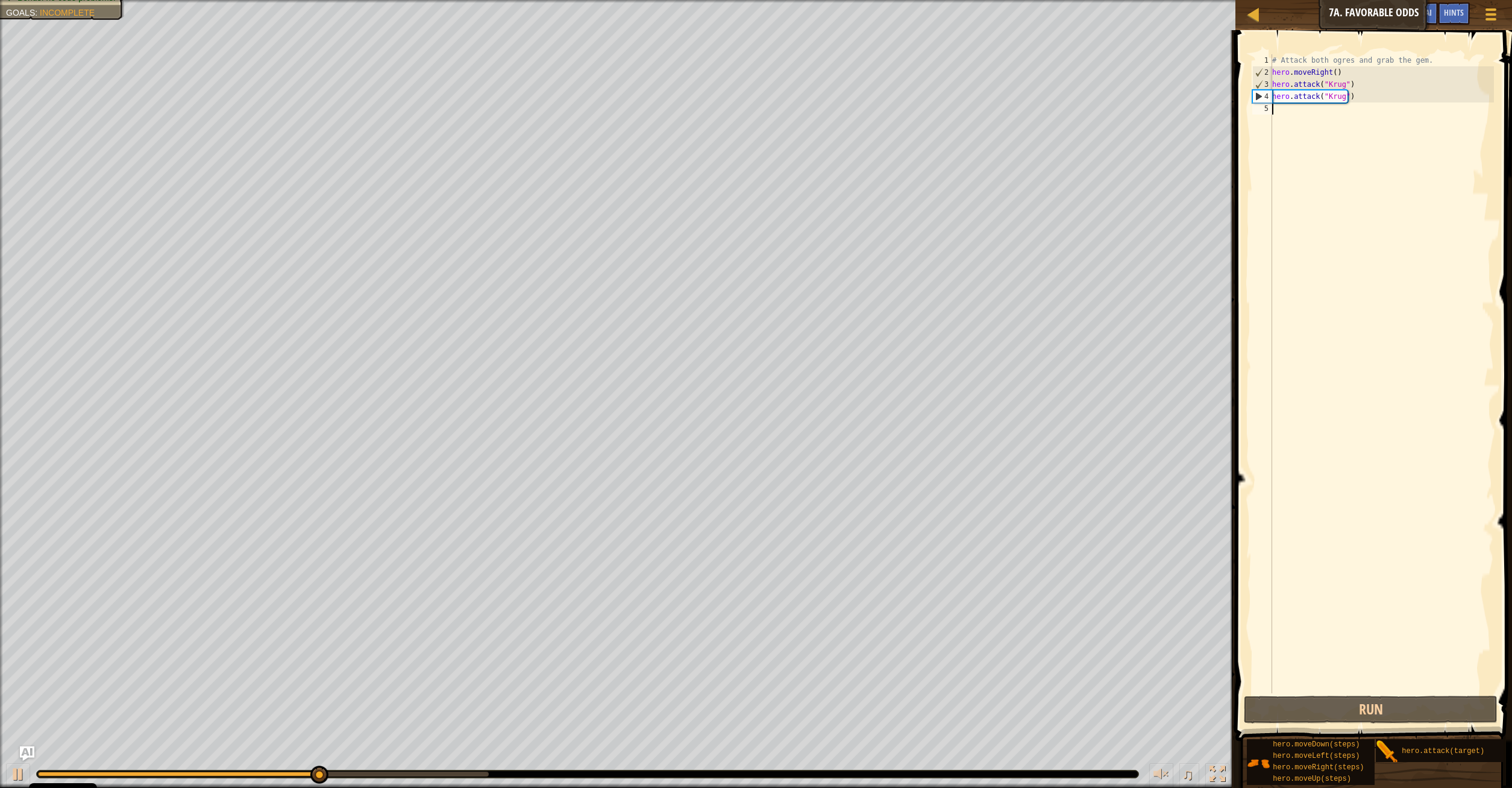
click at [1338, 113] on div "# Attack both ogres and grab the gem. hero . moveRight ( ) hero . attack ( "[PE…" at bounding box center [1382, 385] width 224 height 663
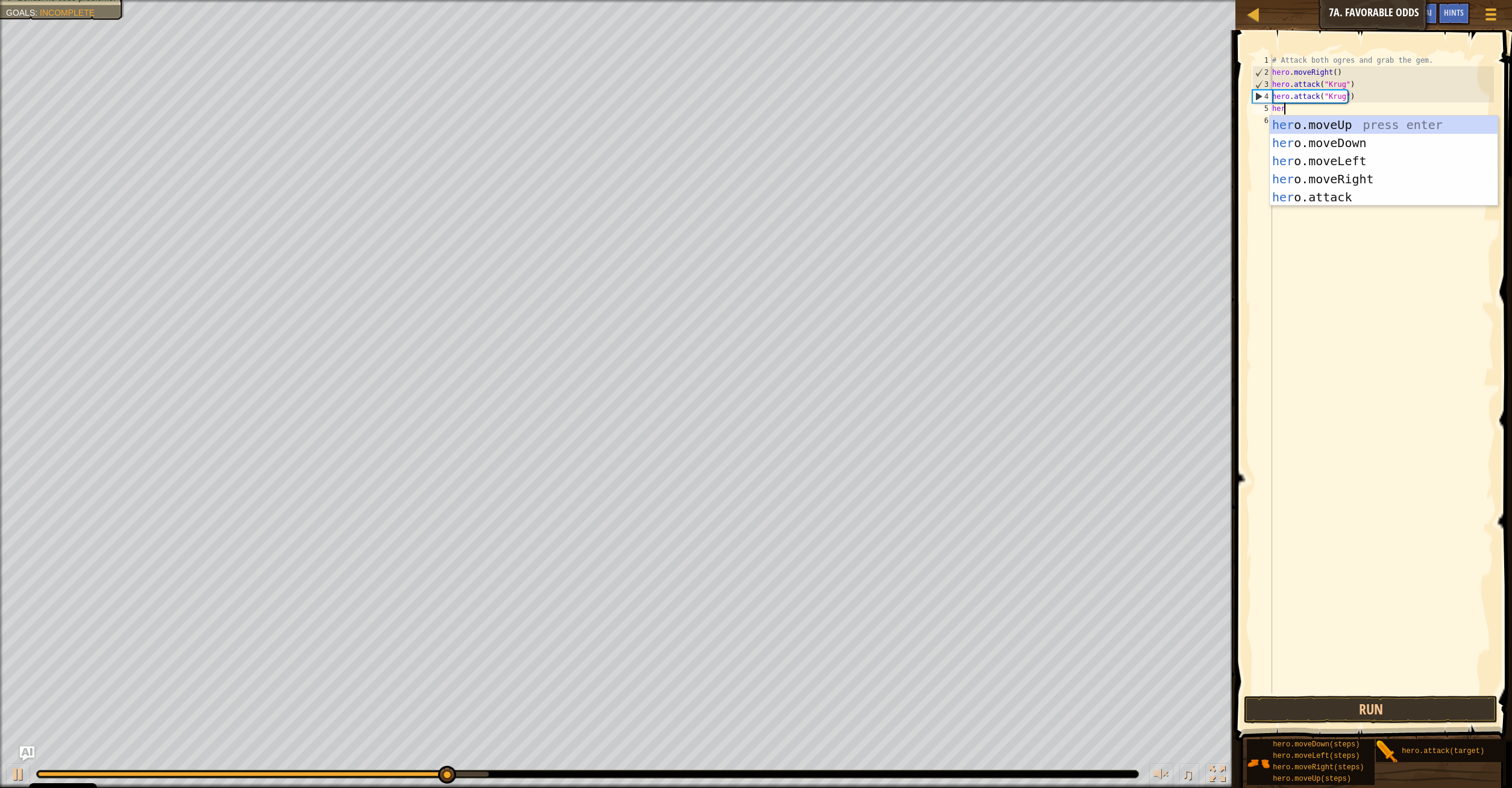
scroll to position [5, 1]
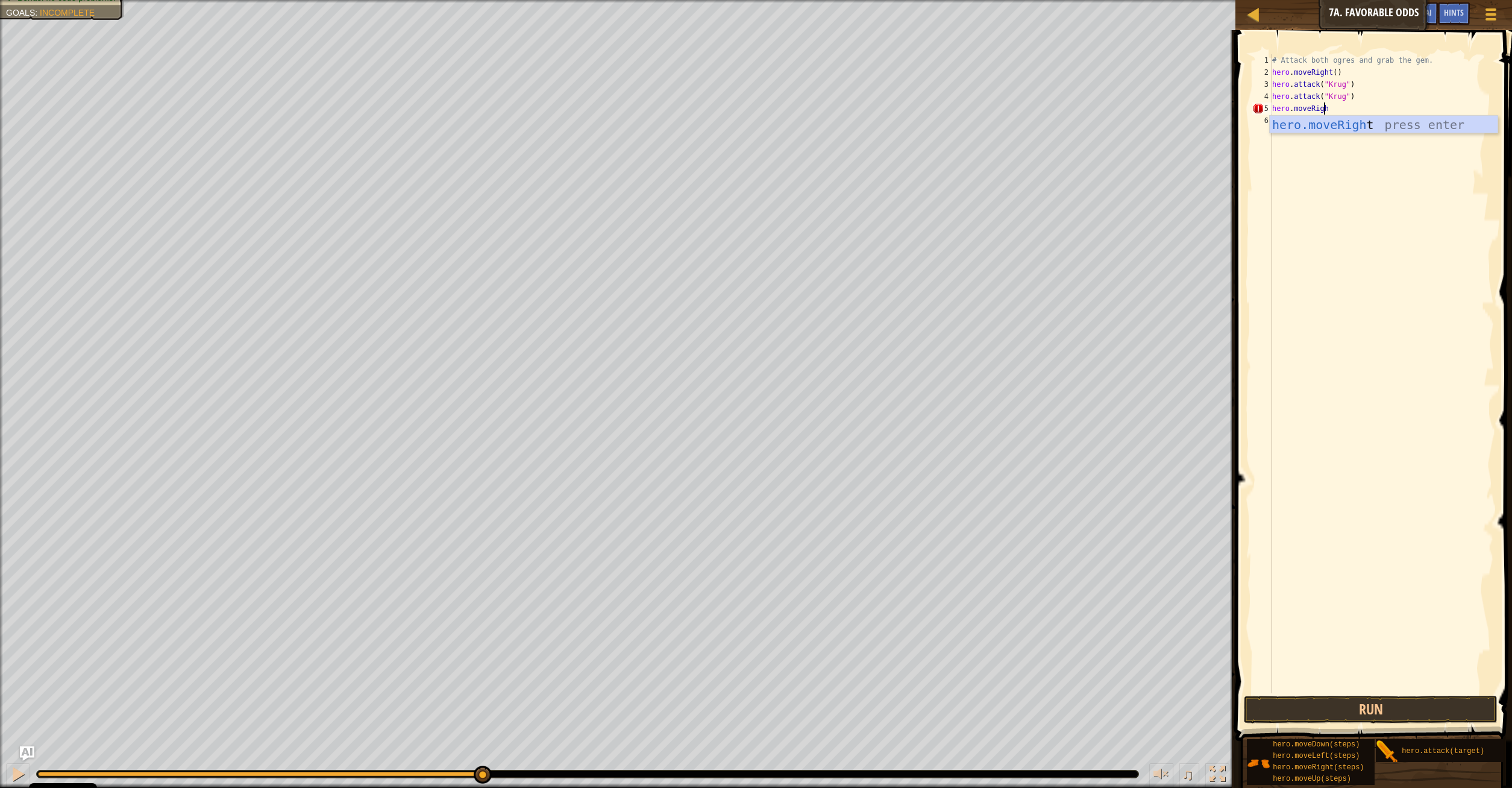
type textarea "hero.moveRight"
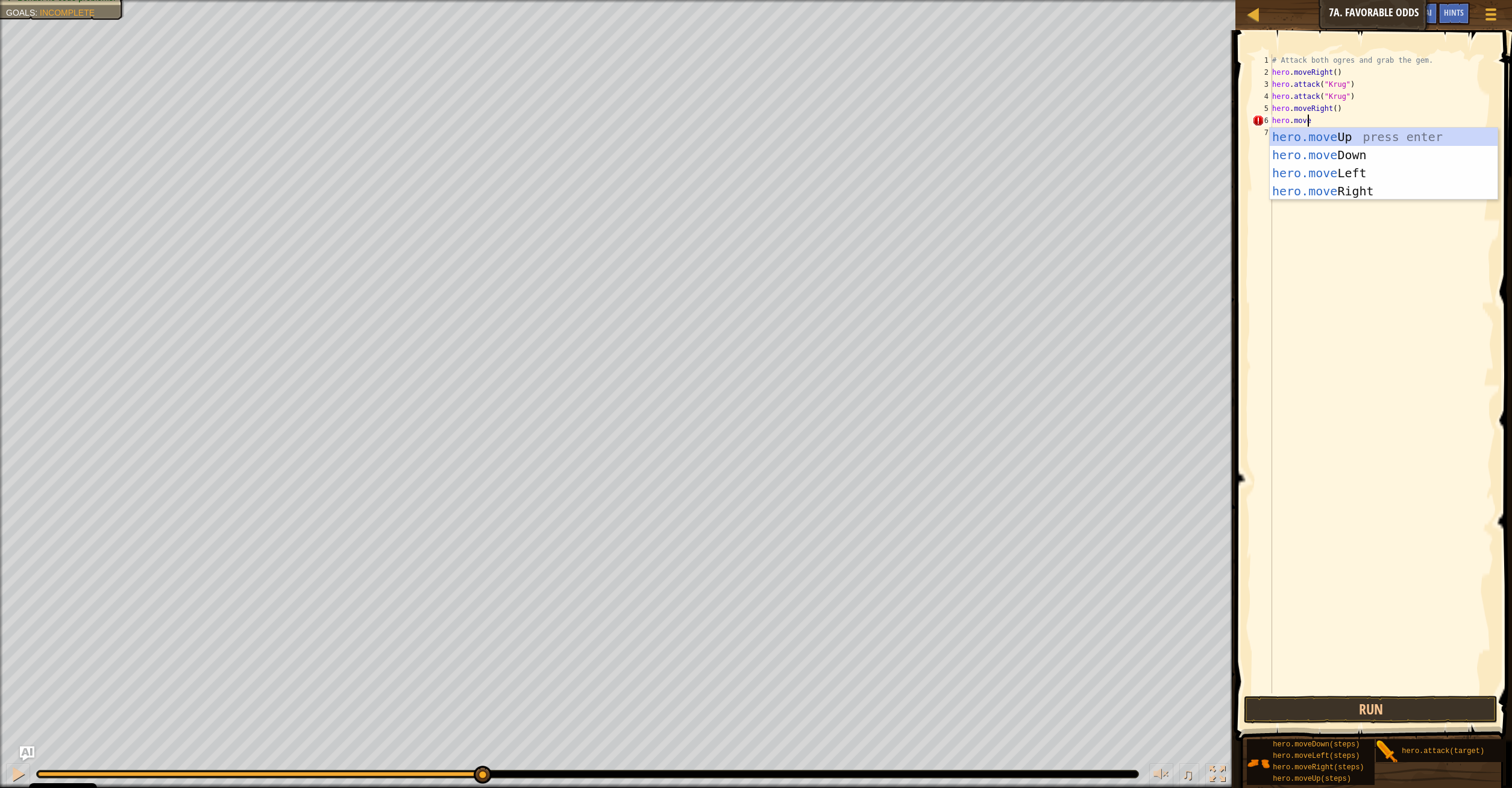
scroll to position [5, 3]
type textarea "hero.moveUp"
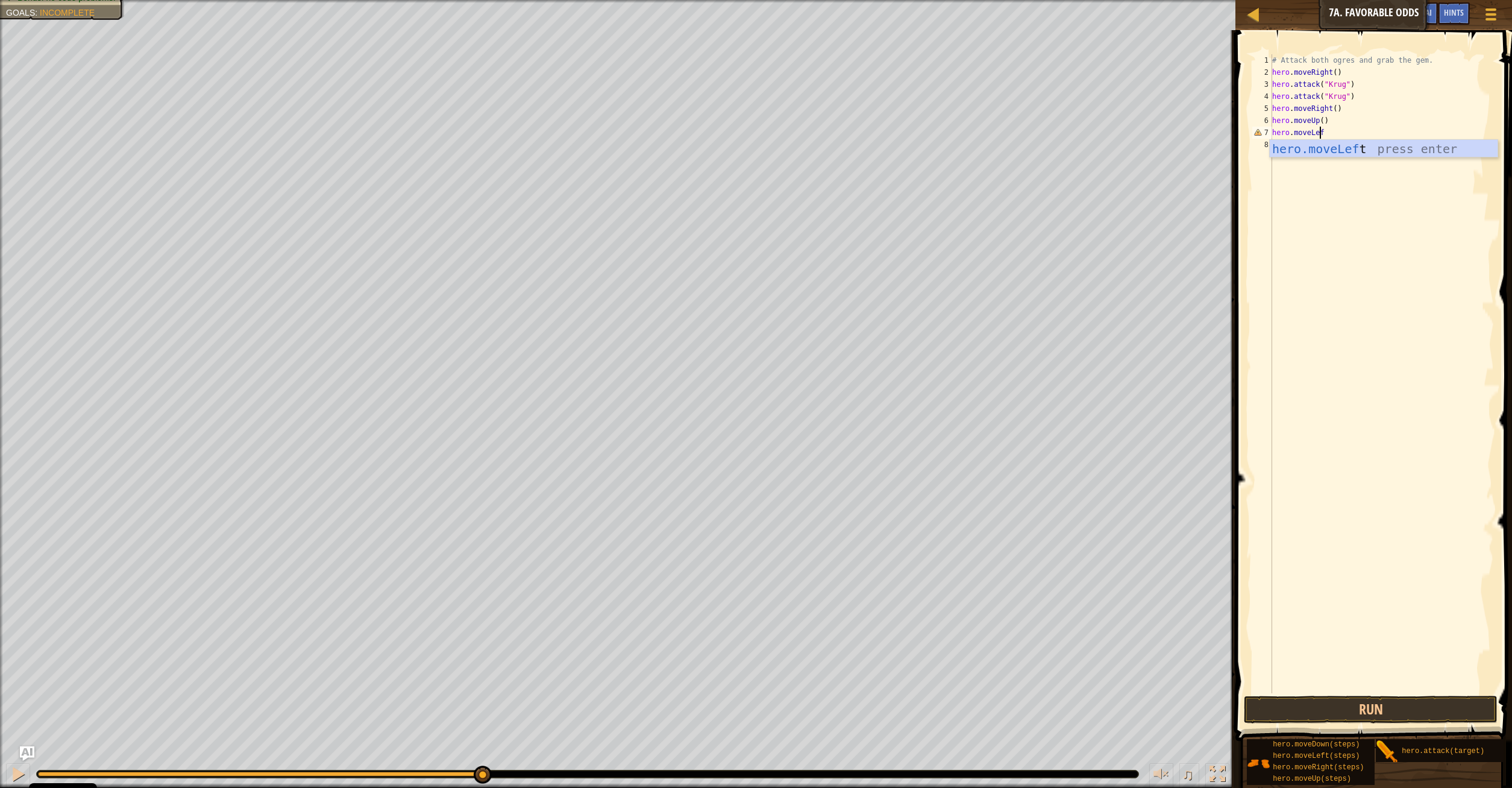
type textarea "hero.moveLeft"
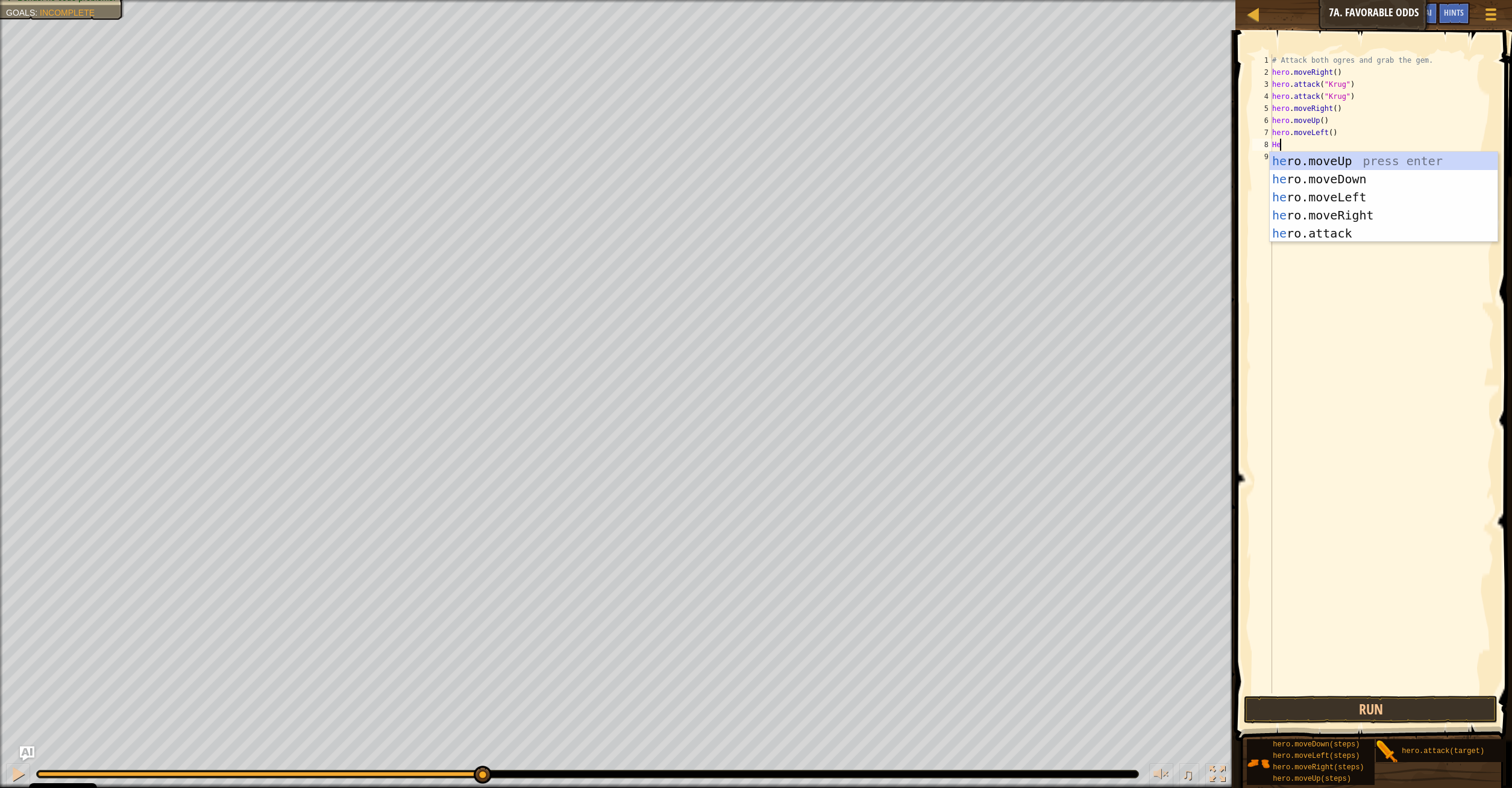
type textarea "H"
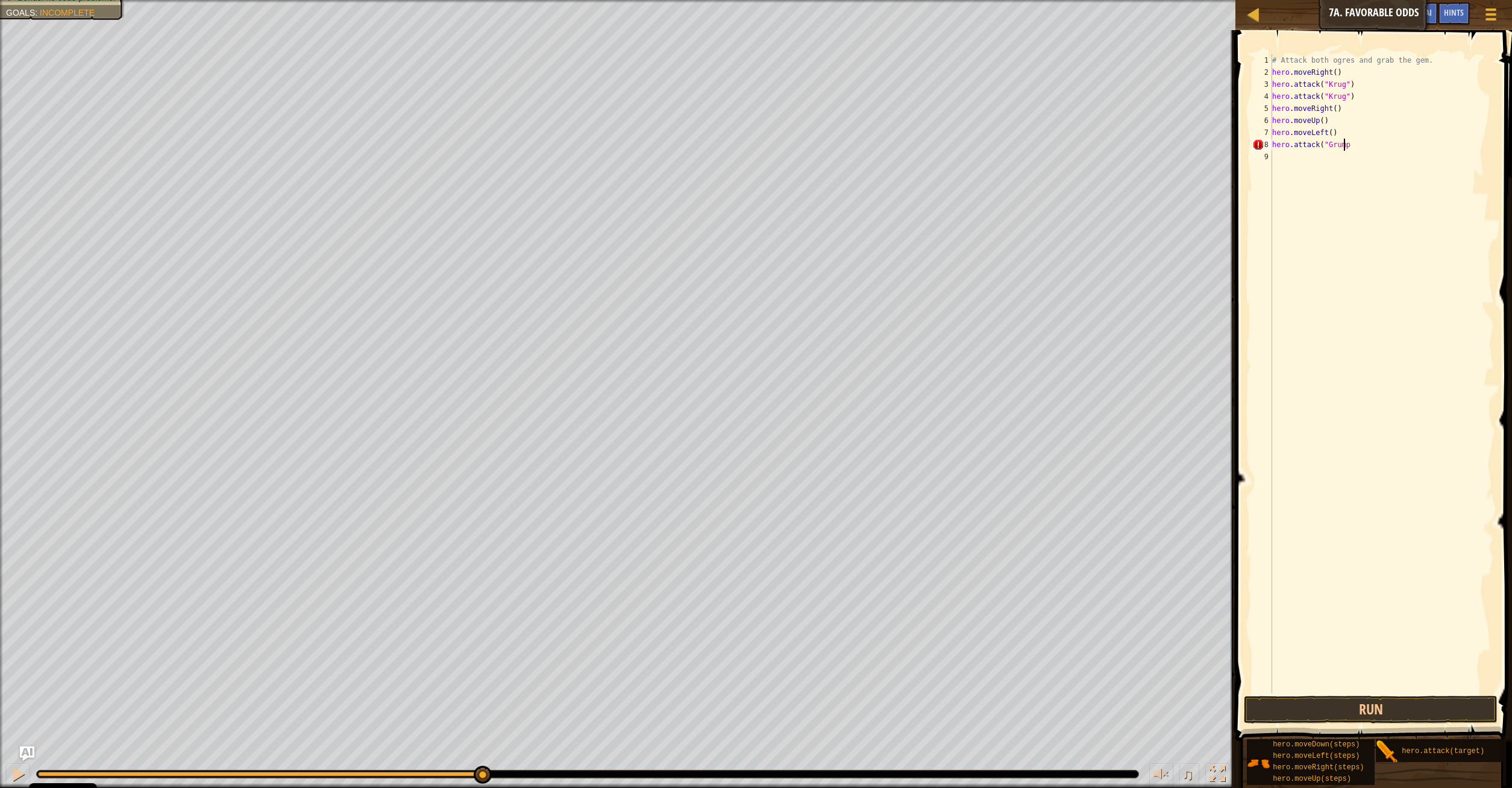
scroll to position [5, 6]
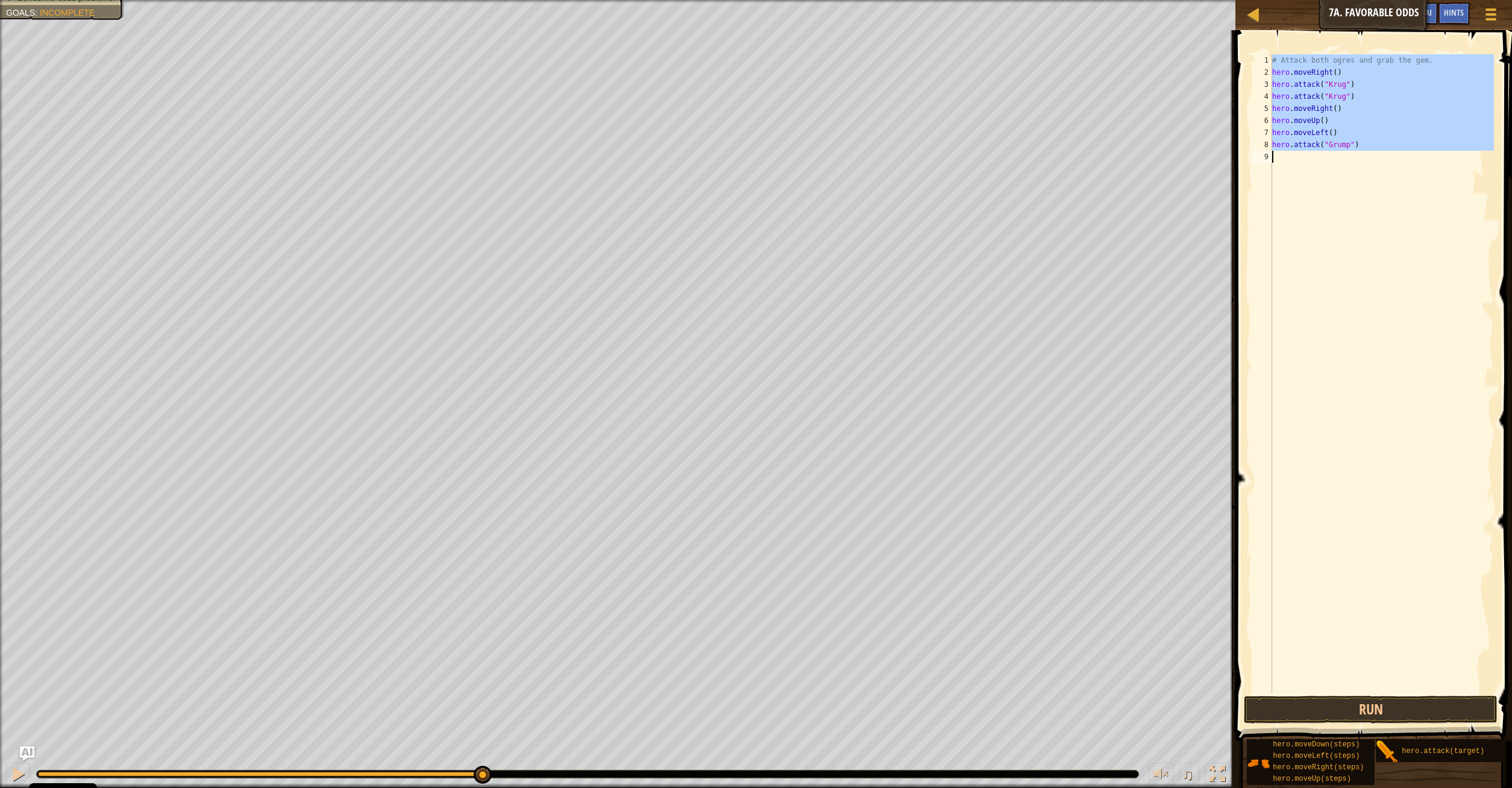
click at [1374, 148] on div "# Attack both ogres and grab the gem. hero . moveRight ( ) hero . attack ( "[PE…" at bounding box center [1382, 373] width 224 height 639
type textarea "hero.attack("Grump")"
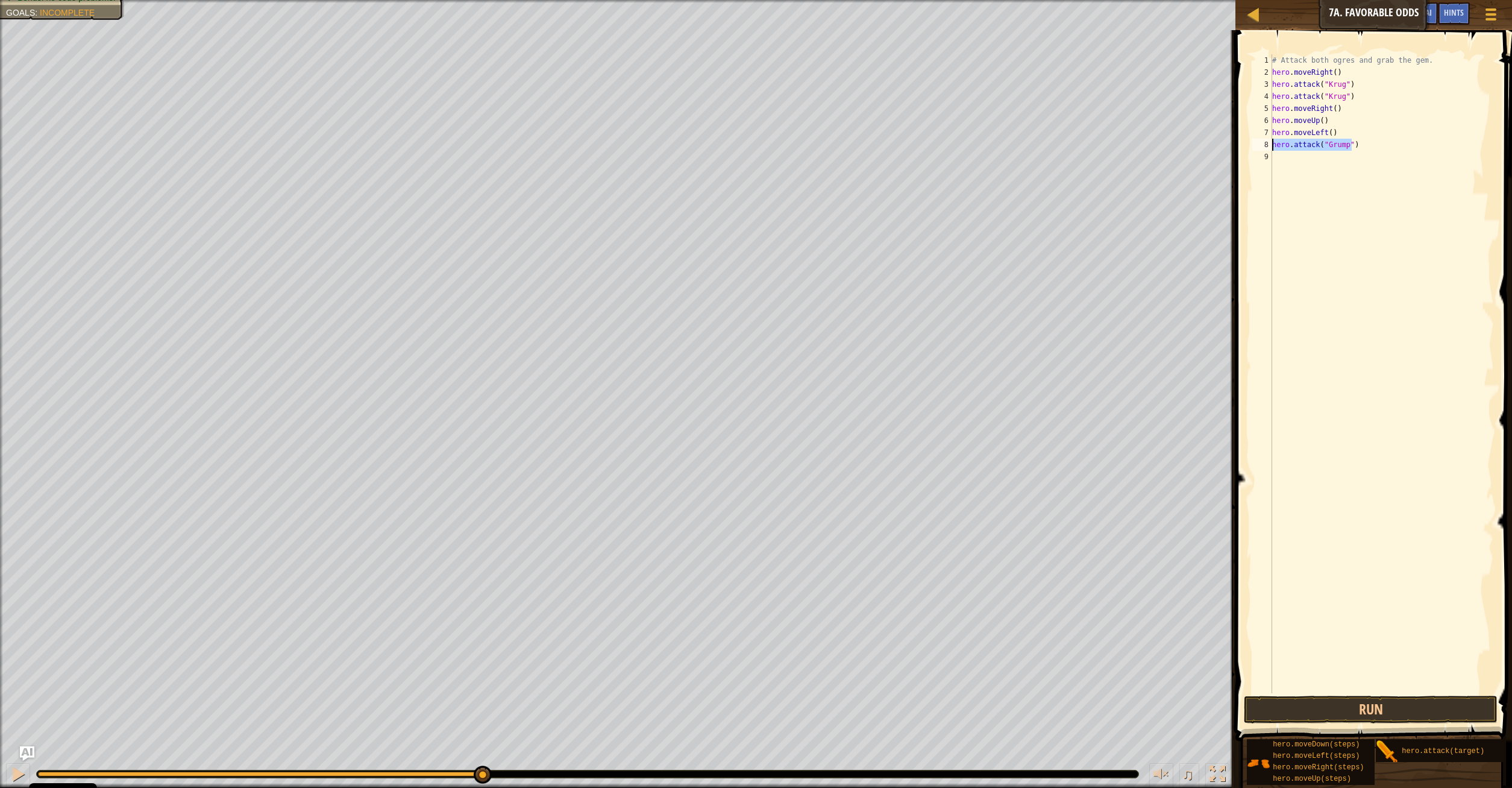
drag, startPoint x: 1366, startPoint y: 143, endPoint x: 1270, endPoint y: 148, distance: 96.1
click at [1270, 148] on div "# Attack both ogres and grab the gem. hero . moveRight ( ) hero . attack ( "[PE…" at bounding box center [1382, 373] width 224 height 639
click at [1286, 152] on div "# Attack both ogres and grab the gem. hero . moveRight ( ) hero . attack ( "[PE…" at bounding box center [1382, 385] width 224 height 663
paste textarea "hero.attack("Grump")"
type textarea "hero.attack("Grump")"
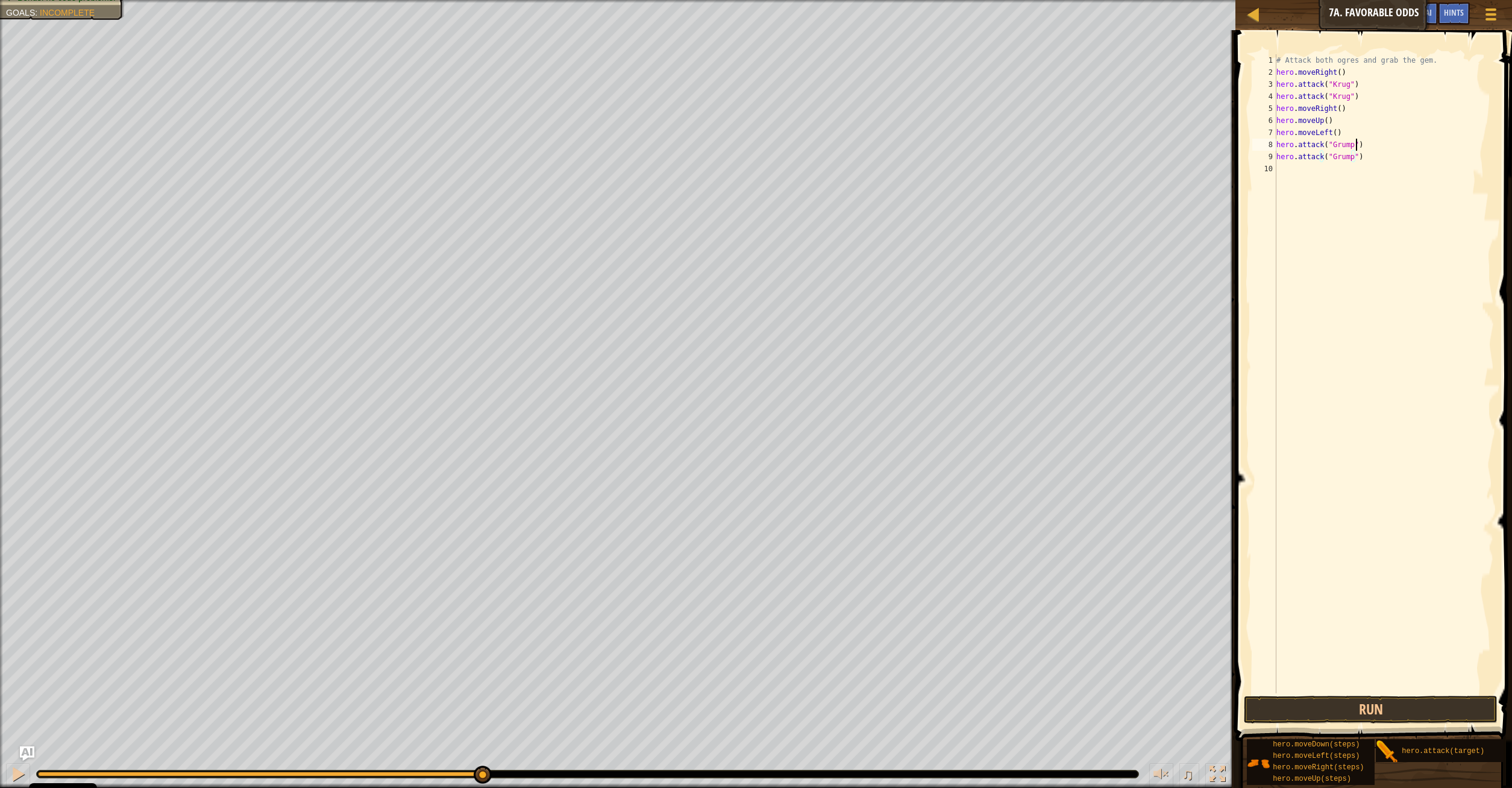
click at [1378, 150] on div "# Attack both ogres and grab the gem. hero . moveRight ( ) hero . attack ( "[PE…" at bounding box center [1384, 385] width 220 height 663
click at [1374, 158] on div "# Attack both ogres and grab the gem. hero . moveRight ( ) hero . attack ( "[PE…" at bounding box center [1384, 385] width 220 height 663
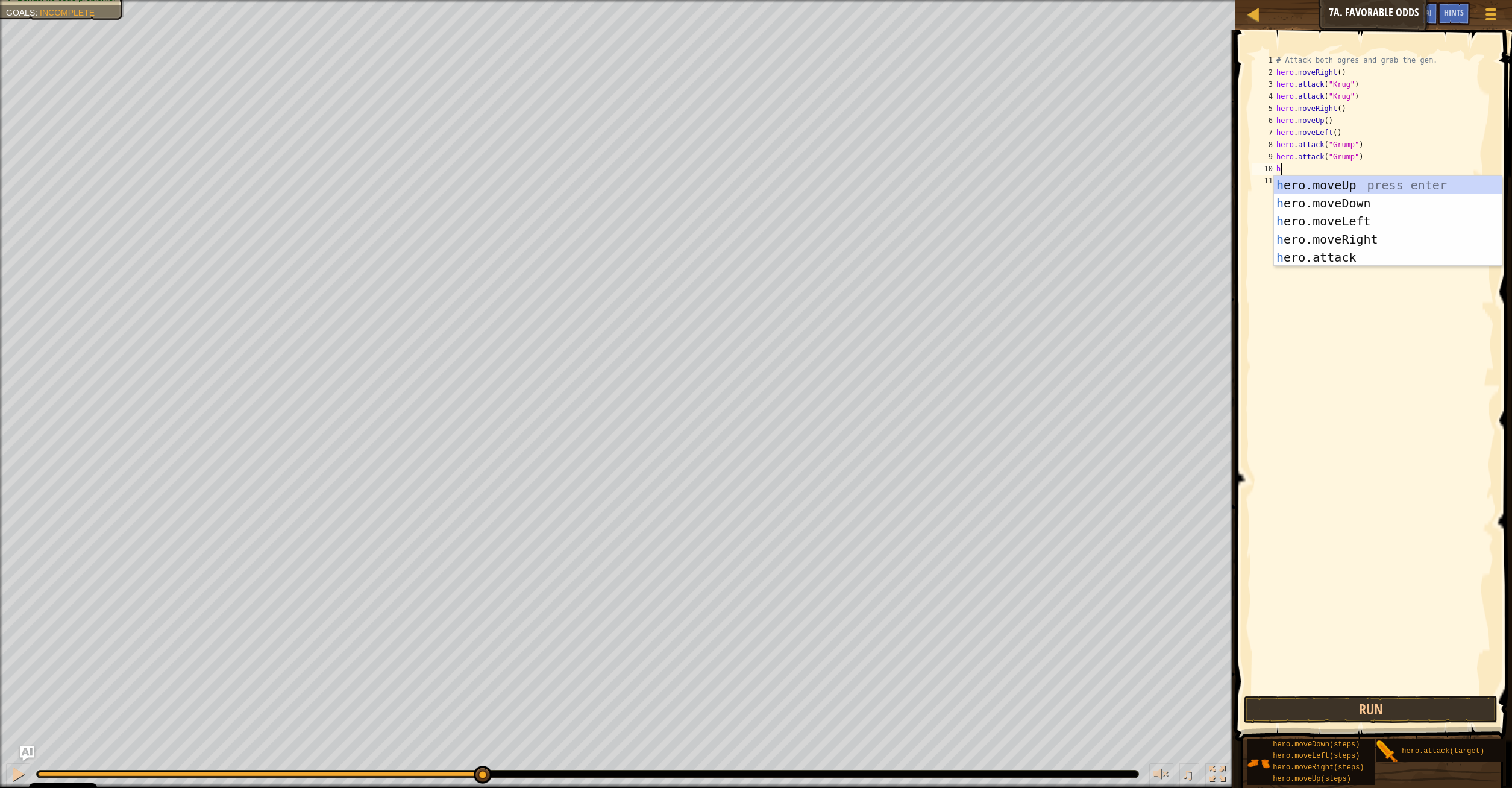
scroll to position [5, 0]
type textarea "hero"
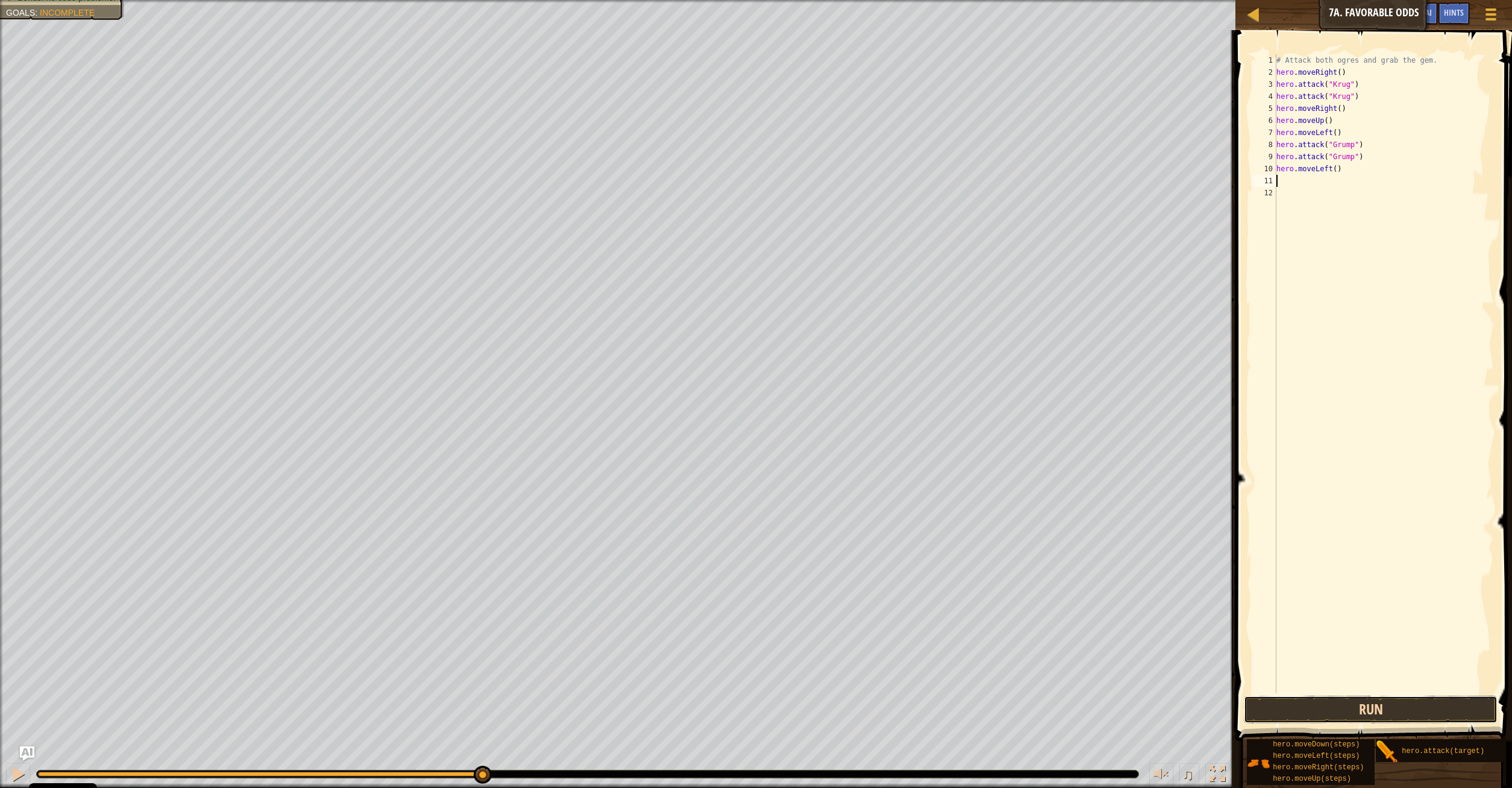
click at [1402, 713] on button "Run" at bounding box center [1370, 710] width 254 height 28
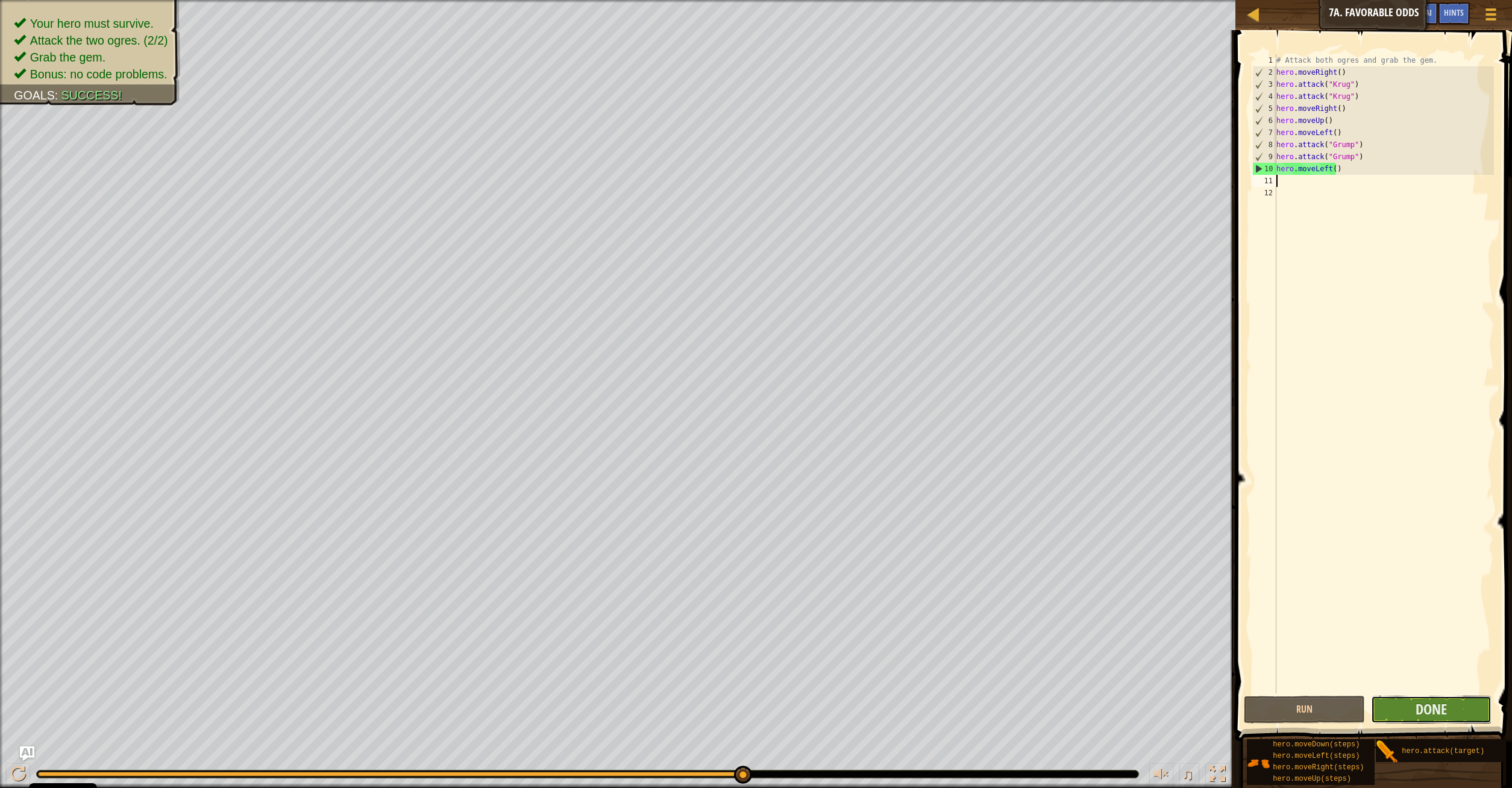
click at [1453, 705] on button "Done" at bounding box center [1431, 710] width 121 height 28
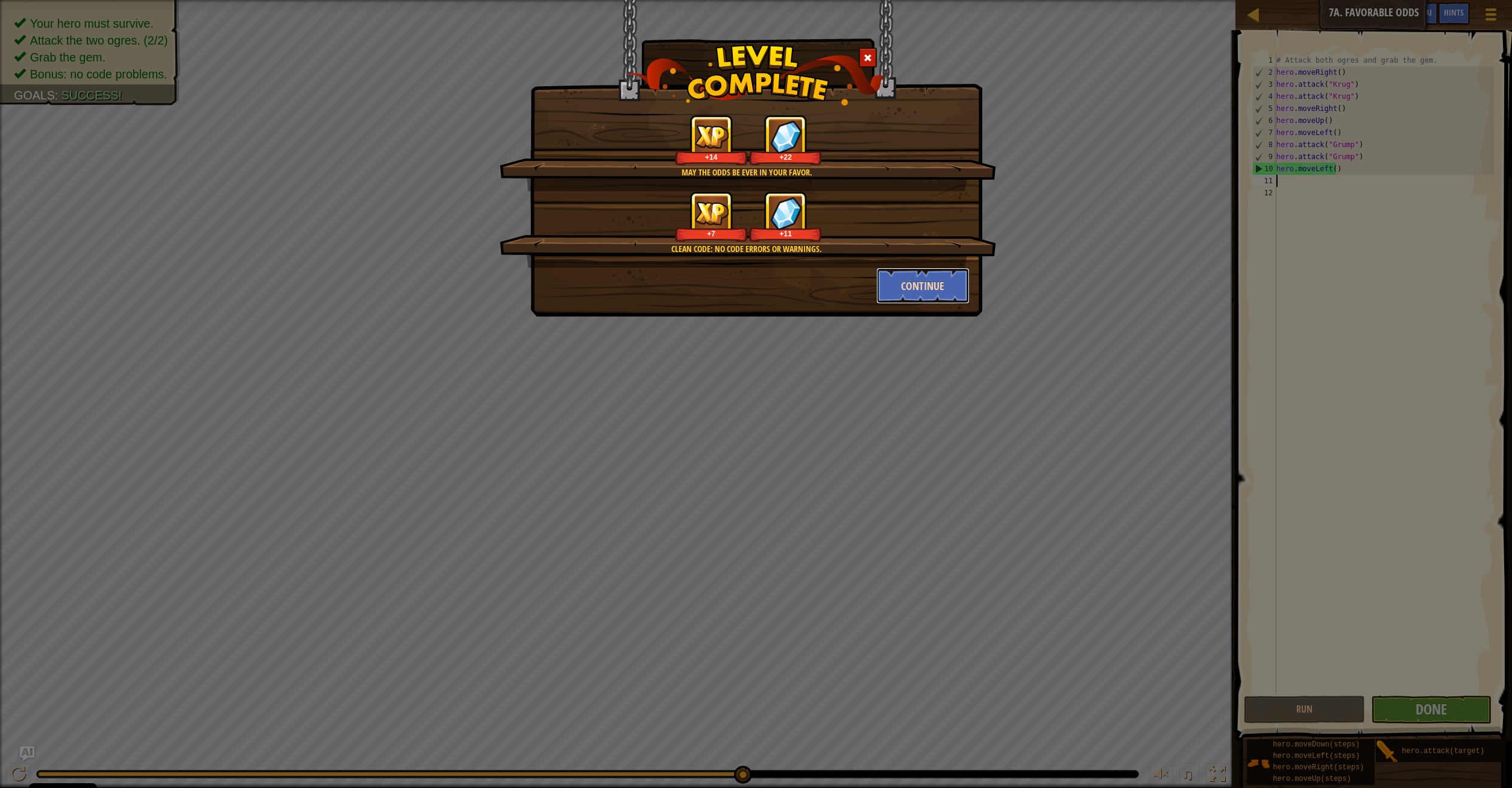
click at [938, 293] on button "Continue" at bounding box center [923, 286] width 93 height 36
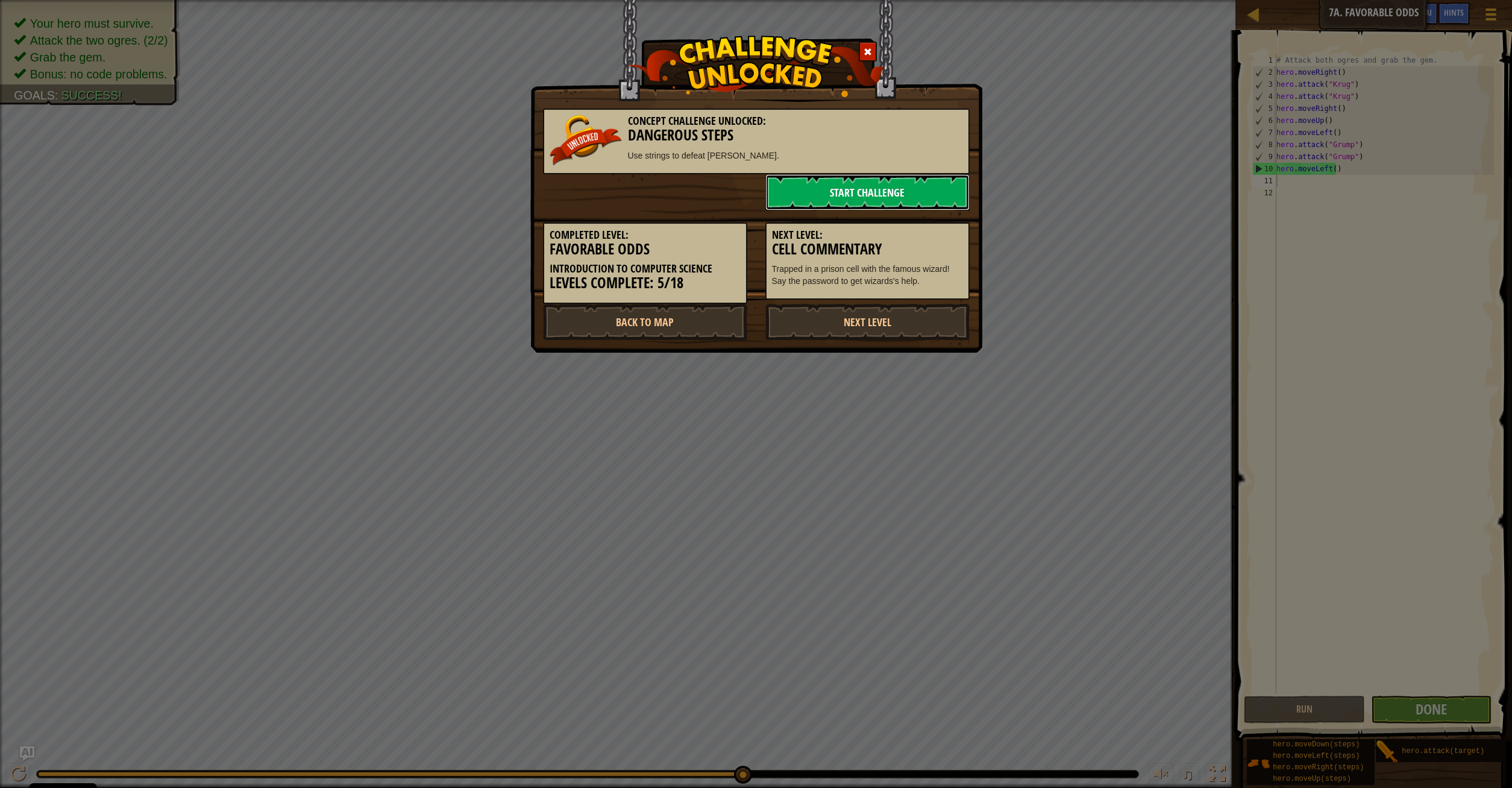
click at [863, 189] on link "Start Challenge" at bounding box center [867, 192] width 204 height 36
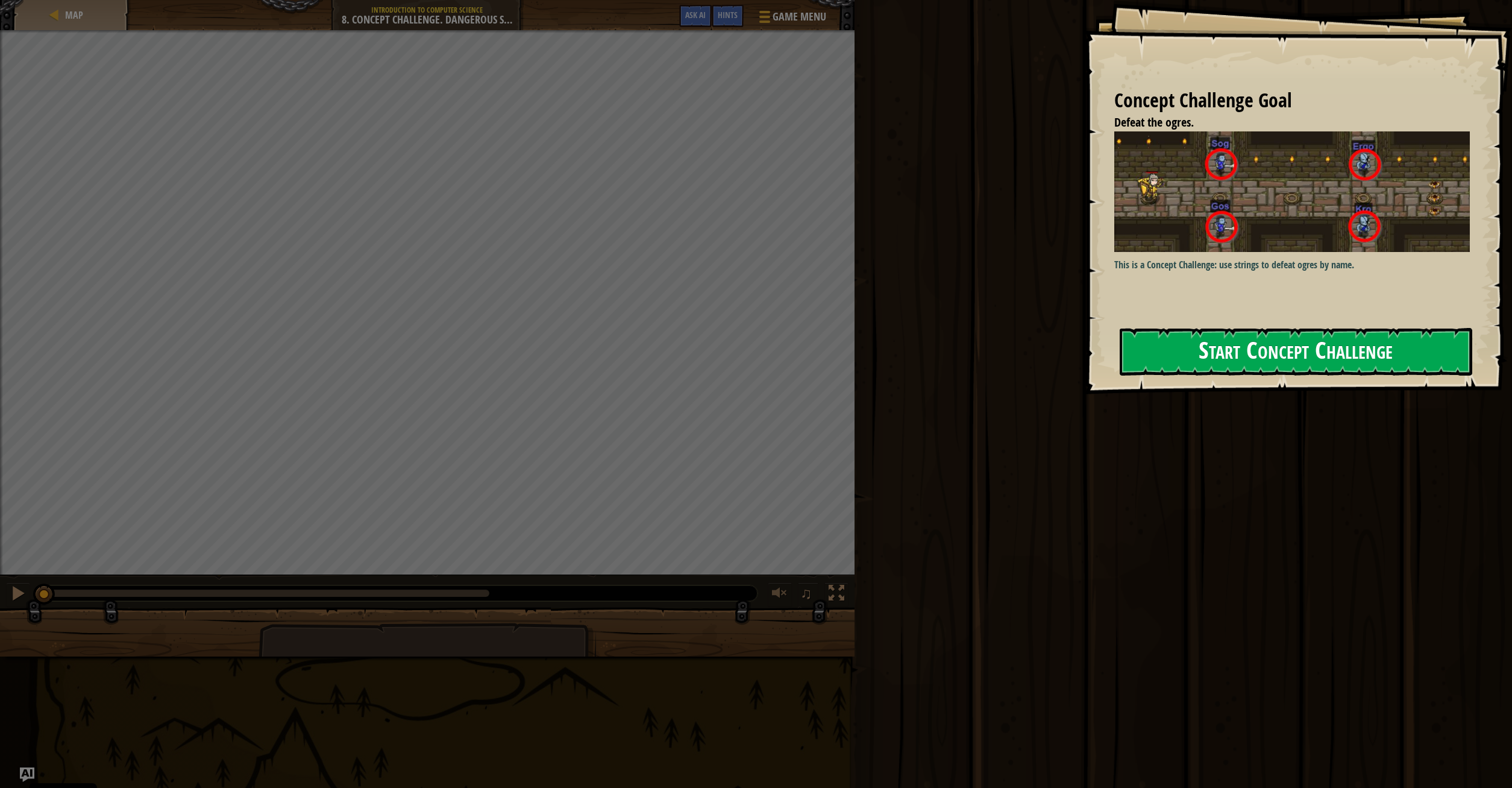
click at [1368, 355] on button "Start Concept Challenge" at bounding box center [1296, 351] width 352 height 47
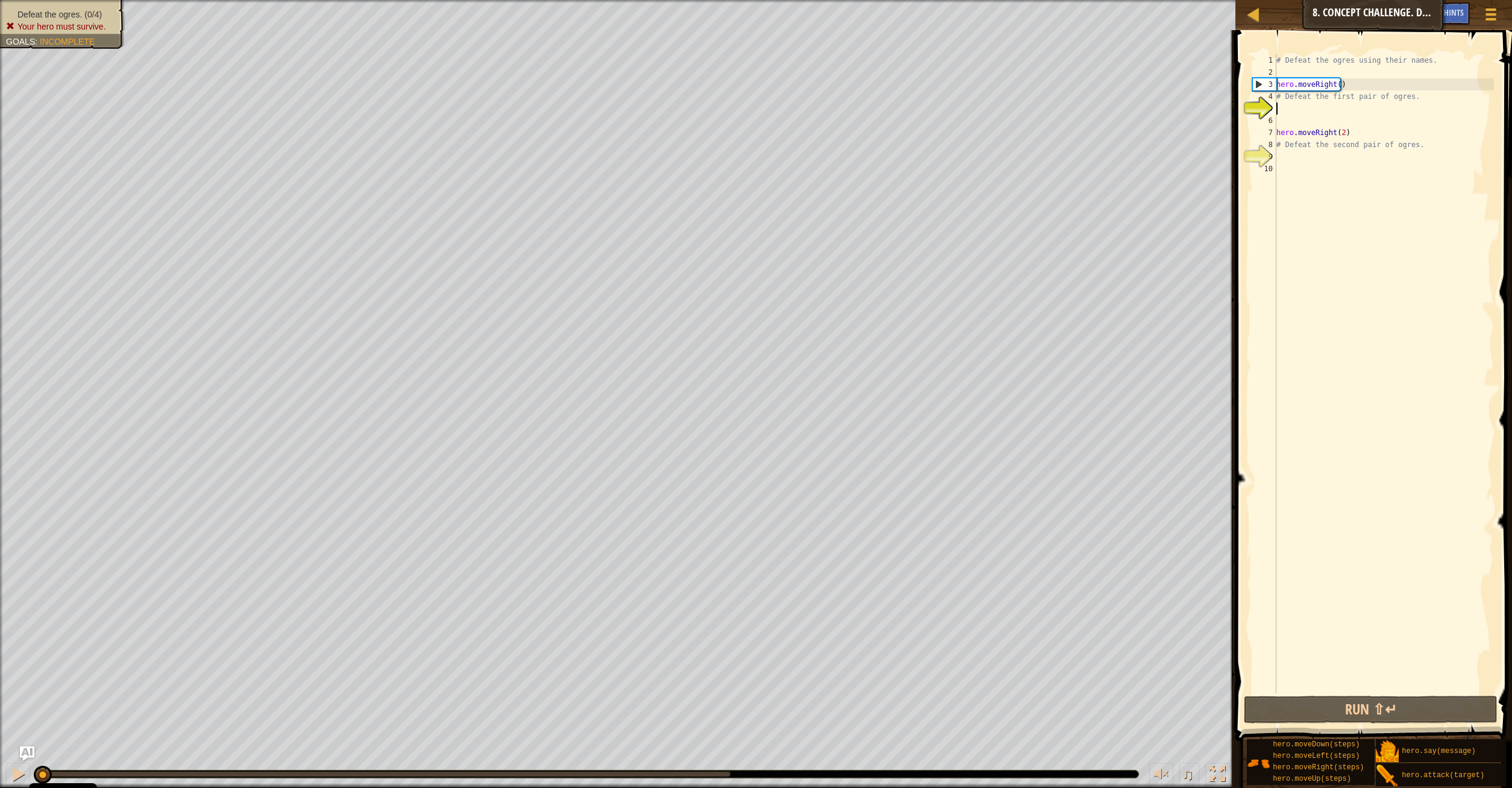
click at [1299, 102] on div "# Defeat the ogres using their names. hero . moveRight ( ) # Defeat the first p…" at bounding box center [1383, 385] width 220 height 663
click at [1360, 83] on div "# Defeat the ogres using their names. hero . moveRight ( ) # Defeat the first p…" at bounding box center [1383, 385] width 220 height 663
type textarea "hero.moveRight()"
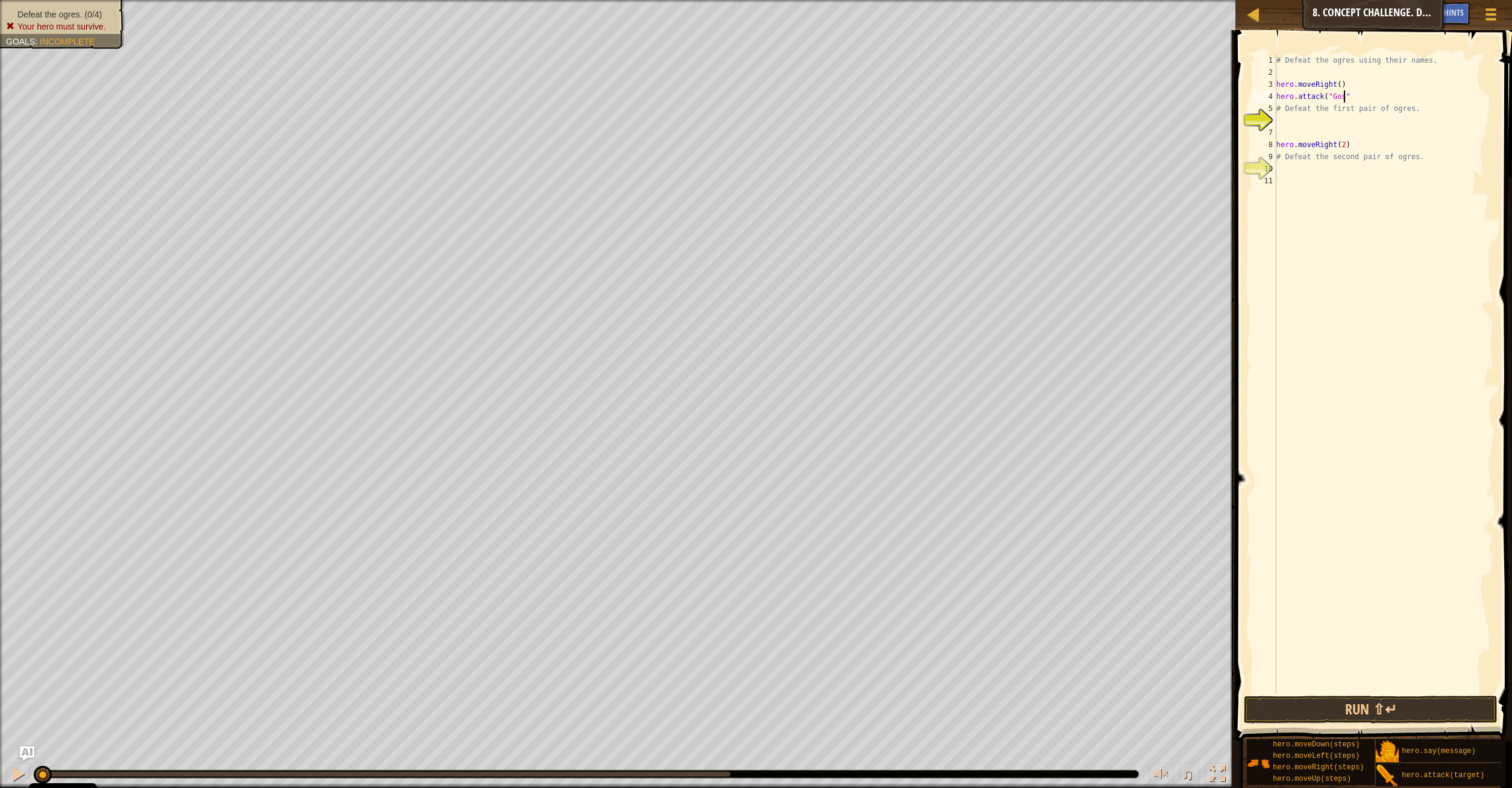
scroll to position [5, 5]
type textarea "hero.attack("Gos")"
click at [1346, 707] on button "Run ⇧↵" at bounding box center [1370, 710] width 254 height 28
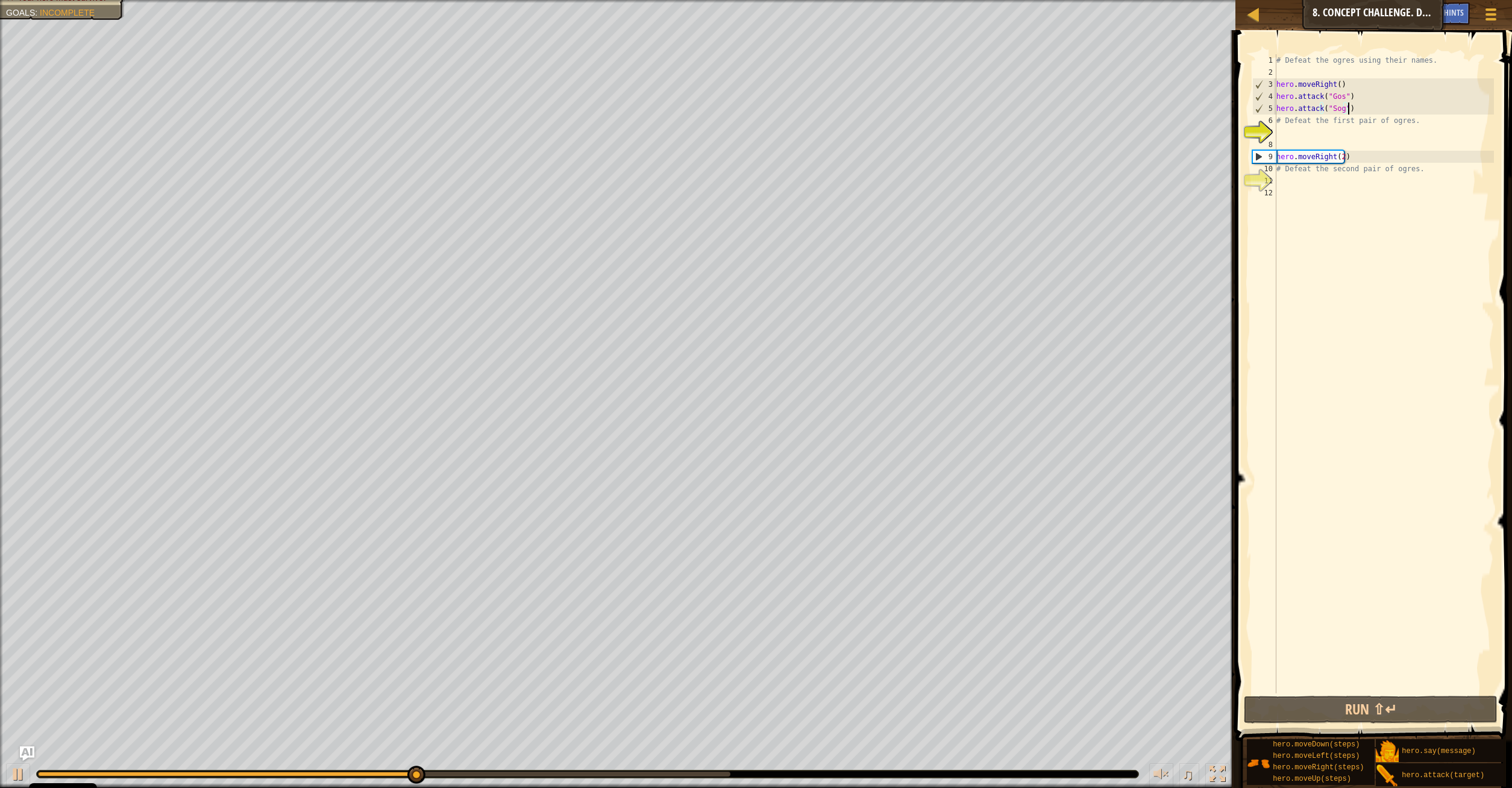
click at [1357, 108] on div "# Defeat the ogres using their names. hero . moveRight ( ) hero . attack ( "Gos…" at bounding box center [1383, 385] width 220 height 663
drag, startPoint x: 1361, startPoint y: 108, endPoint x: 1276, endPoint y: 97, distance: 85.7
click at [1276, 97] on div "# Defeat the ogres using their names. hero . moveRight ( ) hero . attack ( "Gos…" at bounding box center [1383, 385] width 220 height 663
click at [1375, 108] on div "# Defeat the ogres using their names. hero . moveRight ( ) hero . attack ( "Gos…" at bounding box center [1383, 373] width 220 height 639
type textarea "hero.attack("Sog")"
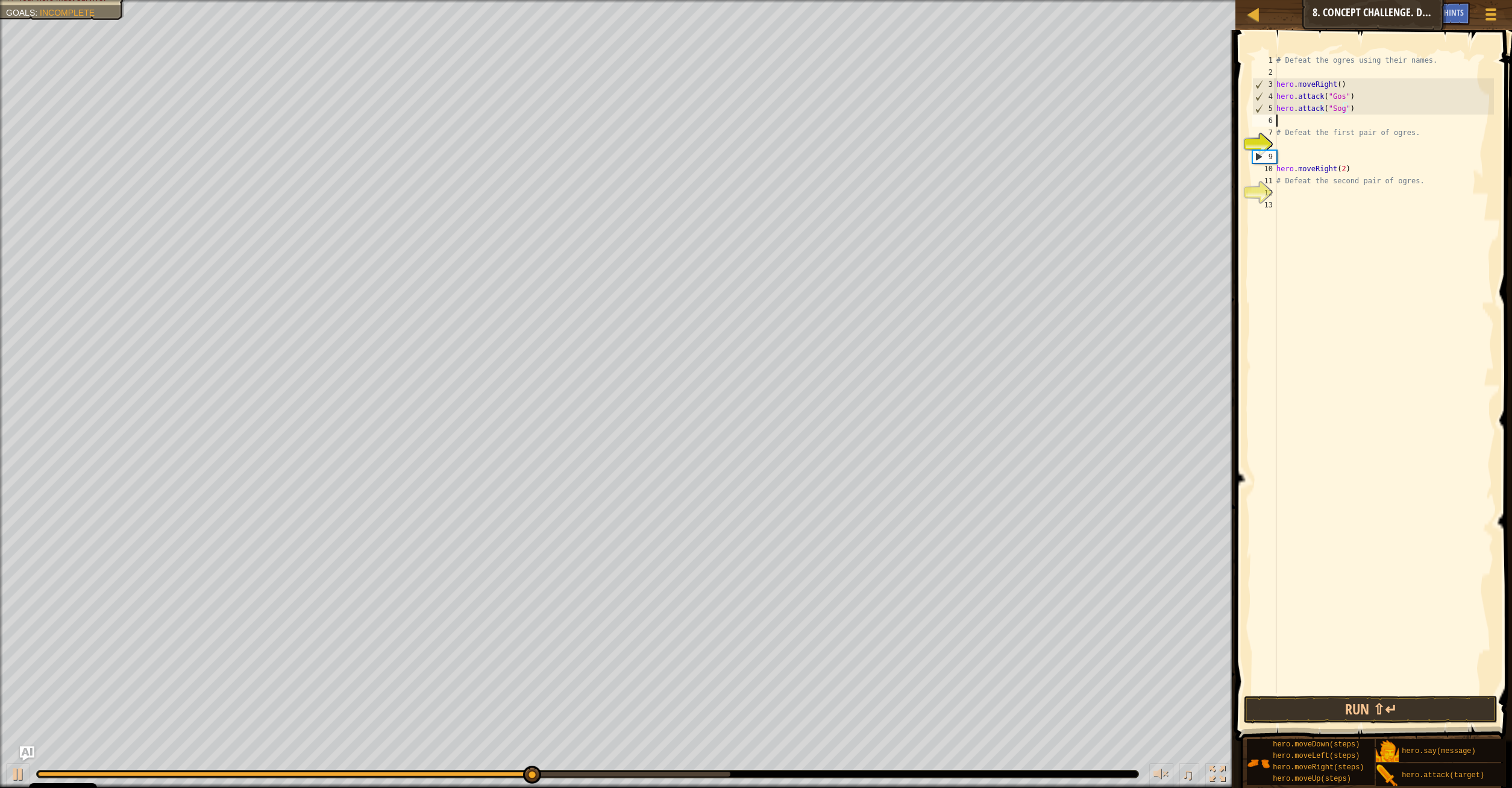
paste textarea "hero.attack("Sog")"
type textarea "hero.attack("Sog")"
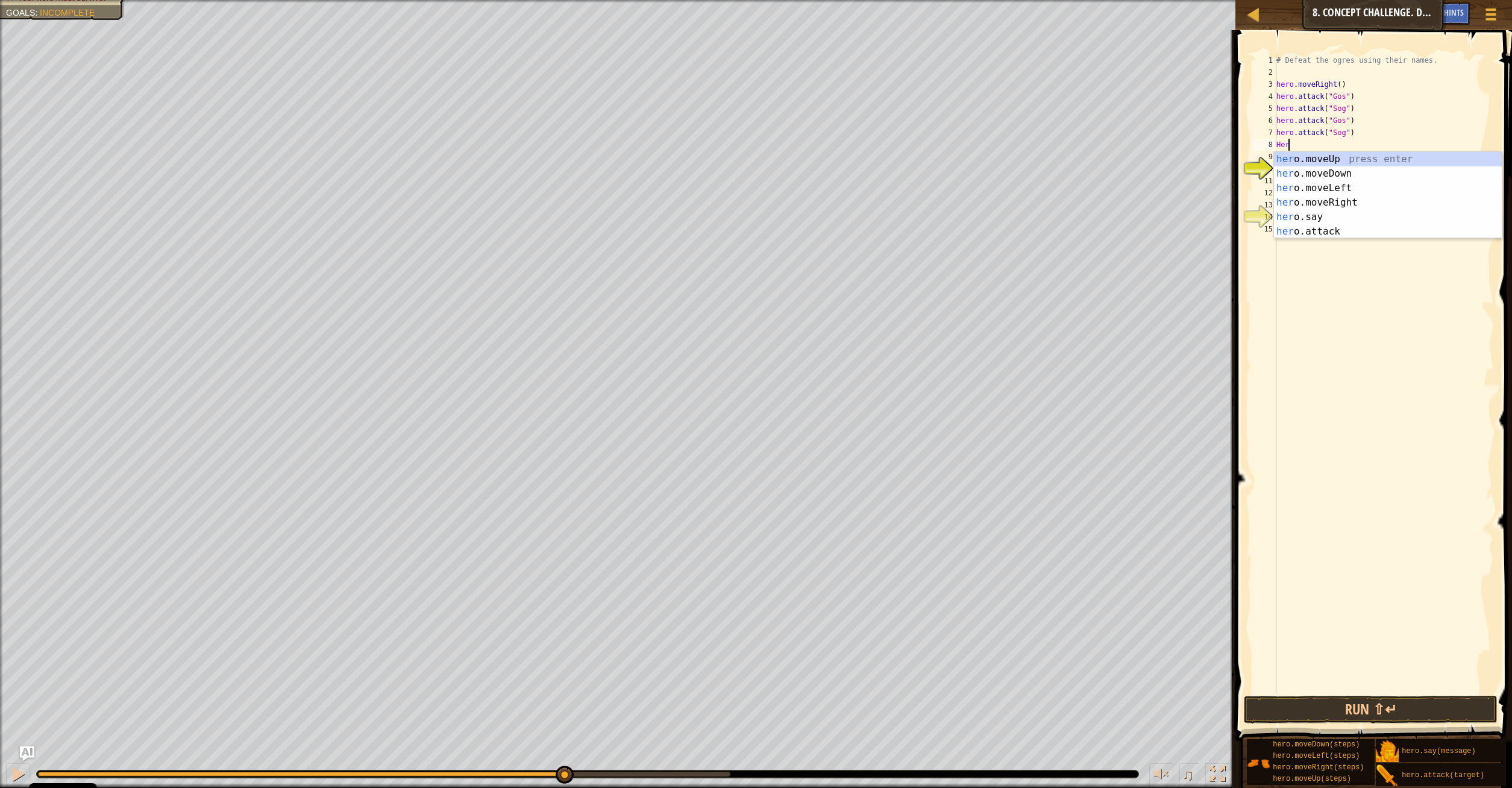
scroll to position [5, 1]
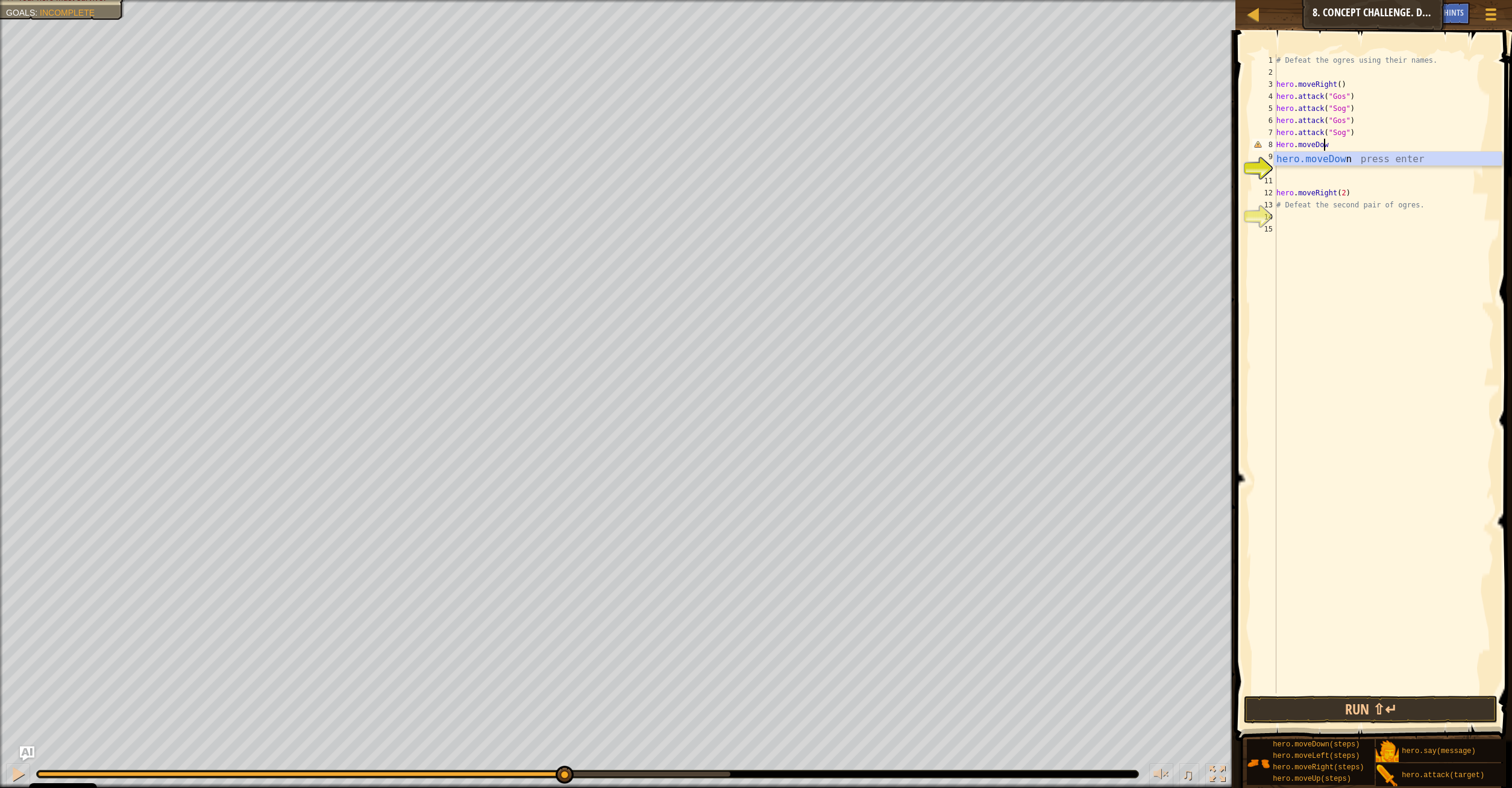
type textarea "Hero.moveDown"
click at [1366, 711] on button "Run ⇧↵" at bounding box center [1370, 710] width 254 height 28
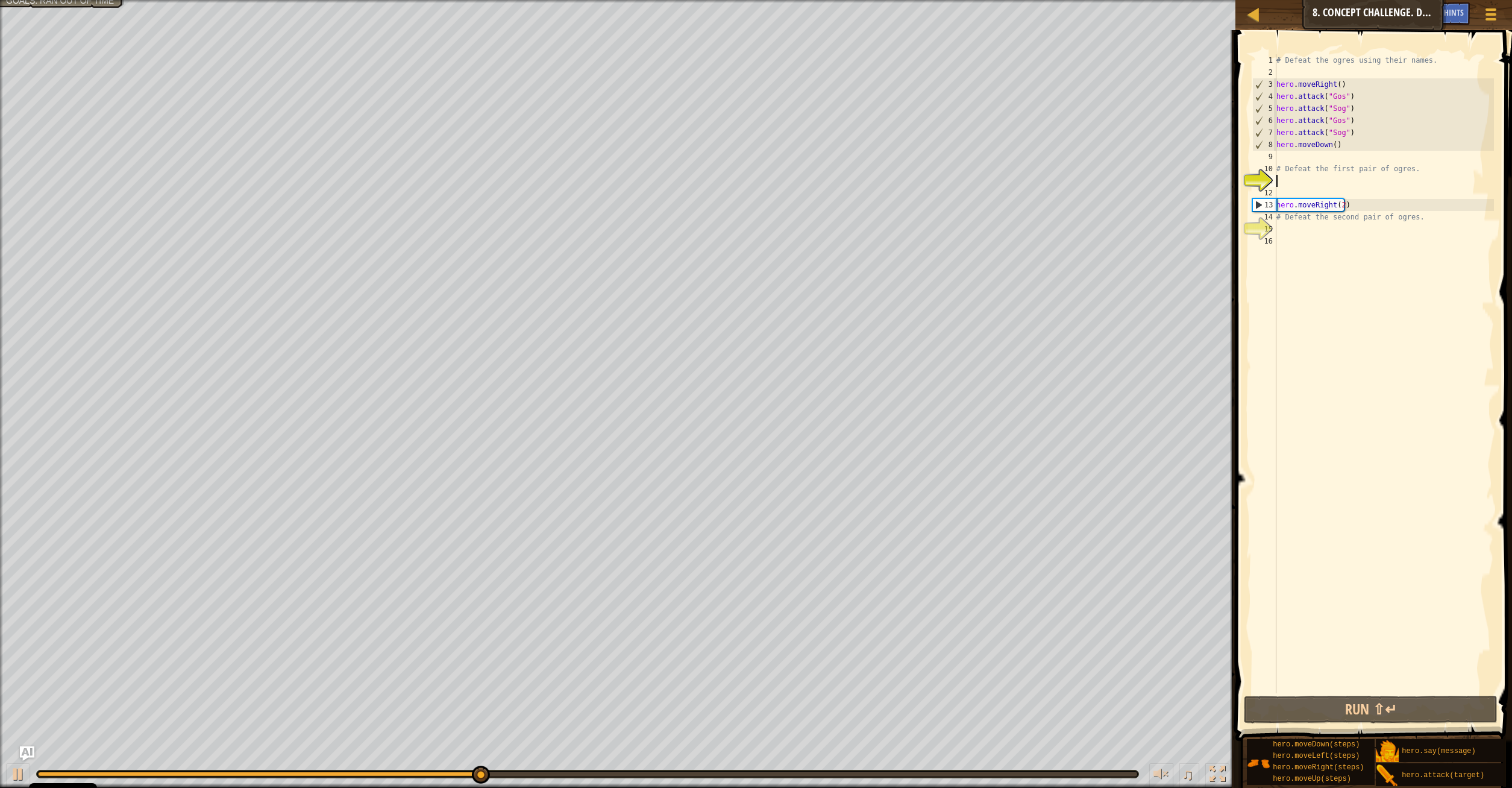
click at [1324, 180] on div "# Defeat the ogres using their names. hero . moveRight ( ) hero . attack ( "Gos…" at bounding box center [1383, 385] width 220 height 663
click at [1368, 204] on div "# Defeat the ogres using their names. hero . moveRight ( ) hero . attack ( "Gos…" at bounding box center [1383, 385] width 220 height 663
type textarea "hero.moveRight(2)"
click at [1370, 205] on div "# Defeat the ogres using their names. hero . moveRight ( ) hero . attack ( "Gos…" at bounding box center [1383, 385] width 220 height 663
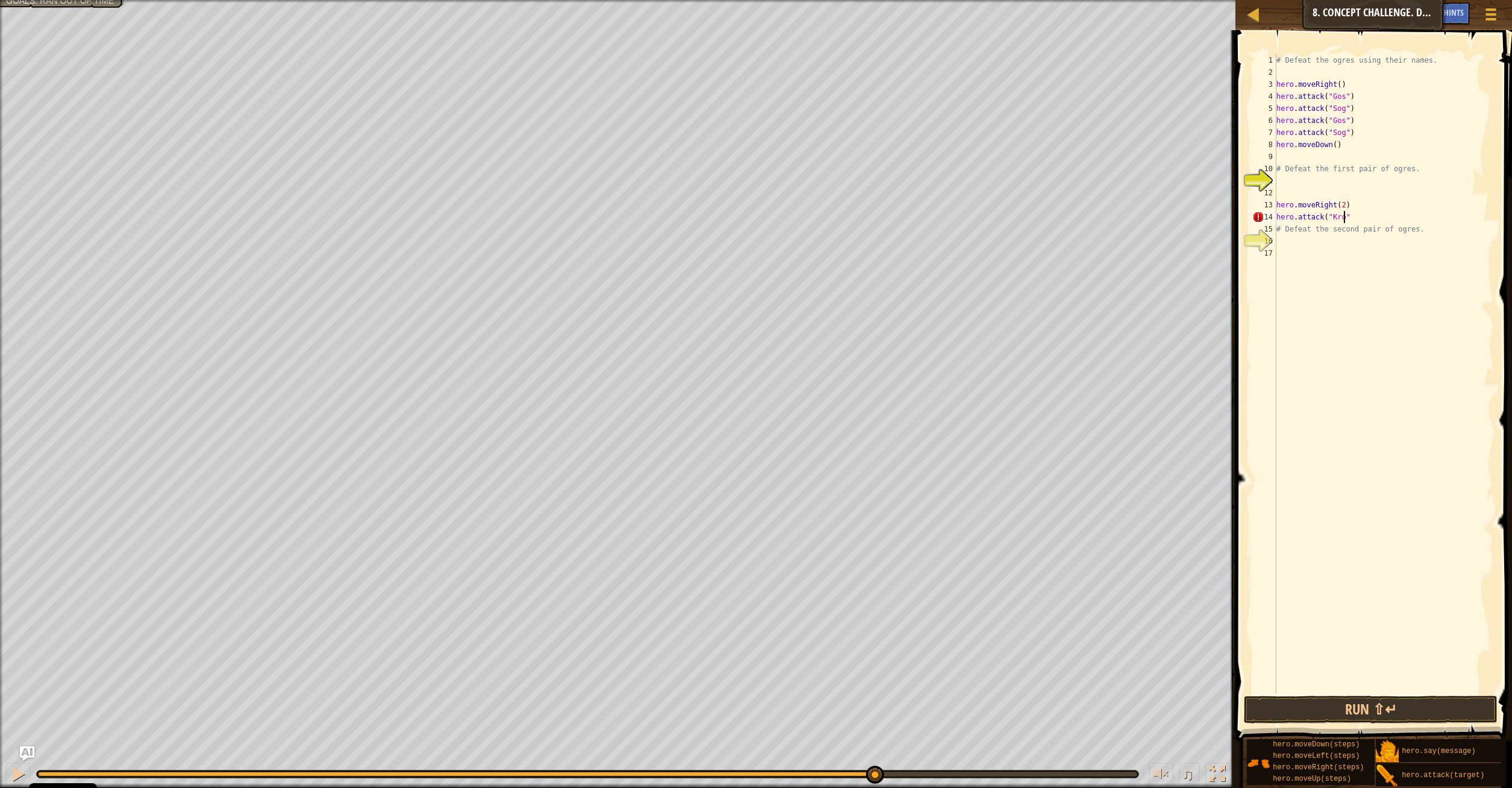
scroll to position [5, 5]
click at [1355, 213] on div "# Defeat the ogres using their names. hero . moveRight ( ) hero . attack ( "Gos…" at bounding box center [1383, 385] width 220 height 663
click at [1354, 214] on div "# Defeat the ogres using their names. hero . moveRight ( ) hero . attack ( "Gos…" at bounding box center [1383, 385] width 220 height 663
click at [1352, 215] on div "# Defeat the ogres using their names. hero . moveRight ( ) hero . attack ( "Gos…" at bounding box center [1383, 373] width 220 height 639
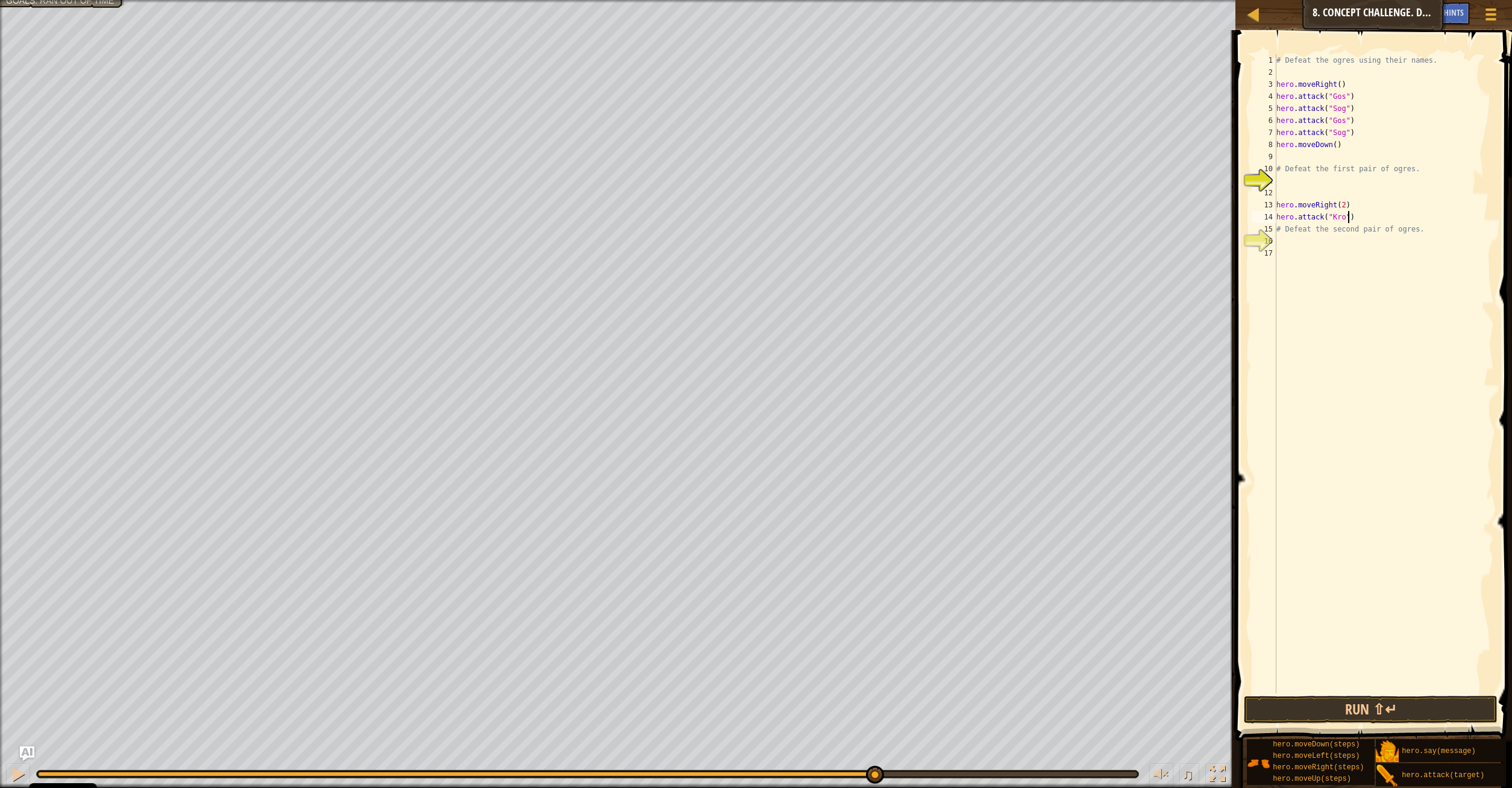
type textarea "hero.attack("Kro")"
paste textarea "hero.attack("Kro")"
click at [1340, 242] on div "# Defeat the ogres using their names. hero . moveRight ( ) hero . attack ( "Gos…" at bounding box center [1383, 385] width 220 height 663
click at [1340, 254] on div "# Defeat the ogres using their names. hero . moveRight ( ) hero . attack ( "Gos…" at bounding box center [1383, 385] width 220 height 663
drag, startPoint x: 1340, startPoint y: 254, endPoint x: 1327, endPoint y: 254, distance: 13.0
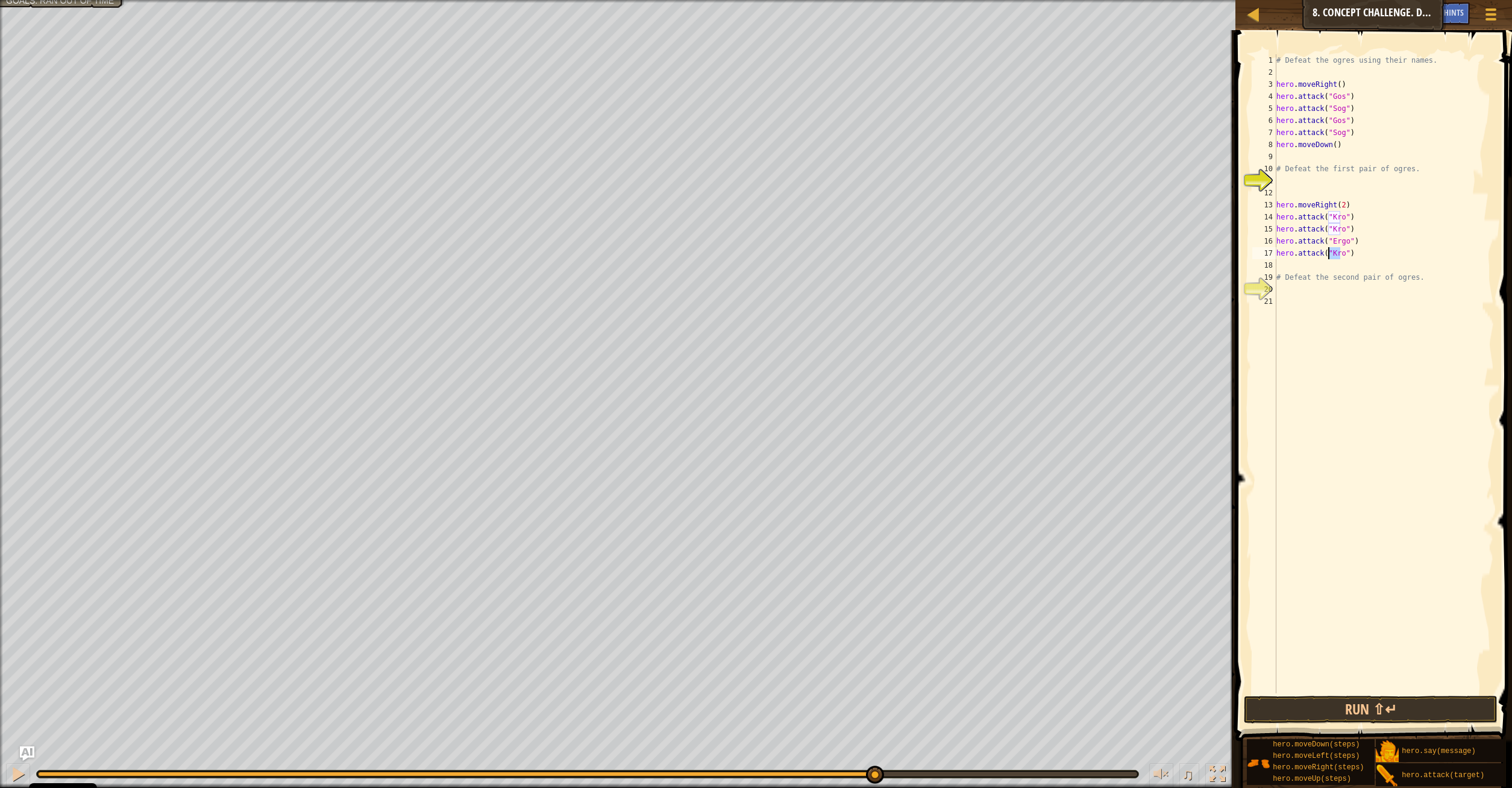
click at [1327, 254] on div "# Defeat the ogres using their names. hero . moveRight ( ) hero . attack ( "Gos…" at bounding box center [1383, 385] width 220 height 663
type textarea "hero.attack("Ergo")"
click at [1405, 716] on button "Run ⇧↵" at bounding box center [1370, 710] width 254 height 28
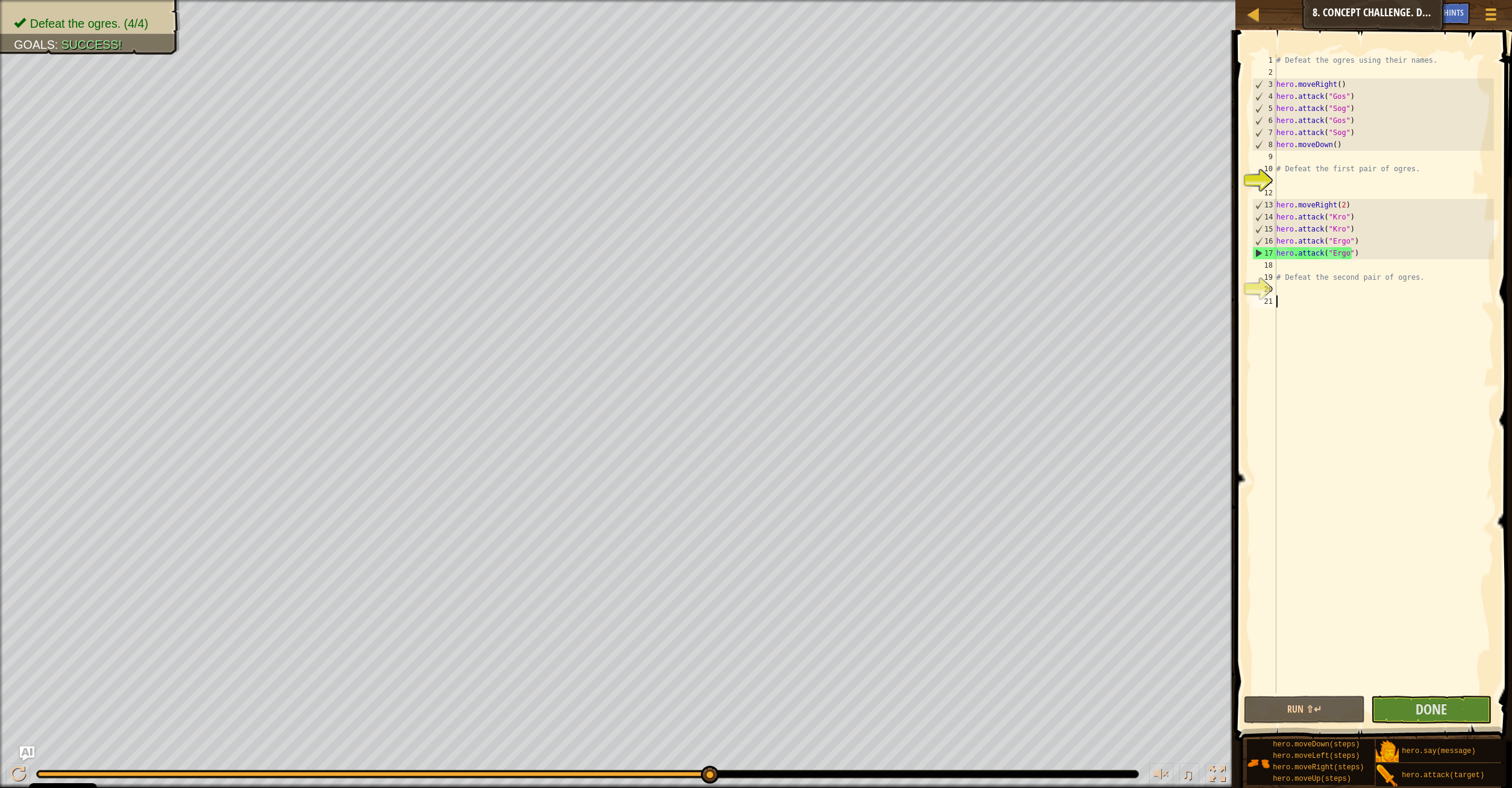
click at [1316, 295] on div "# Defeat the ogres using their names. hero . moveRight ( ) hero . attack ( "Gos…" at bounding box center [1383, 385] width 220 height 663
click at [1435, 705] on span "Done" at bounding box center [1431, 709] width 31 height 19
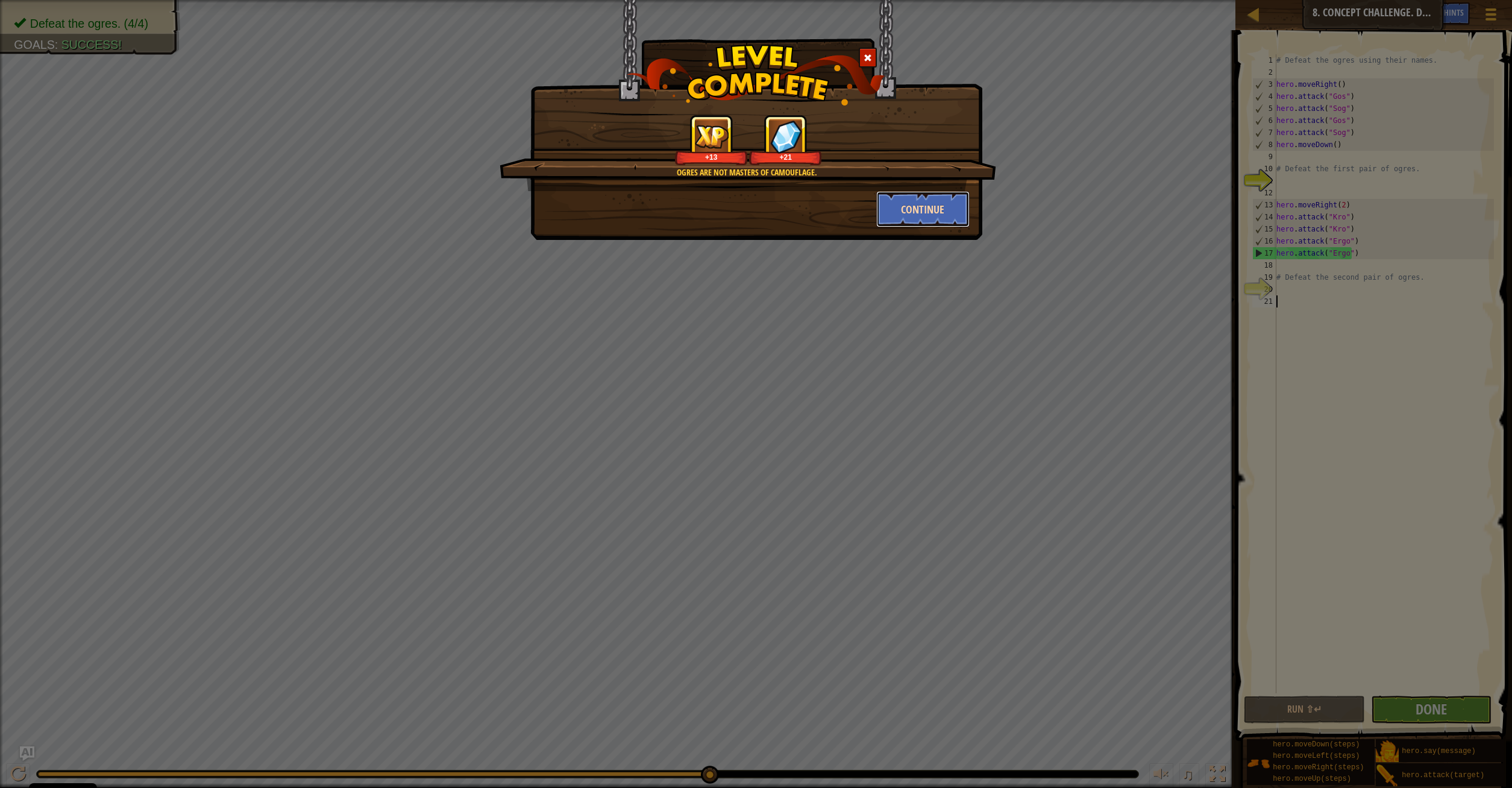
click at [949, 212] on button "Continue" at bounding box center [923, 209] width 93 height 36
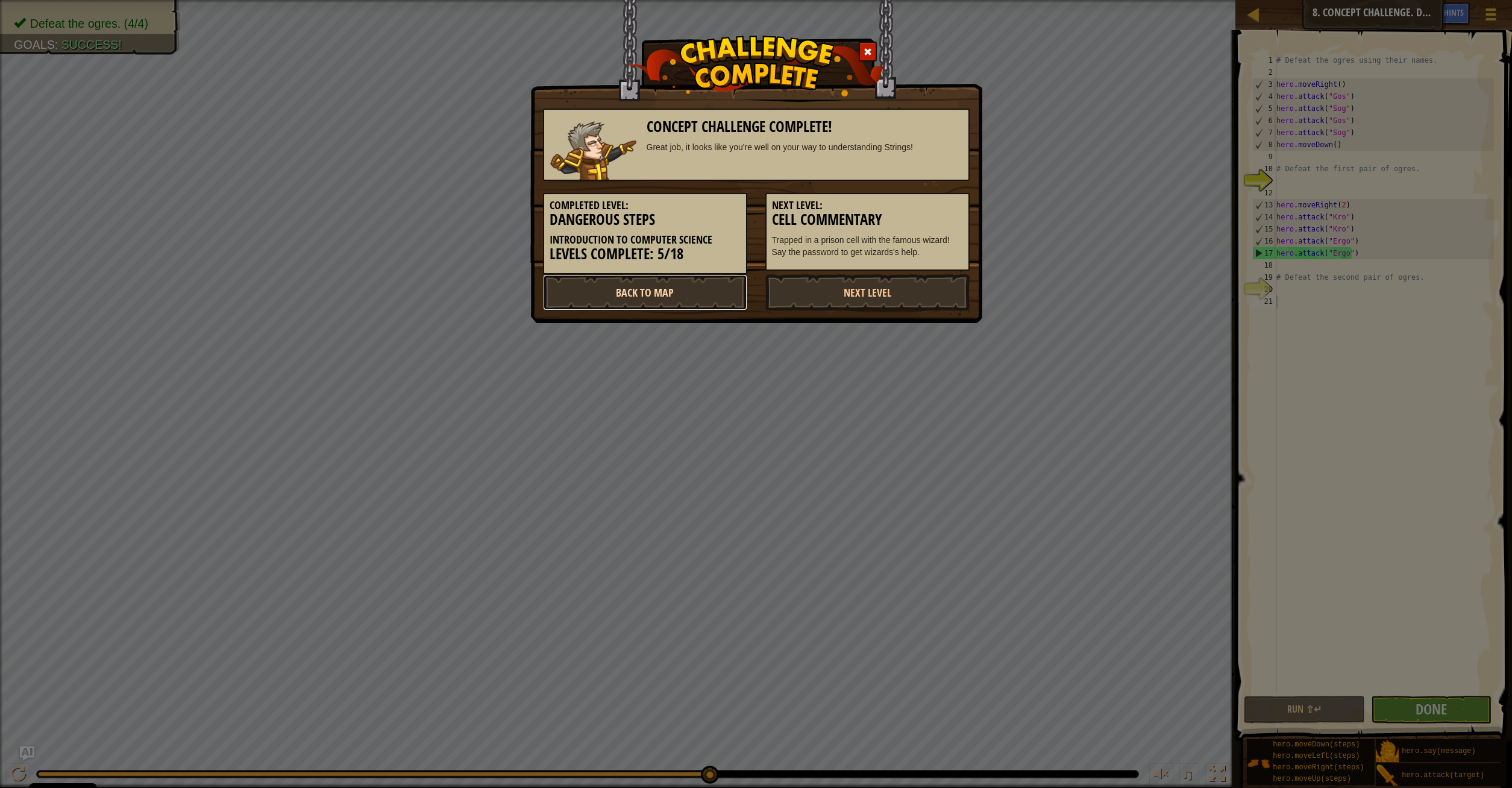
click at [648, 291] on link "Back to Map" at bounding box center [645, 292] width 204 height 36
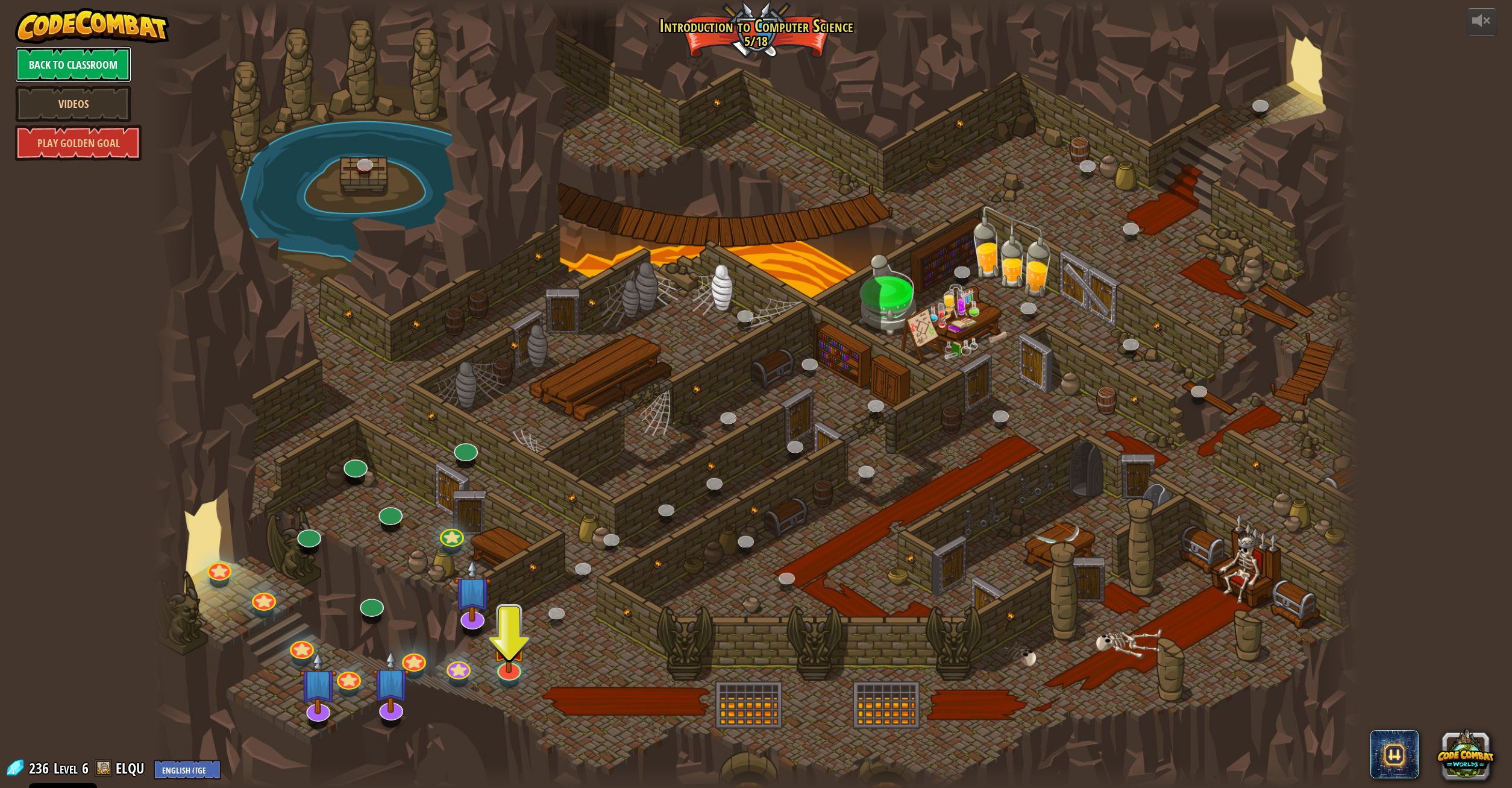
click at [73, 59] on link "Back to Classroom" at bounding box center [73, 65] width 116 height 36
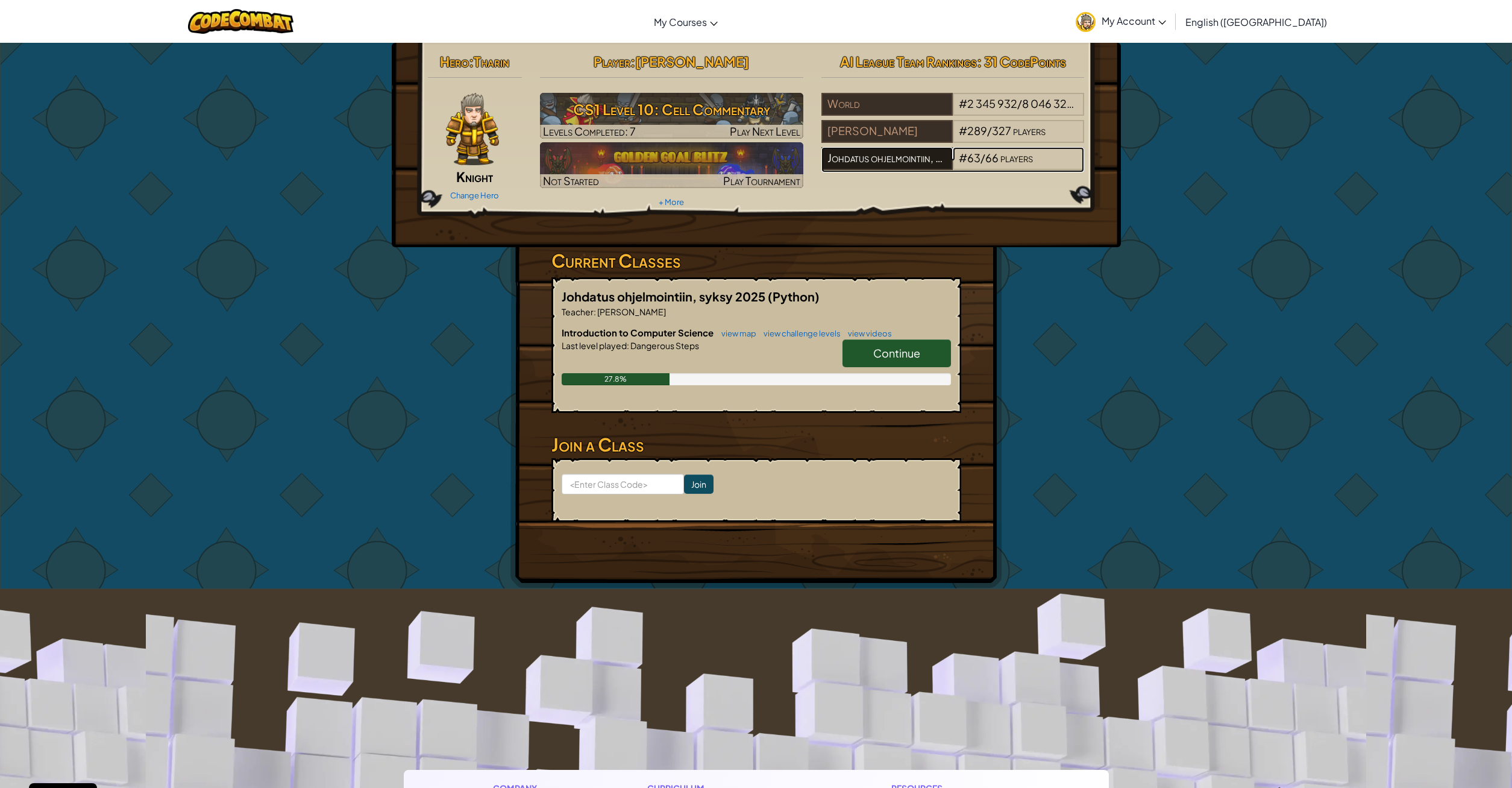
click at [894, 157] on div "Johdatus ohjelmointiin, syksy 2025" at bounding box center [887, 158] width 132 height 23
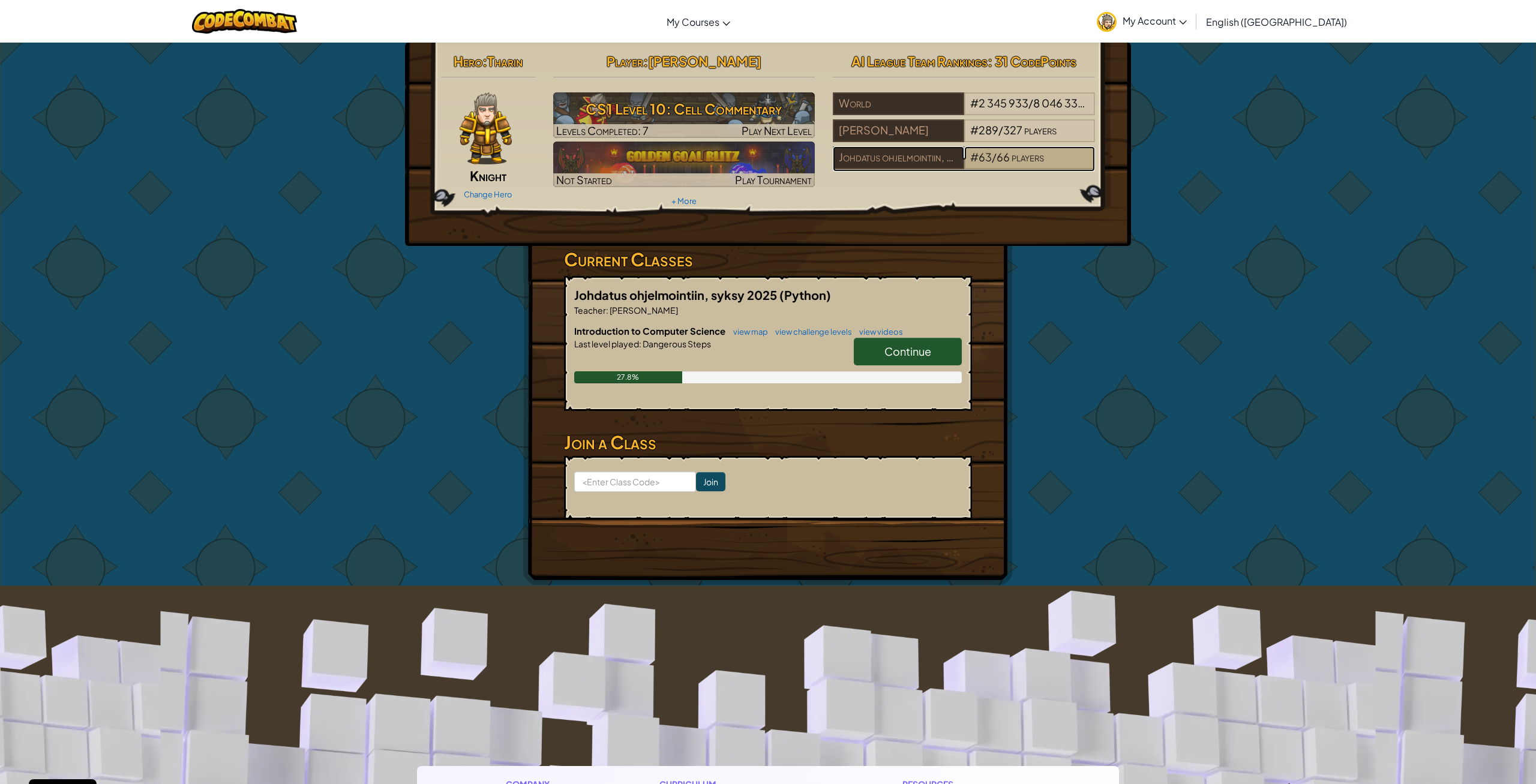
click at [984, 154] on span "63" at bounding box center [985, 157] width 13 height 14
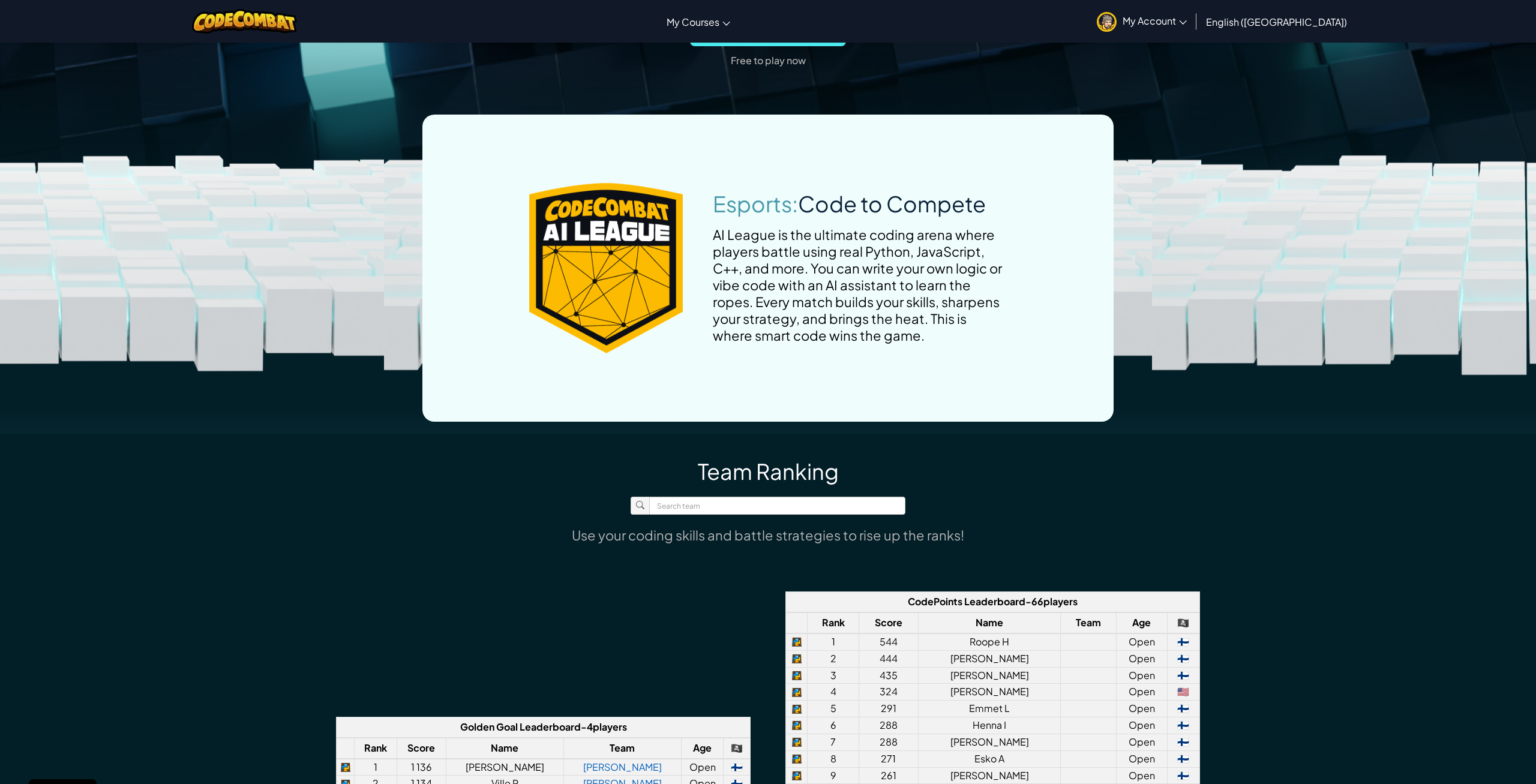
scroll to position [918, 0]
